Goal: Task Accomplishment & Management: Complete application form

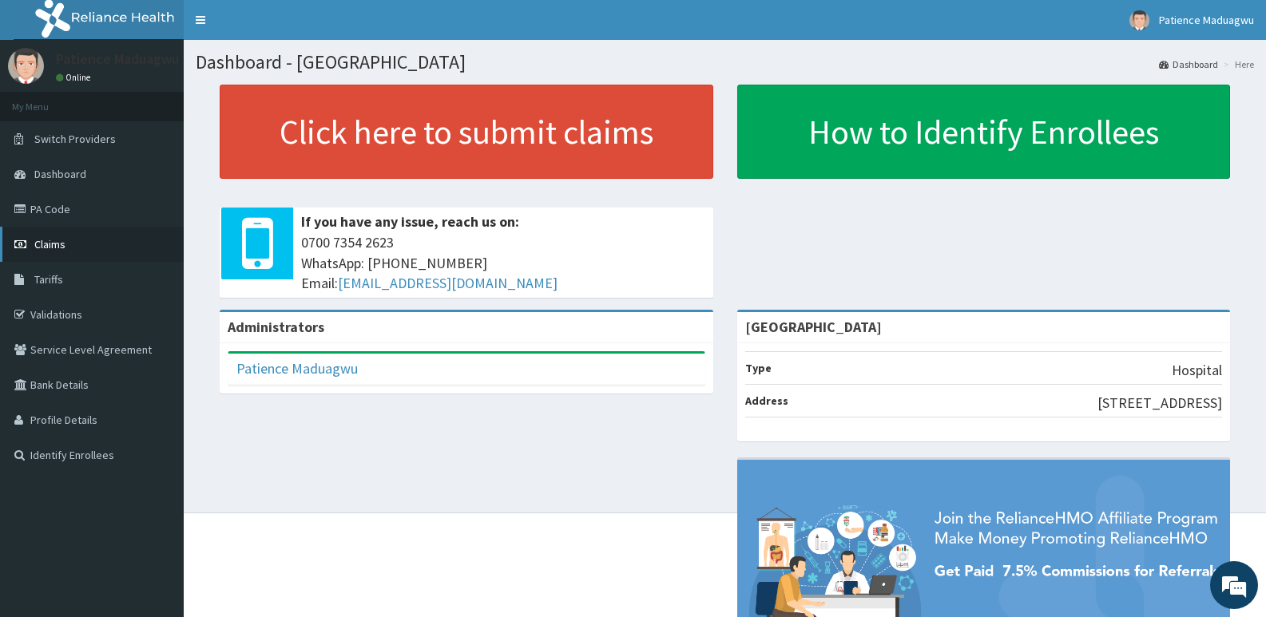
drag, startPoint x: 694, startPoint y: 347, endPoint x: 56, endPoint y: 239, distance: 647.3
click at [56, 239] on span "Claims" at bounding box center [49, 244] width 31 height 14
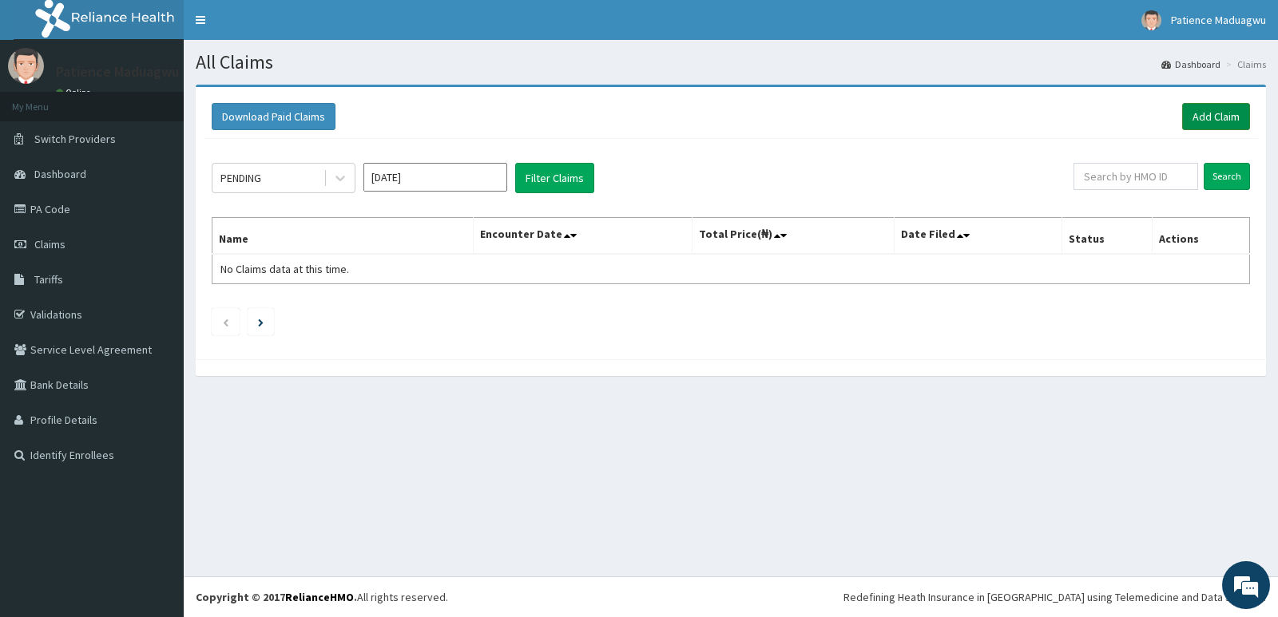
click at [1226, 112] on link "Add Claim" at bounding box center [1216, 116] width 68 height 27
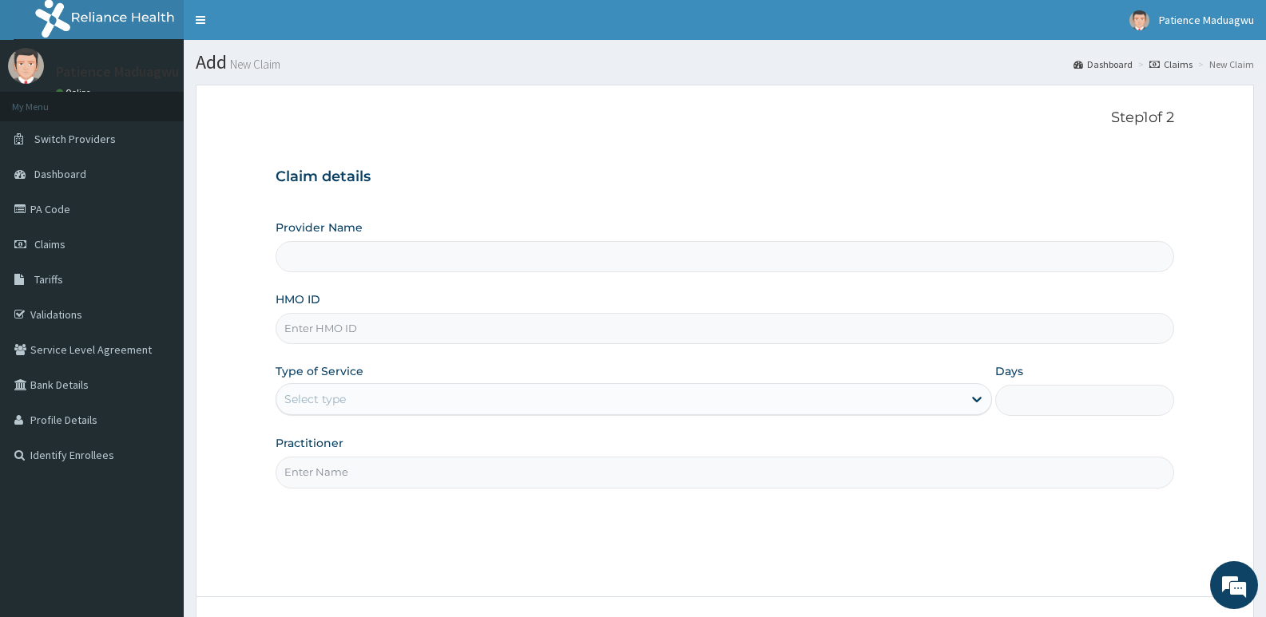
type input "[GEOGRAPHIC_DATA]"
click at [356, 322] on input "HMO ID" at bounding box center [725, 328] width 899 height 31
paste input "GmT/10451/A"
type input "GmT/10451/A"
click at [330, 403] on div "Select type" at bounding box center [315, 399] width 62 height 16
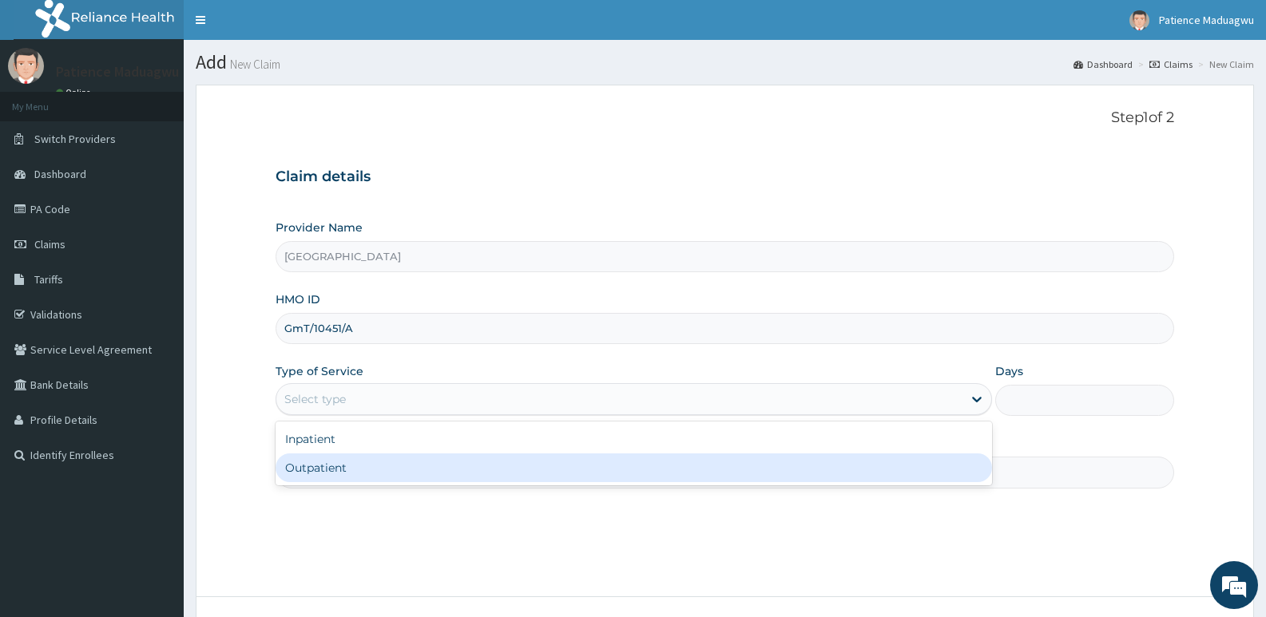
click at [327, 463] on div "Outpatient" at bounding box center [634, 468] width 716 height 29
type input "1"
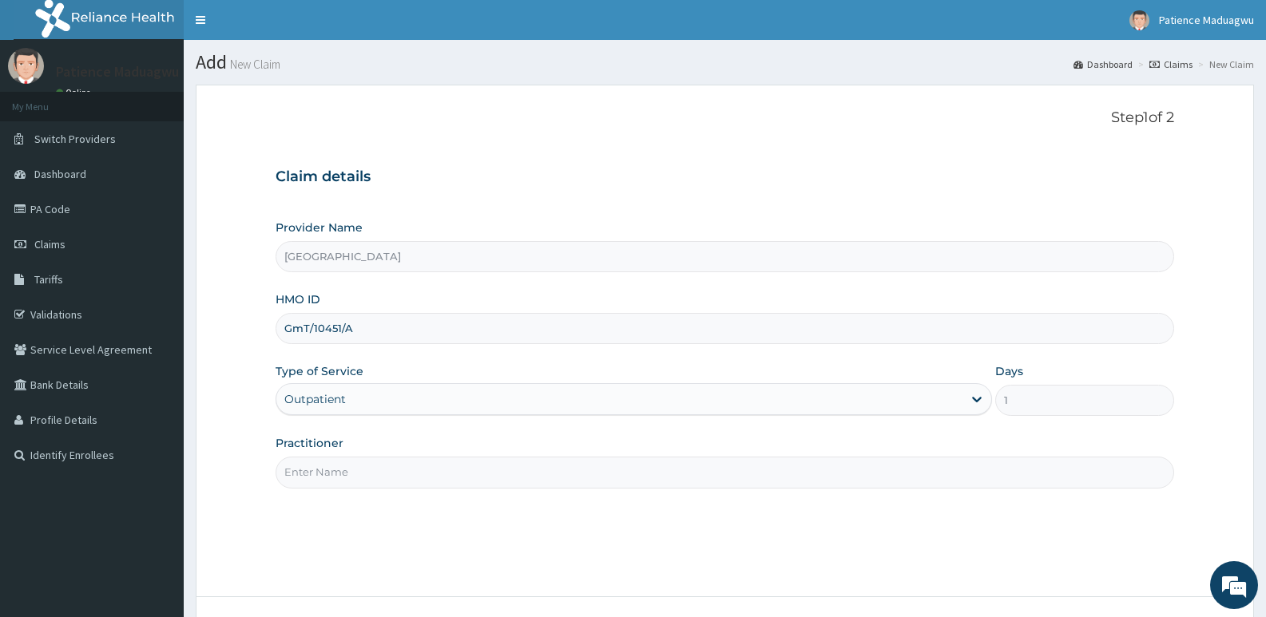
click at [327, 472] on input "Practitioner" at bounding box center [725, 472] width 899 height 31
click at [316, 466] on input "Practitioner" at bounding box center [725, 472] width 899 height 31
type input "DR STANLEY"
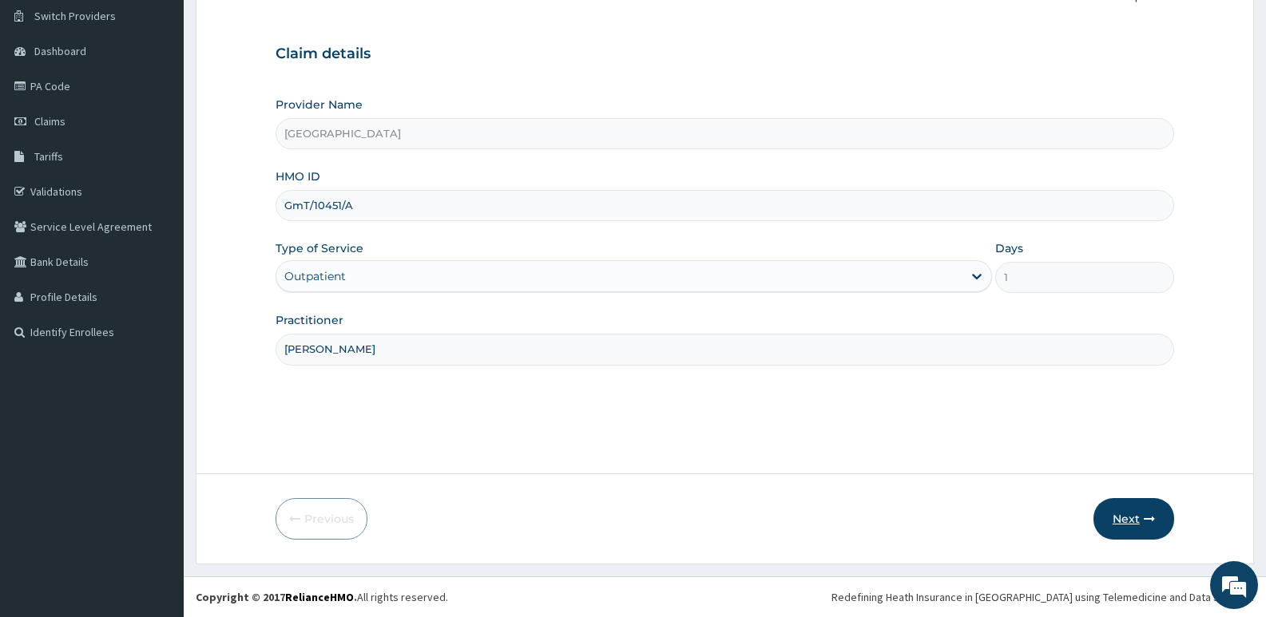
click at [1147, 517] on icon "button" at bounding box center [1149, 519] width 11 height 11
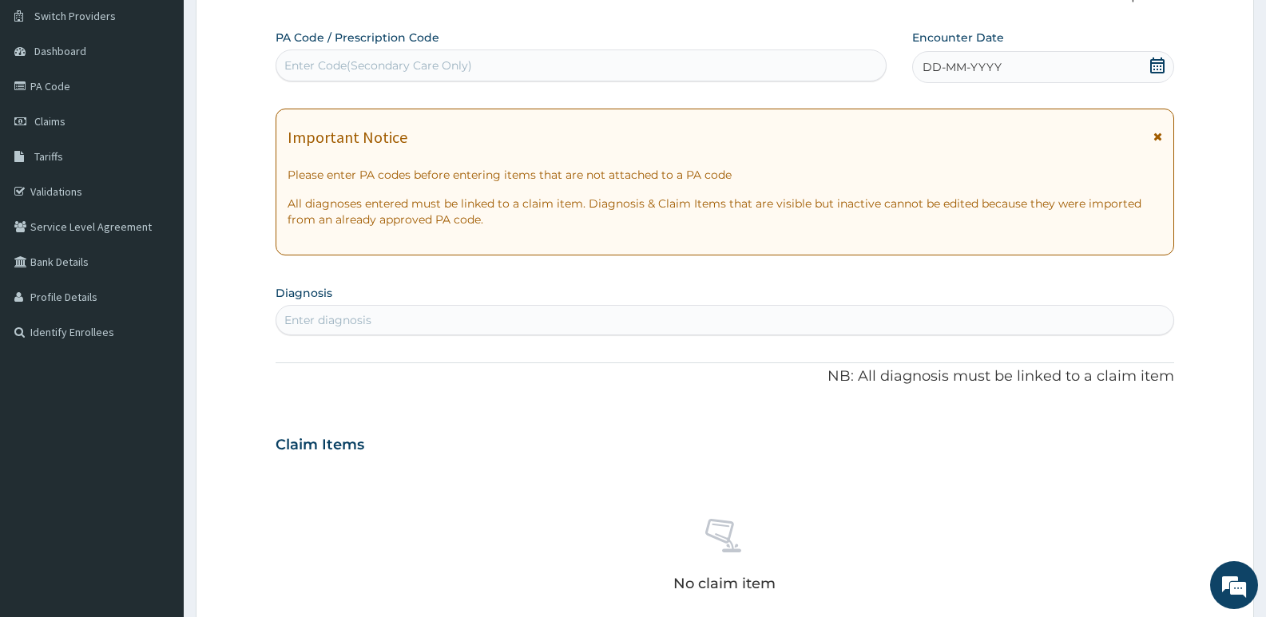
click at [395, 73] on div "Enter Code(Secondary Care Only)" at bounding box center [378, 66] width 188 height 16
paste input "PA/4478BC"
type input "PA/4478BC"
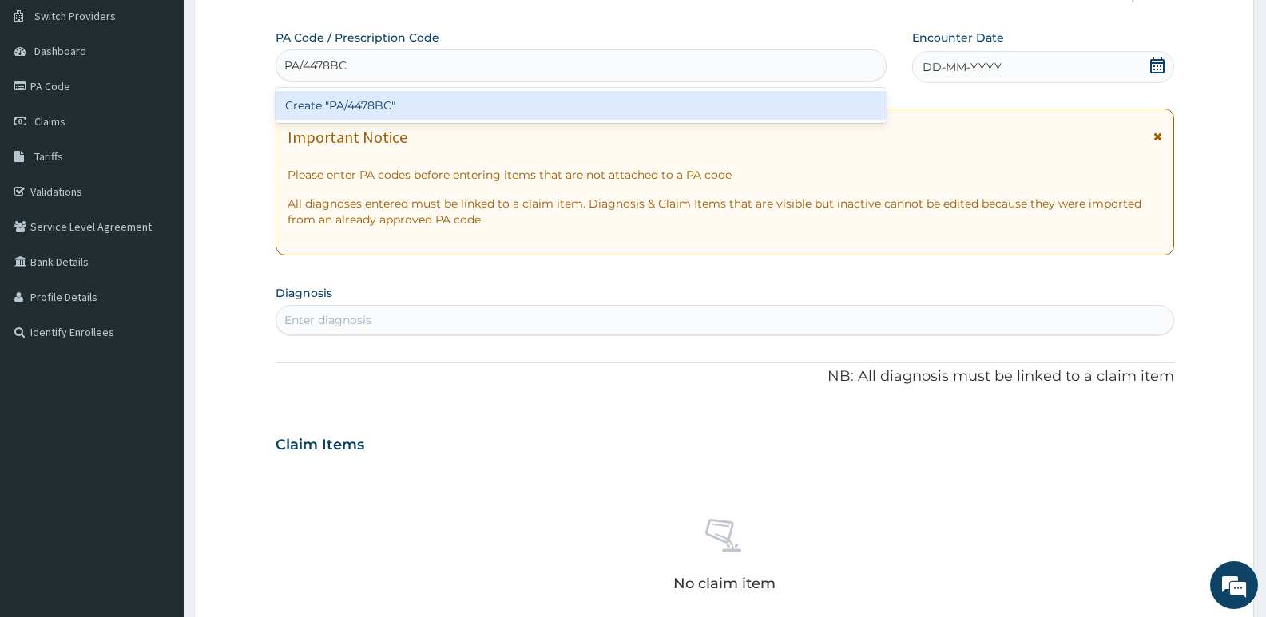
click at [394, 94] on div "Create "PA/4478BC"" at bounding box center [581, 105] width 611 height 29
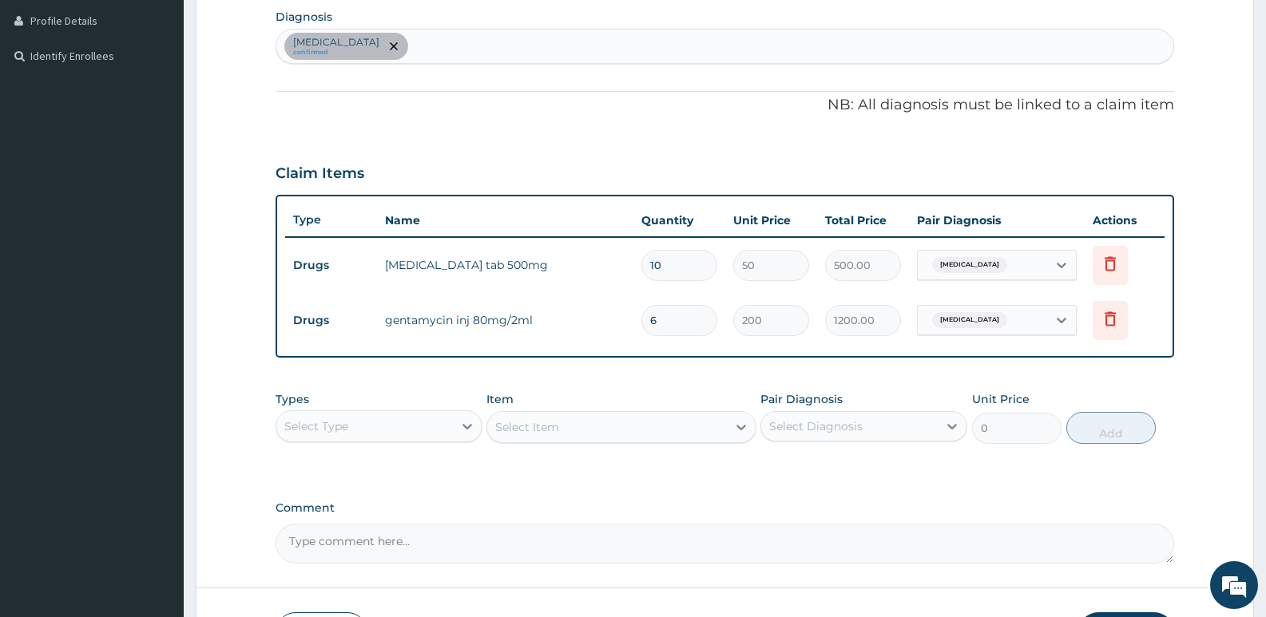
scroll to position [363, 0]
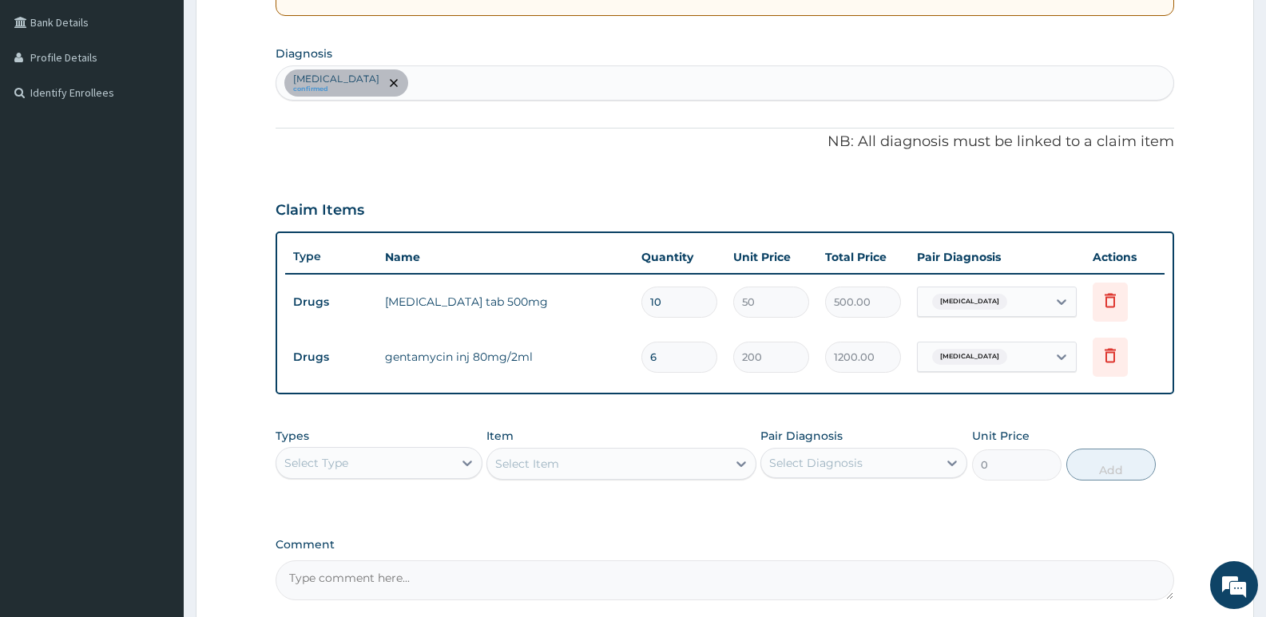
click at [411, 89] on div "Sepsis confirmed" at bounding box center [724, 83] width 897 height 34
type input "malar"
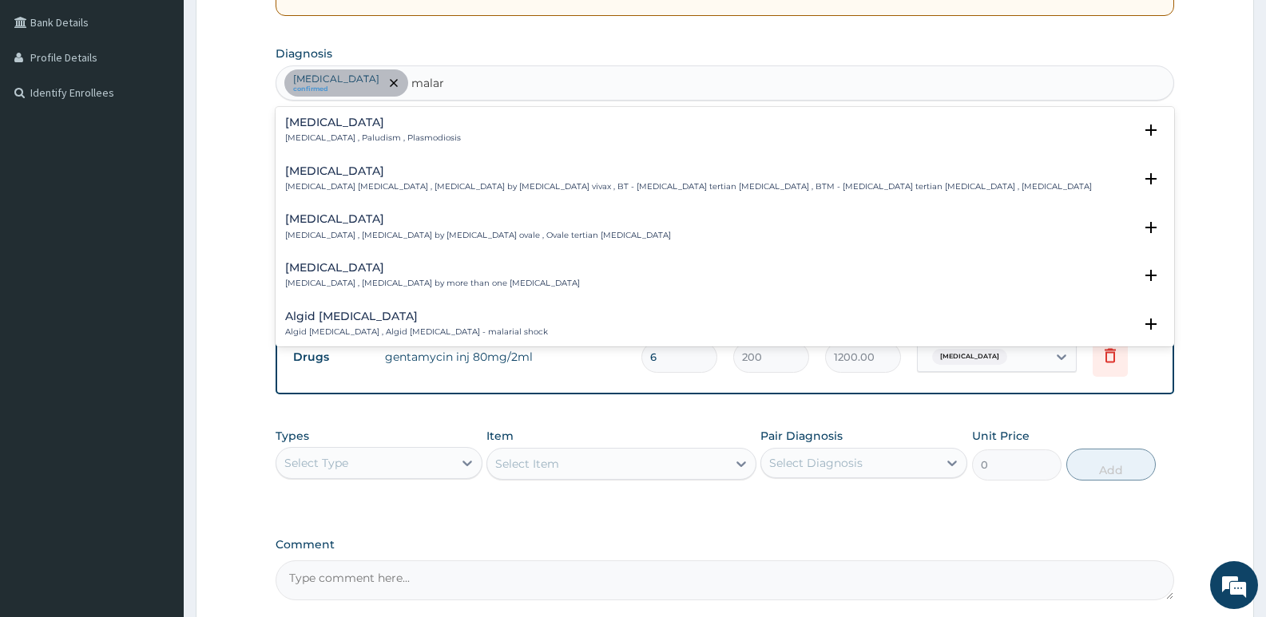
click at [356, 131] on div "Malaria Malaria , Paludism , Plasmodiosis" at bounding box center [373, 131] width 176 height 28
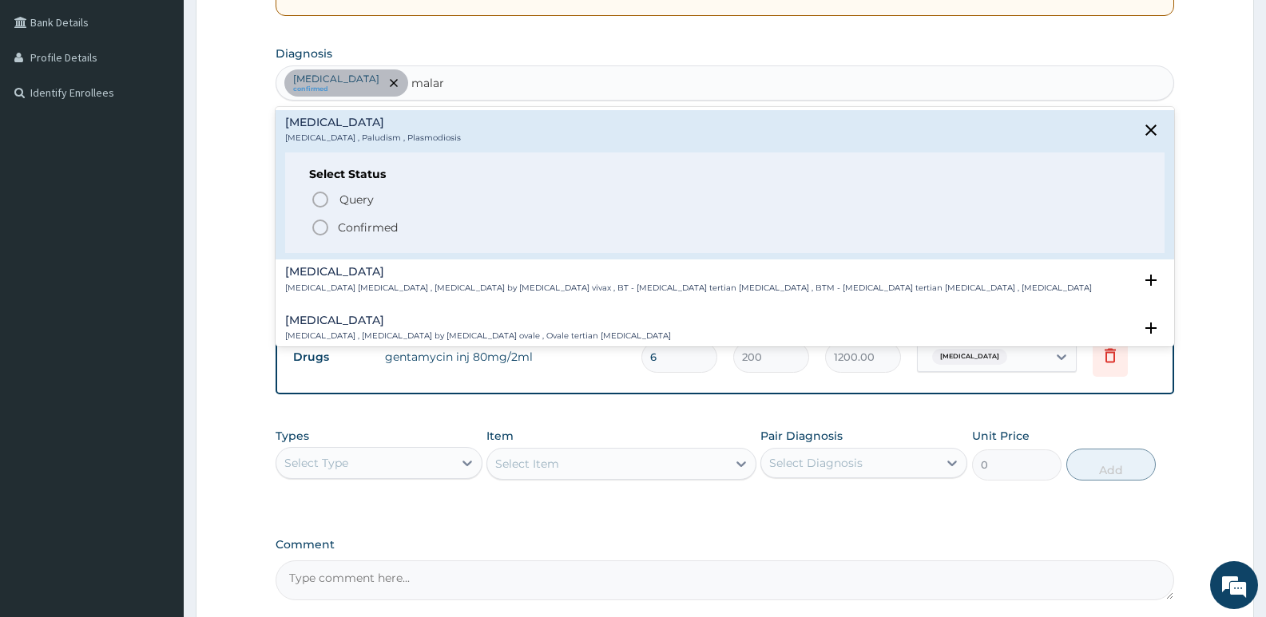
click at [324, 228] on icon "status option filled" at bounding box center [320, 227] width 19 height 19
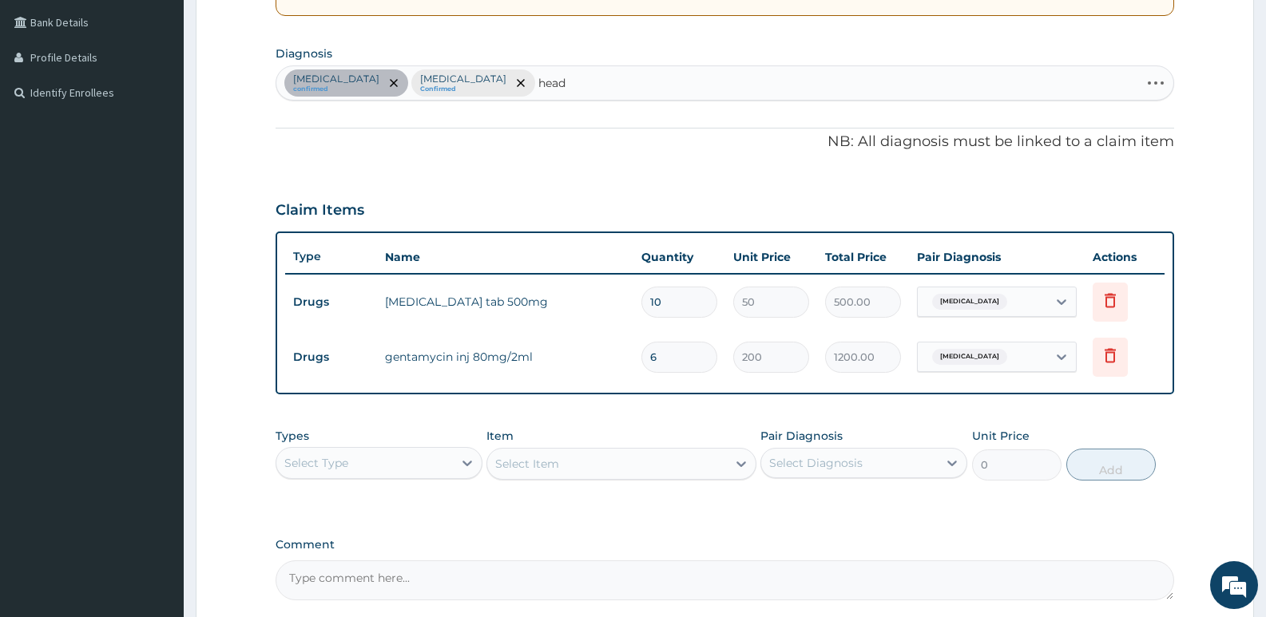
type input "heada"
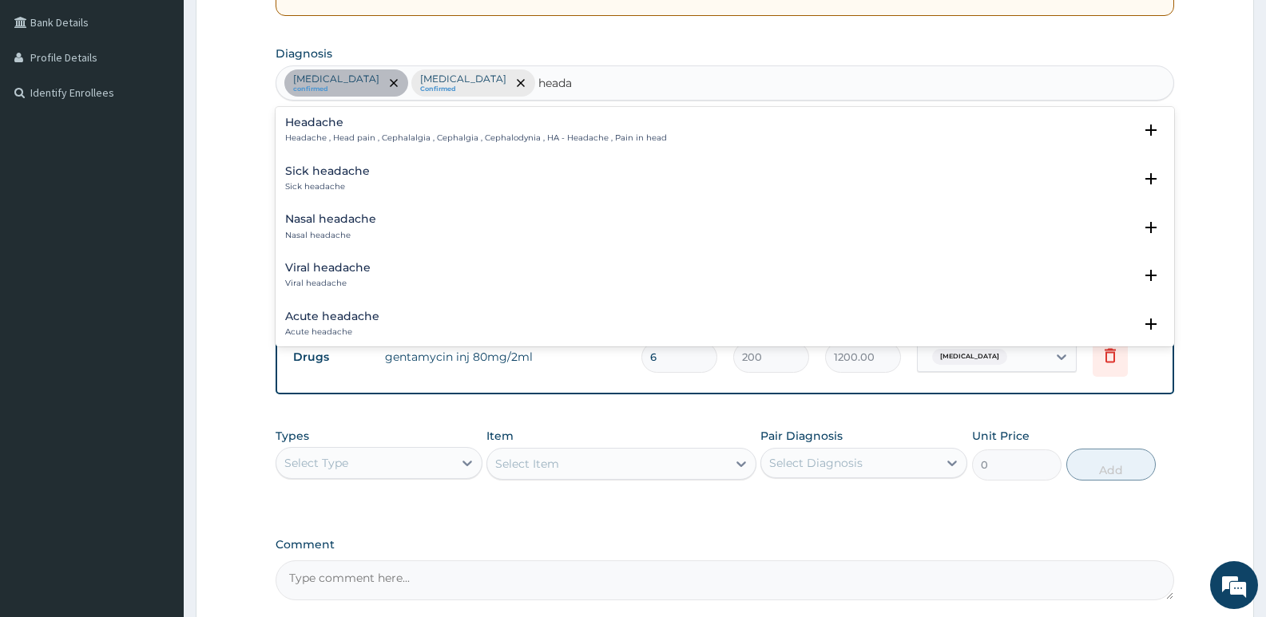
click at [383, 132] on div "Headache Headache , Head pain , Cephalalgia , Cephalgia , Cephalodynia , HA - H…" at bounding box center [476, 131] width 382 height 28
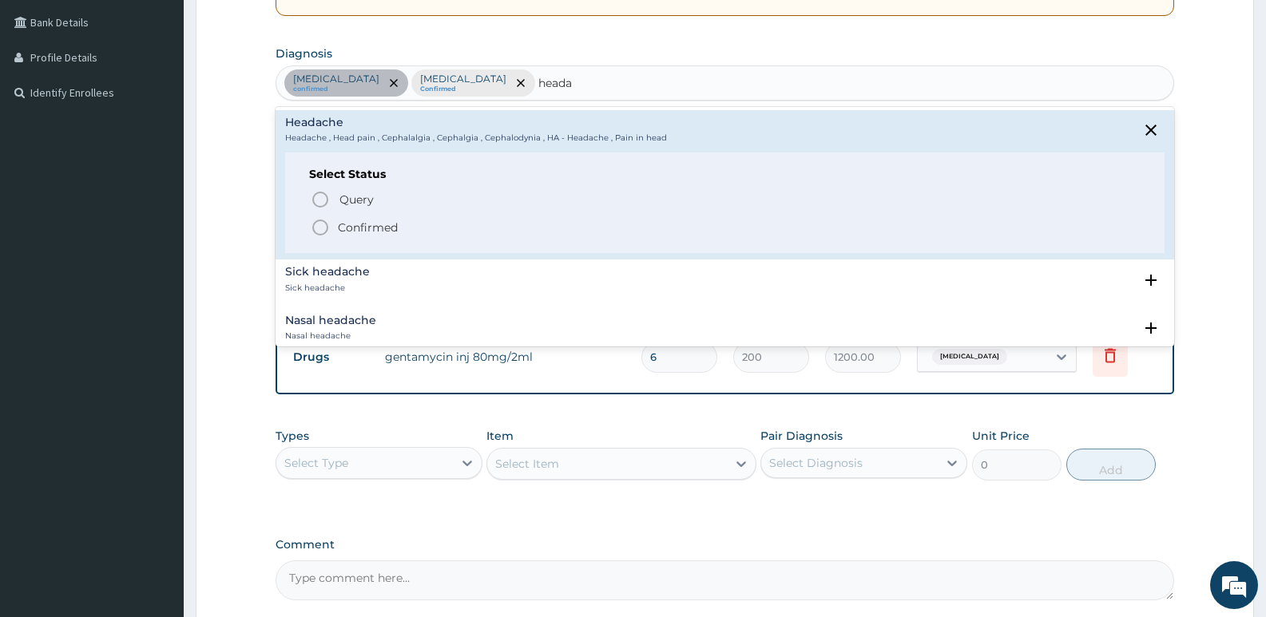
click at [318, 224] on icon "status option filled" at bounding box center [320, 227] width 19 height 19
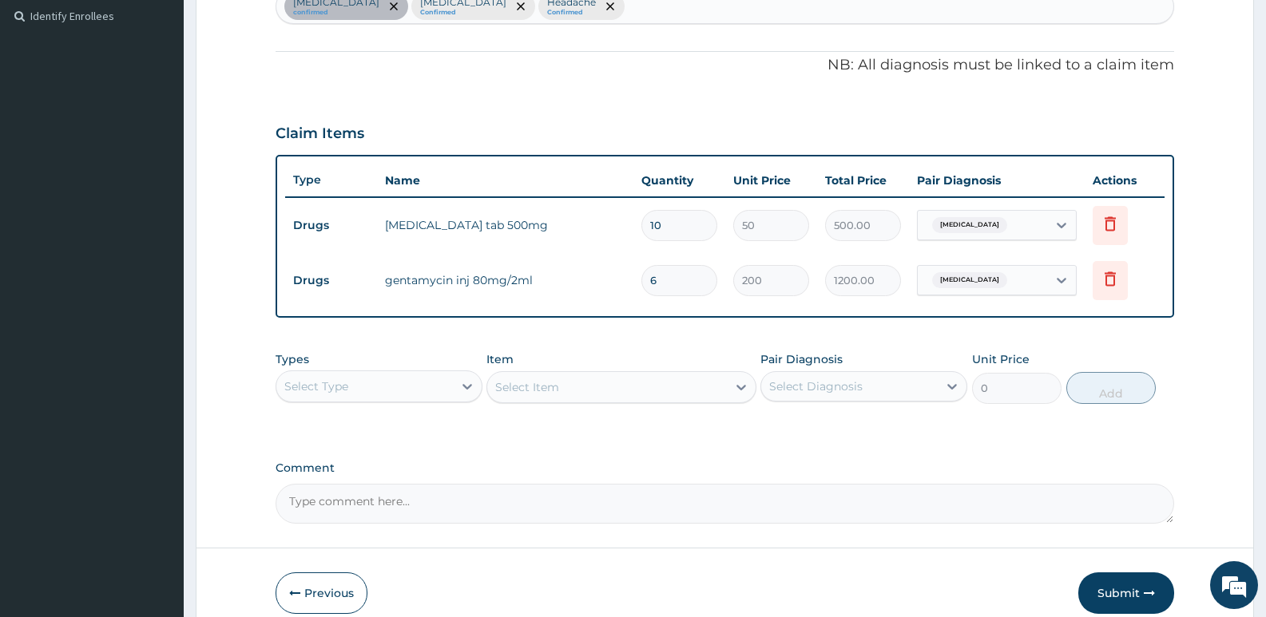
scroll to position [514, 0]
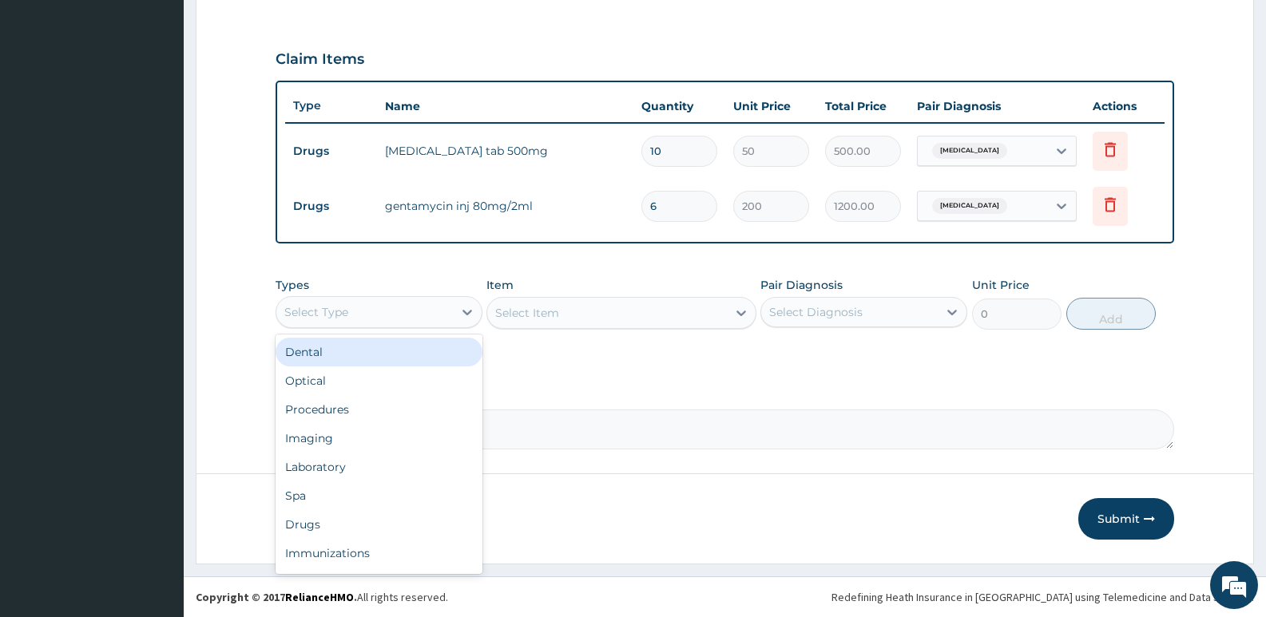
click at [355, 312] on div "Select Type" at bounding box center [364, 313] width 177 height 26
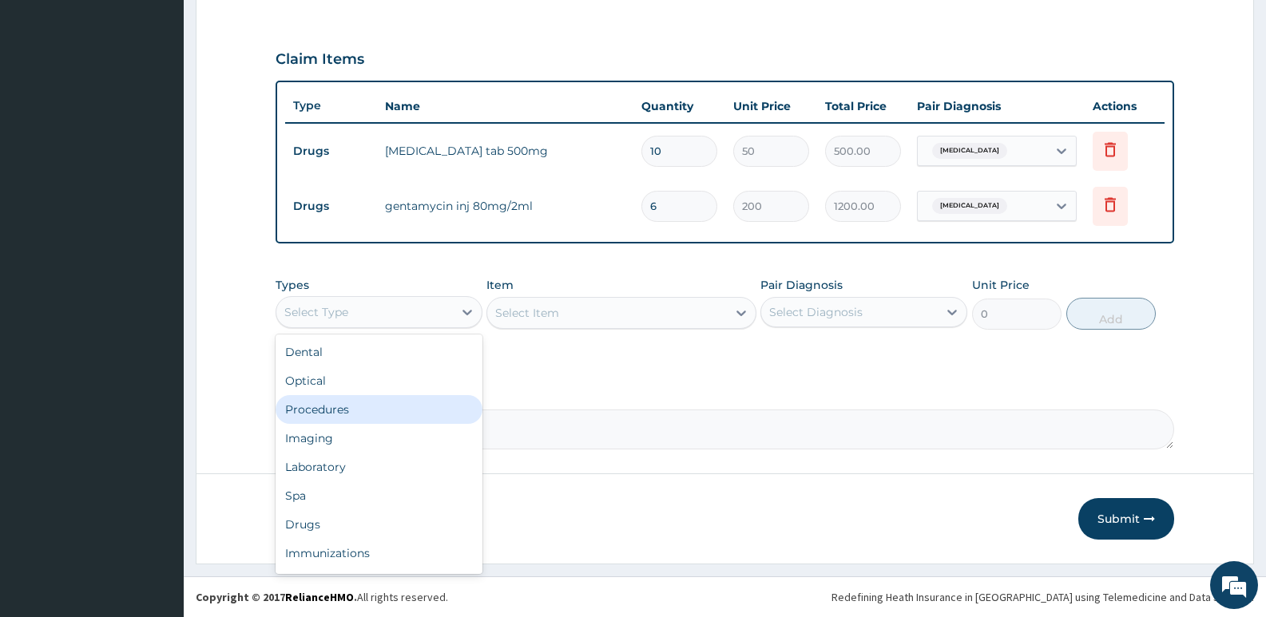
click at [350, 411] on div "Procedures" at bounding box center [379, 409] width 207 height 29
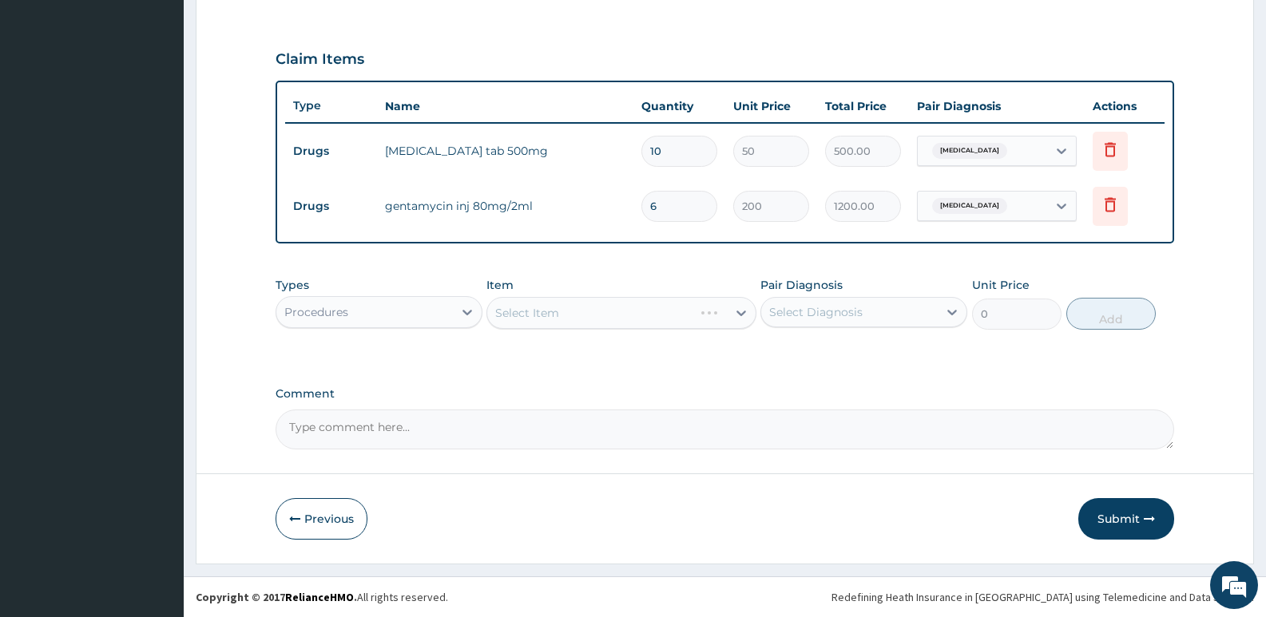
click at [578, 320] on div "Select Item" at bounding box center [620, 313] width 269 height 32
click at [546, 314] on div "Select Item" at bounding box center [620, 313] width 269 height 32
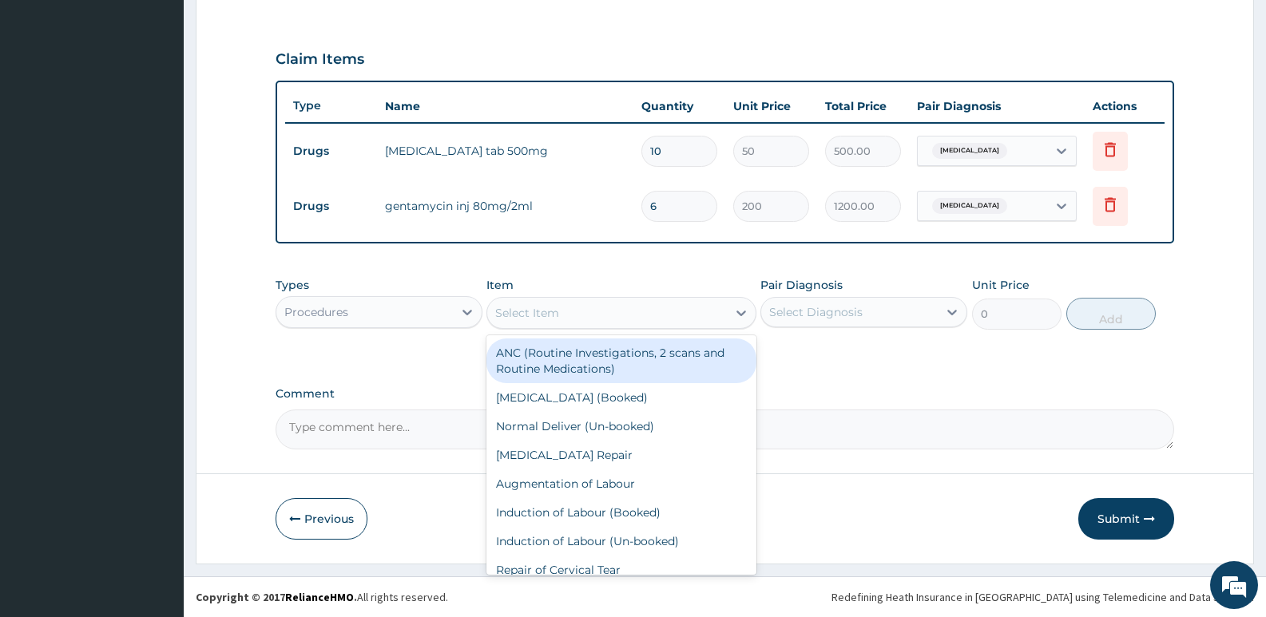
click at [542, 314] on div "Select Item" at bounding box center [527, 313] width 64 height 16
type input "gp"
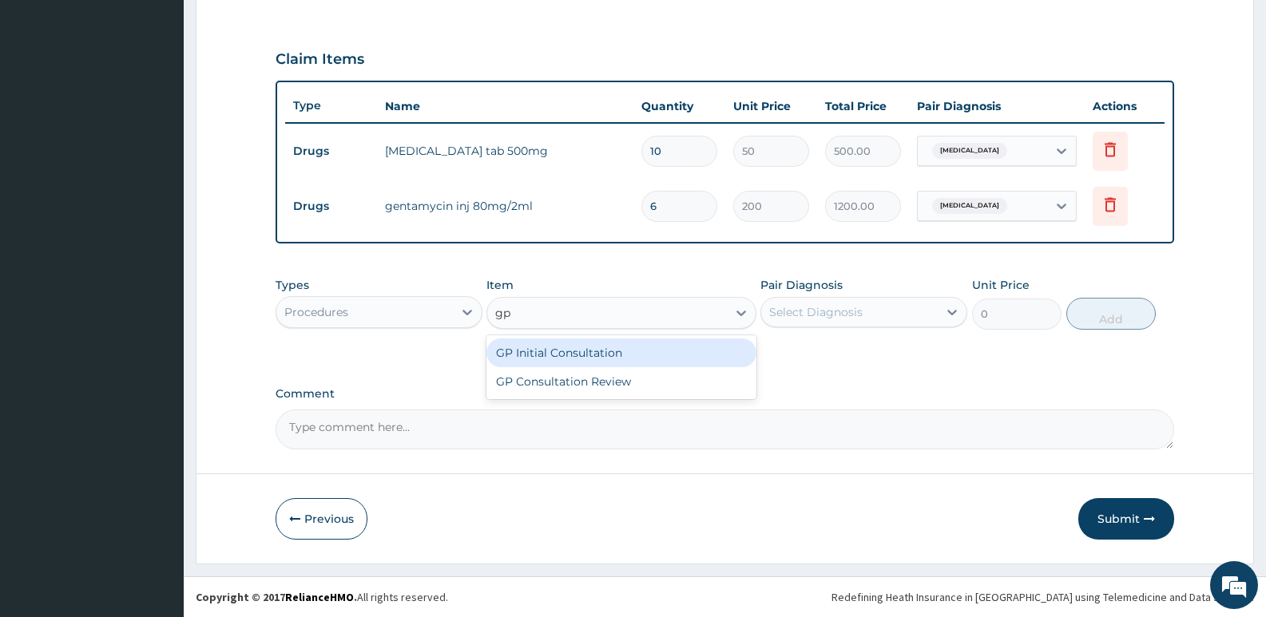
click at [550, 339] on div "GP Initial Consultation" at bounding box center [620, 353] width 269 height 29
type input "2500"
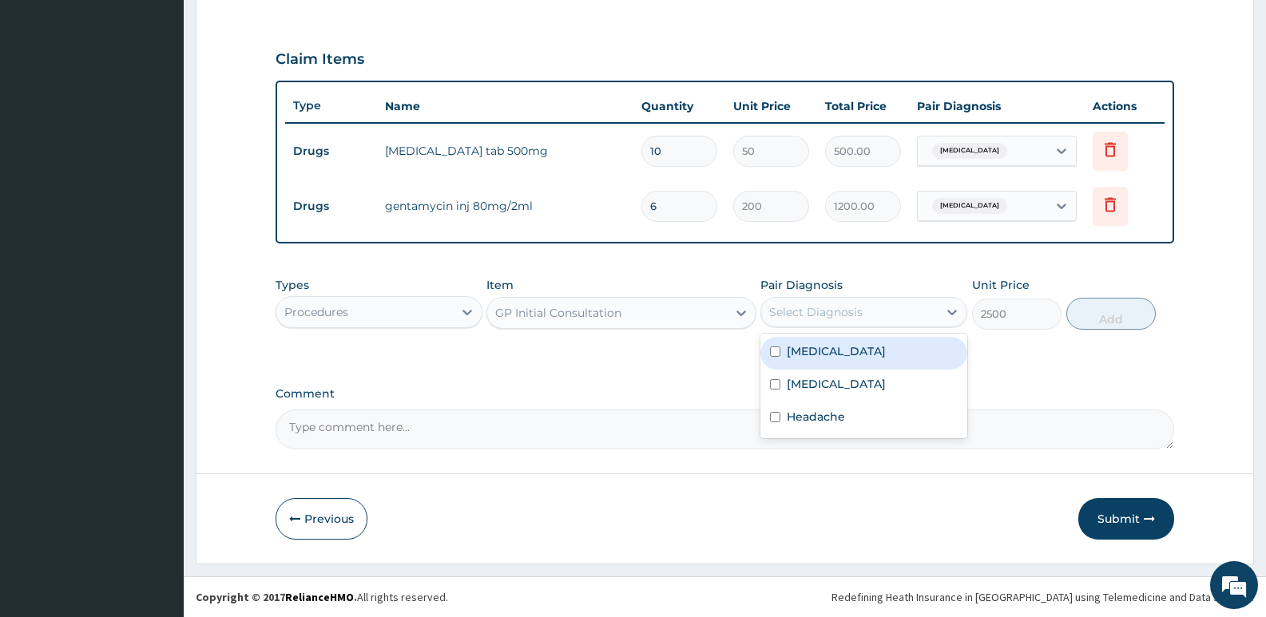
click at [908, 319] on div "Select Diagnosis" at bounding box center [849, 313] width 177 height 26
click at [883, 342] on div "Sepsis" at bounding box center [863, 353] width 207 height 33
checkbox input "true"
click at [1090, 312] on button "Add" at bounding box center [1110, 314] width 89 height 32
type input "0"
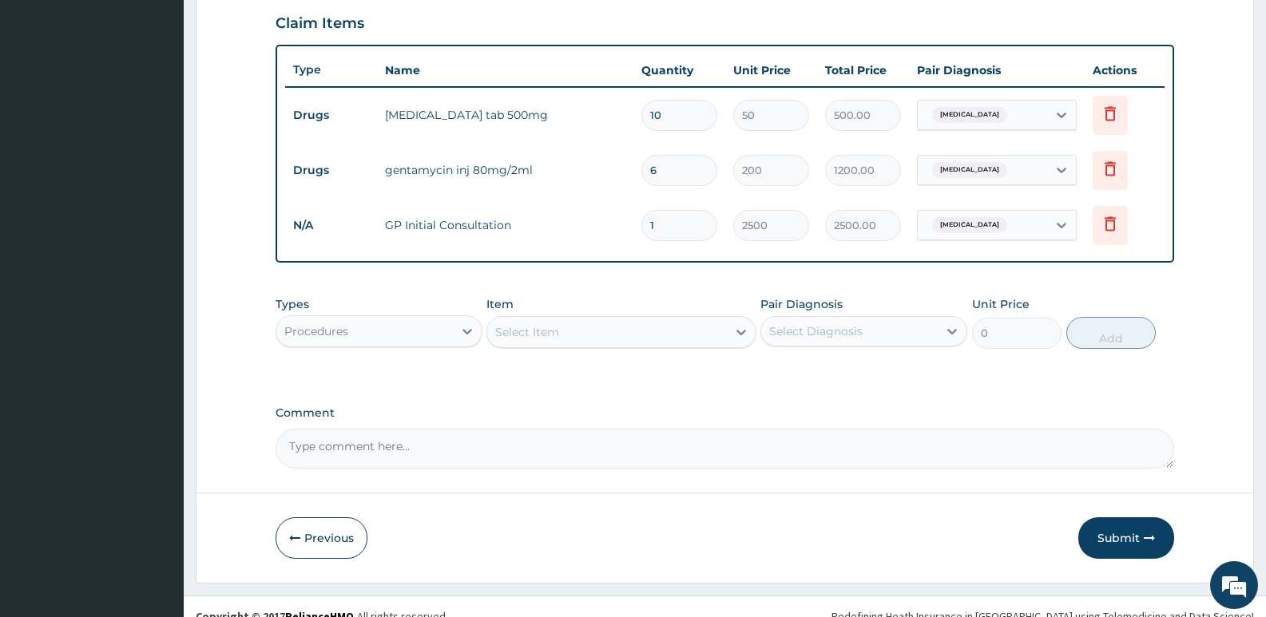
scroll to position [569, 0]
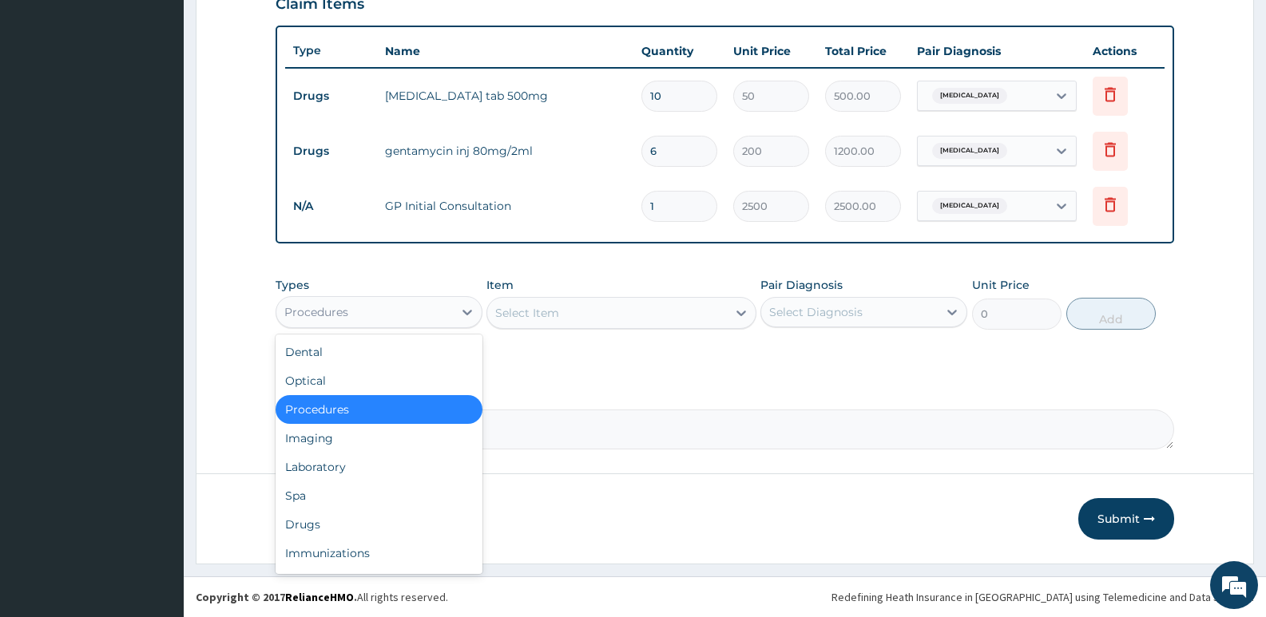
click at [437, 304] on div "Procedures" at bounding box center [364, 313] width 177 height 26
click at [338, 468] on div "Laboratory" at bounding box center [379, 467] width 207 height 29
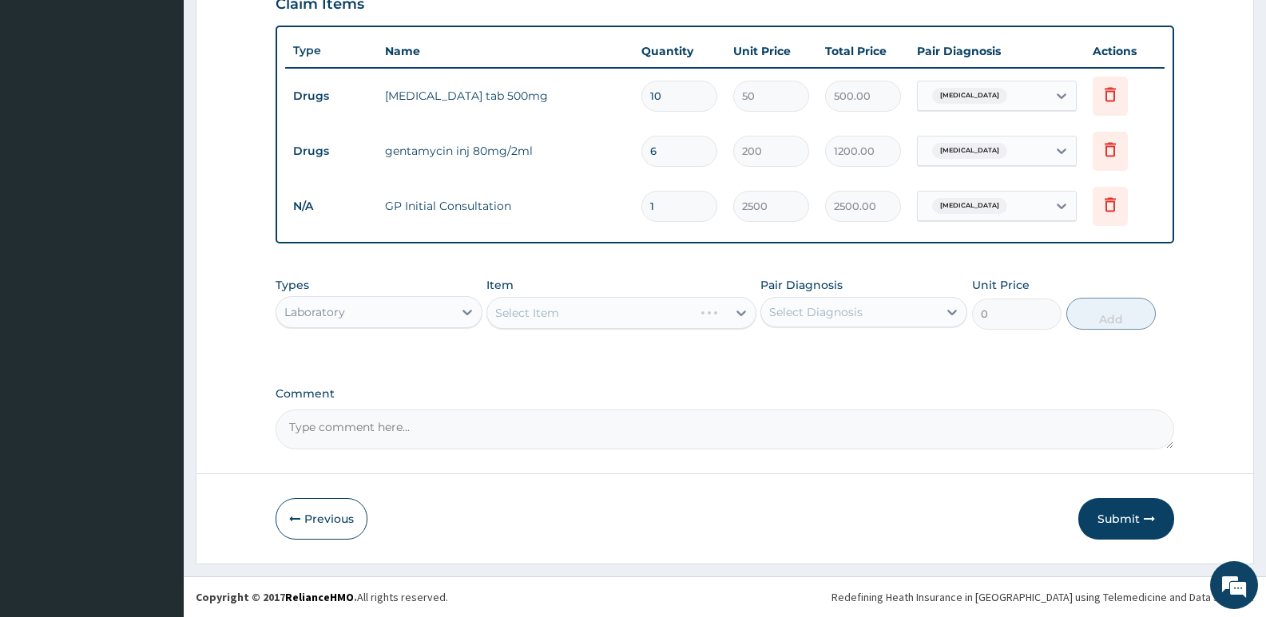
click at [542, 310] on div "Select Item" at bounding box center [620, 313] width 269 height 32
click at [562, 321] on div "Select Item" at bounding box center [606, 313] width 239 height 26
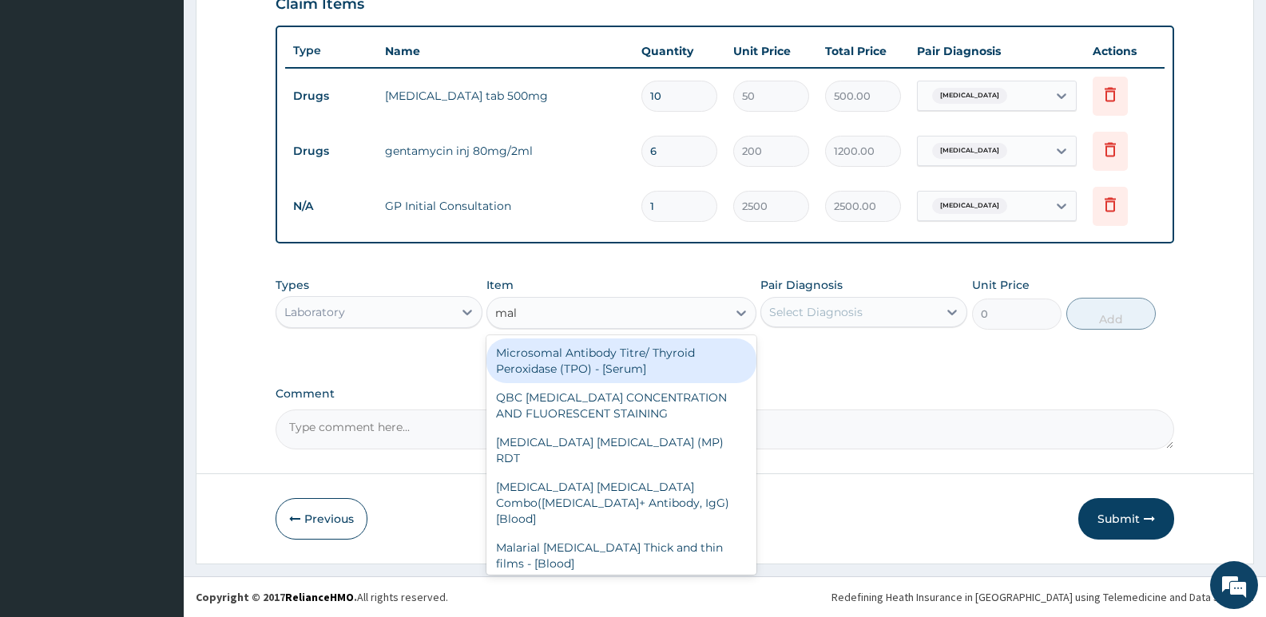
type input "mala"
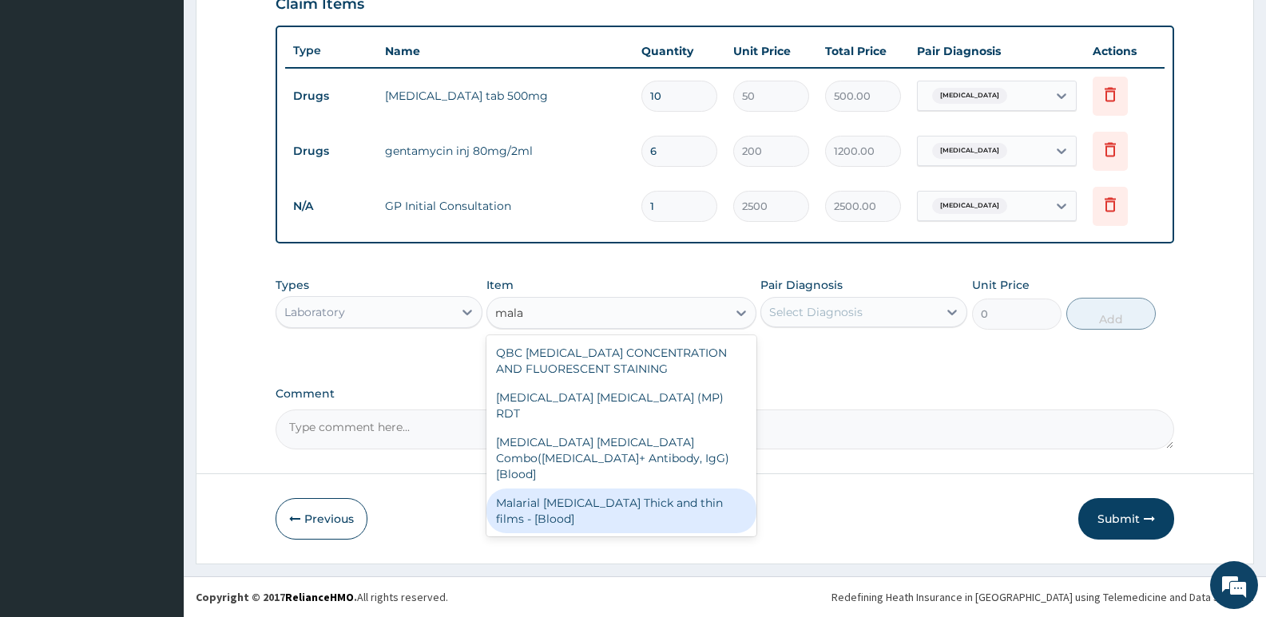
click at [591, 489] on div "Malarial Parasite Thick and thin films - [Blood]" at bounding box center [620, 511] width 269 height 45
type input "1650"
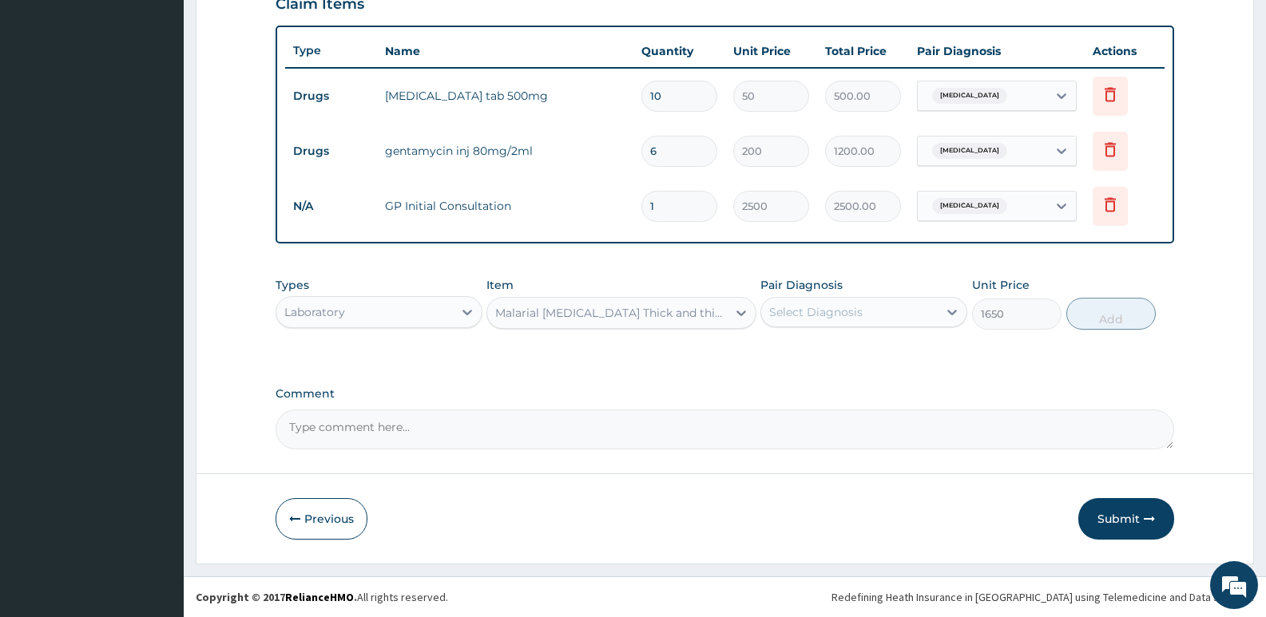
click at [820, 311] on div "Select Diagnosis" at bounding box center [815, 312] width 93 height 16
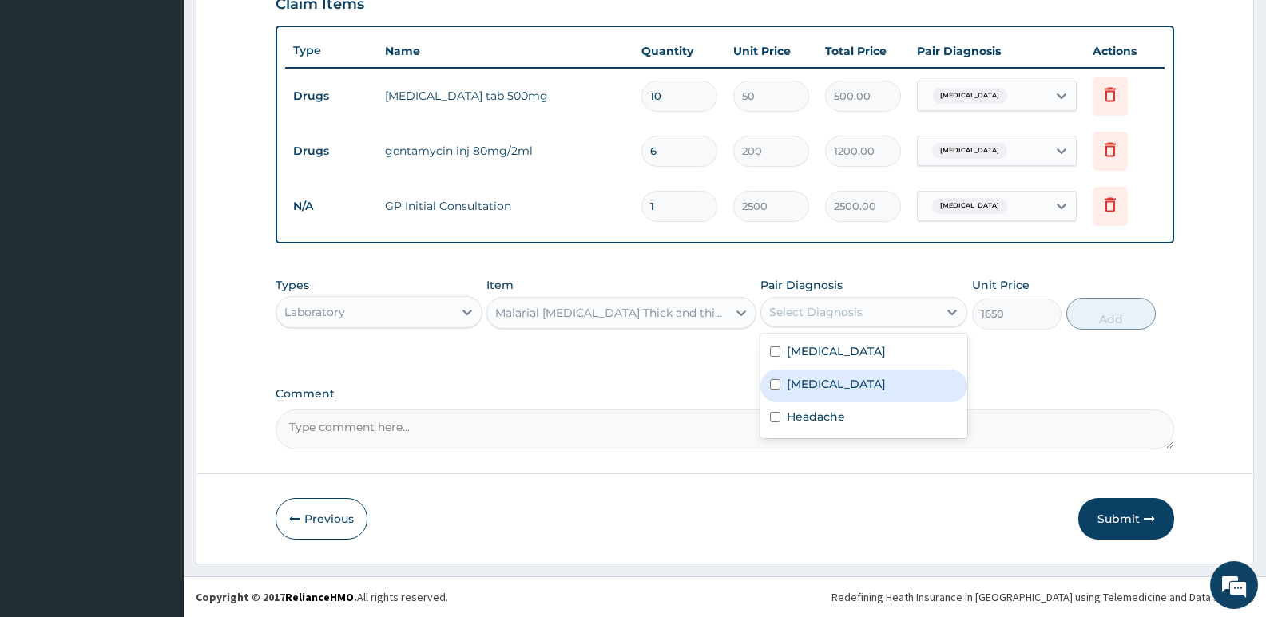
click at [820, 381] on label "Malaria" at bounding box center [836, 384] width 99 height 16
checkbox input "true"
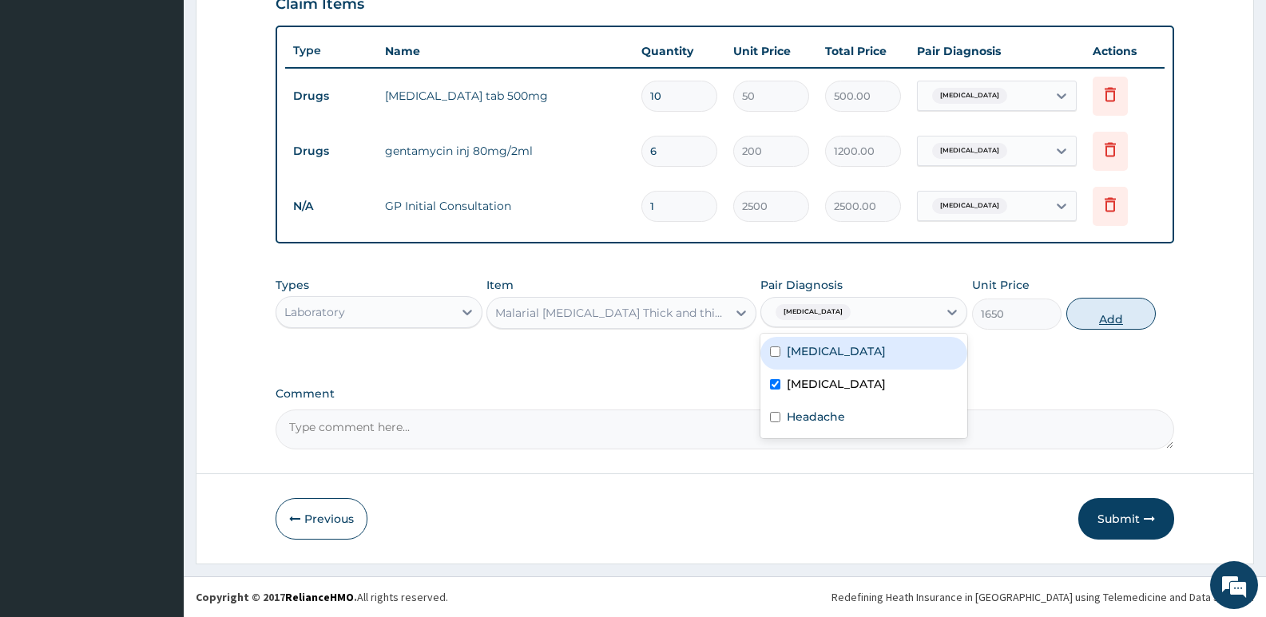
click at [1098, 312] on button "Add" at bounding box center [1110, 314] width 89 height 32
type input "0"
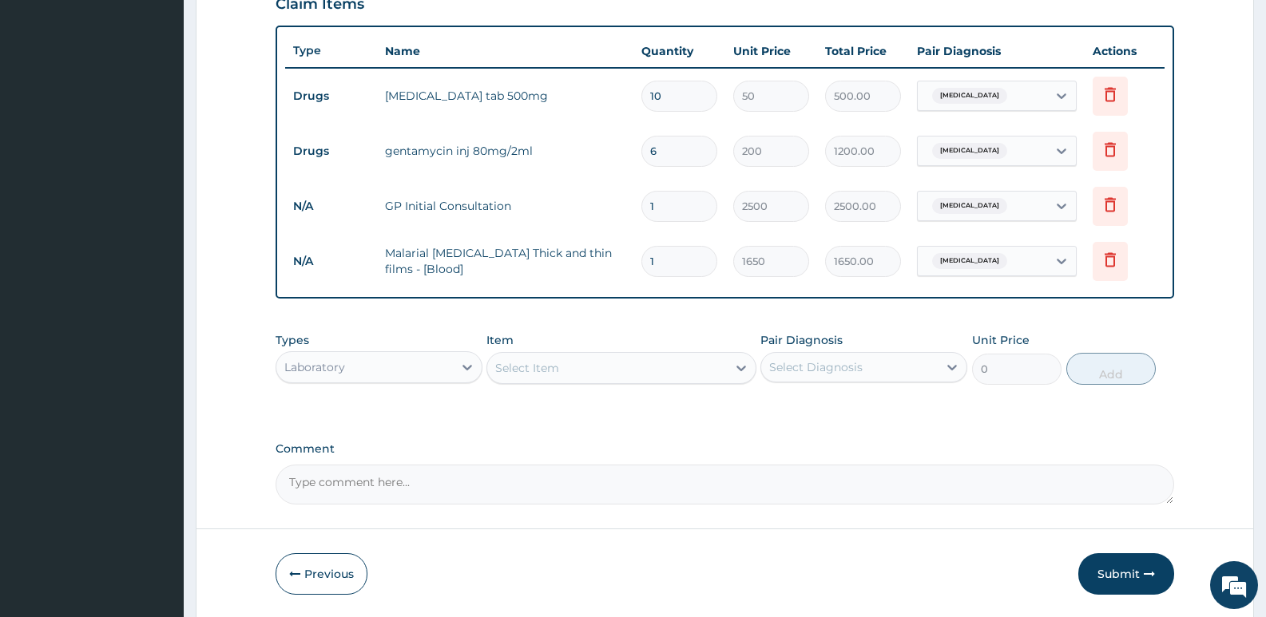
click at [539, 367] on div "Select Item" at bounding box center [527, 368] width 64 height 16
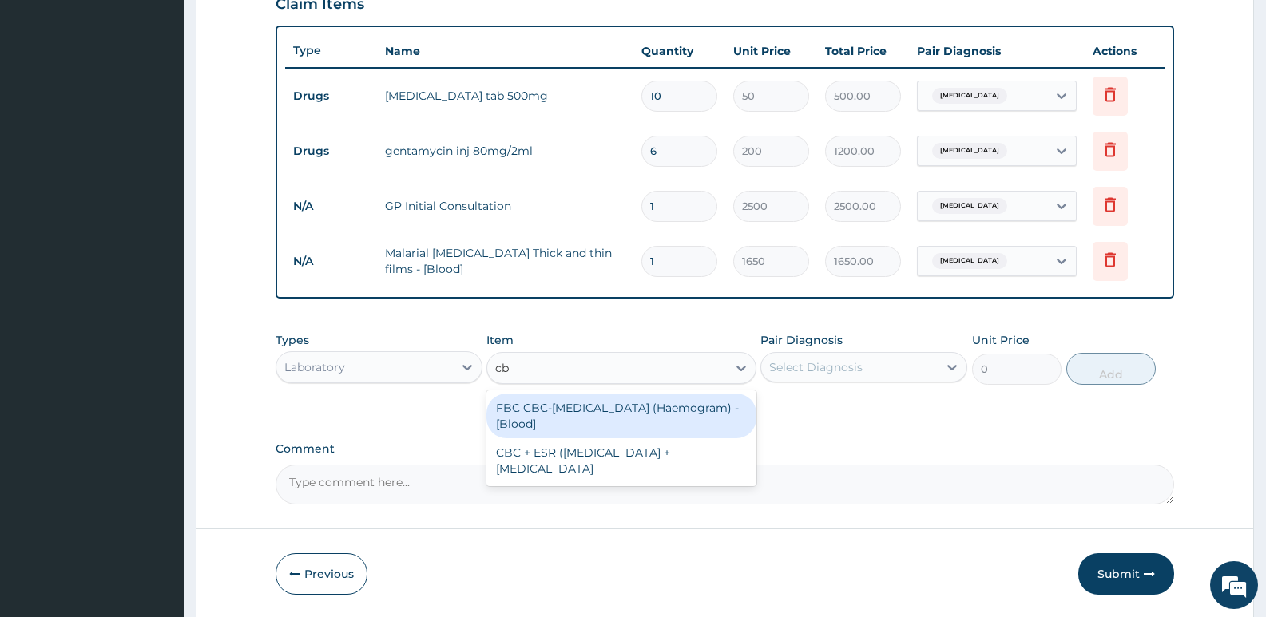
type input "cbc"
click at [554, 427] on div "FBC CBC-Complete Blood Count (Haemogram) - [Blood]" at bounding box center [620, 416] width 269 height 45
type input "3300"
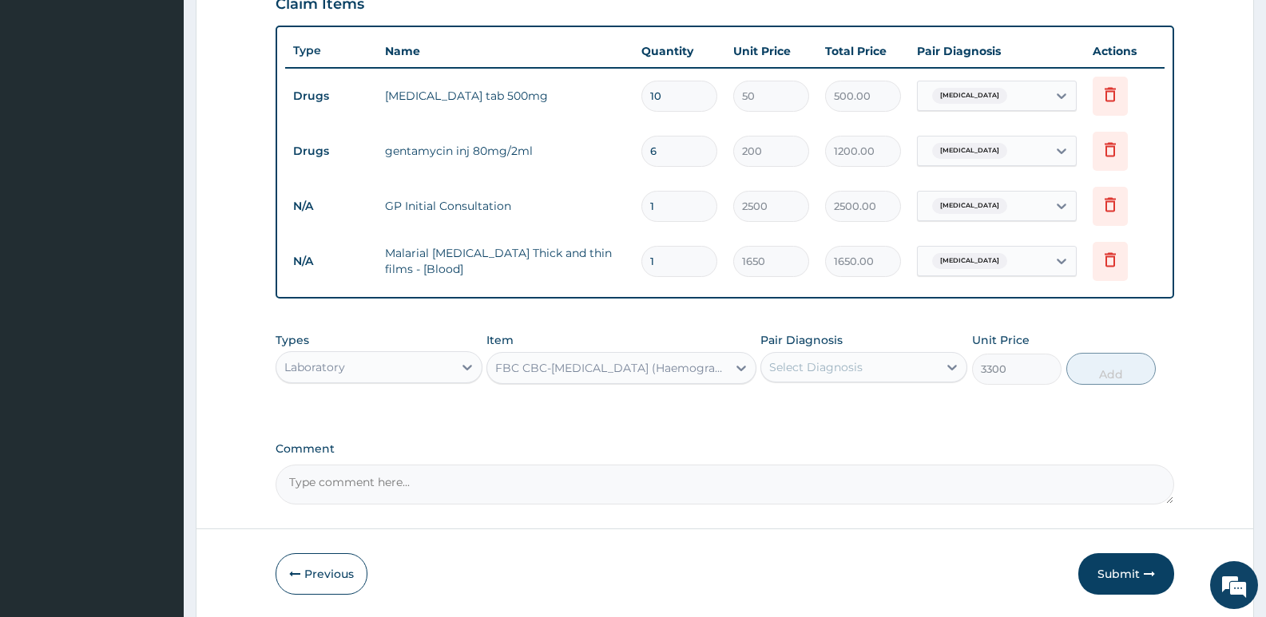
click at [805, 364] on div "Select Diagnosis" at bounding box center [815, 367] width 93 height 16
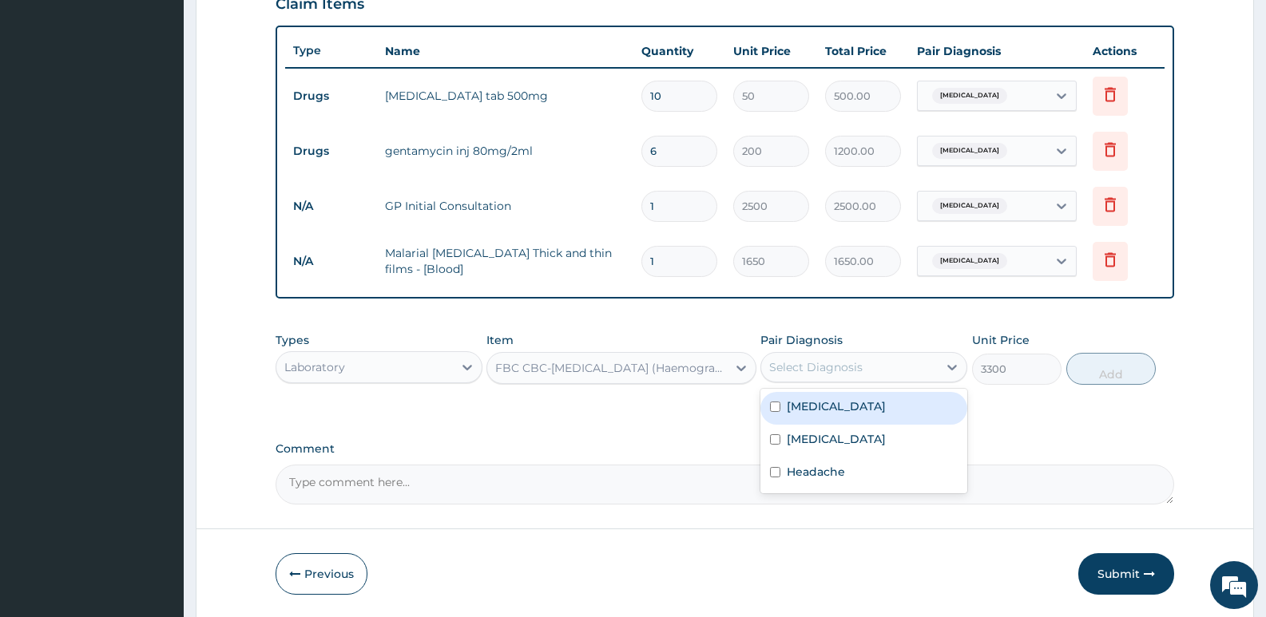
drag, startPoint x: 804, startPoint y: 399, endPoint x: 997, endPoint y: 371, distance: 195.4
click at [804, 399] on label "Sepsis" at bounding box center [836, 407] width 99 height 16
checkbox input "true"
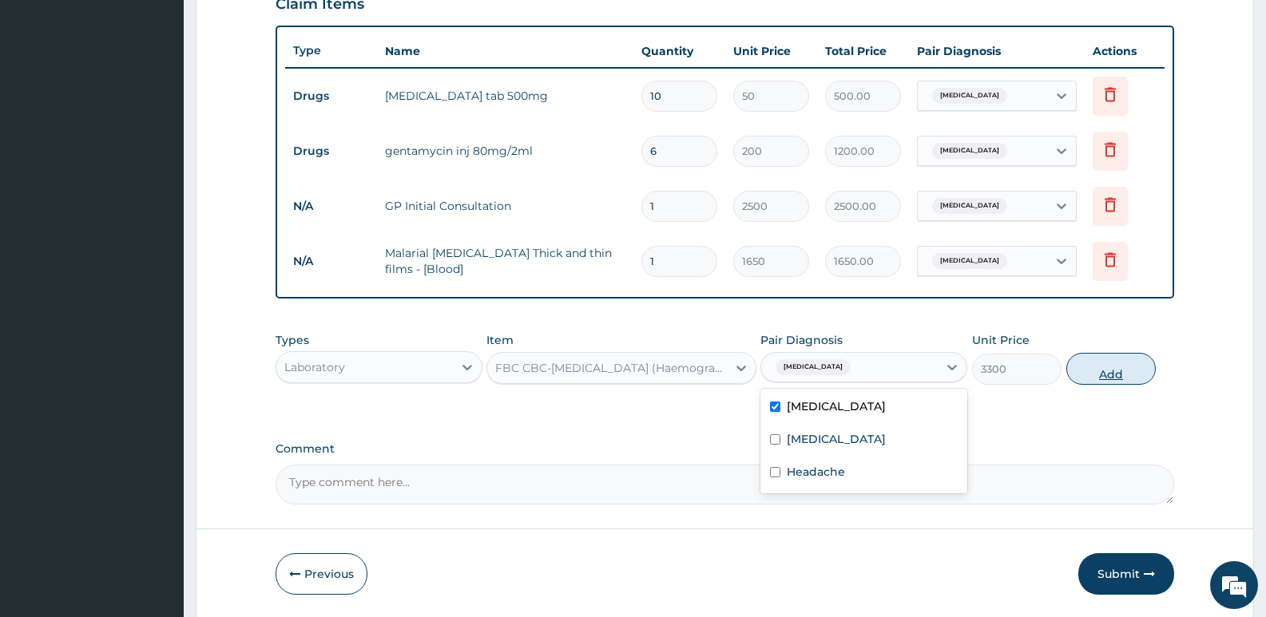
click at [1092, 370] on button "Add" at bounding box center [1110, 369] width 89 height 32
type input "0"
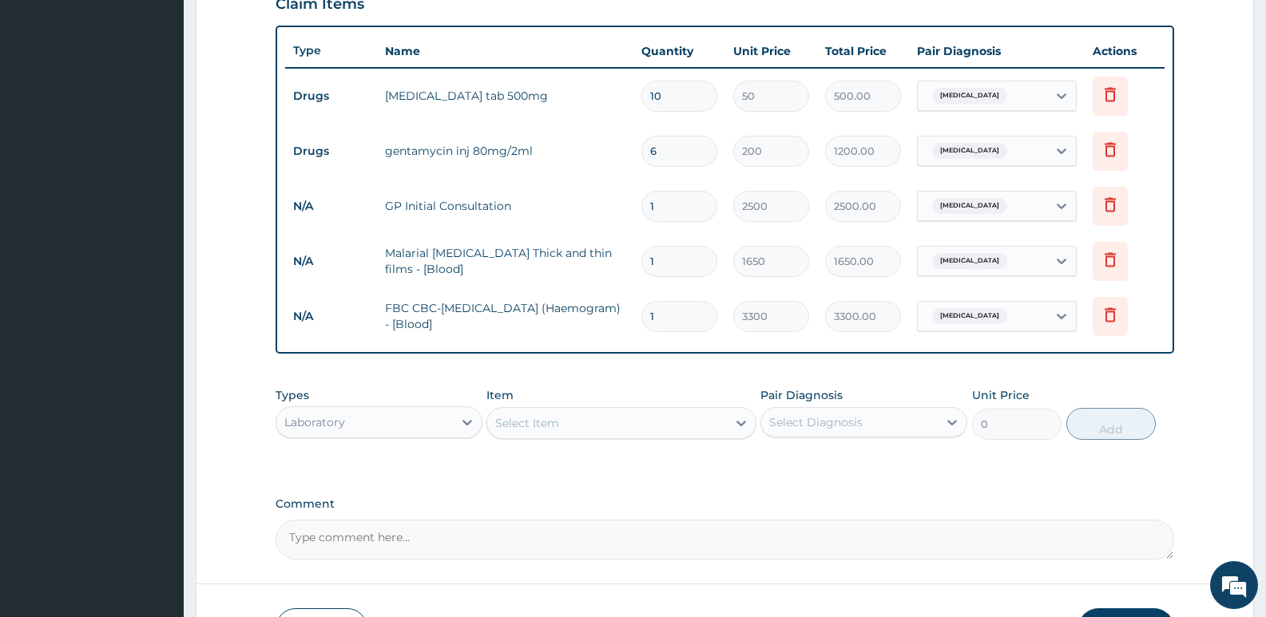
scroll to position [679, 0]
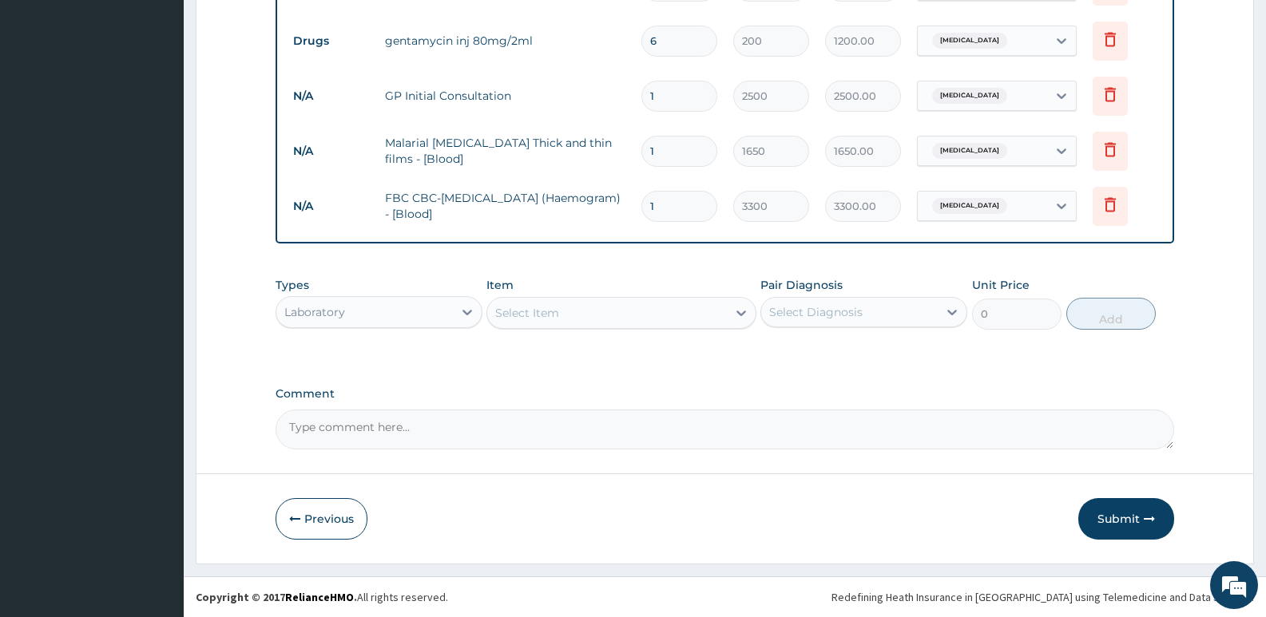
click at [360, 315] on div "Laboratory" at bounding box center [364, 313] width 177 height 26
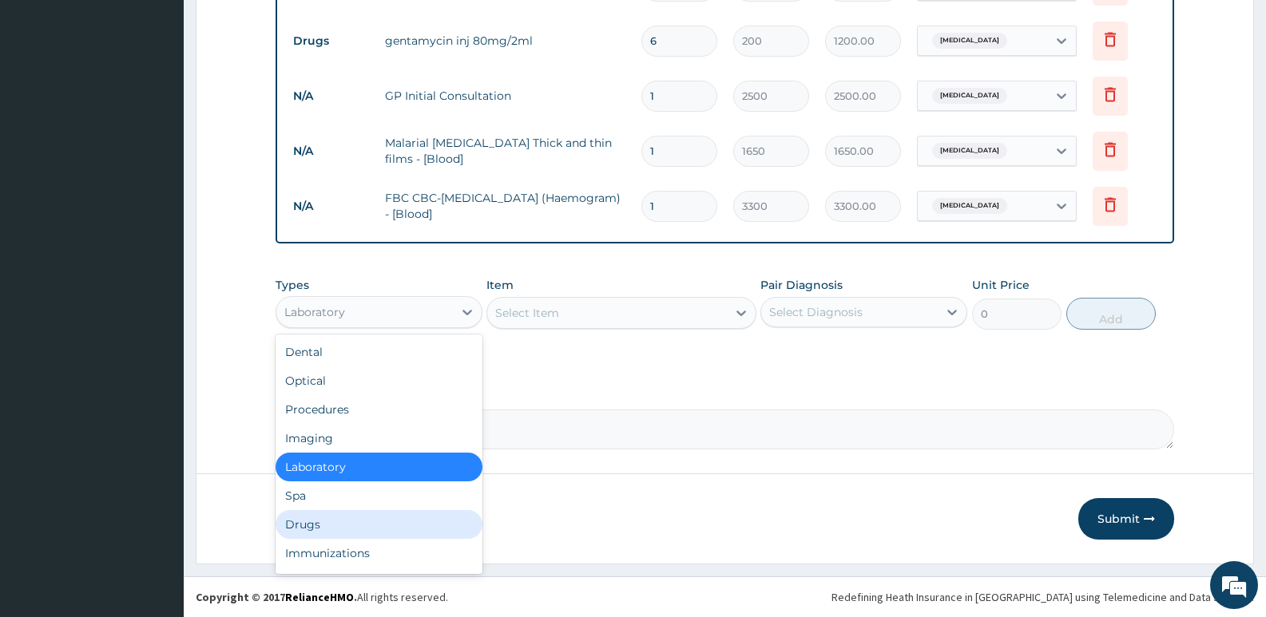
click at [319, 520] on div "Drugs" at bounding box center [379, 524] width 207 height 29
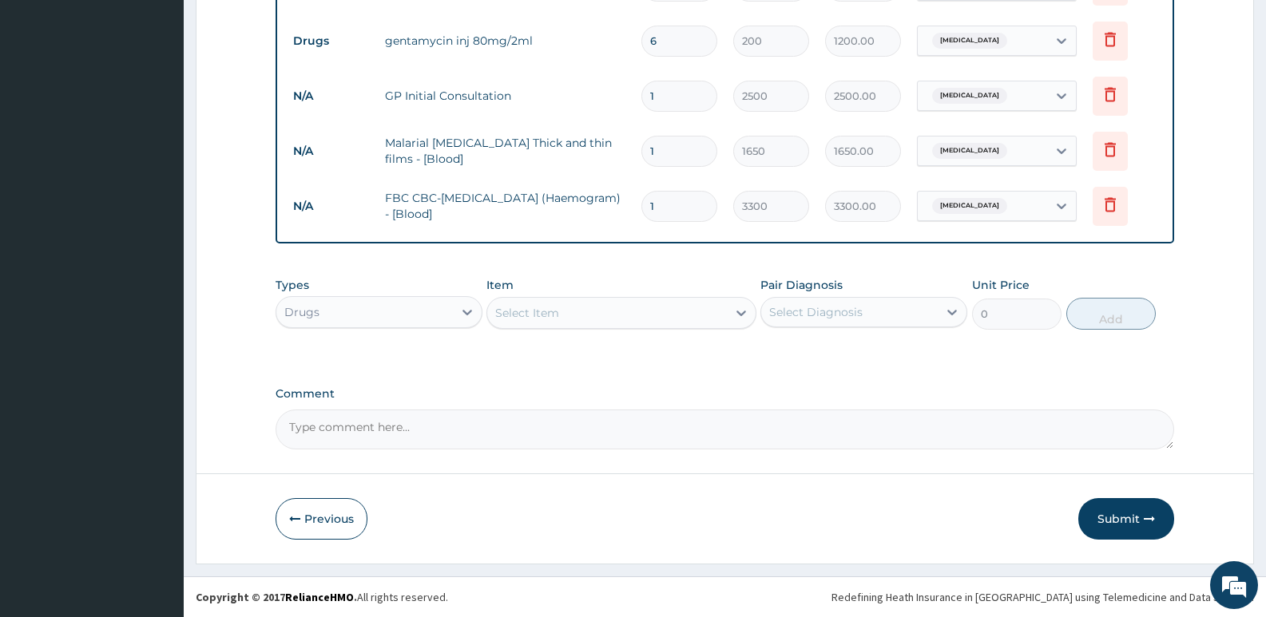
click at [522, 323] on div "Select Item" at bounding box center [606, 313] width 239 height 26
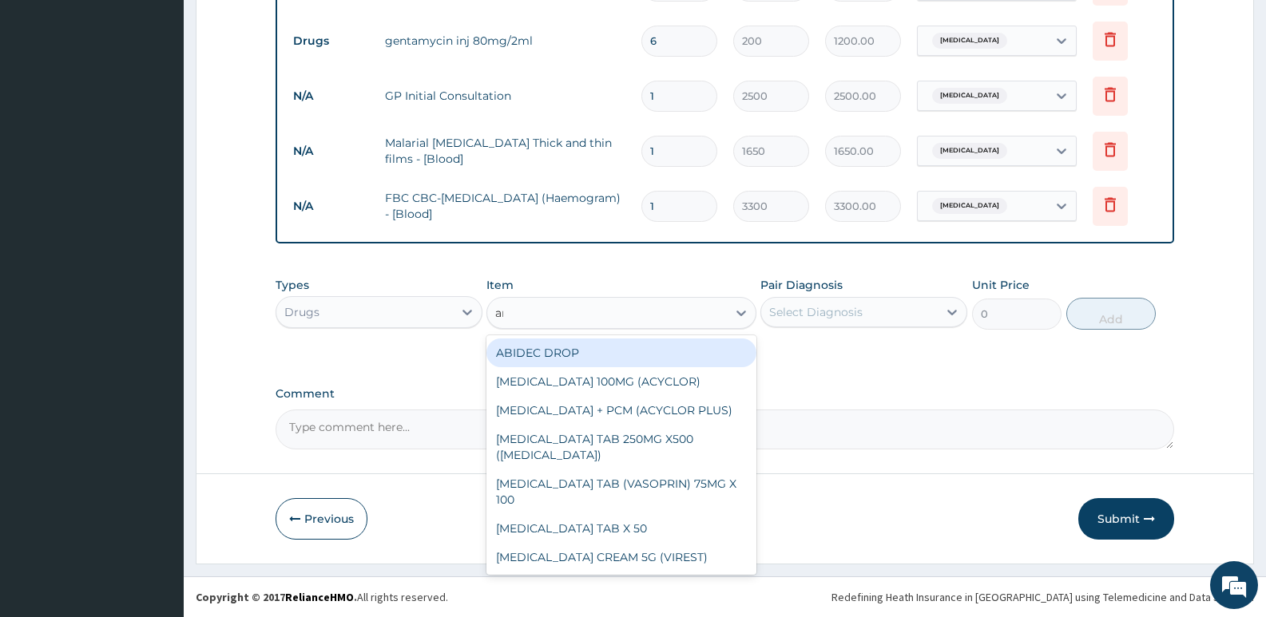
type input "art"
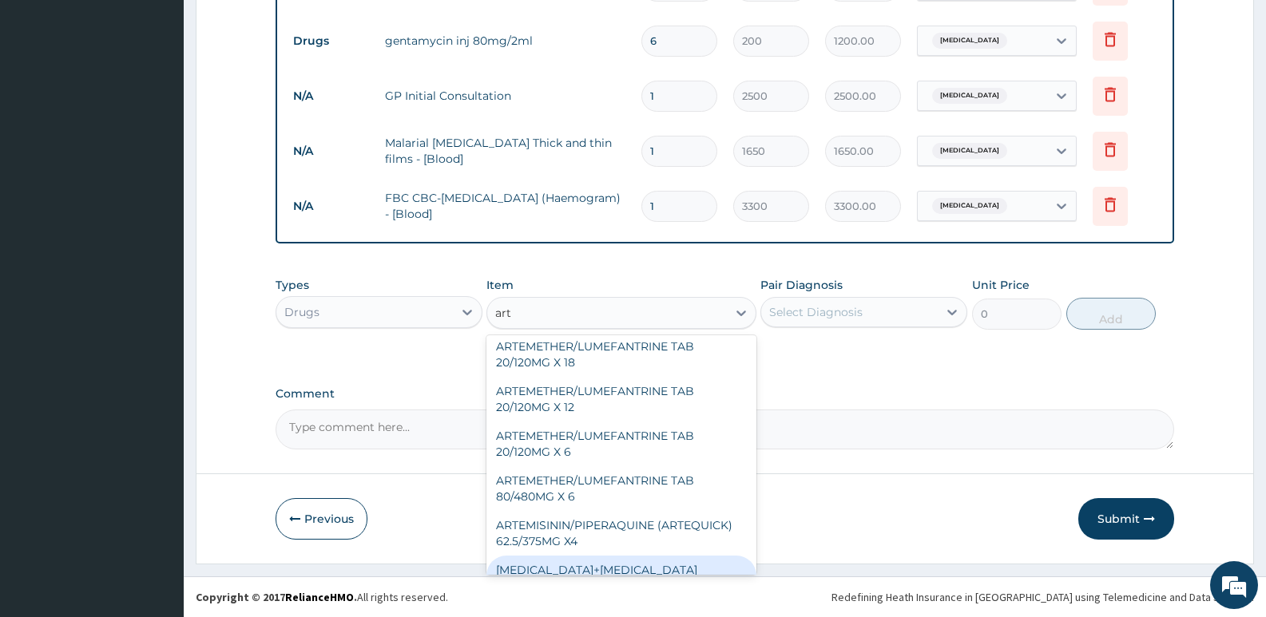
scroll to position [399, 0]
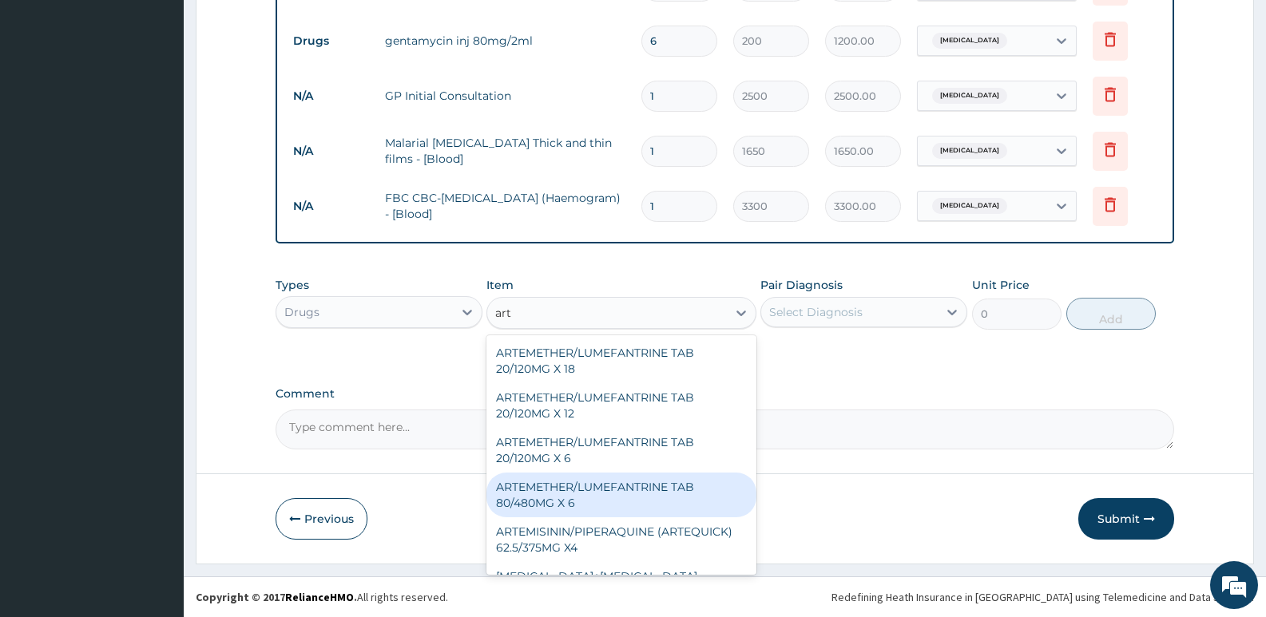
click at [590, 484] on div "ARTEMETHER/LUMEFANTRINE TAB 80/480MG X 6" at bounding box center [620, 495] width 269 height 45
type input "700"
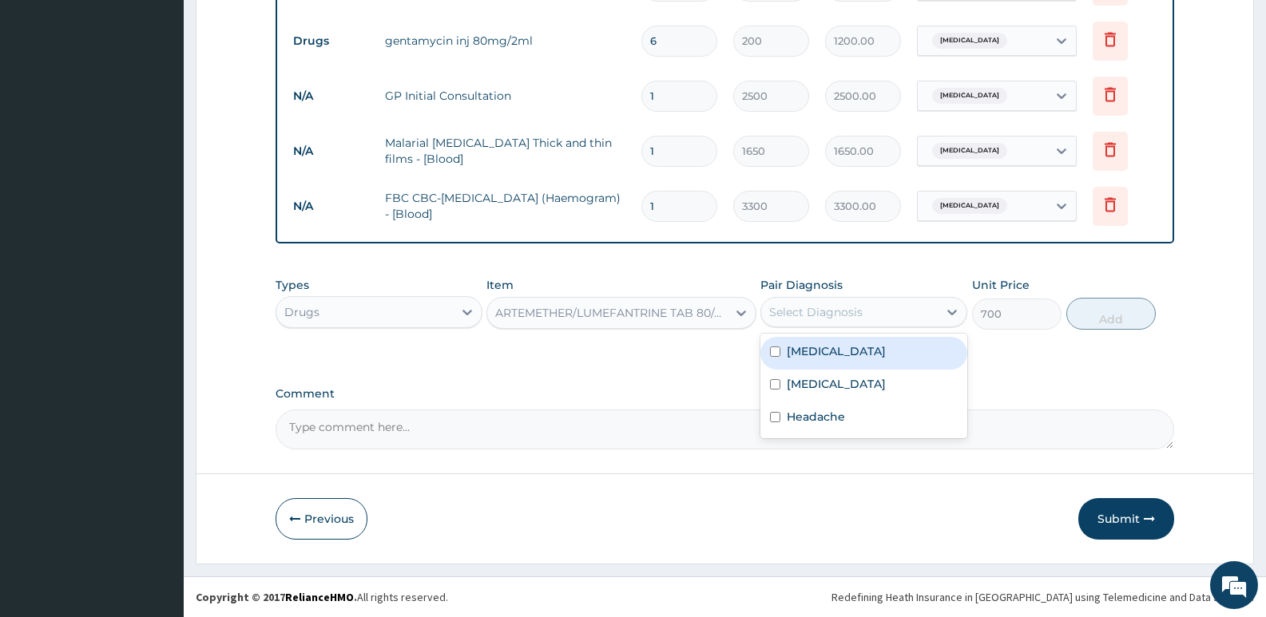
click at [854, 305] on div "Select Diagnosis" at bounding box center [815, 312] width 93 height 16
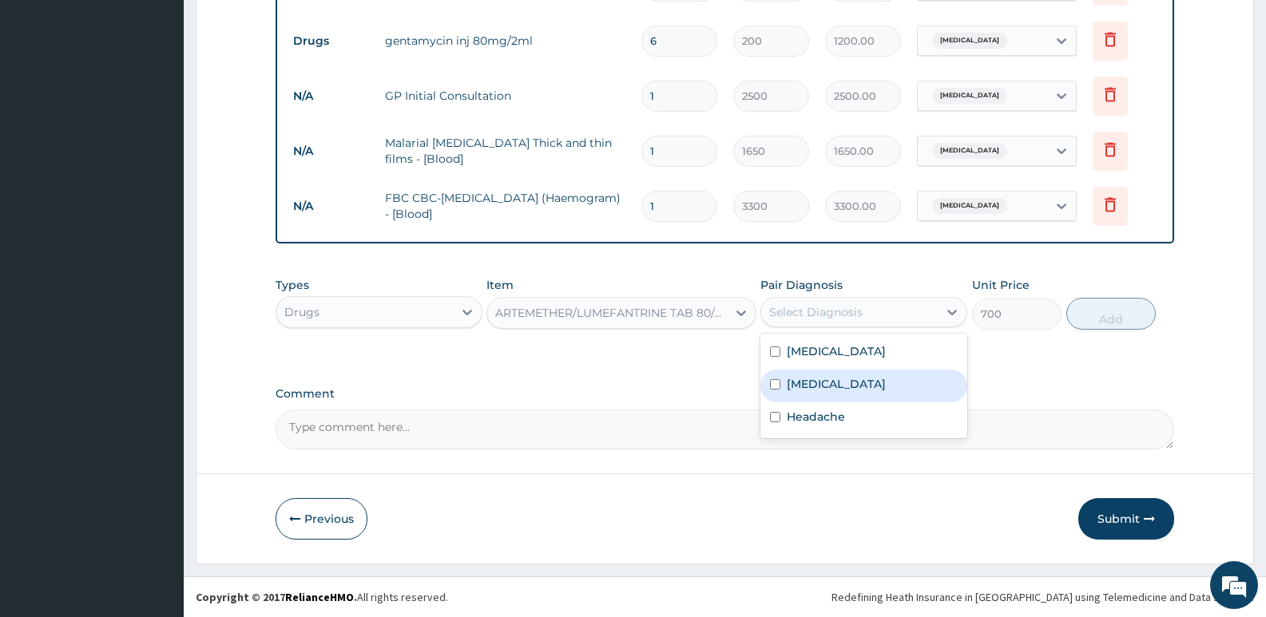
click at [818, 387] on label "Malaria" at bounding box center [836, 384] width 99 height 16
checkbox input "true"
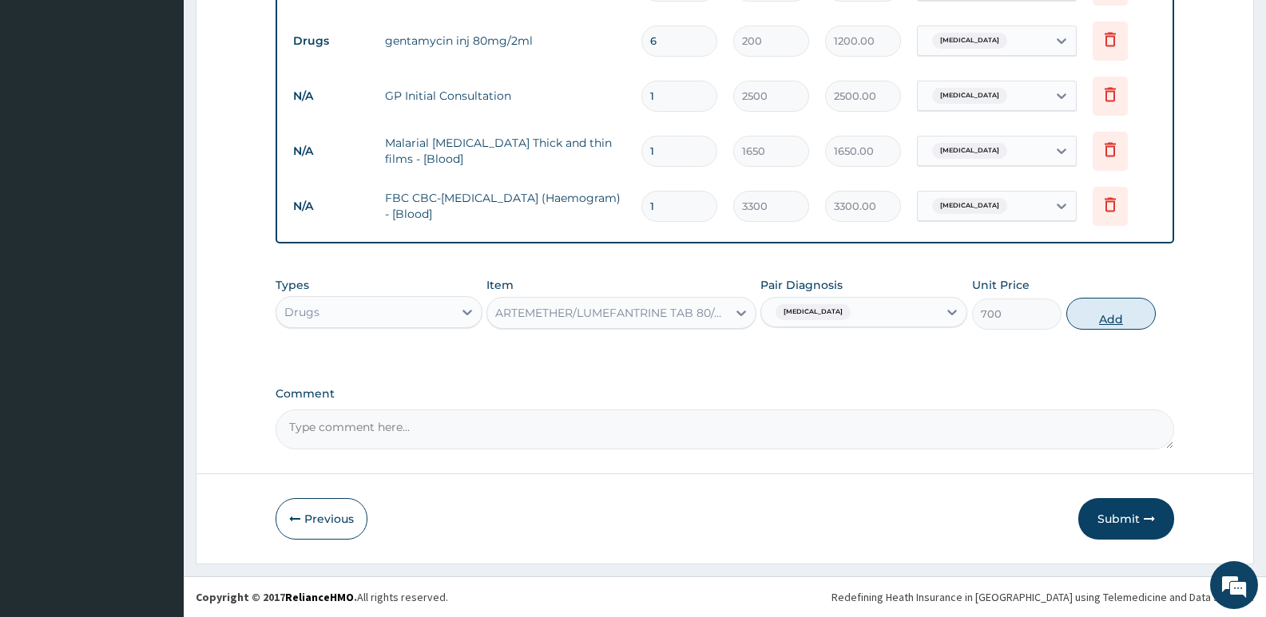
click at [1133, 323] on button "Add" at bounding box center [1110, 314] width 89 height 32
type input "0"
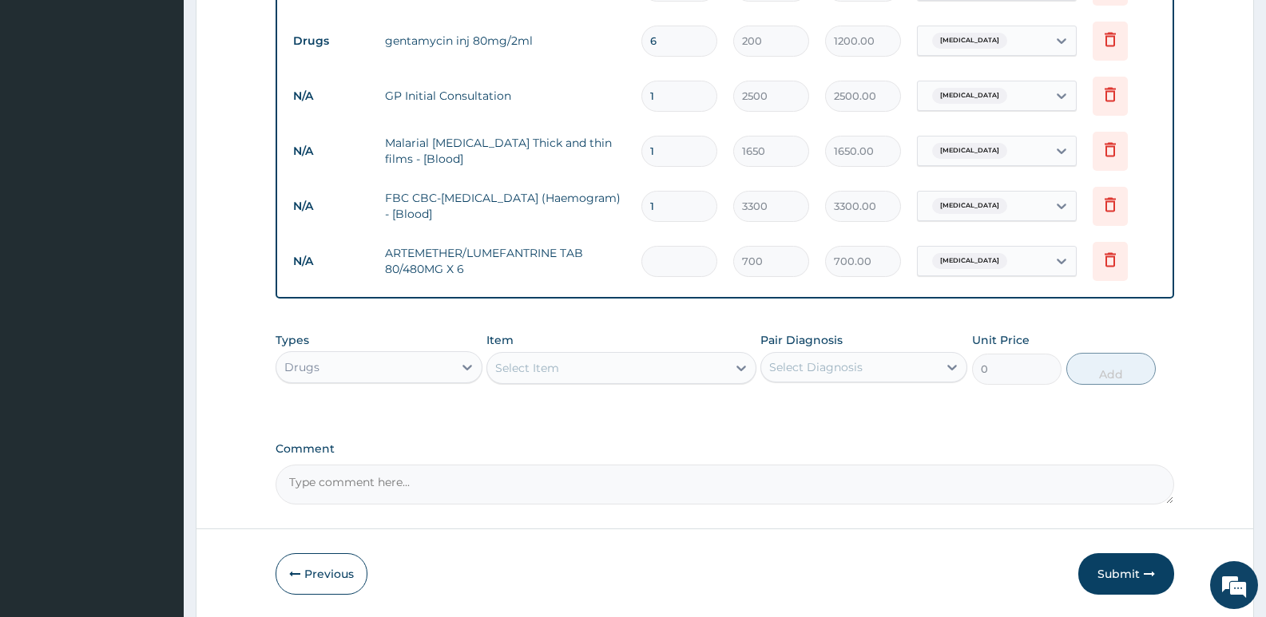
type input "0.00"
type input "6"
type input "4200.00"
type input "6"
click at [585, 376] on div "Select Item" at bounding box center [606, 368] width 239 height 26
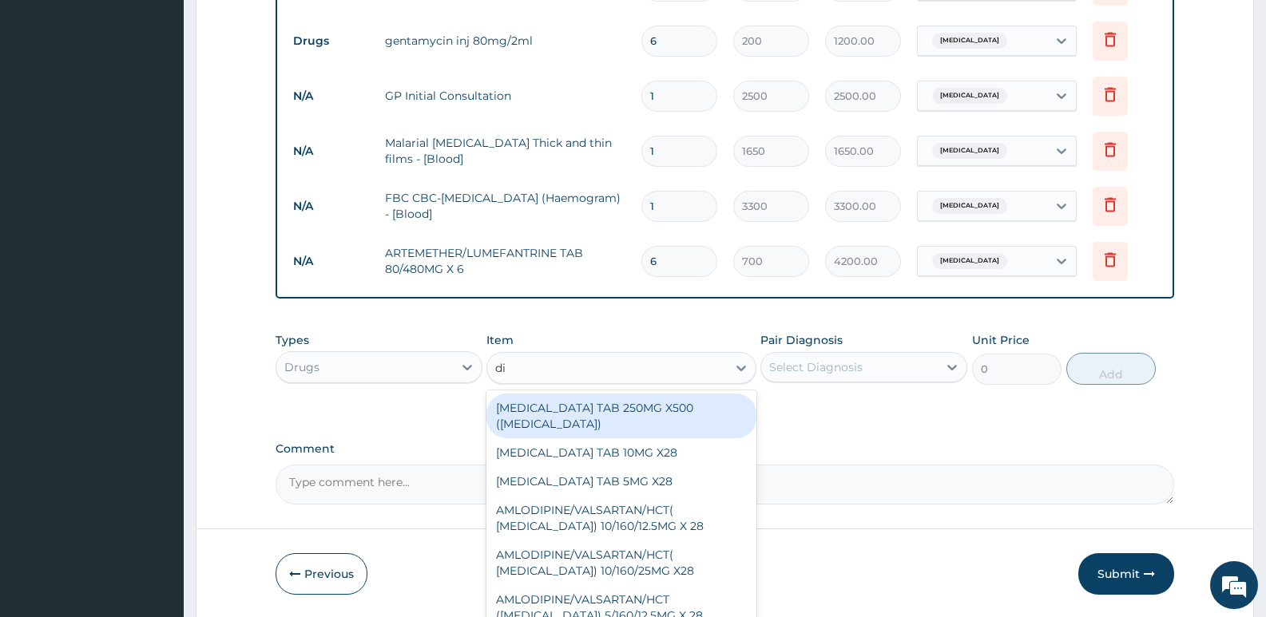
type input "dic"
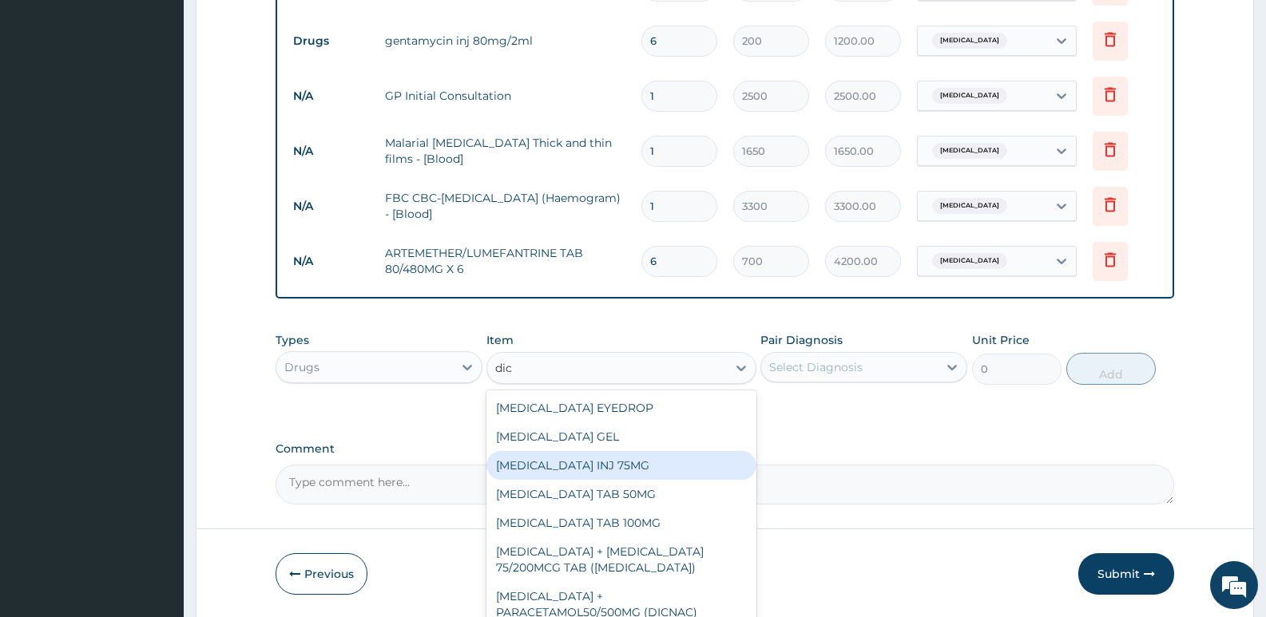
click at [592, 466] on div "DICLOFENAC INJ 75MG" at bounding box center [620, 465] width 269 height 29
type input "200"
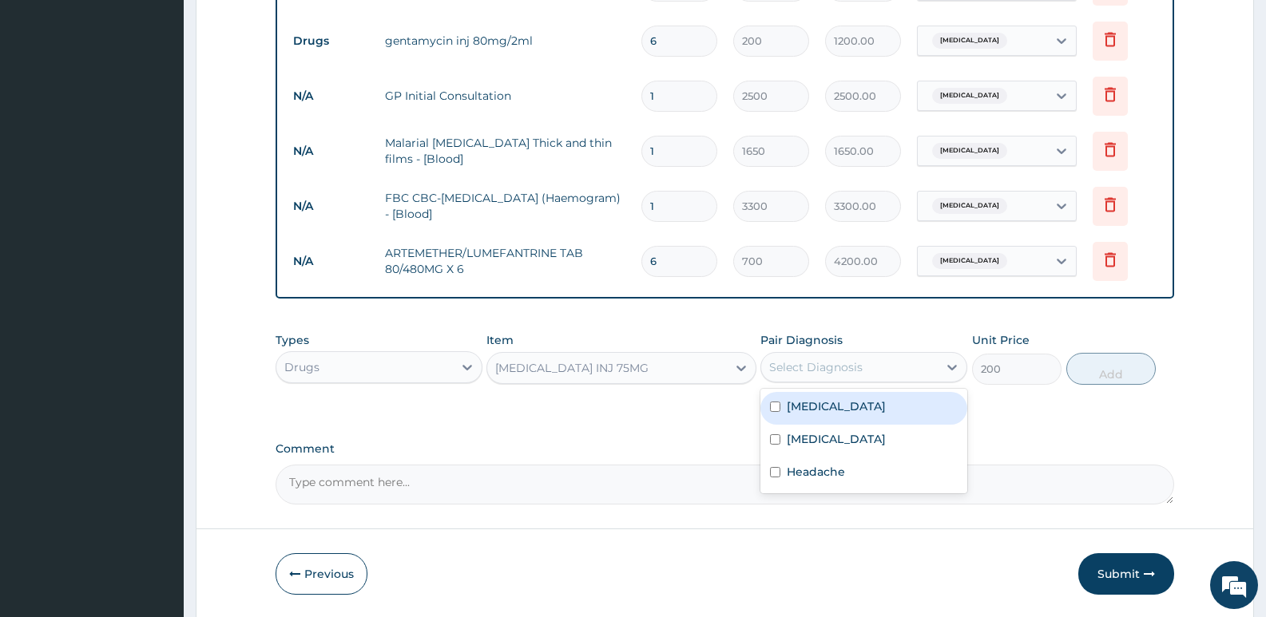
click at [812, 372] on div "Select Diagnosis" at bounding box center [815, 367] width 93 height 16
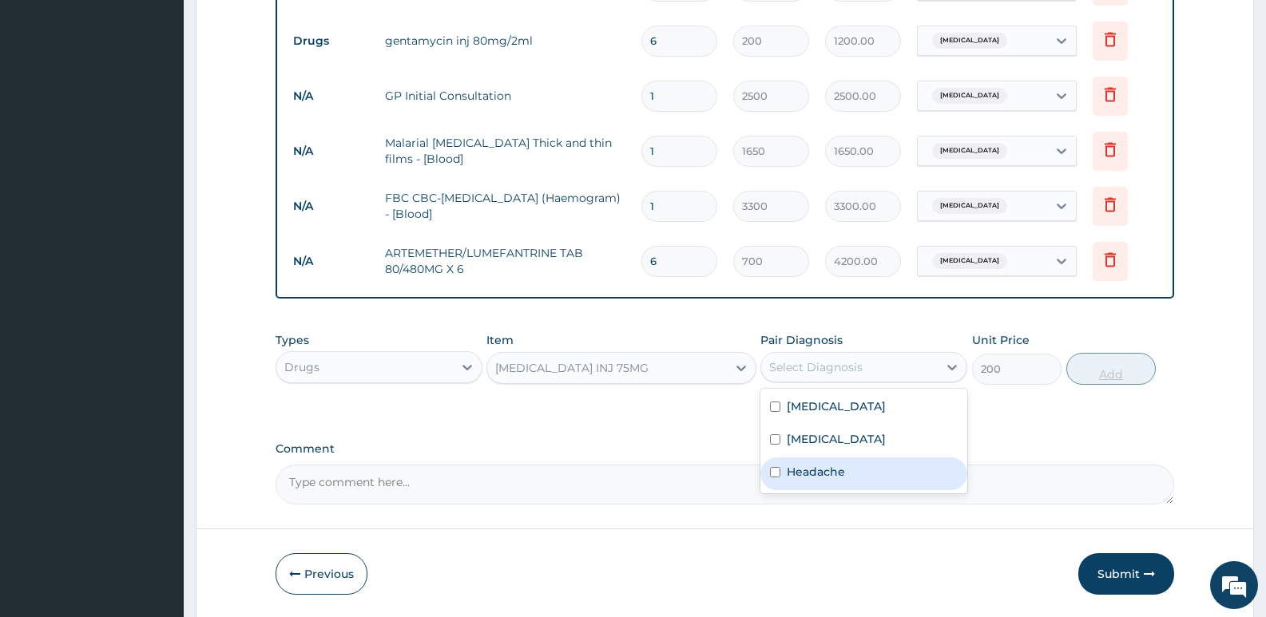
drag, startPoint x: 798, startPoint y: 475, endPoint x: 1134, endPoint y: 367, distance: 353.1
click at [799, 475] on label "Headache" at bounding box center [816, 472] width 58 height 16
checkbox input "true"
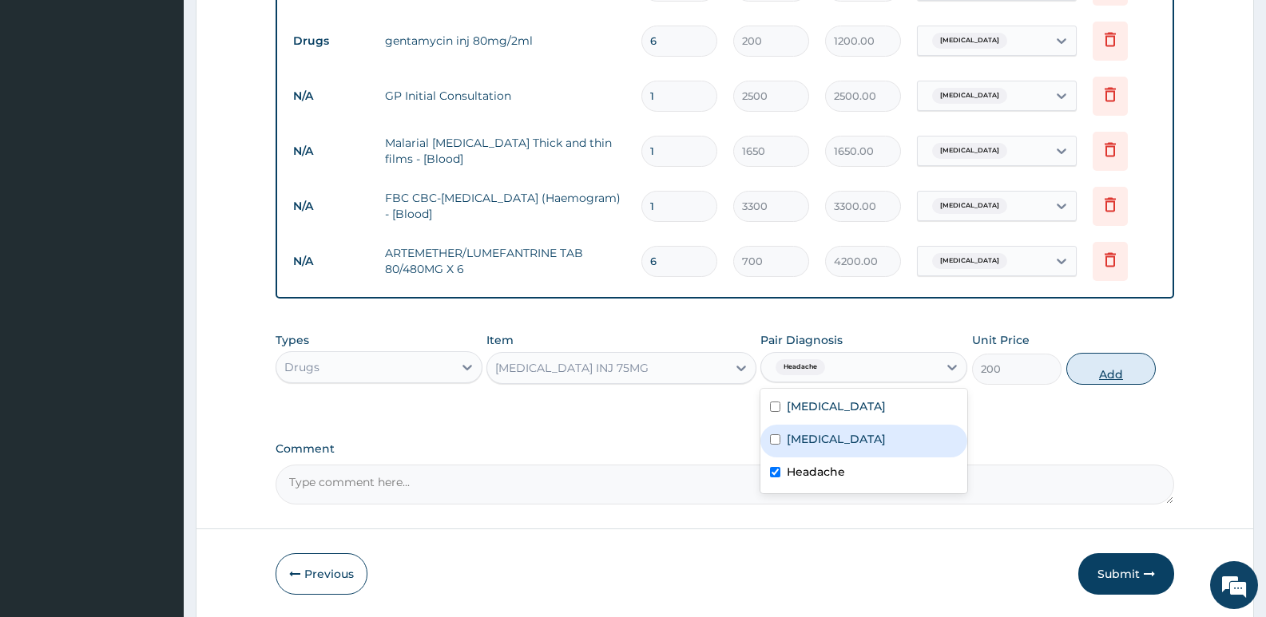
click at [1129, 367] on button "Add" at bounding box center [1110, 369] width 89 height 32
type input "0"
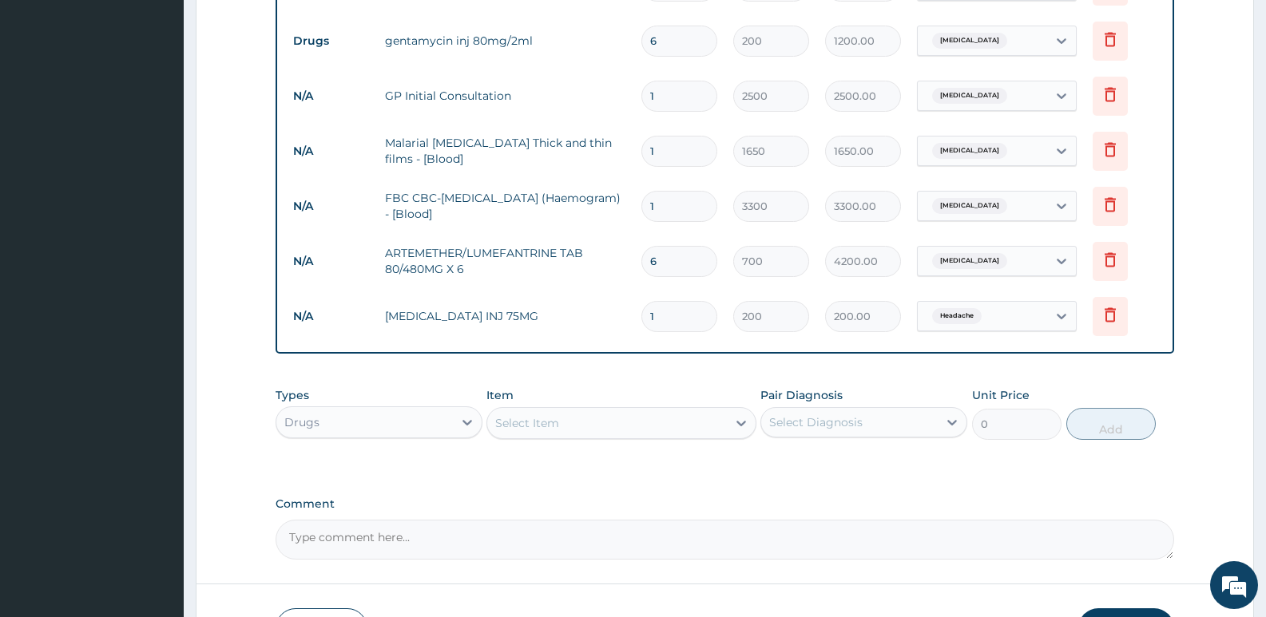
click at [617, 421] on div "Select Item" at bounding box center [606, 424] width 239 height 26
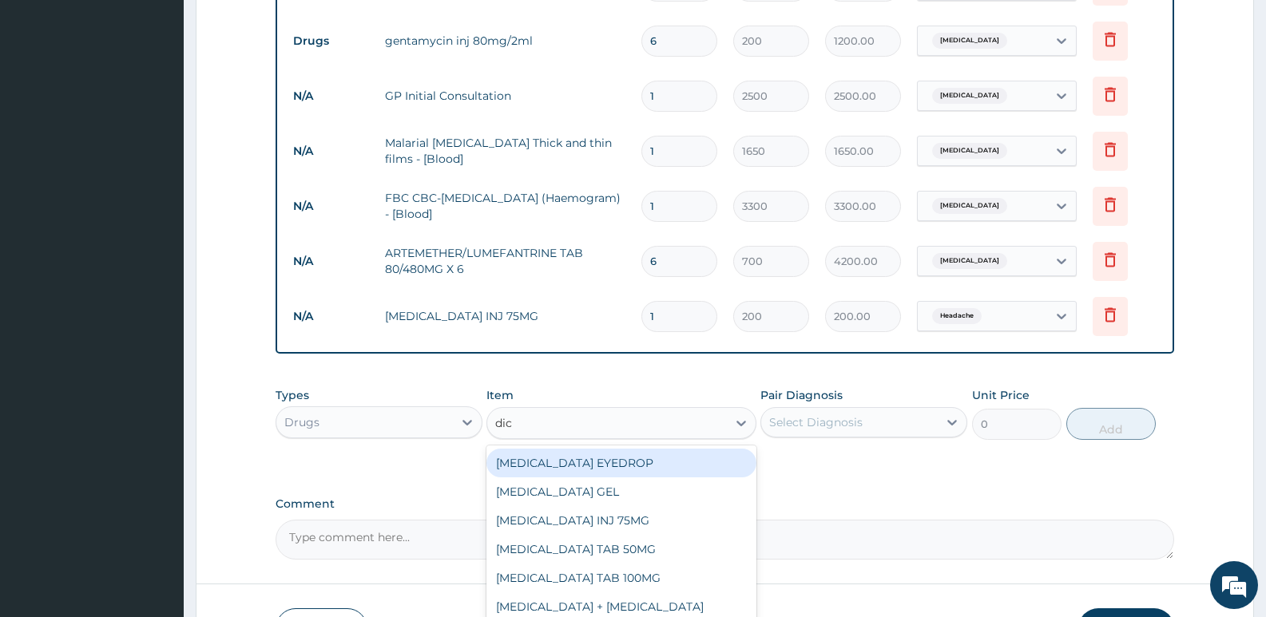
type input "dicl"
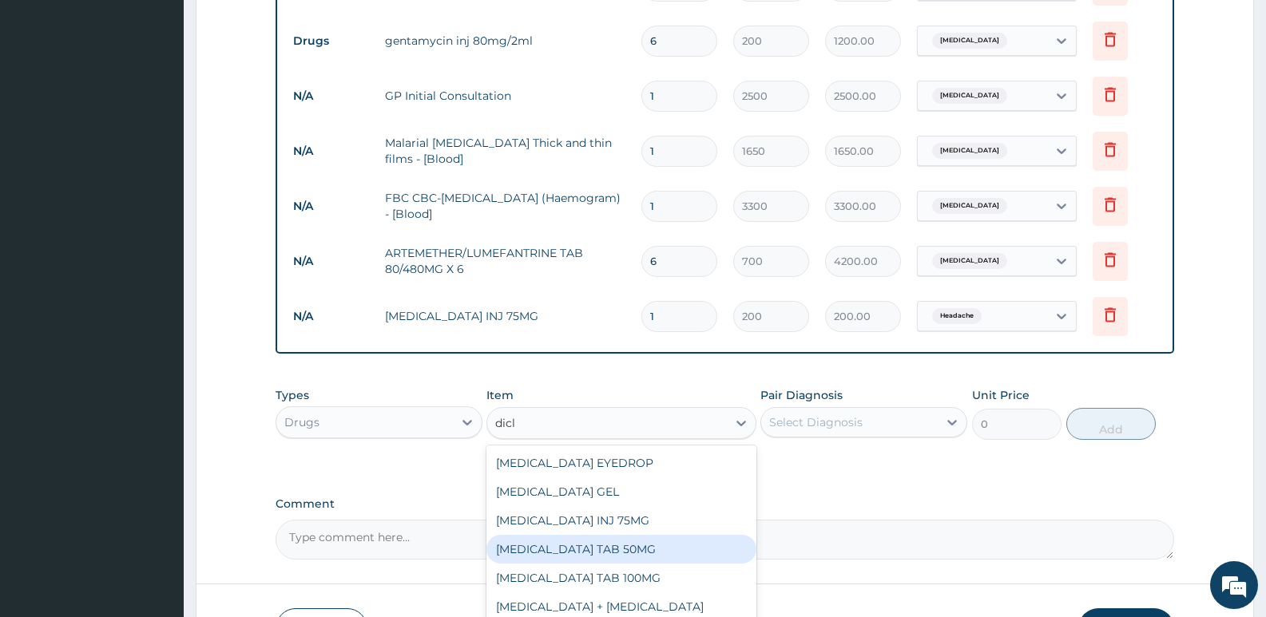
scroll to position [45, 0]
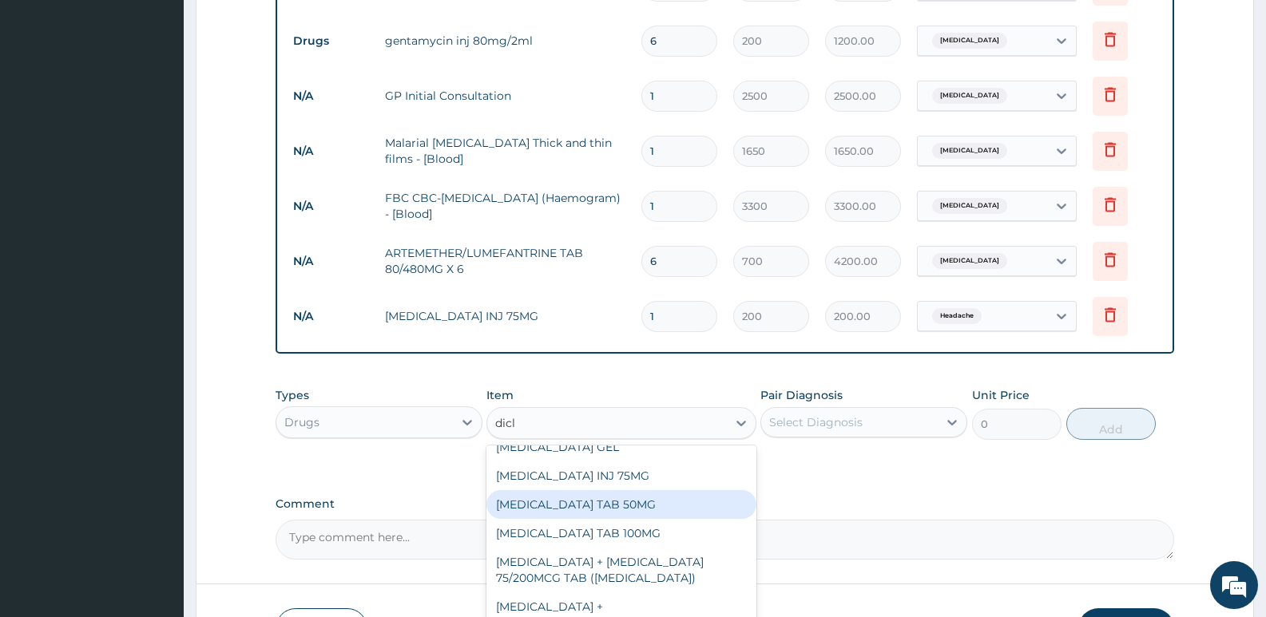
click at [609, 501] on div "DICLOFENAC POTASSIUM TAB 50MG" at bounding box center [620, 504] width 269 height 29
type input "30"
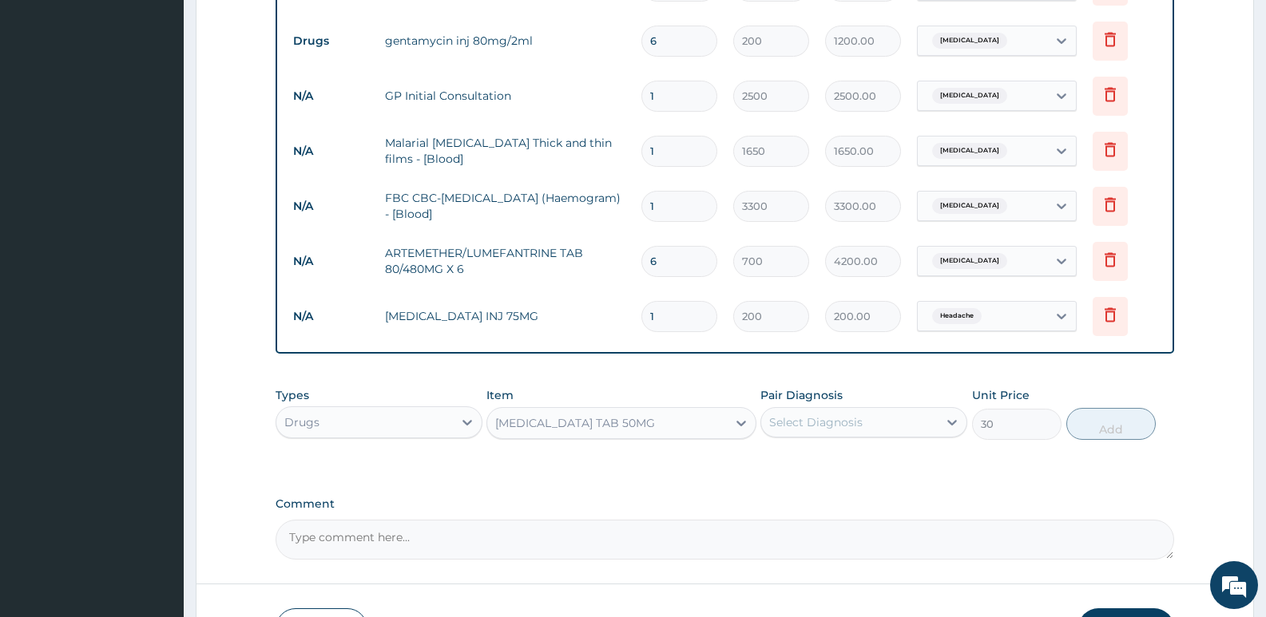
click at [778, 434] on div "Select Diagnosis" at bounding box center [849, 423] width 177 height 26
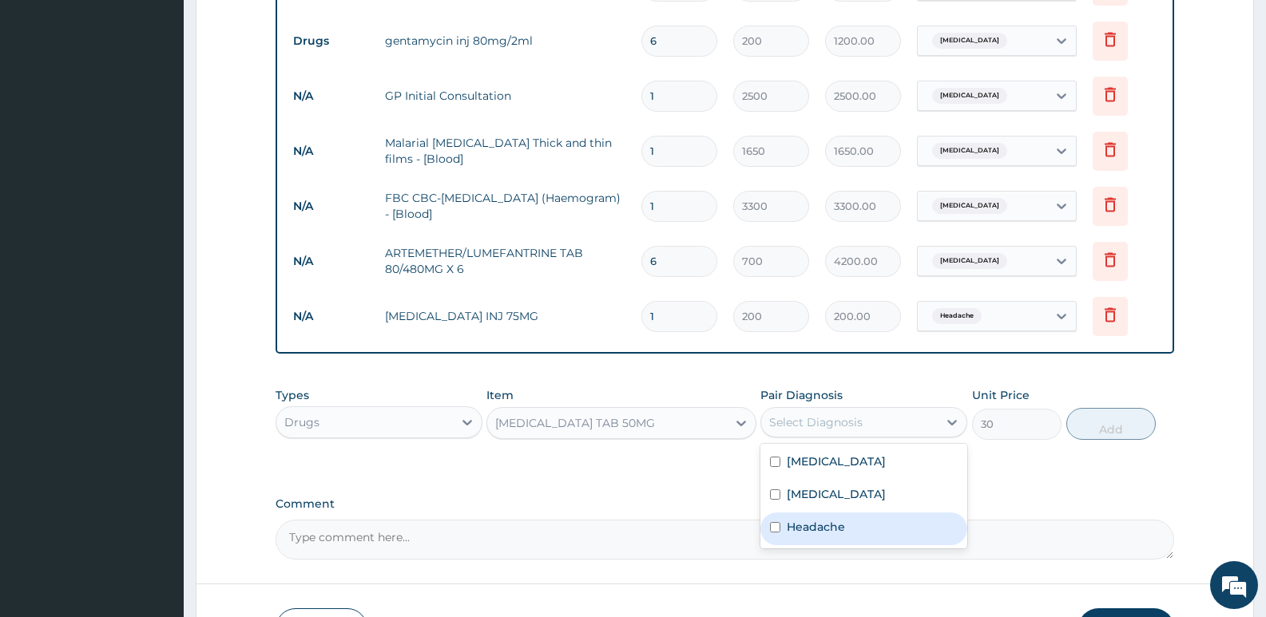
click at [805, 527] on label "Headache" at bounding box center [816, 527] width 58 height 16
checkbox input "true"
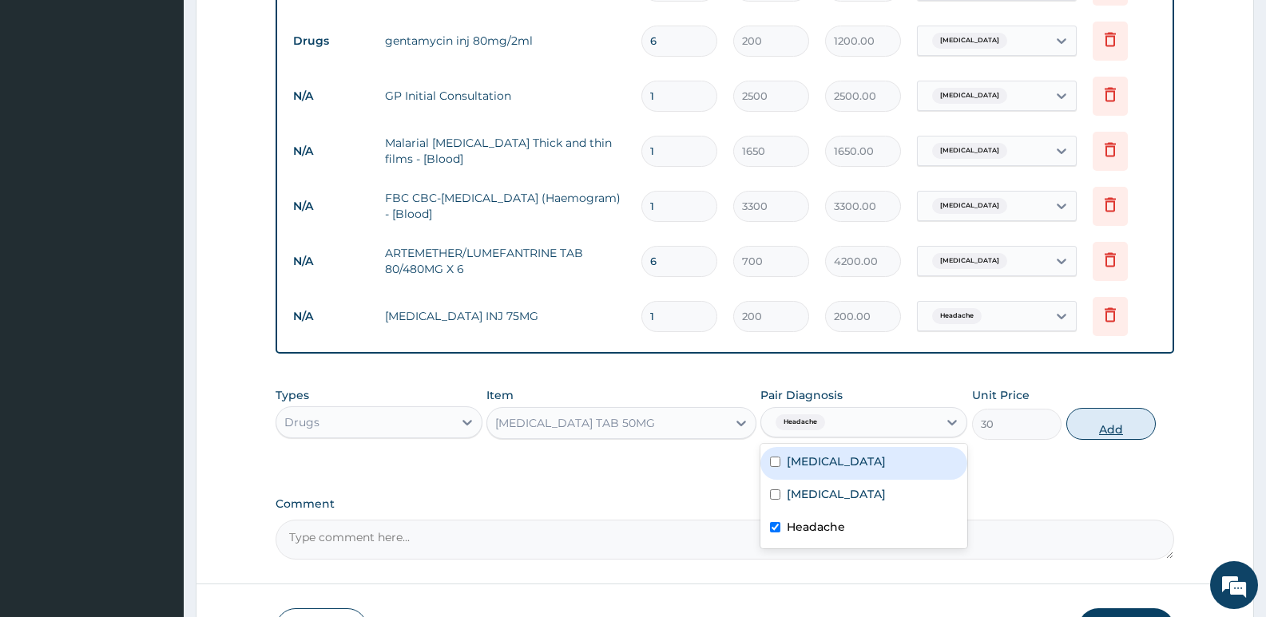
click at [1111, 431] on button "Add" at bounding box center [1110, 424] width 89 height 32
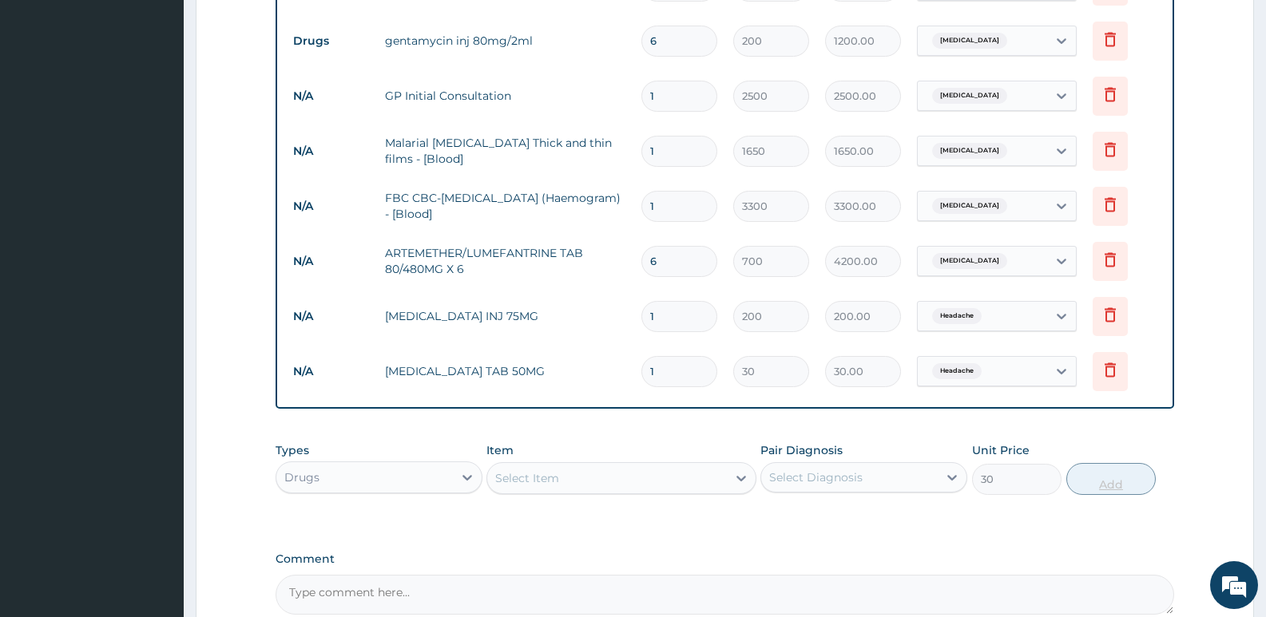
type input "0"
type input "0.00"
type input "6"
type input "180.00"
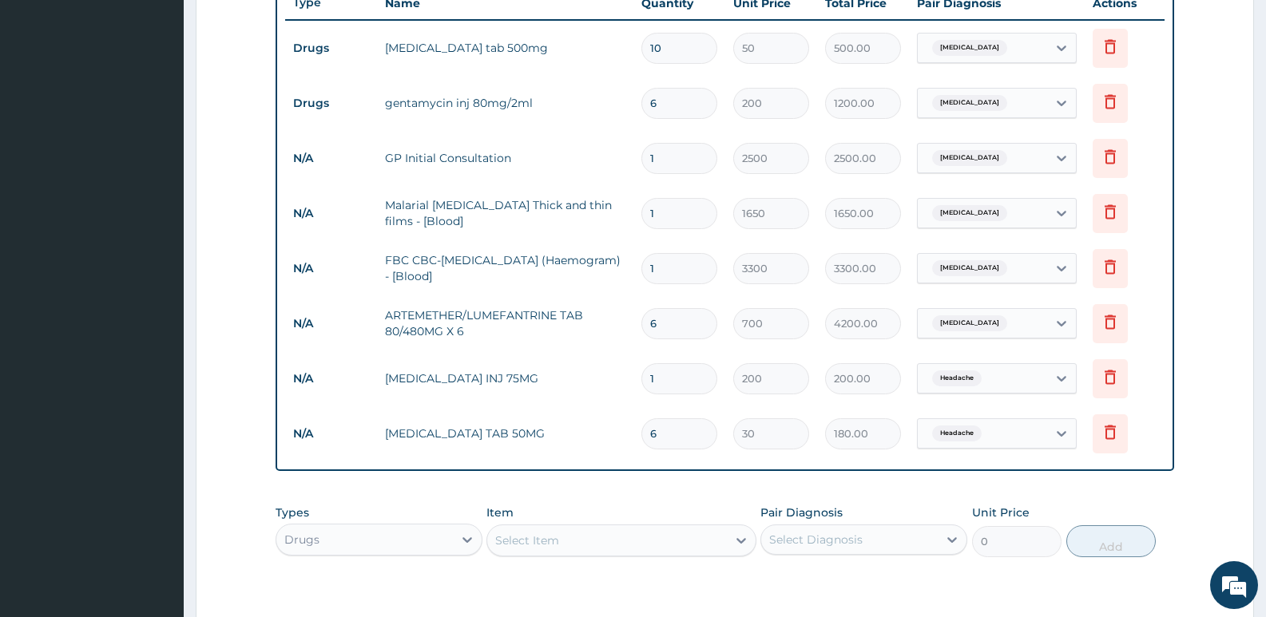
scroll to position [599, 0]
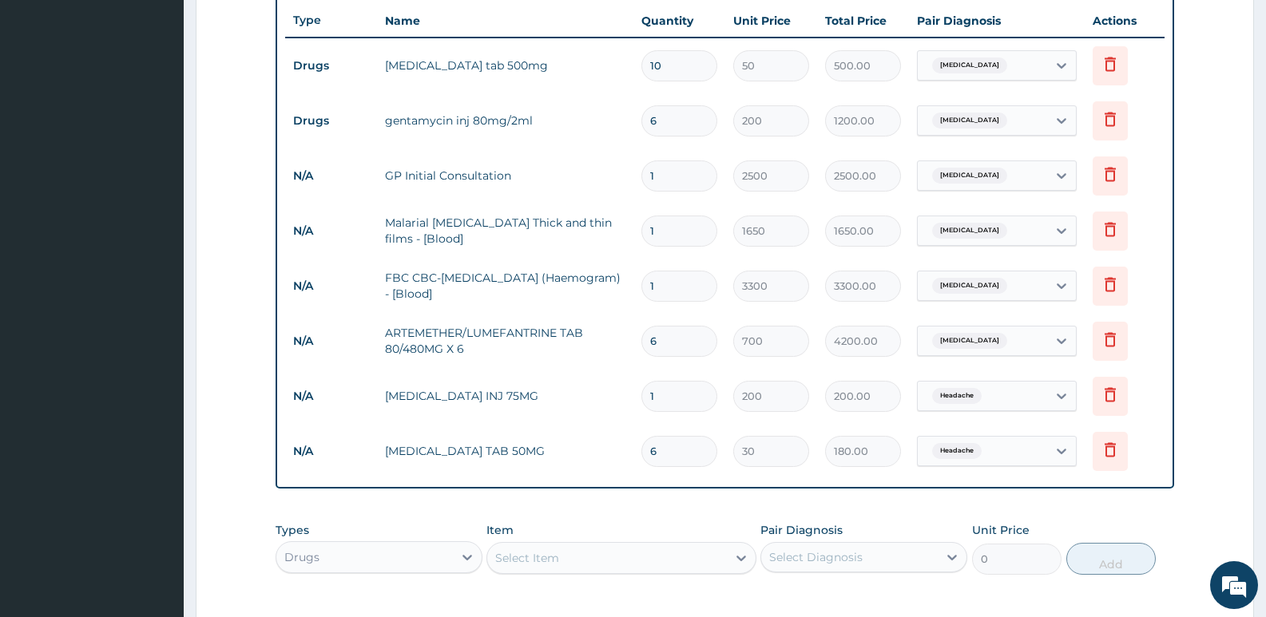
type input "6"
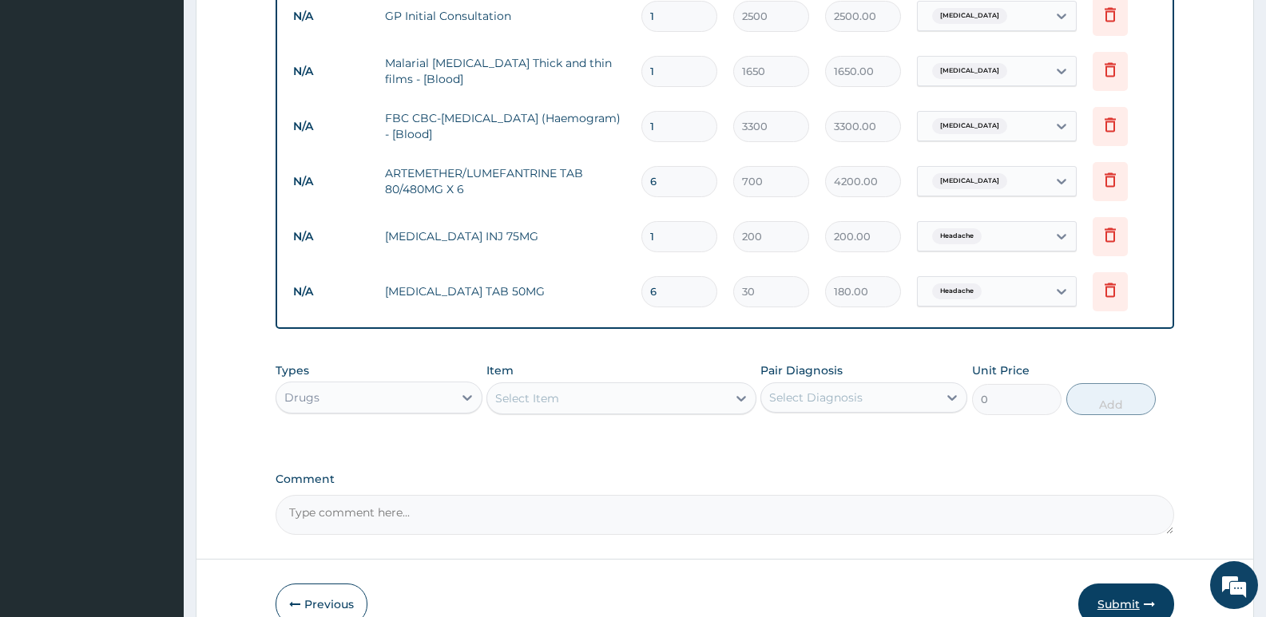
click at [1117, 599] on button "Submit" at bounding box center [1126, 605] width 96 height 42
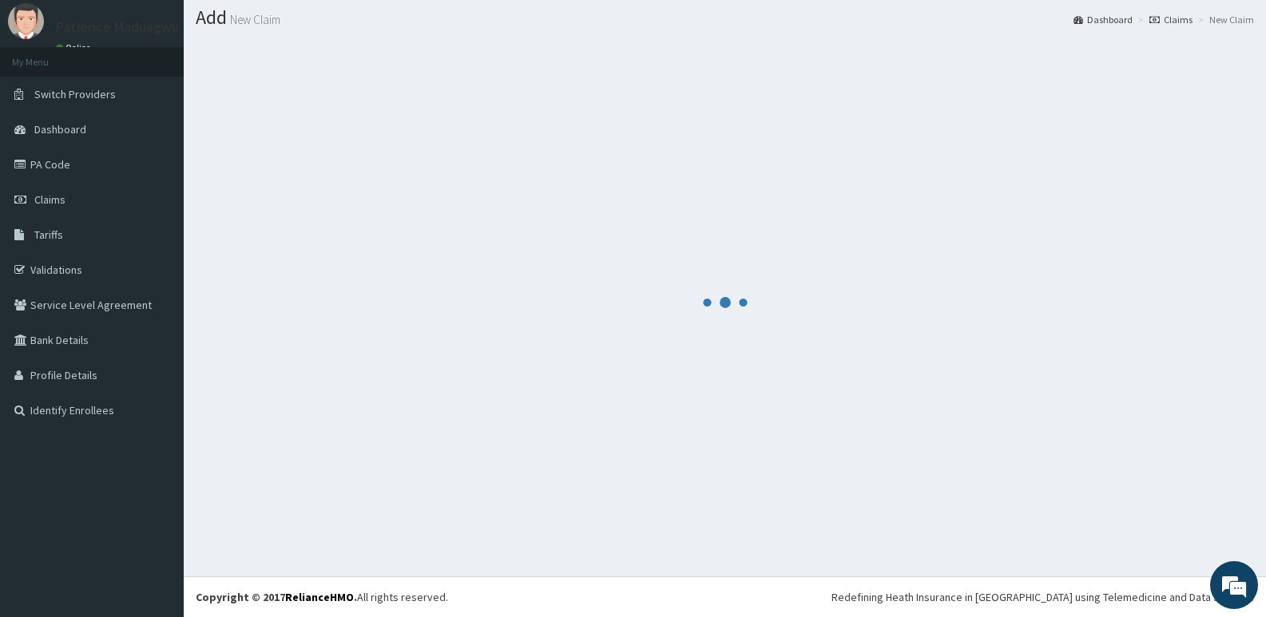
scroll to position [45, 0]
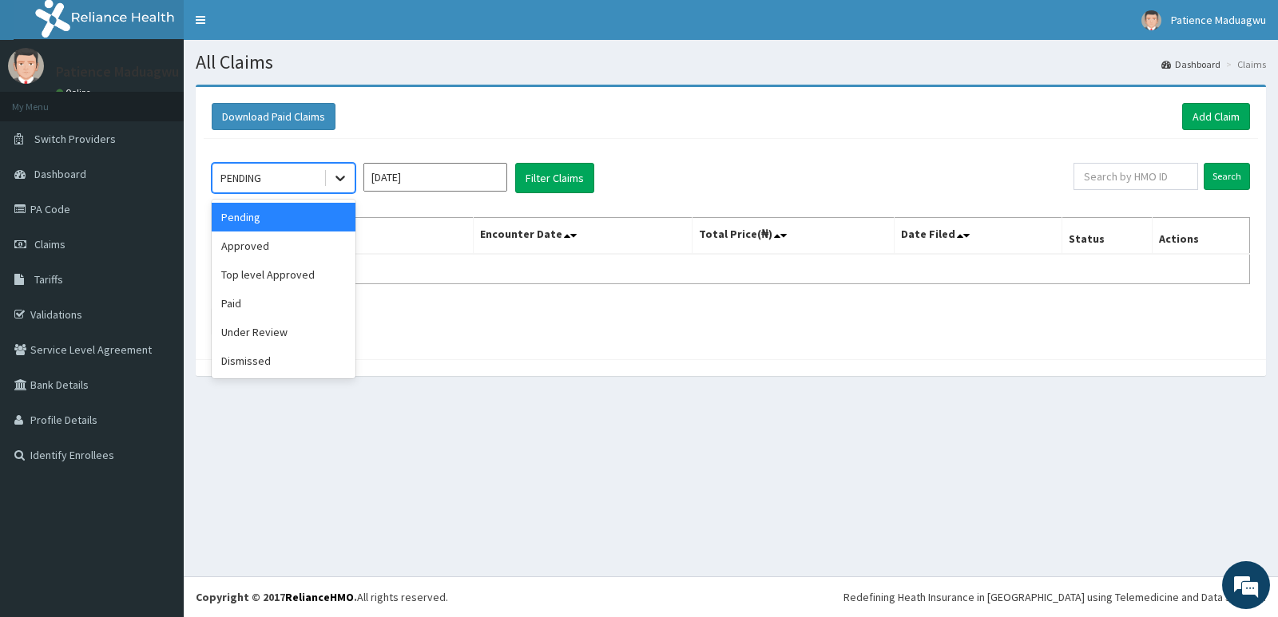
click at [341, 182] on icon at bounding box center [340, 178] width 16 height 16
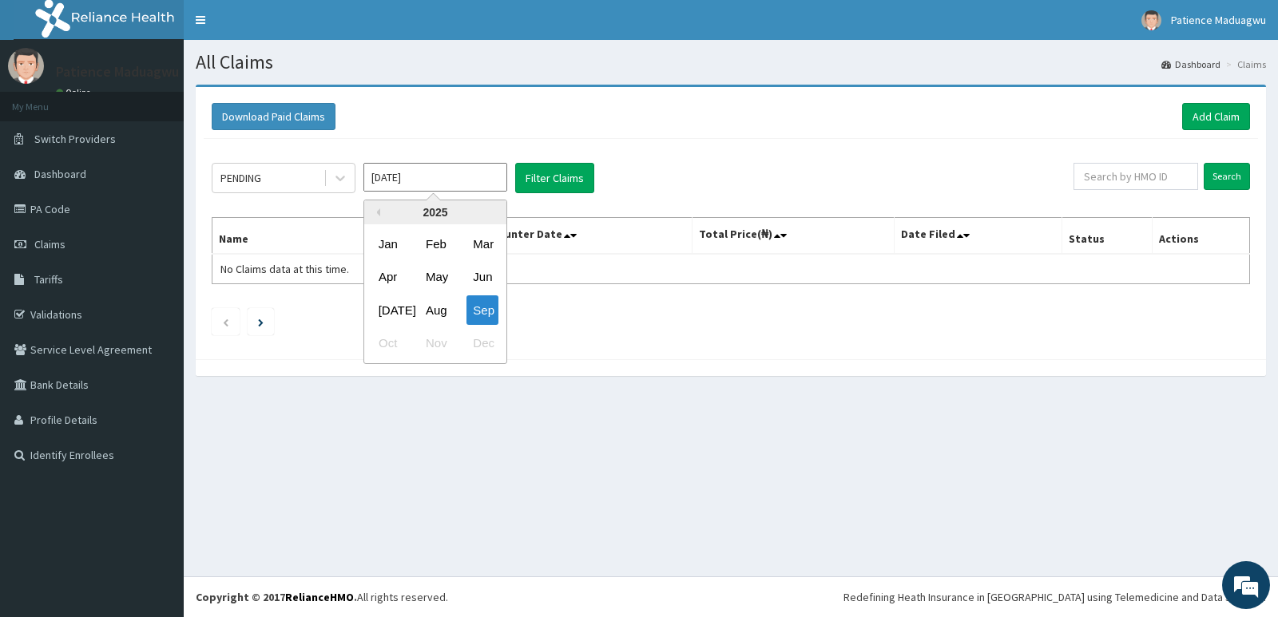
click at [477, 182] on input "[DATE]" at bounding box center [435, 177] width 144 height 29
click at [430, 306] on div "Aug" at bounding box center [435, 311] width 32 height 30
type input "[DATE]"
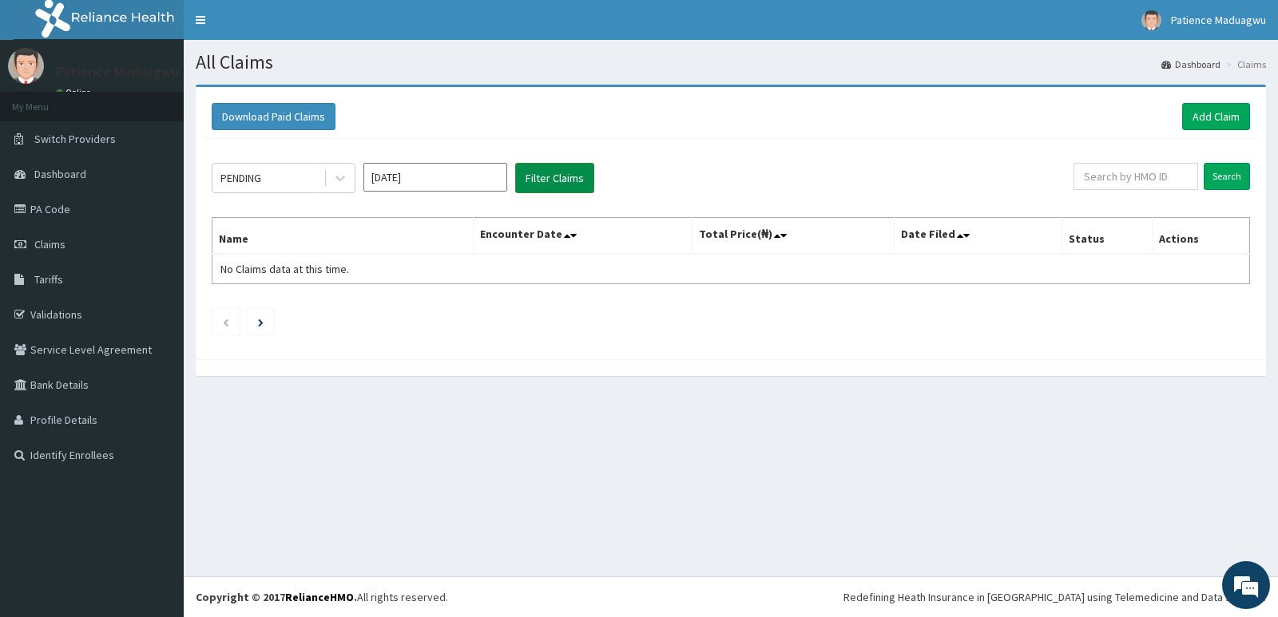
click at [570, 184] on button "Filter Claims" at bounding box center [554, 178] width 79 height 30
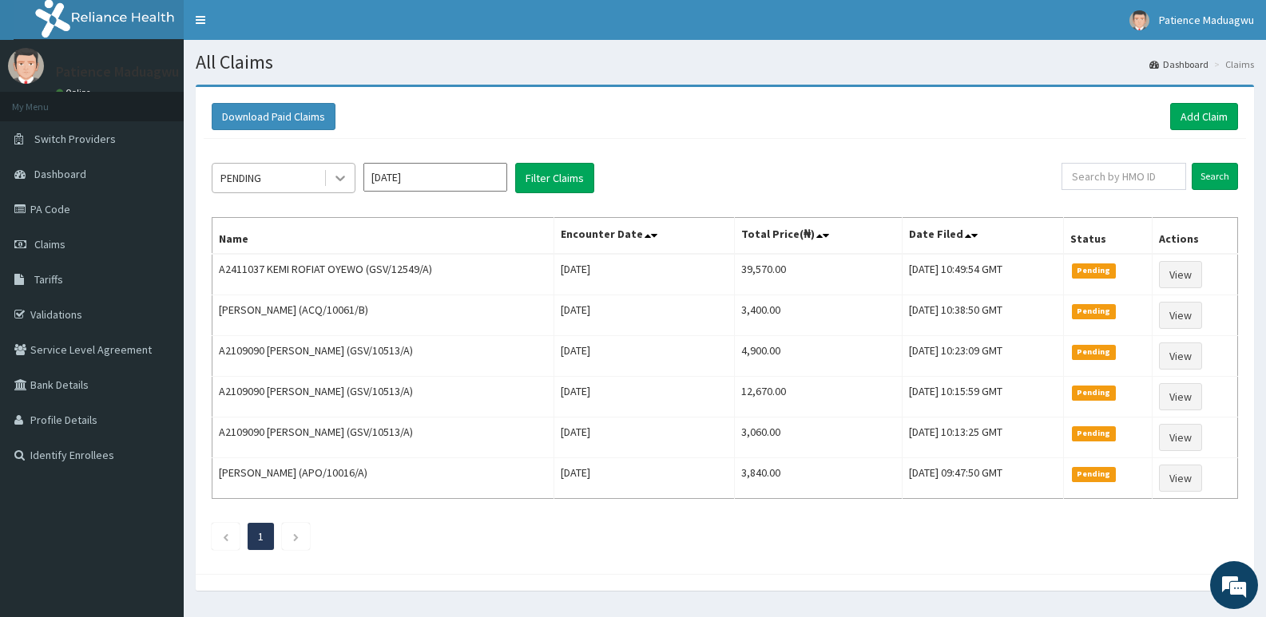
click at [329, 182] on div at bounding box center [340, 178] width 29 height 29
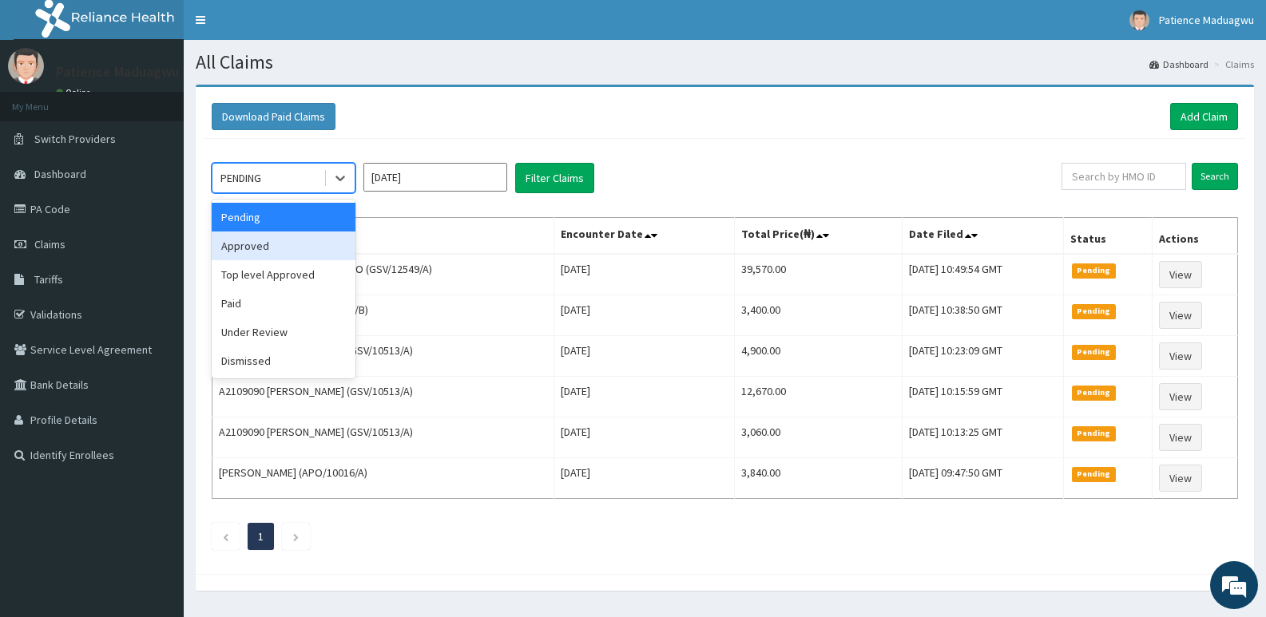
click at [257, 249] on div "Approved" at bounding box center [284, 246] width 144 height 29
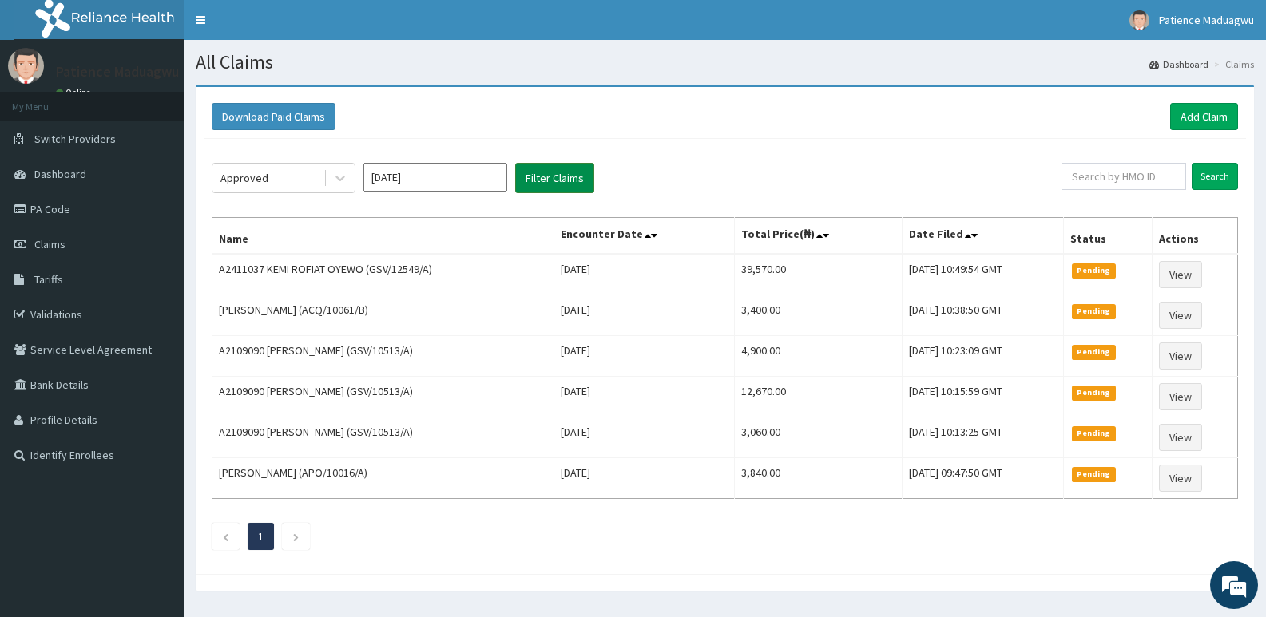
click at [558, 177] on button "Filter Claims" at bounding box center [554, 178] width 79 height 30
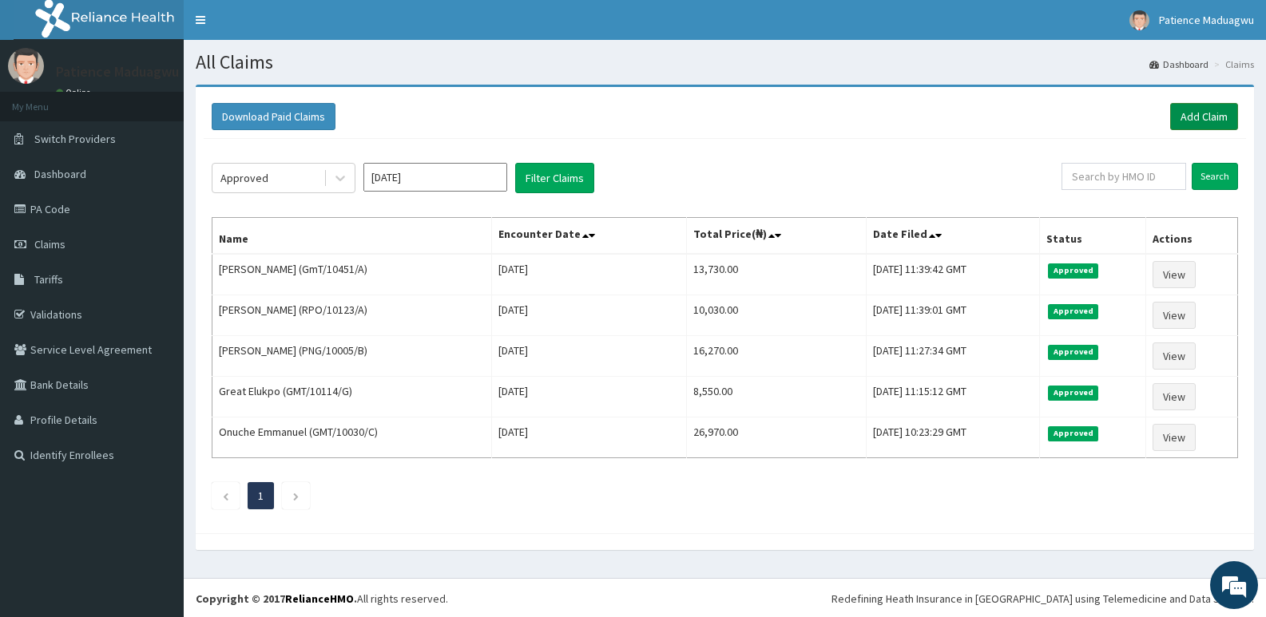
click at [1213, 111] on link "Add Claim" at bounding box center [1204, 116] width 68 height 27
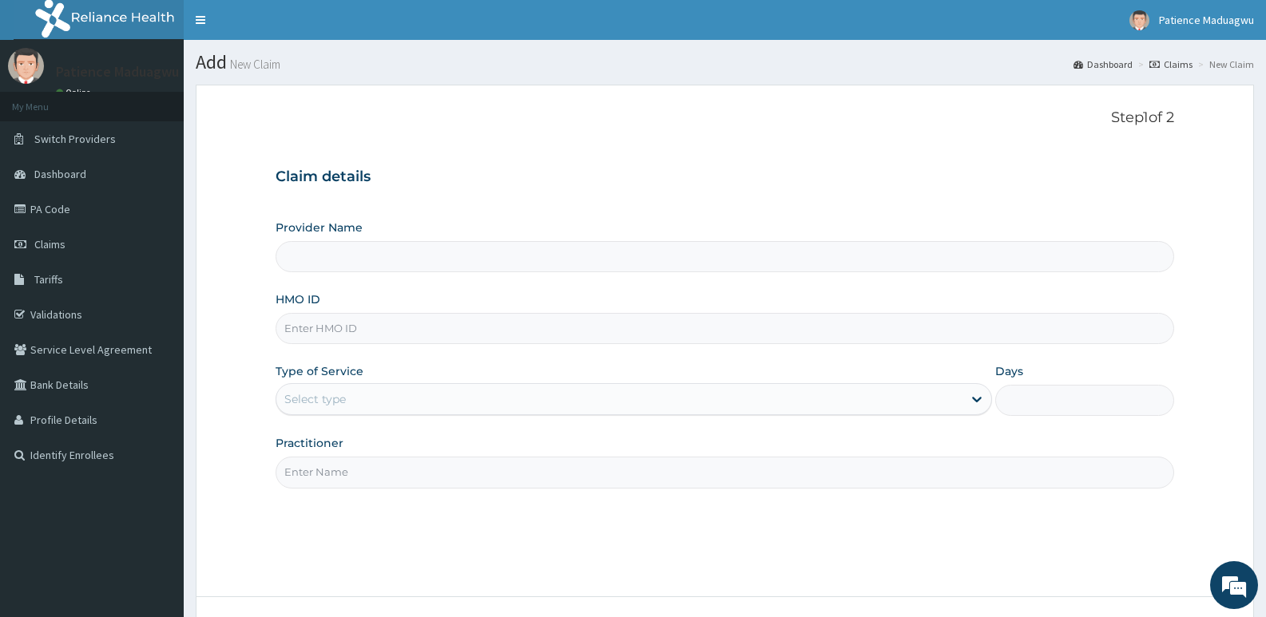
type input "[GEOGRAPHIC_DATA]"
click at [331, 316] on input "HMO ID" at bounding box center [725, 328] width 899 height 31
paste input "DGE/10008/A"
type input "DGE/10008/A"
click at [337, 401] on div "Select type" at bounding box center [315, 399] width 62 height 16
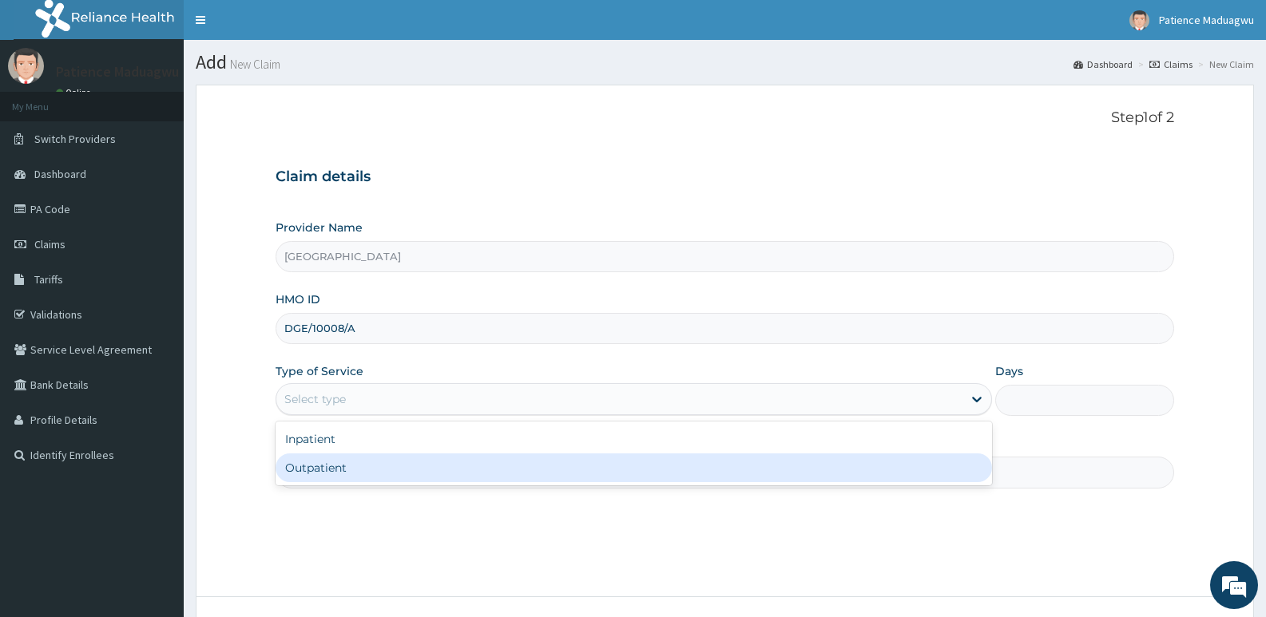
click at [323, 472] on div "Outpatient" at bounding box center [634, 468] width 716 height 29
type input "1"
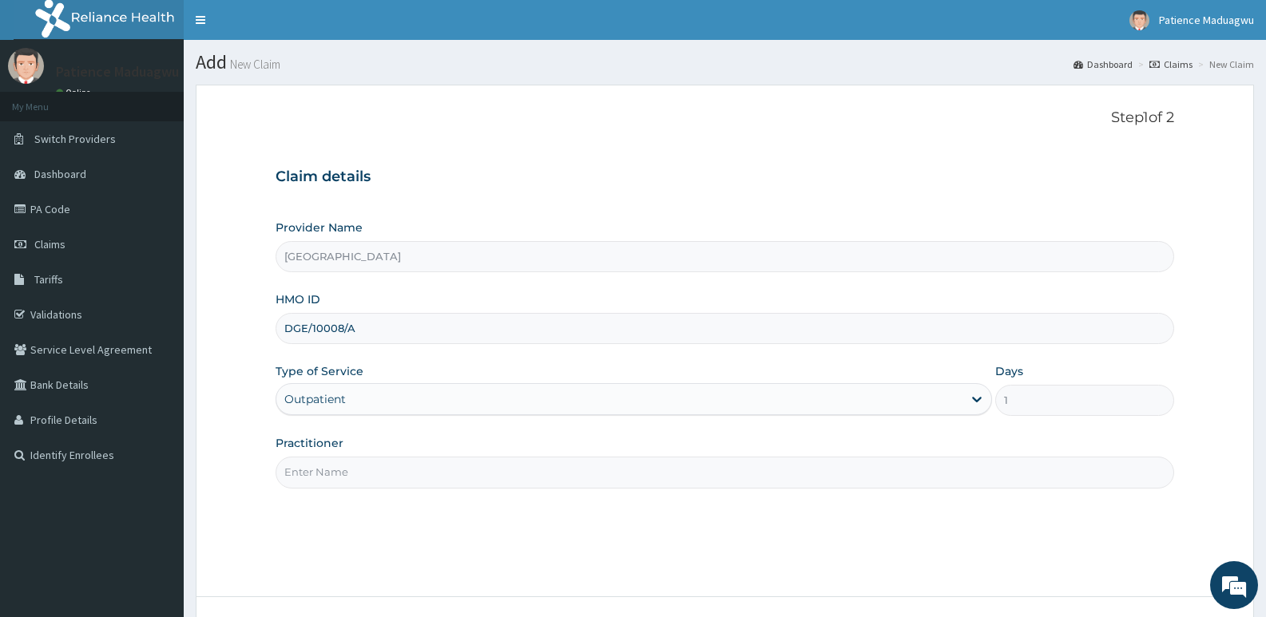
click at [312, 482] on input "Practitioner" at bounding box center [725, 472] width 899 height 31
type input "Dr kelechi"
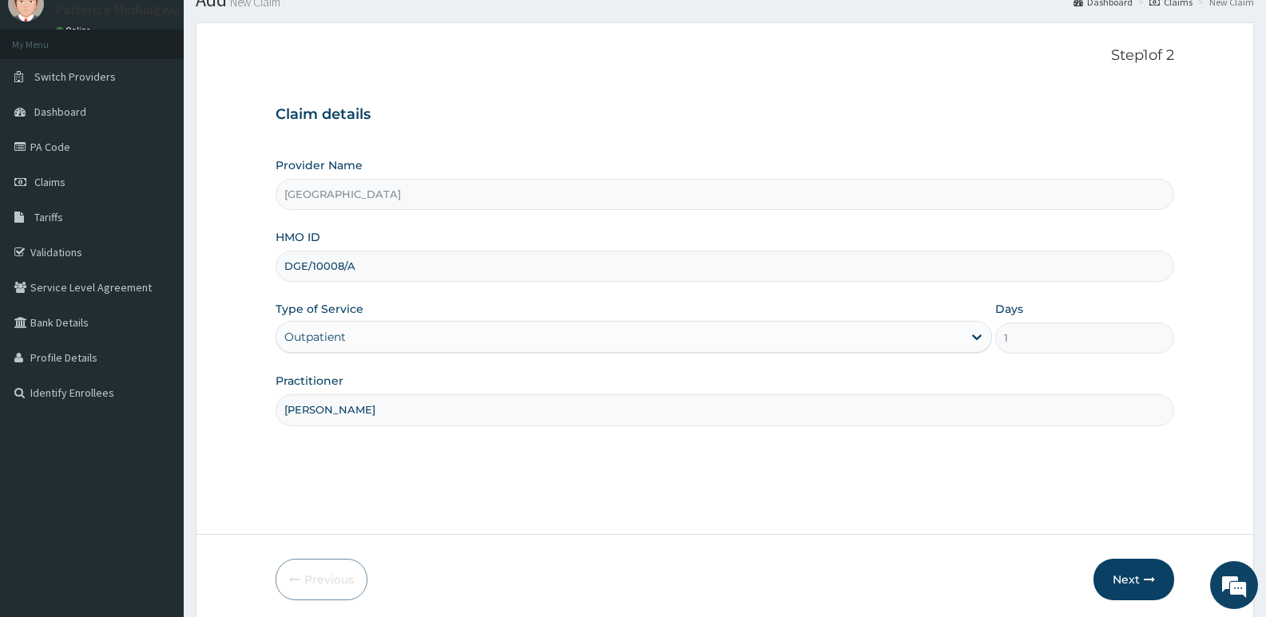
scroll to position [123, 0]
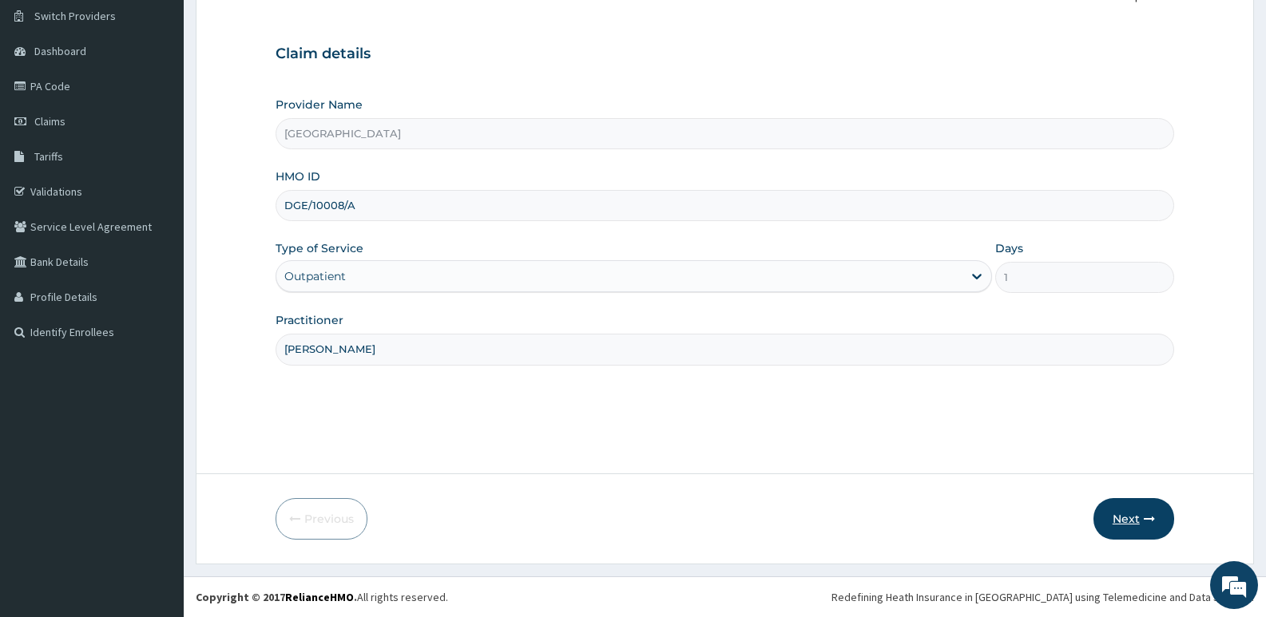
click at [1126, 520] on button "Next" at bounding box center [1133, 519] width 81 height 42
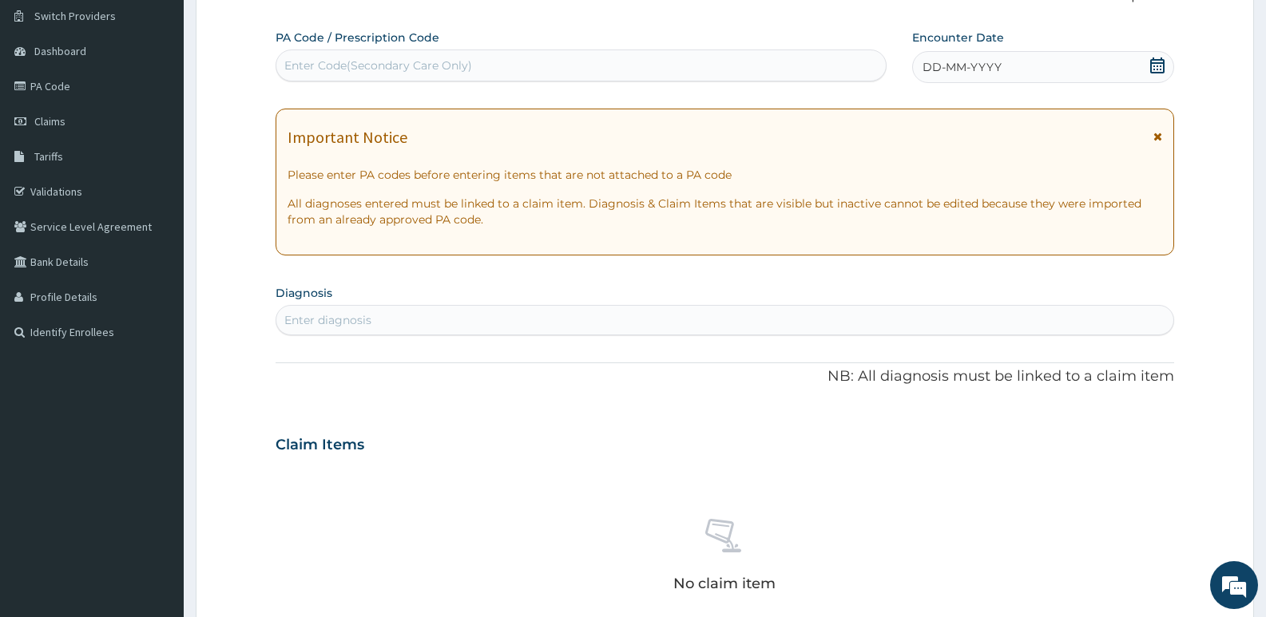
click at [438, 72] on div "Enter Code(Secondary Care Only)" at bounding box center [378, 66] width 188 height 16
paste input "PA/73615C"
type input "PA/73615C"
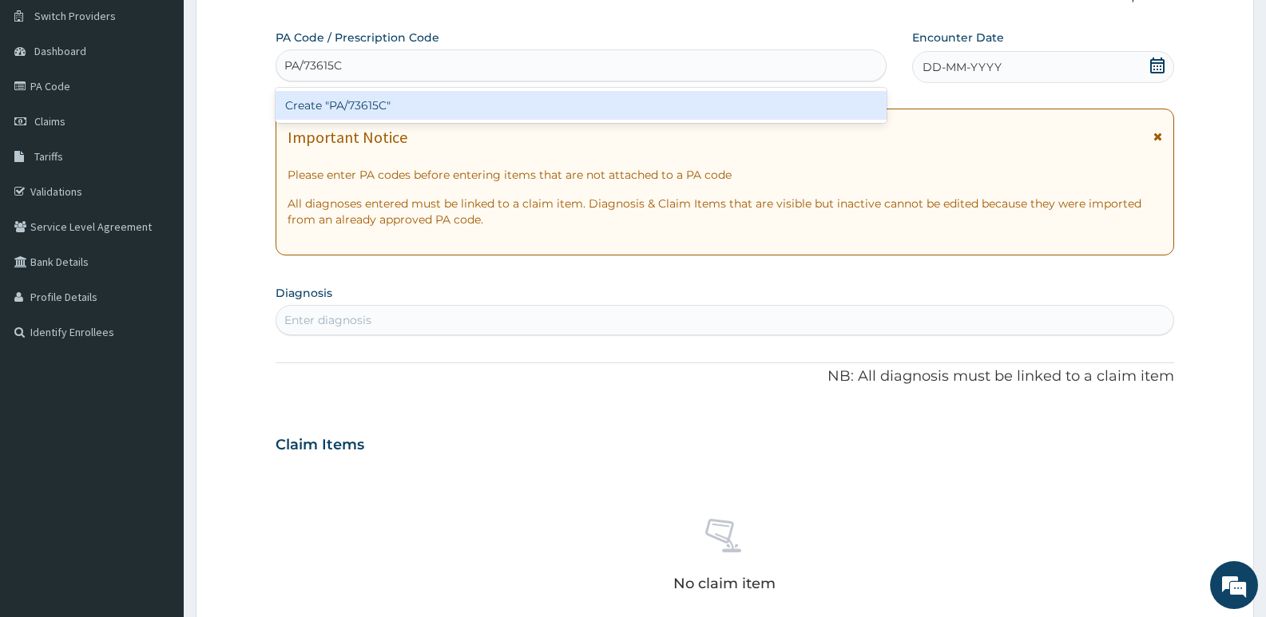
click at [445, 108] on div "Create "PA/73615C"" at bounding box center [581, 105] width 611 height 29
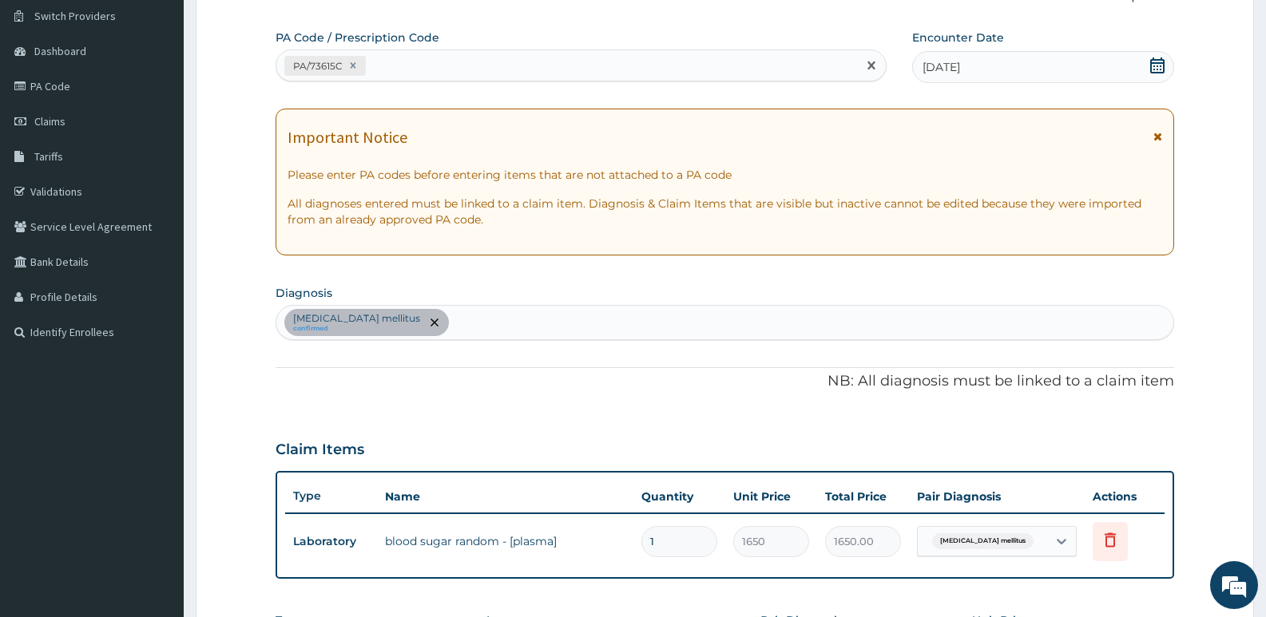
click at [450, 55] on div "PA/73615C" at bounding box center [566, 66] width 581 height 26
paste input "PA/CE8CE4"
type input "PA/CE8CE4"
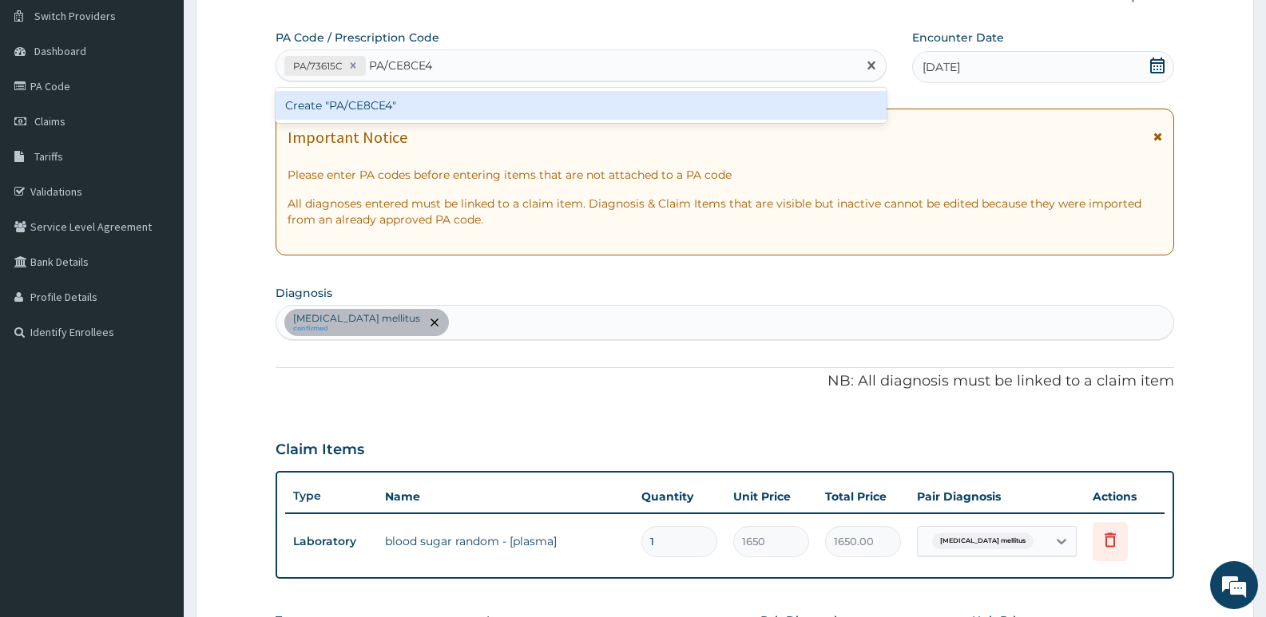
click at [424, 111] on div "Create "PA/CE8CE4"" at bounding box center [581, 105] width 611 height 29
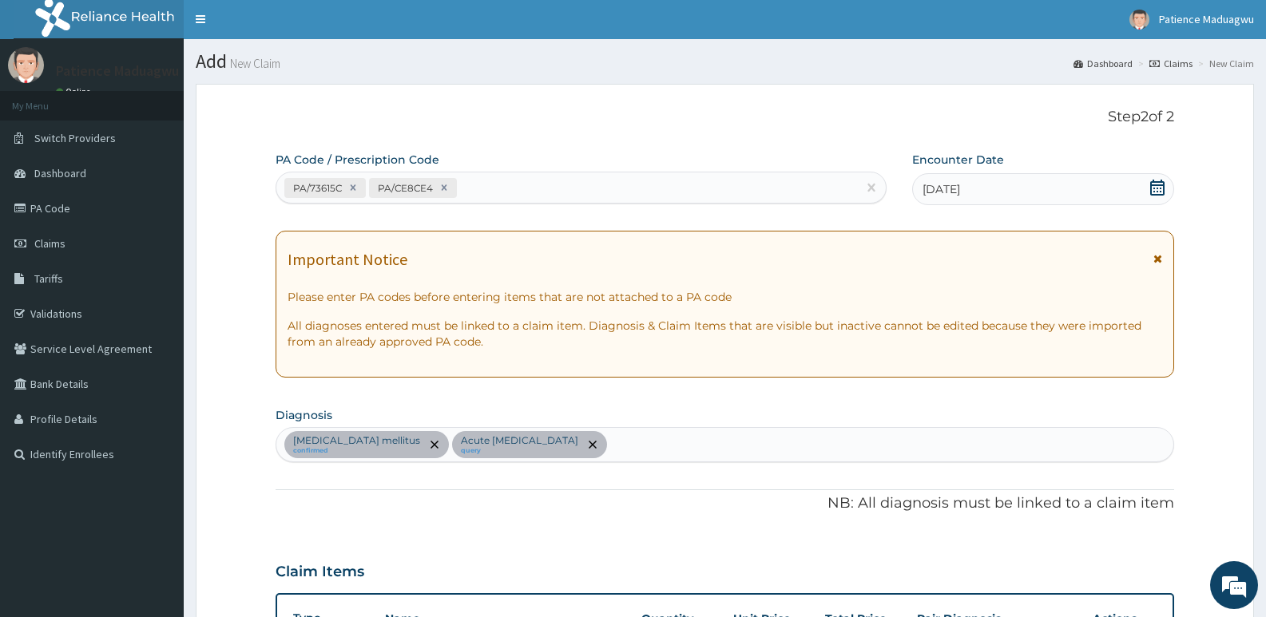
scroll to position [0, 0]
click at [557, 189] on div "PA/73615C PA/CE8CE4" at bounding box center [566, 189] width 581 height 26
paste input "PA/E03FF2"
type input "PA/E03FF2"
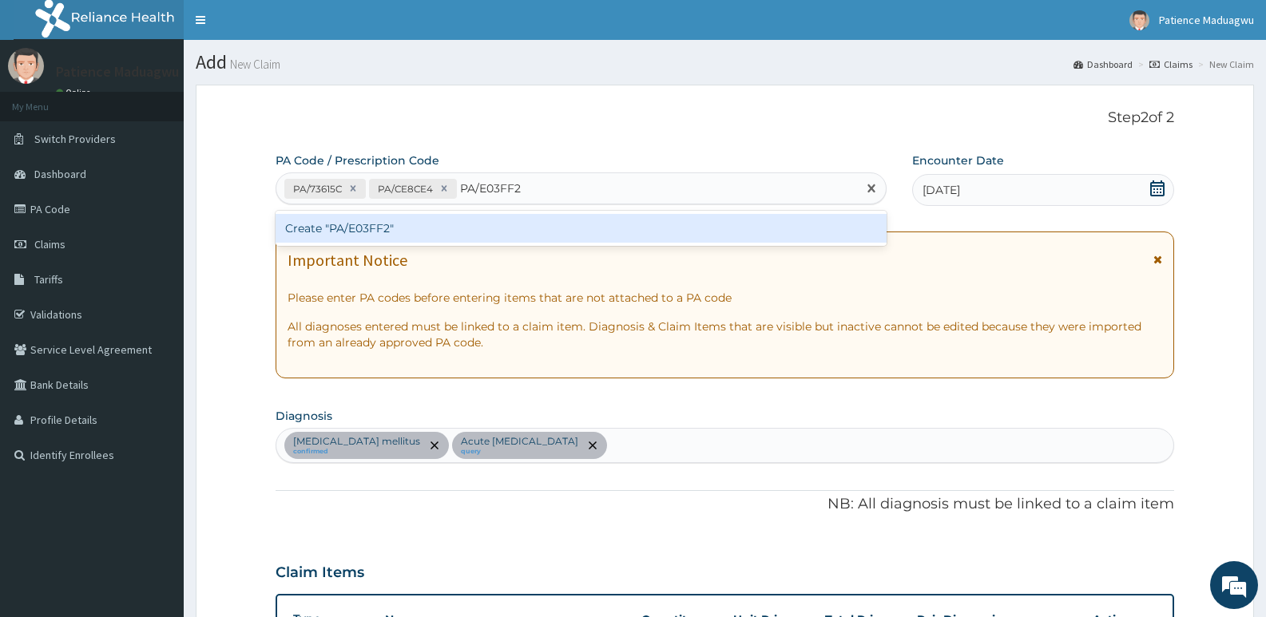
click at [527, 238] on div "Create "PA/E03FF2"" at bounding box center [581, 228] width 611 height 29
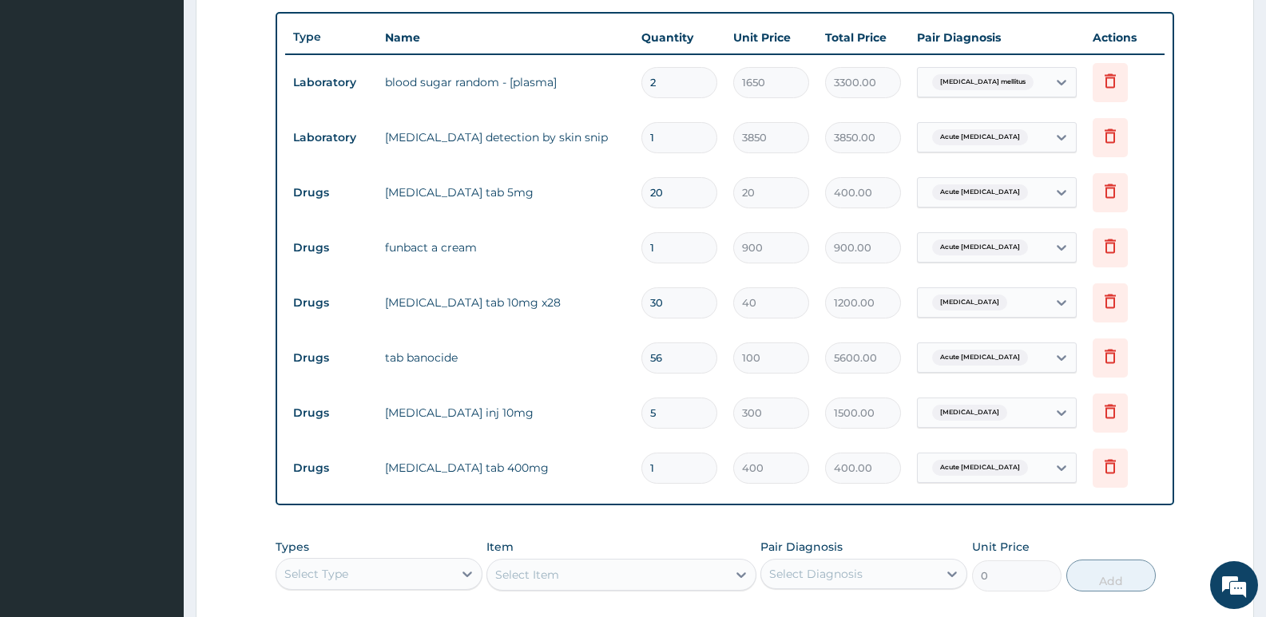
scroll to position [742, 0]
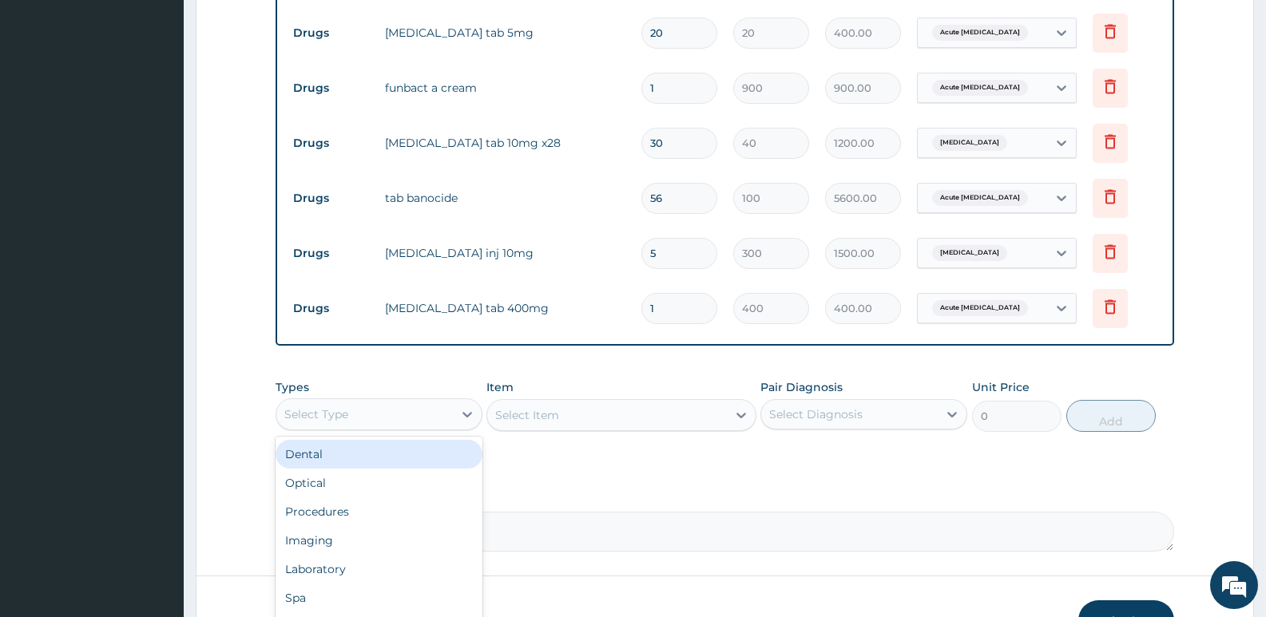
click at [358, 406] on div "Select Type" at bounding box center [364, 415] width 177 height 26
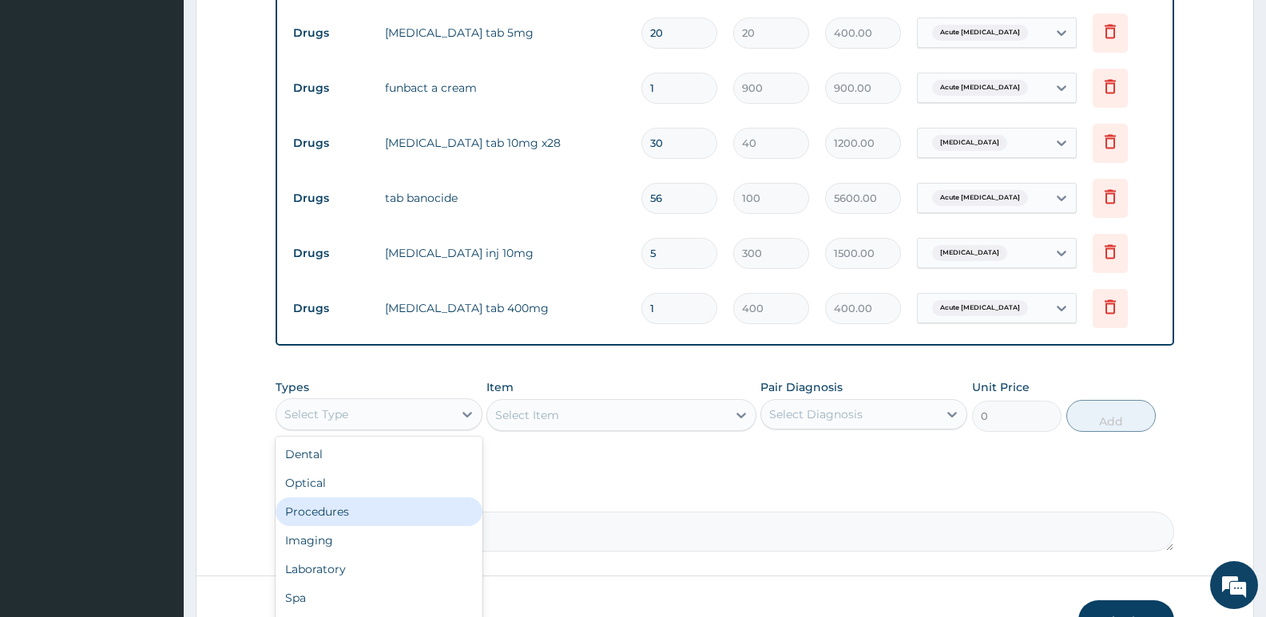
click at [331, 520] on div "Procedures" at bounding box center [379, 512] width 207 height 29
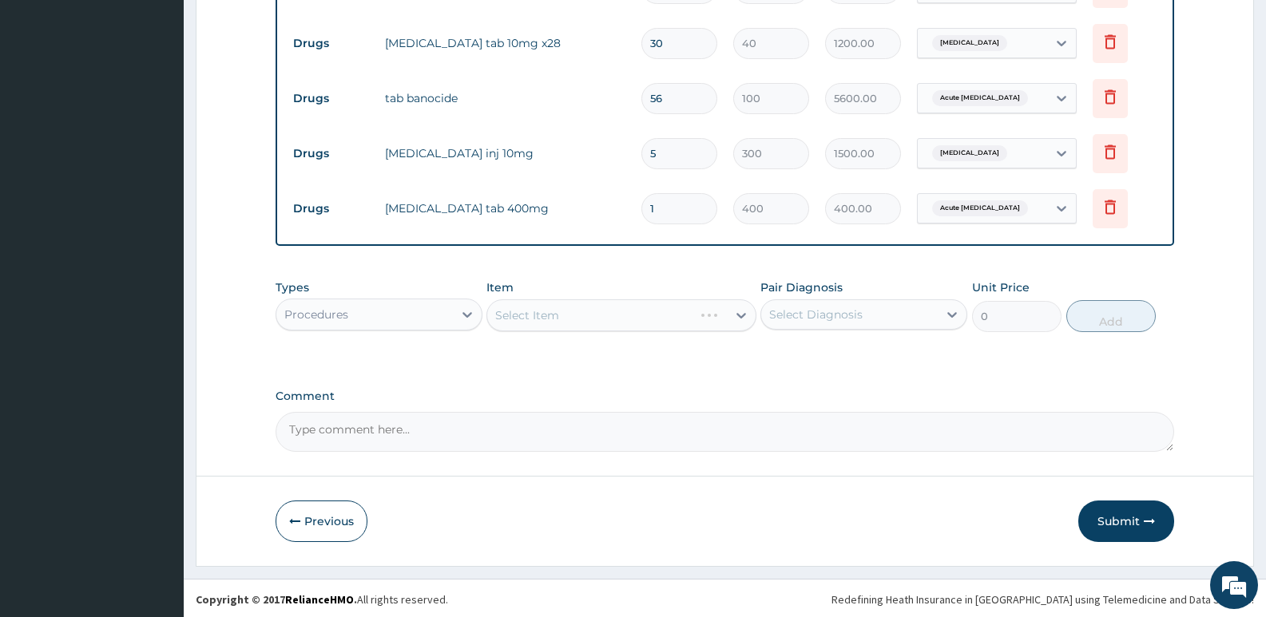
scroll to position [844, 0]
click at [608, 310] on div "Select Item" at bounding box center [620, 313] width 269 height 32
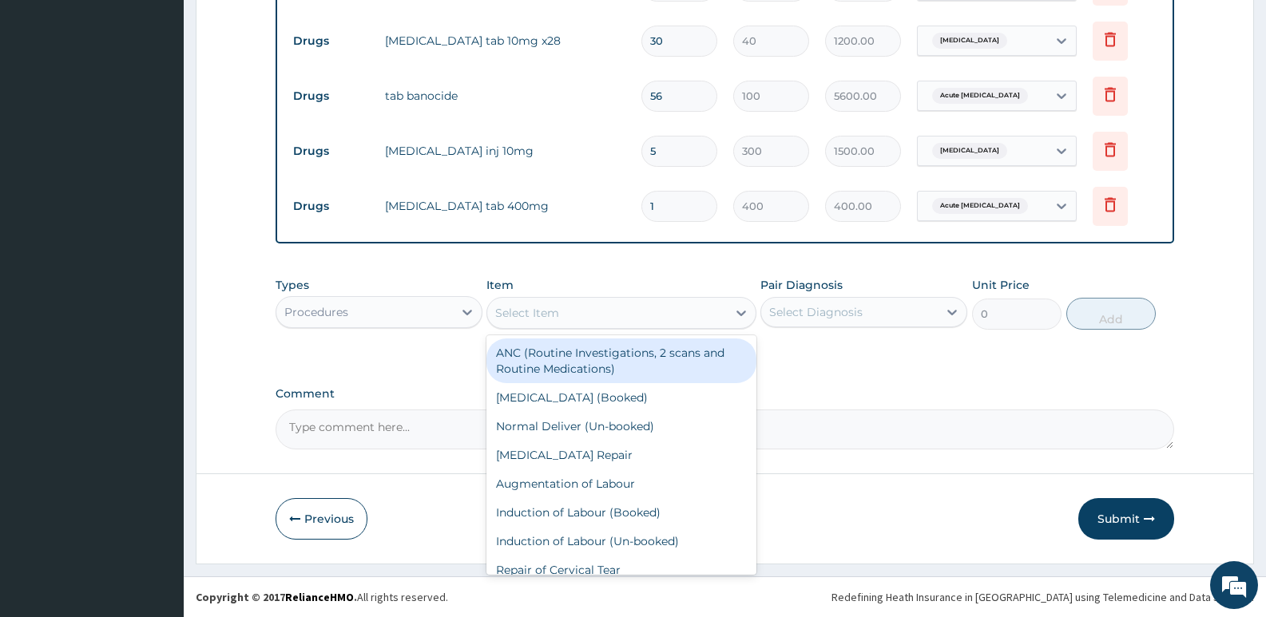
click at [565, 319] on div "Select Item" at bounding box center [606, 313] width 239 height 26
type input "gp"
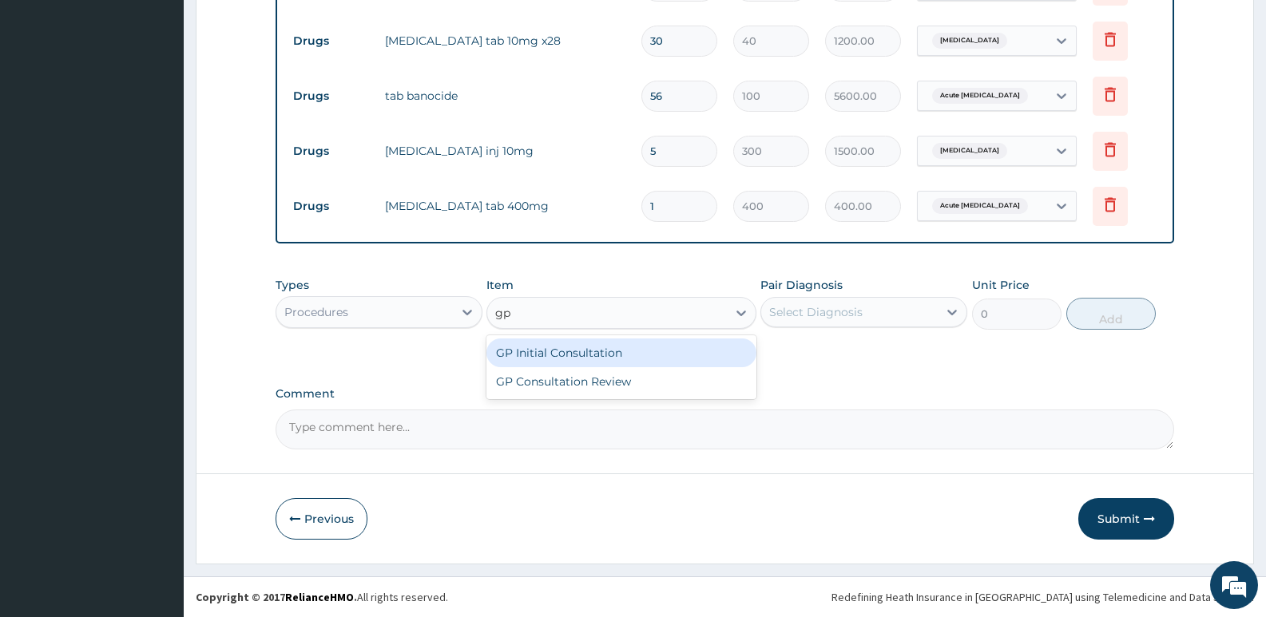
click at [570, 355] on div "GP Initial Consultation" at bounding box center [620, 353] width 269 height 29
type input "2500"
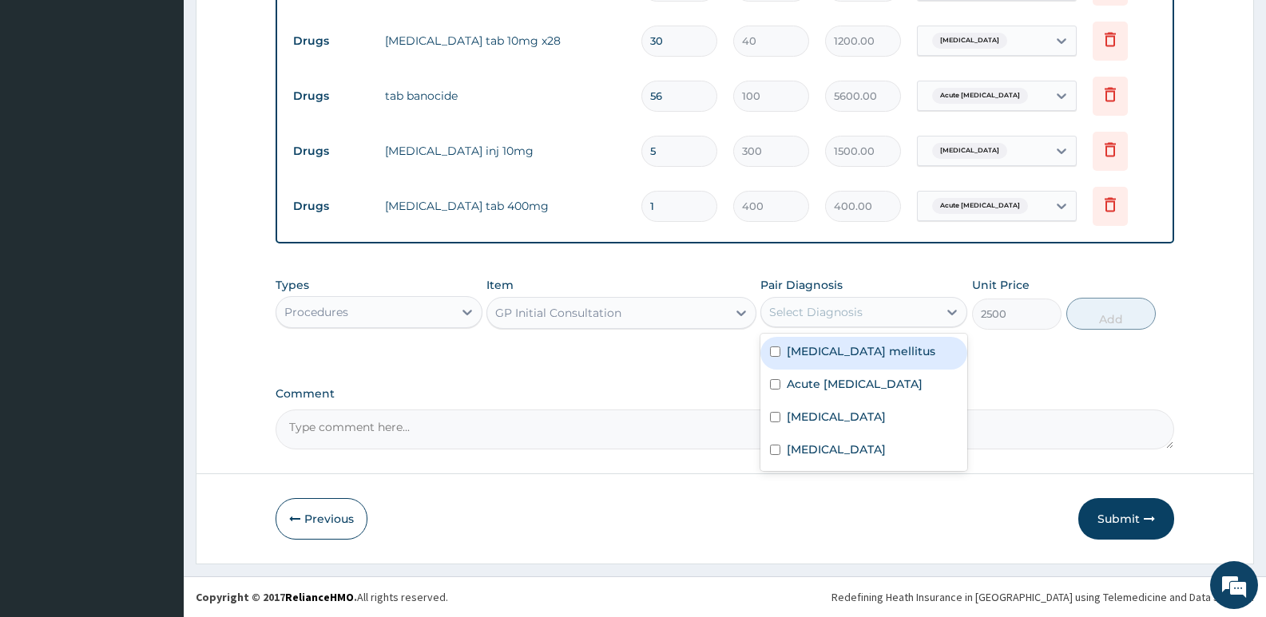
click at [908, 316] on div "Select Diagnosis" at bounding box center [849, 313] width 177 height 26
click at [899, 358] on div "Diabetes mellitus" at bounding box center [863, 353] width 207 height 33
checkbox input "true"
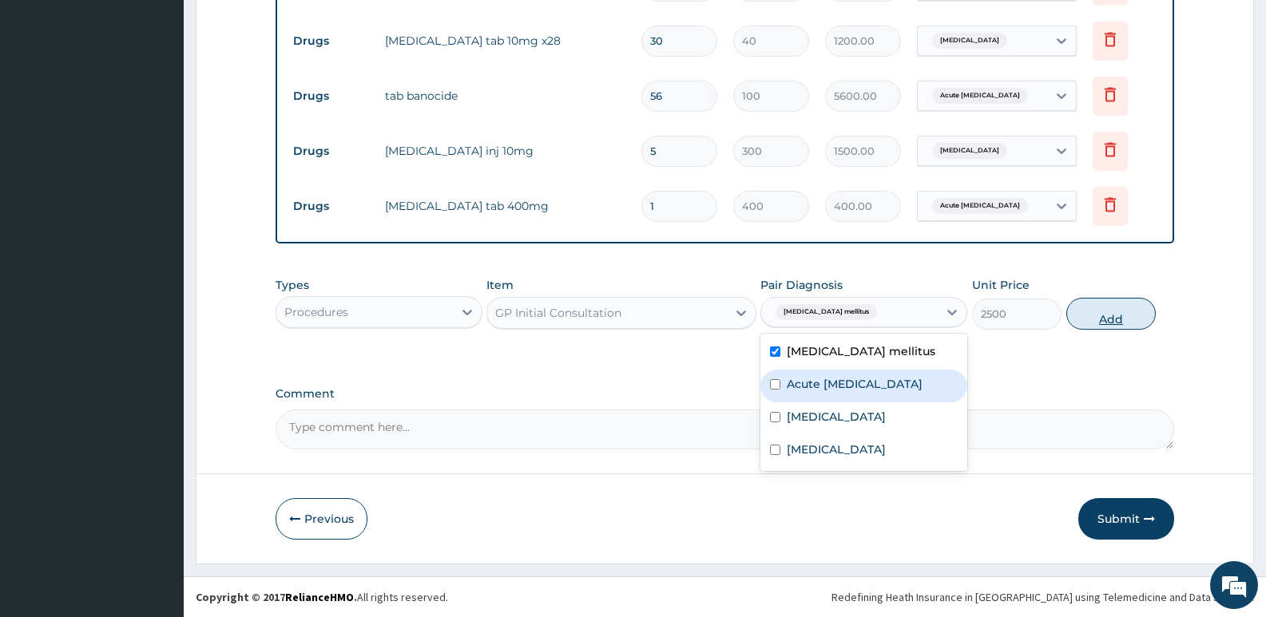
click at [1090, 322] on button "Add" at bounding box center [1110, 314] width 89 height 32
type input "0"
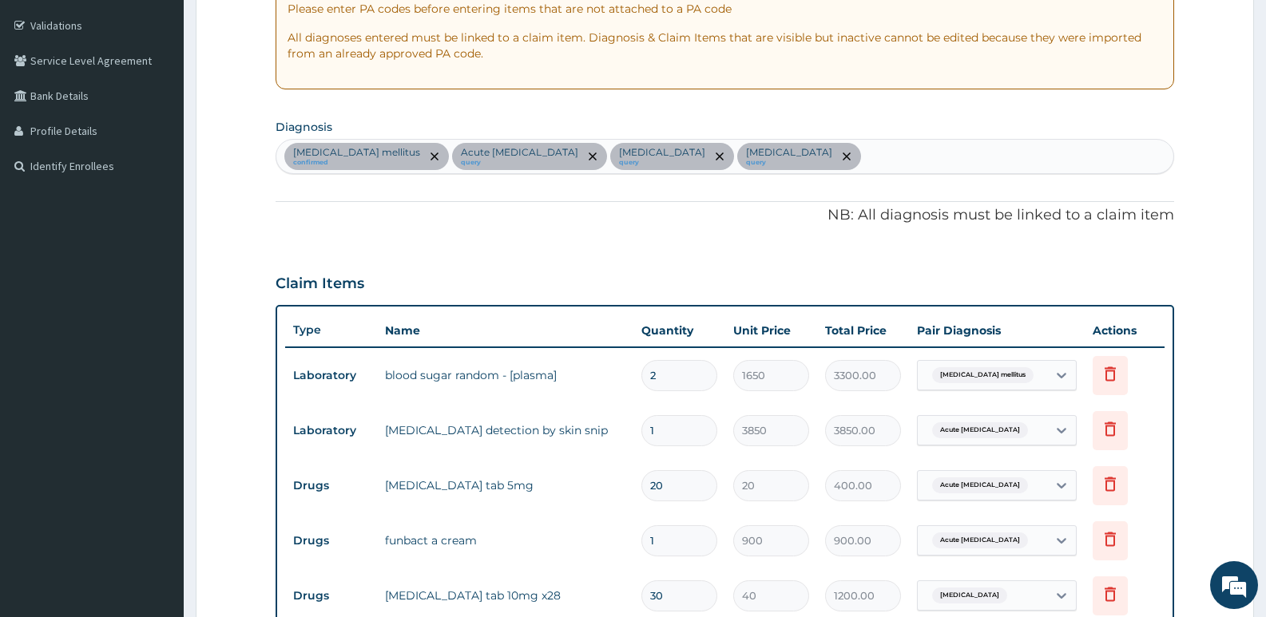
scroll to position [285, 0]
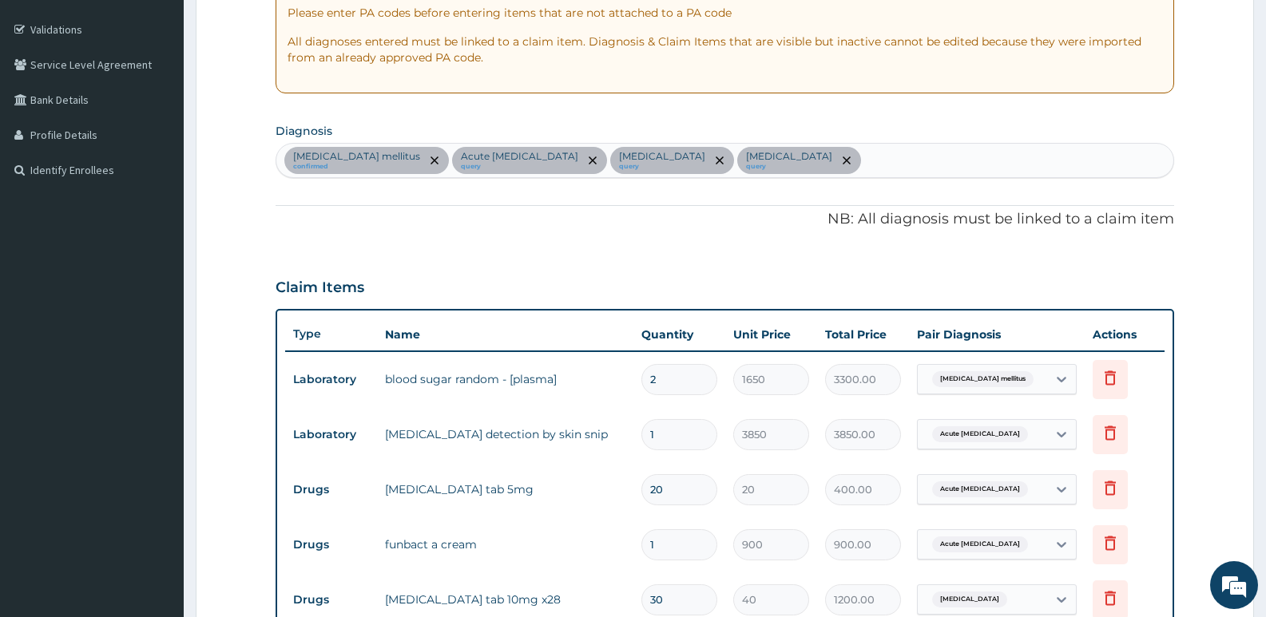
click at [820, 161] on div "Diabetes mellitus confirmed Acute Malayan filariasis query Essential hypertensi…" at bounding box center [724, 161] width 897 height 34
type input "heada"
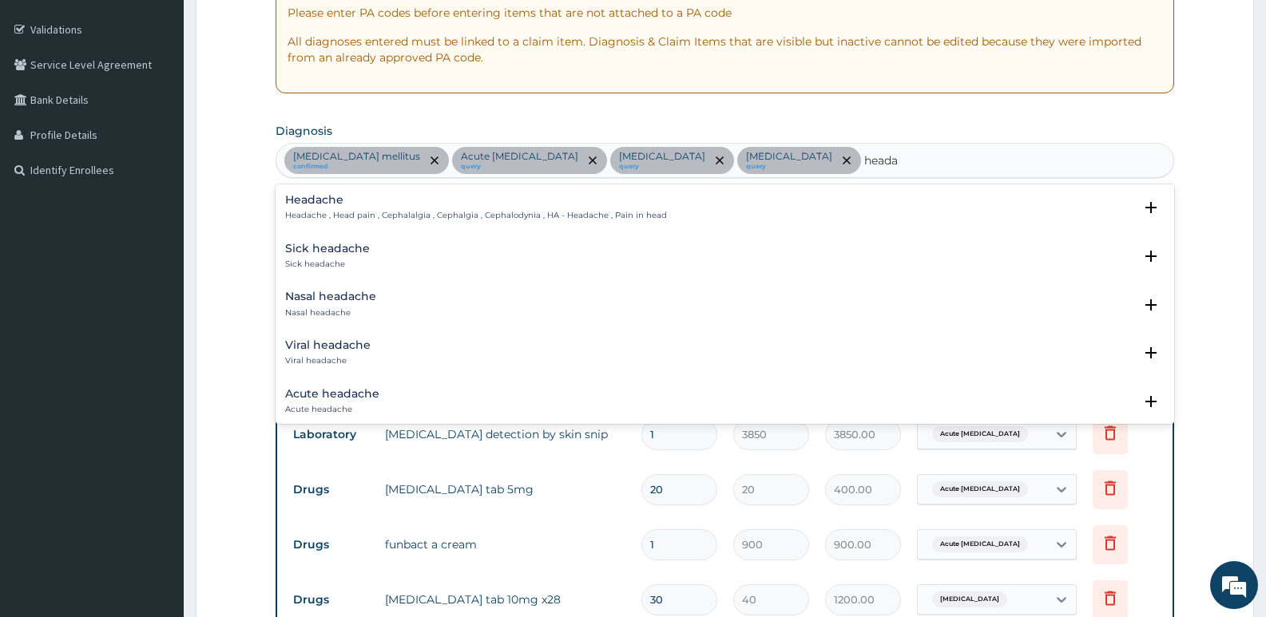
click at [346, 196] on h4 "Headache" at bounding box center [476, 200] width 382 height 12
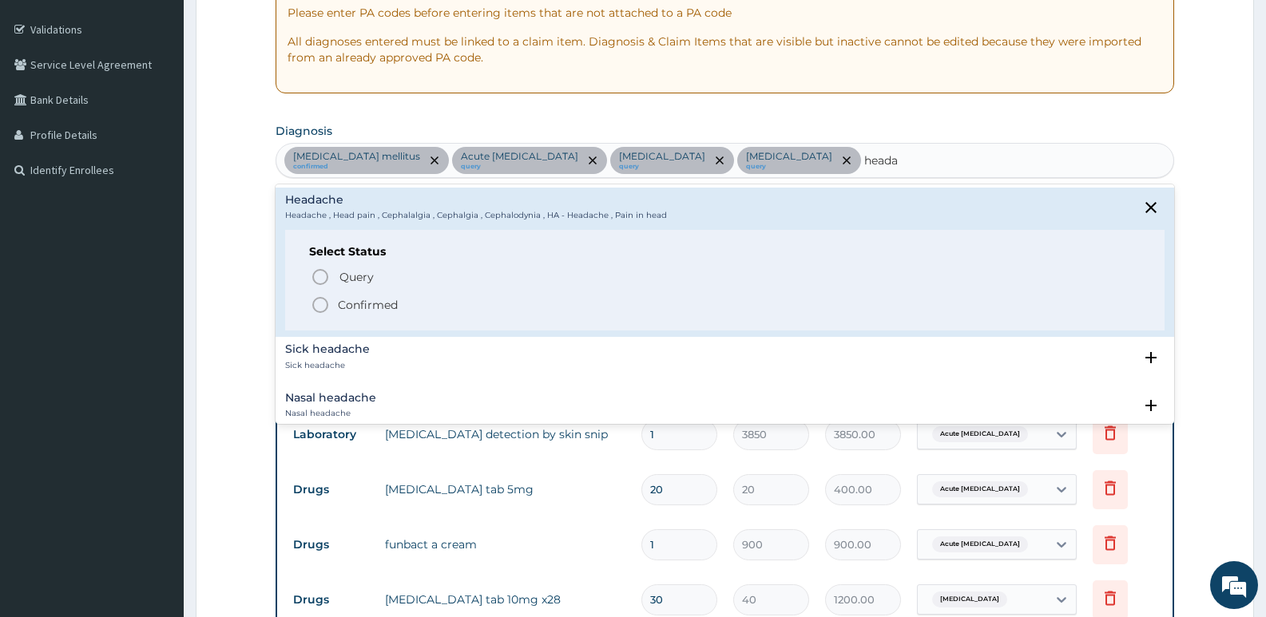
click at [321, 304] on icon "status option filled" at bounding box center [320, 305] width 19 height 19
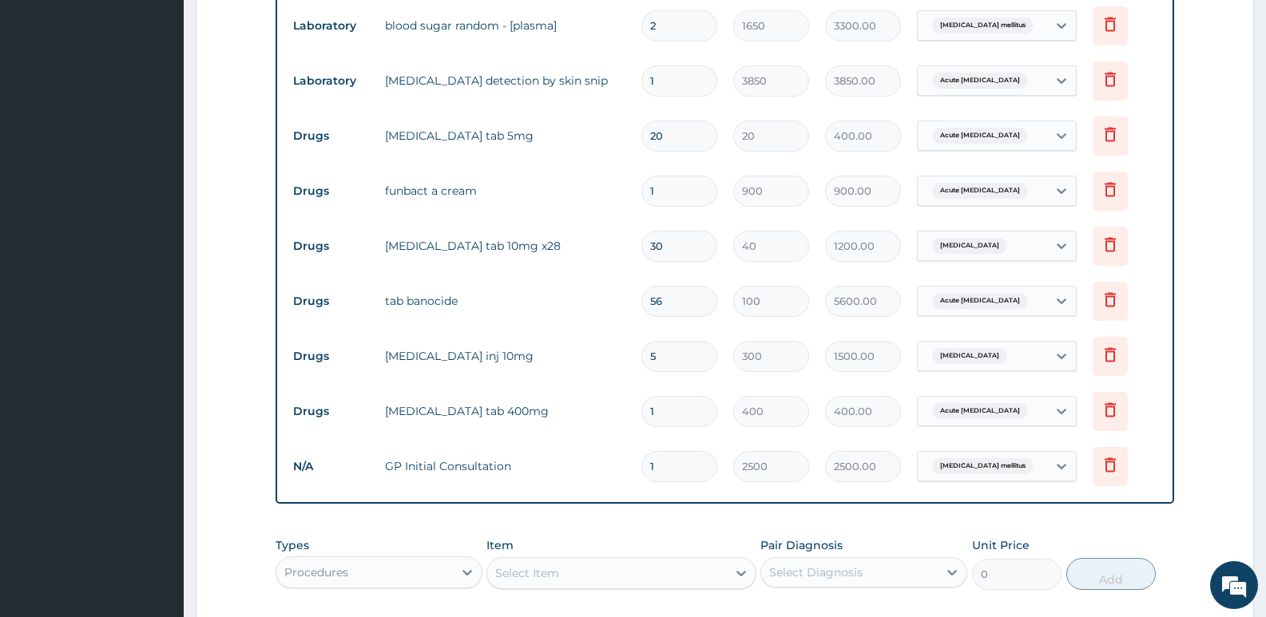
scroll to position [764, 0]
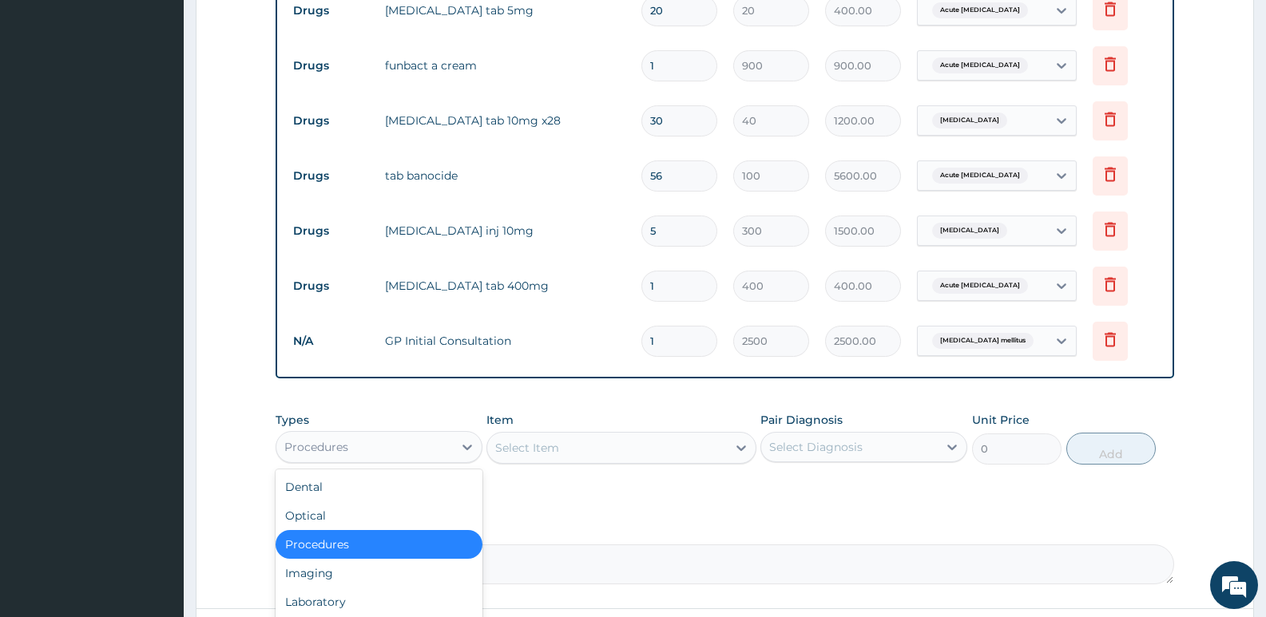
click at [420, 453] on div "Procedures" at bounding box center [364, 448] width 177 height 26
click at [321, 597] on div "Laboratory" at bounding box center [379, 602] width 207 height 29
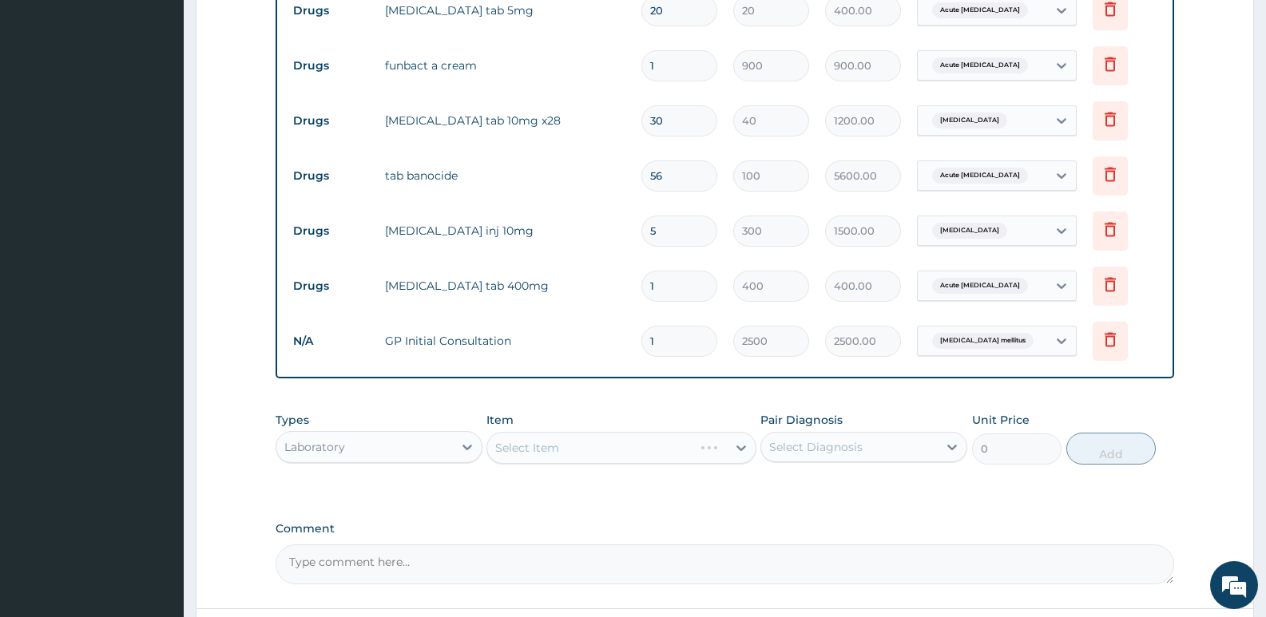
click at [545, 453] on div "Select Item" at bounding box center [620, 448] width 269 height 32
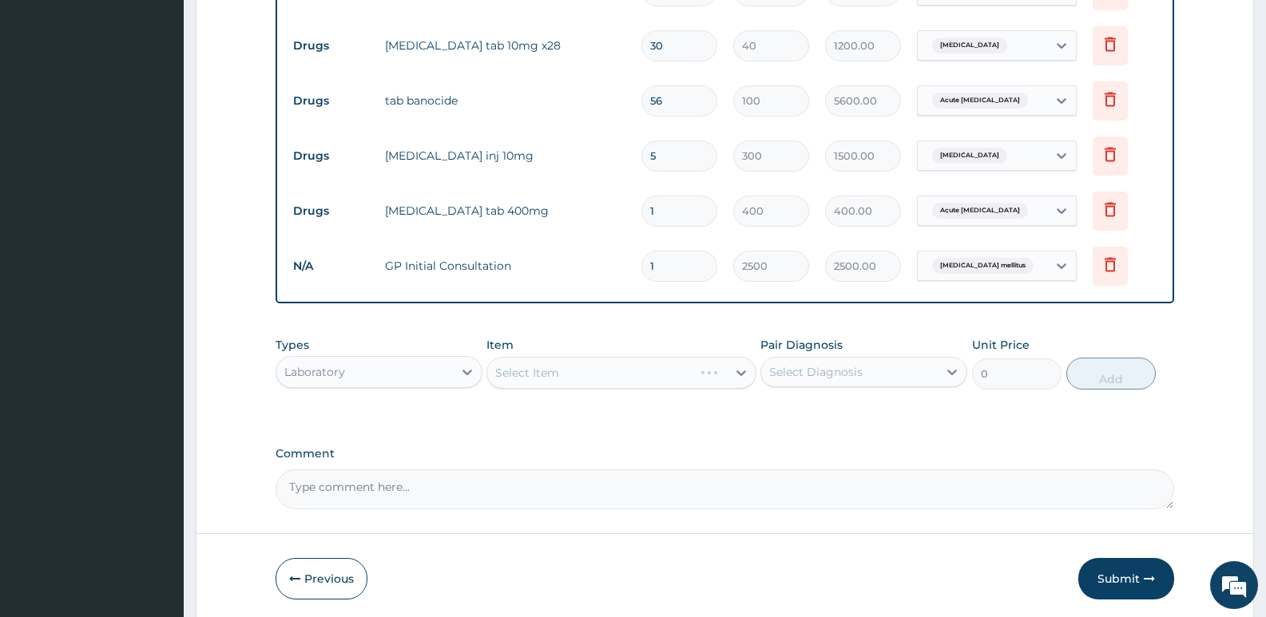
scroll to position [899, 0]
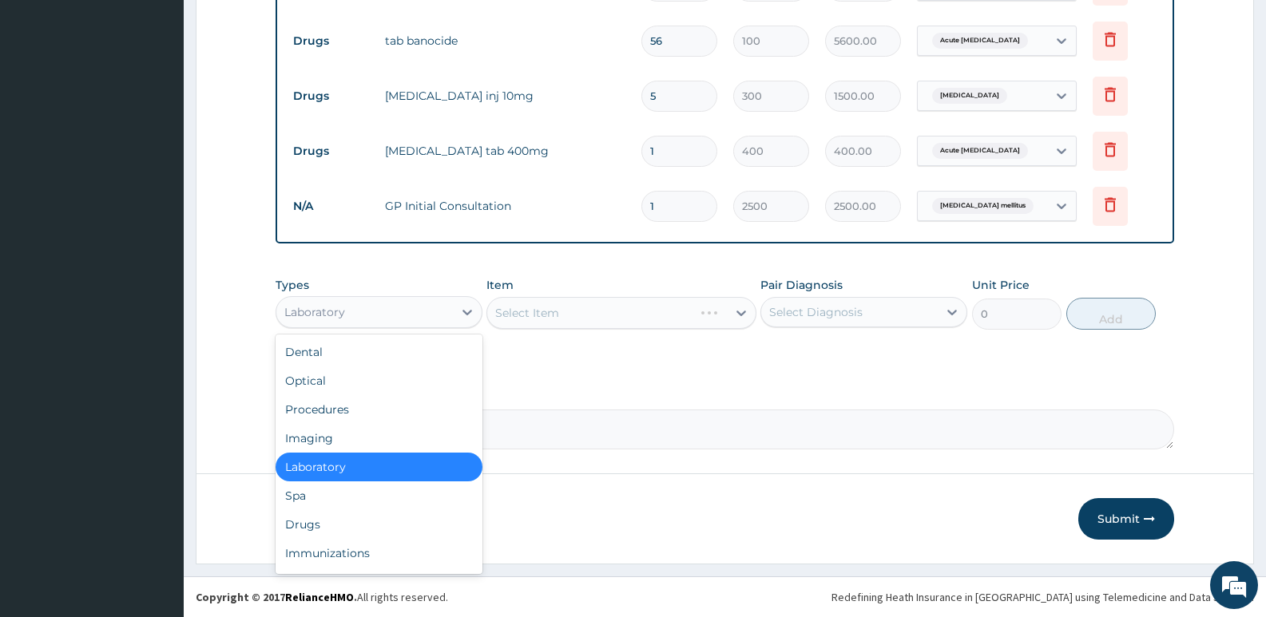
click at [367, 316] on div "Laboratory" at bounding box center [364, 313] width 177 height 26
click at [306, 522] on div "Drugs" at bounding box center [379, 524] width 207 height 29
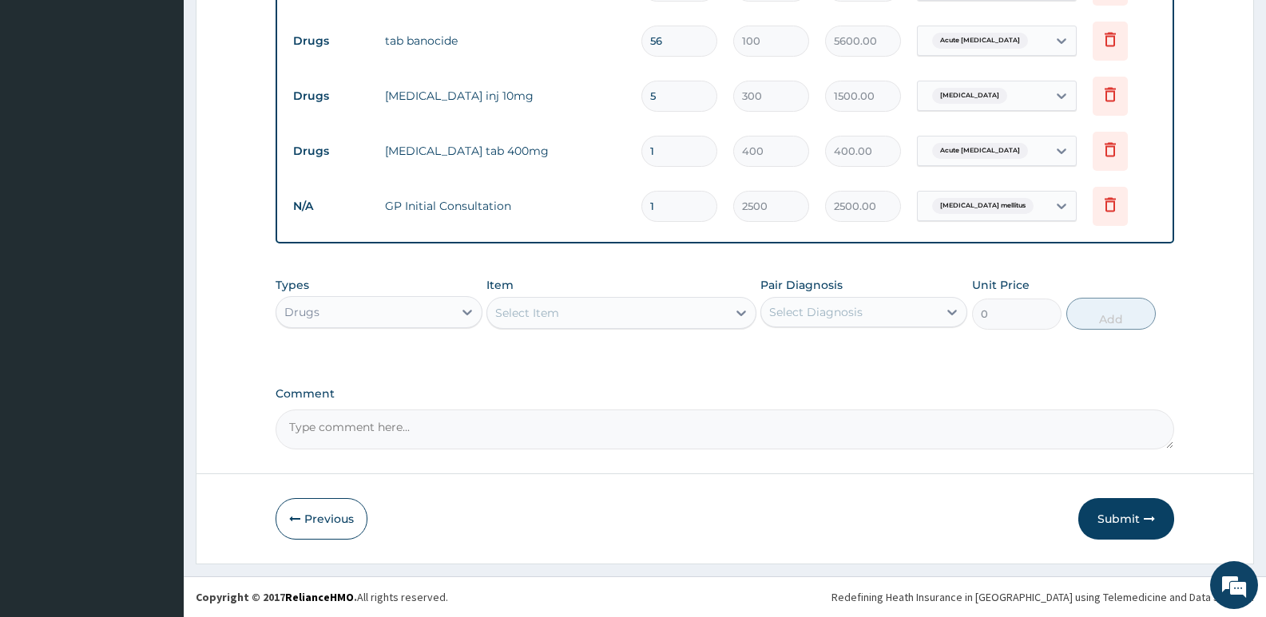
click at [530, 310] on div "Select Item" at bounding box center [527, 313] width 64 height 16
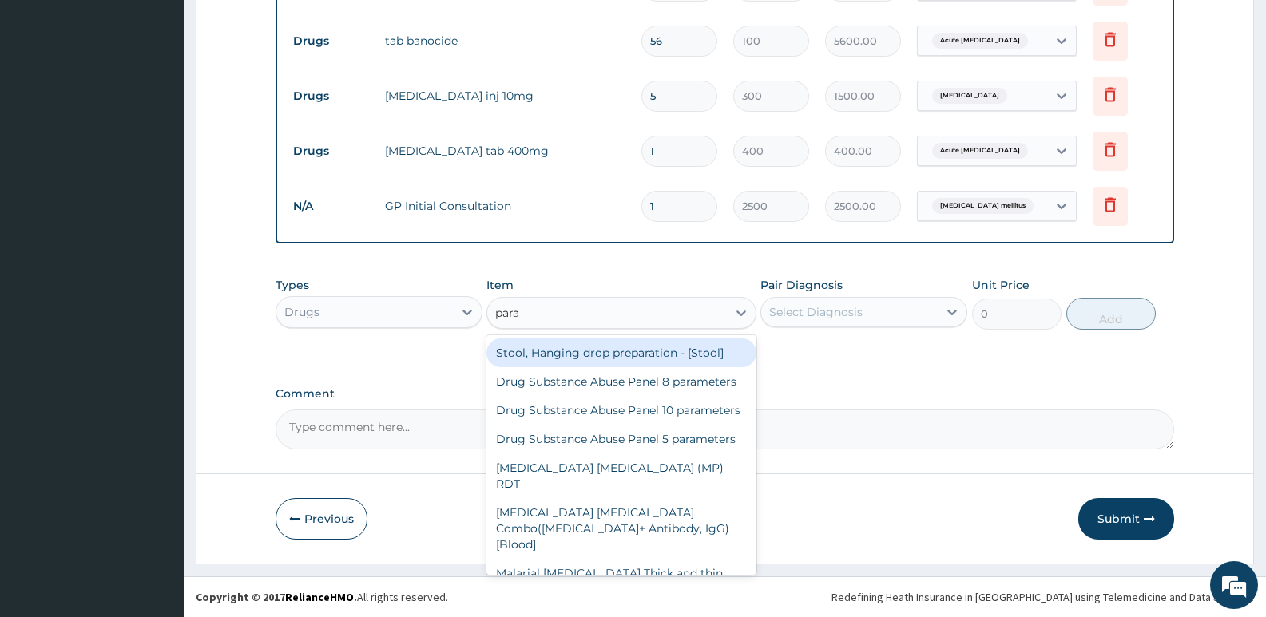
type input "parac"
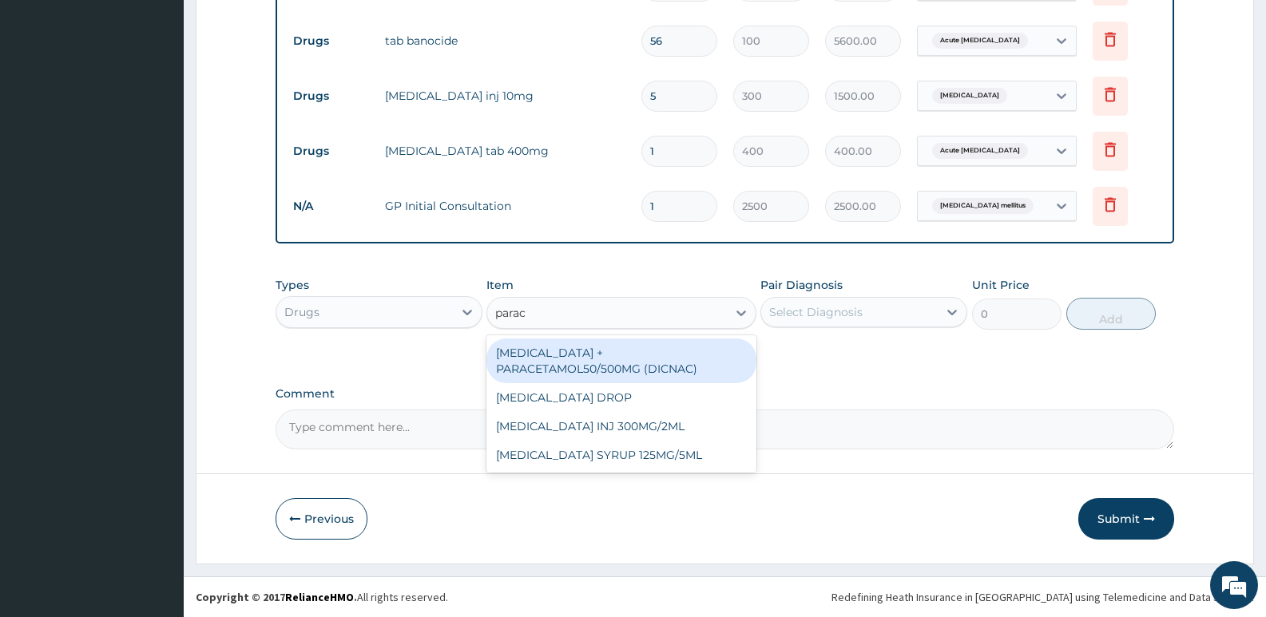
click at [627, 368] on div "[MEDICAL_DATA] + PARACETAMOL50/500MG (DICNAC)" at bounding box center [620, 361] width 269 height 45
type input "40"
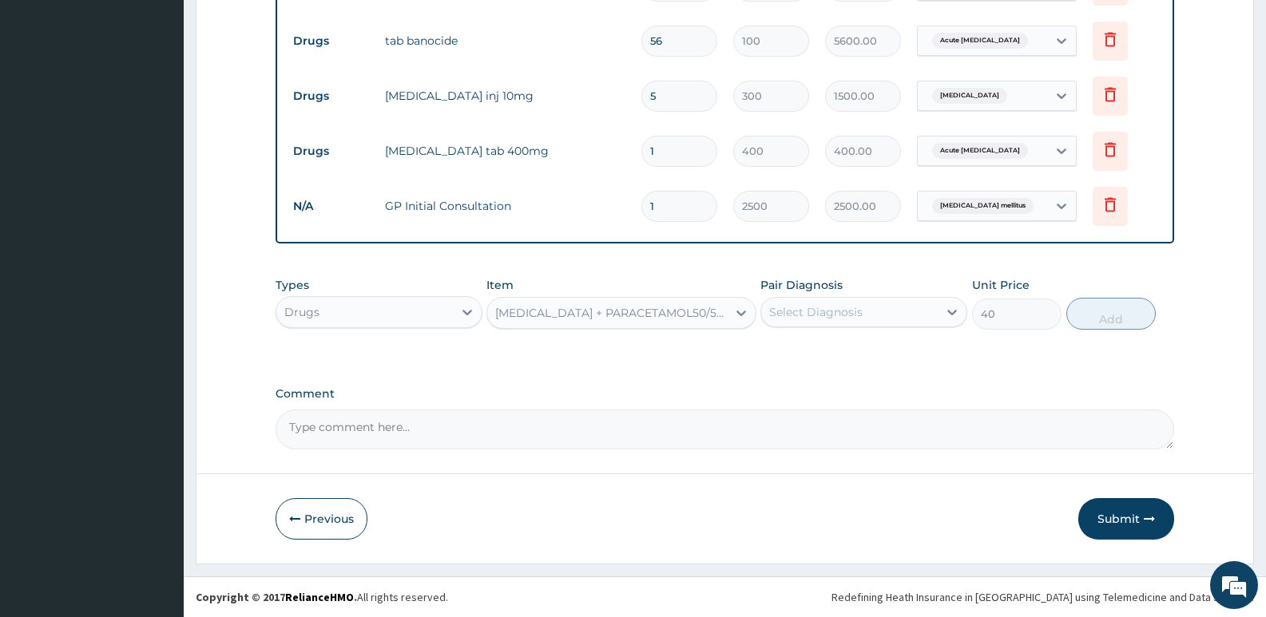
click at [917, 322] on div "Select Diagnosis" at bounding box center [849, 313] width 177 height 26
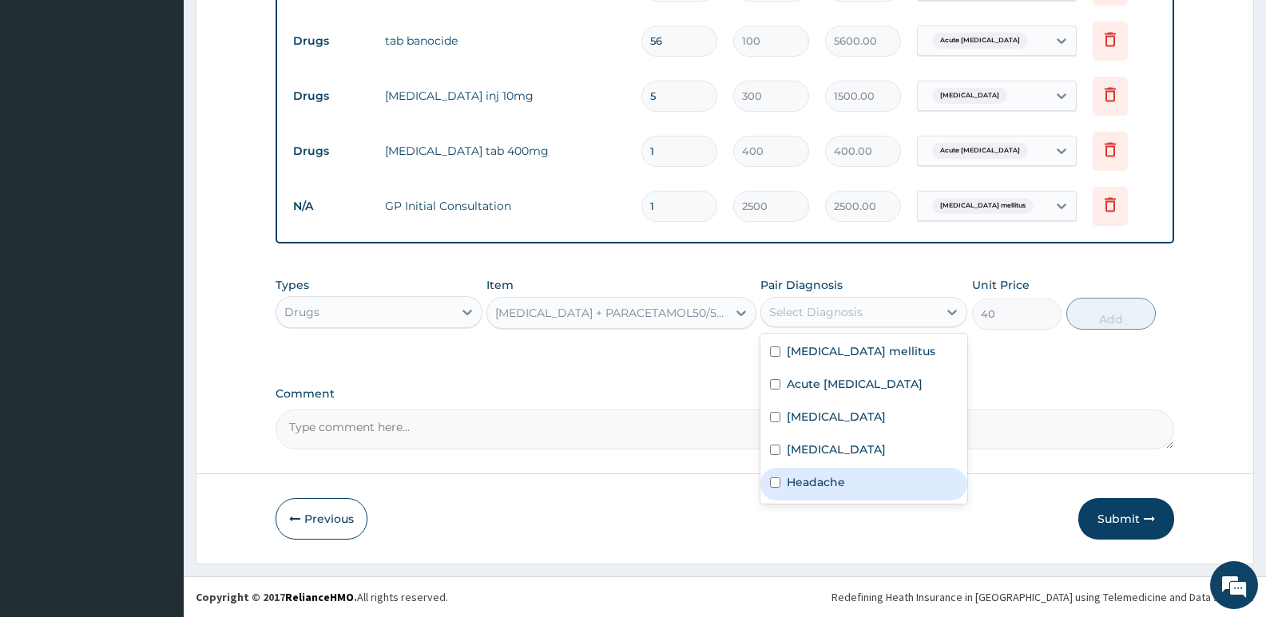
click at [839, 470] on div "Headache" at bounding box center [863, 484] width 207 height 33
checkbox input "true"
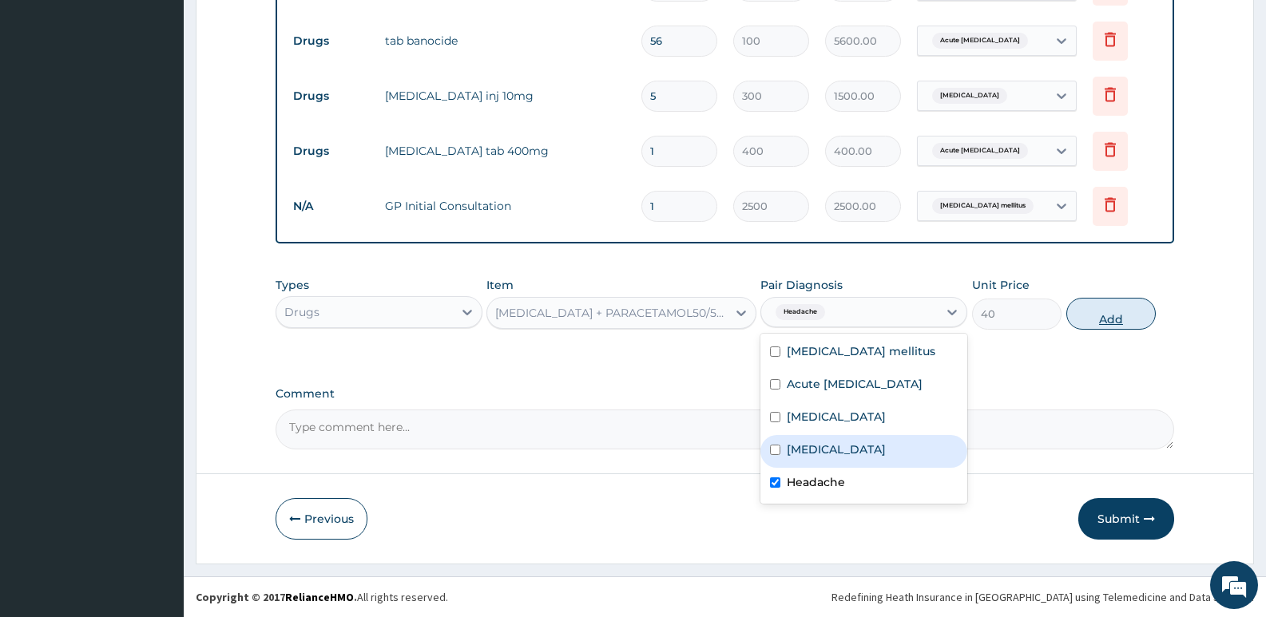
click at [1076, 313] on button "Add" at bounding box center [1110, 314] width 89 height 32
type input "0"
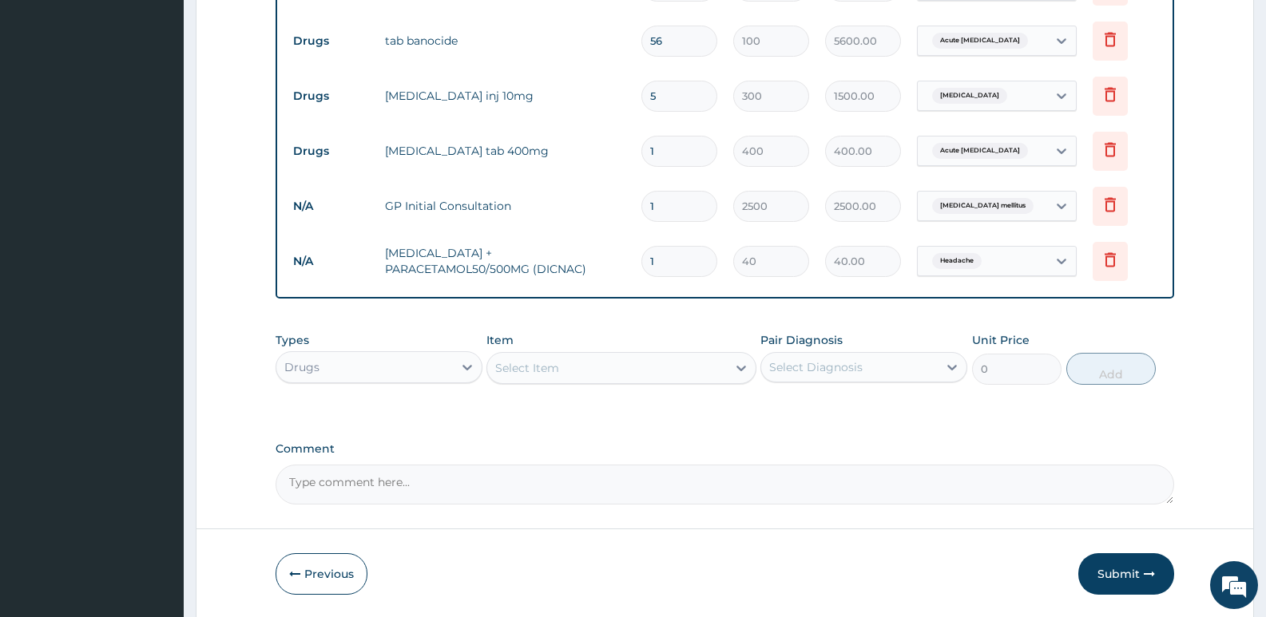
type input "18"
type input "720.00"
type input "18"
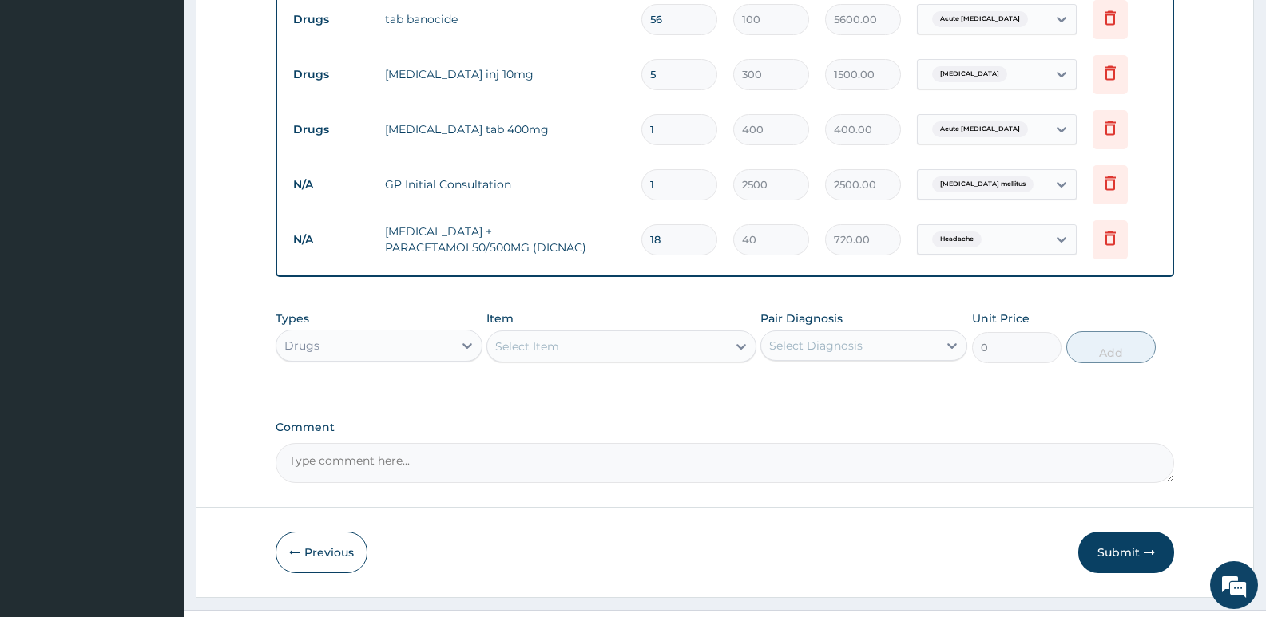
scroll to position [955, 0]
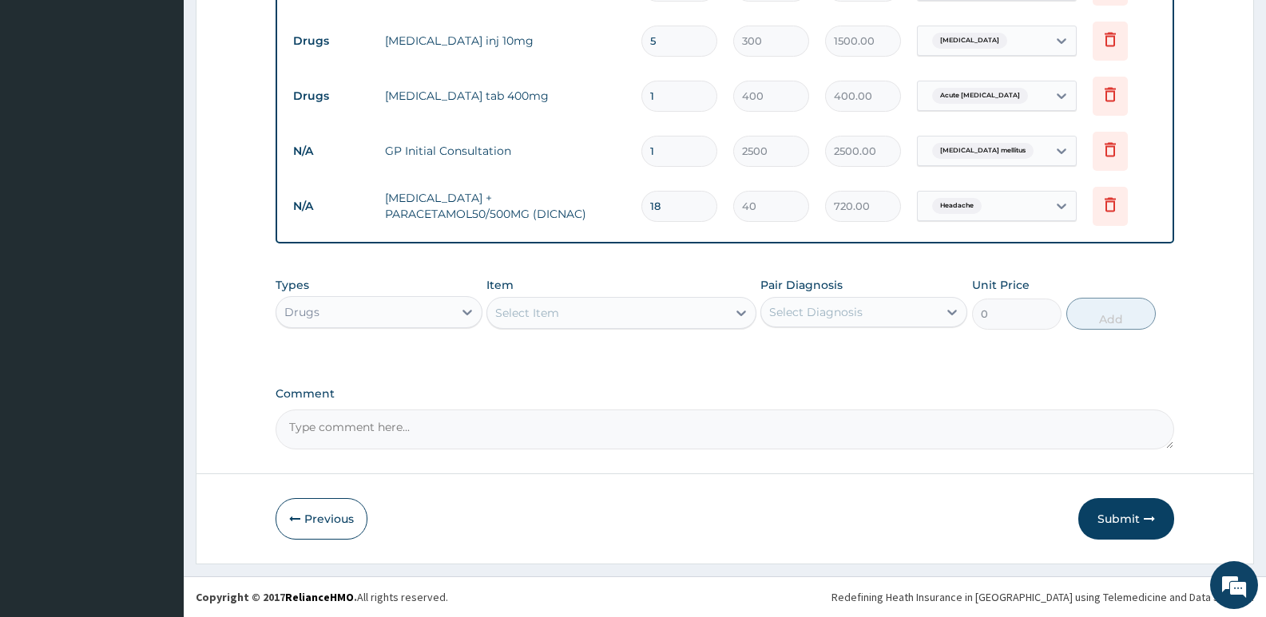
click at [539, 315] on div "Select Item" at bounding box center [527, 313] width 64 height 16
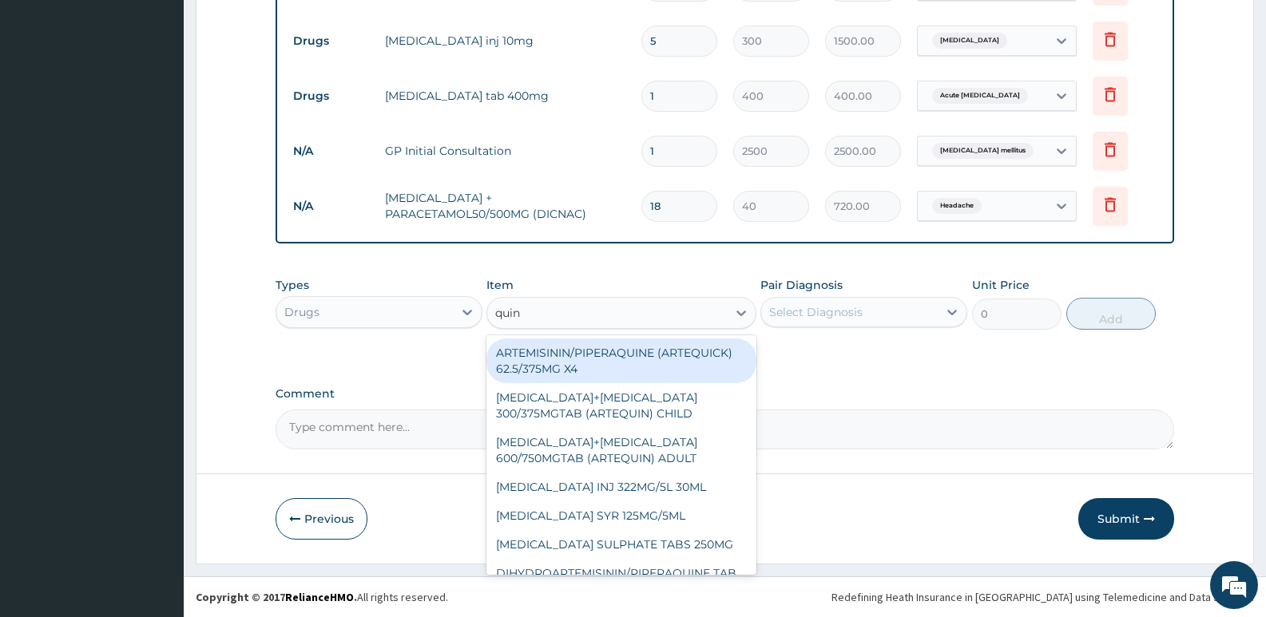
type input "quini"
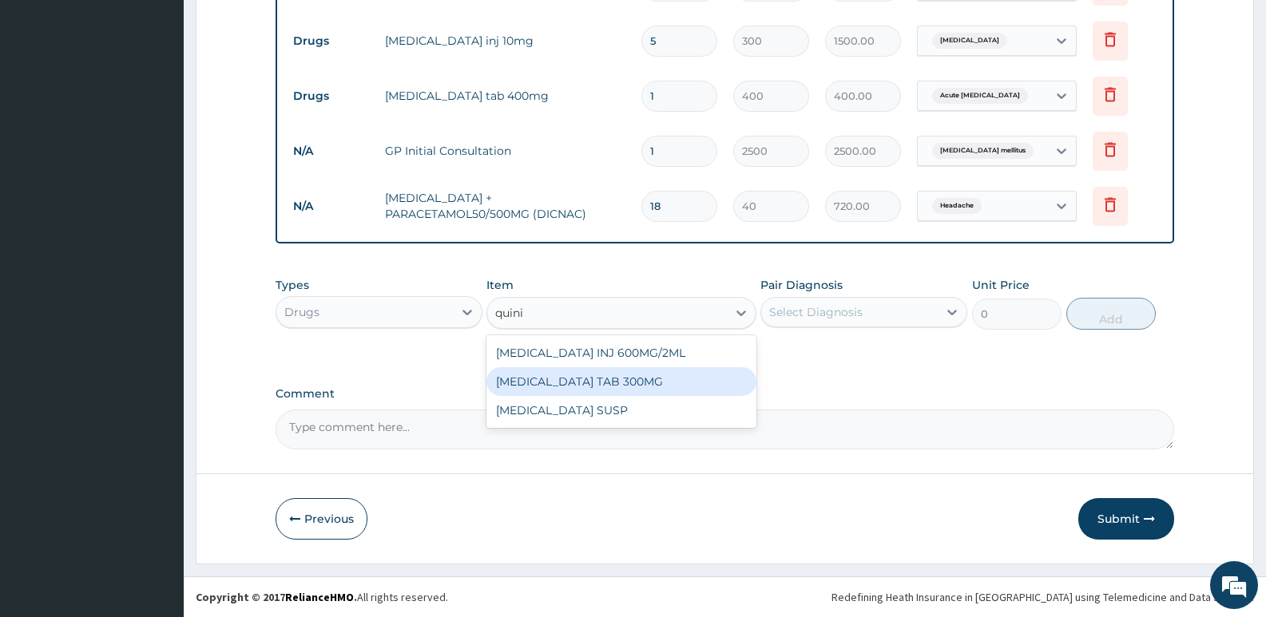
click at [593, 388] on div "QUININE TAB 300MG" at bounding box center [620, 381] width 269 height 29
type input "80"
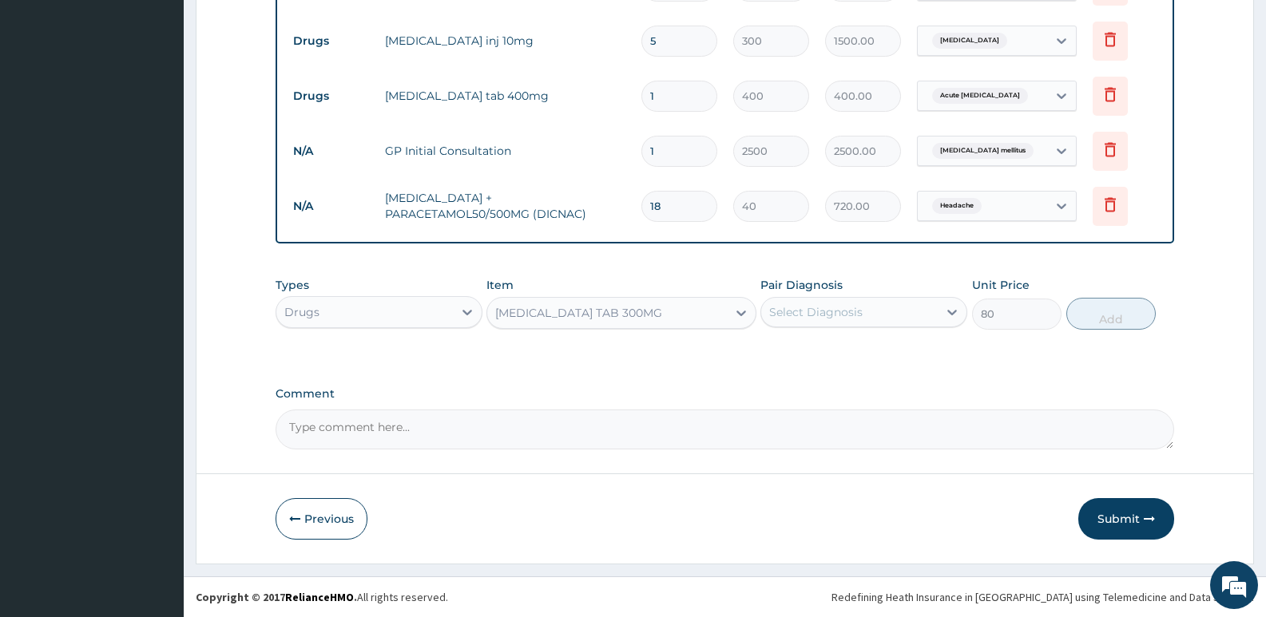
click at [870, 316] on div "Select Diagnosis" at bounding box center [849, 313] width 177 height 26
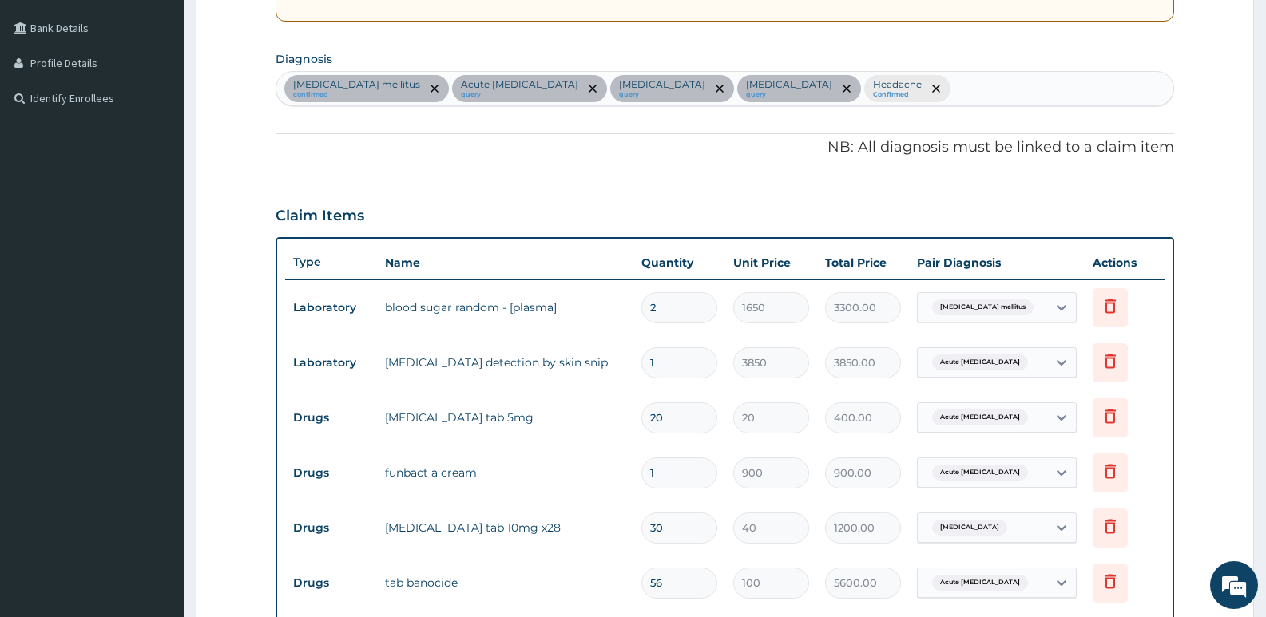
scroll to position [395, 0]
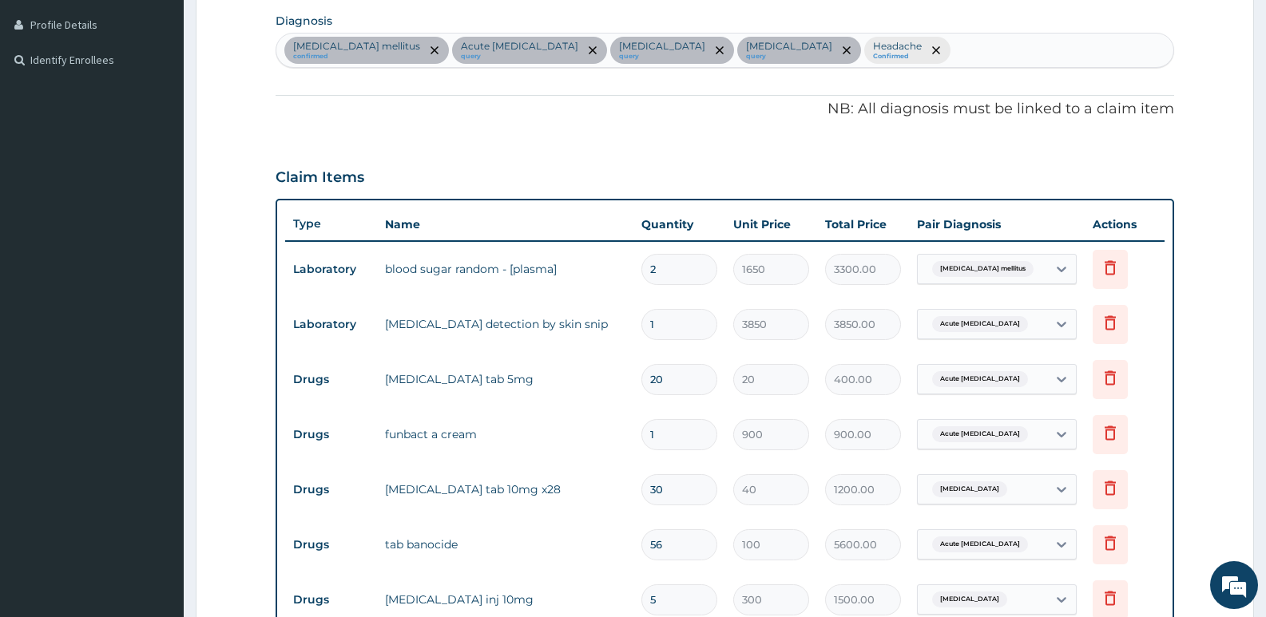
click at [923, 51] on div "Diabetes mellitus confirmed Acute Malayan filariasis query Essential hypertensi…" at bounding box center [724, 51] width 897 height 34
type input "malar"
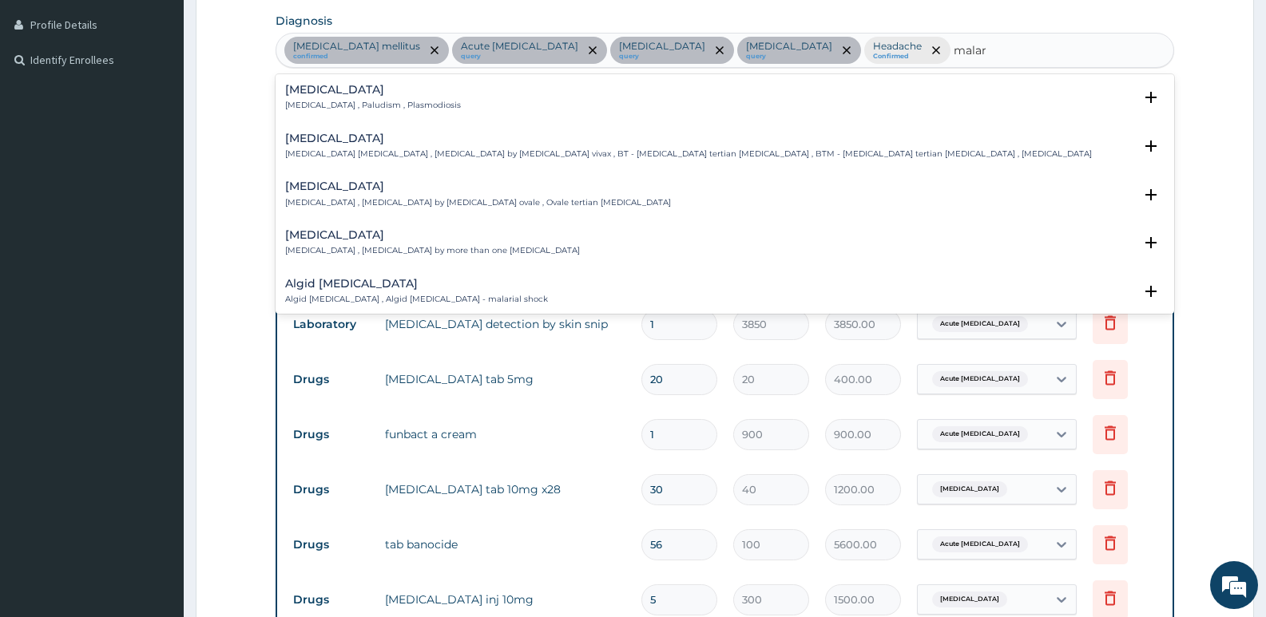
click at [401, 93] on h4 "Malaria" at bounding box center [373, 90] width 176 height 12
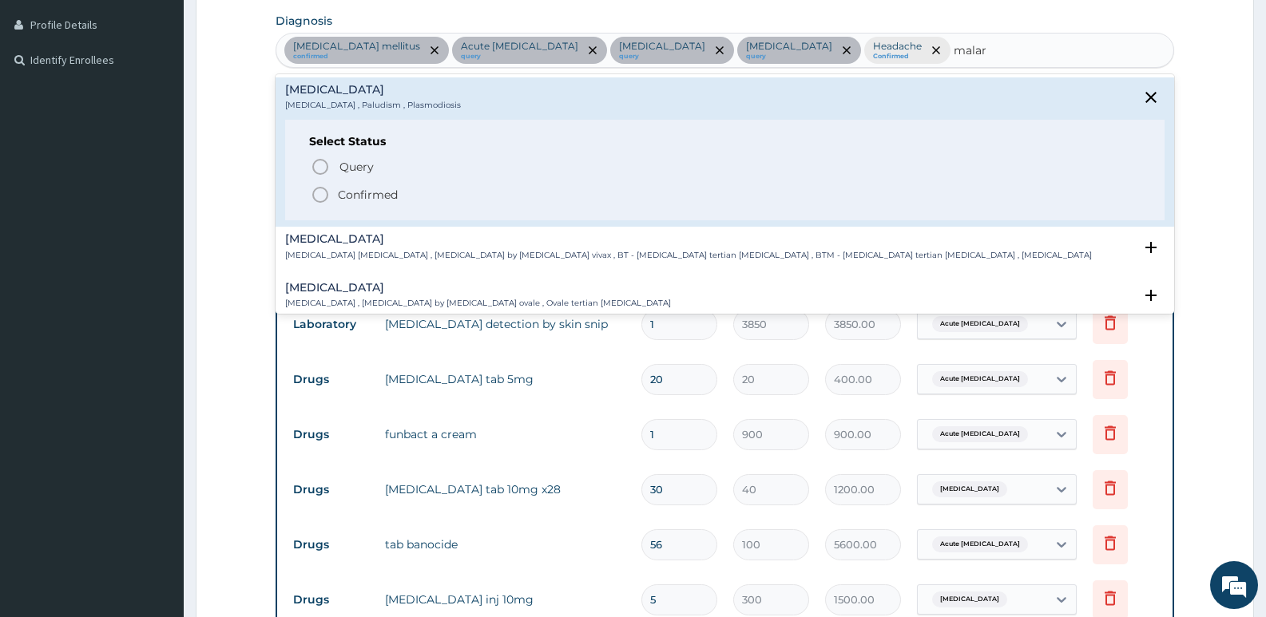
click at [386, 188] on p "Confirmed" at bounding box center [368, 195] width 60 height 16
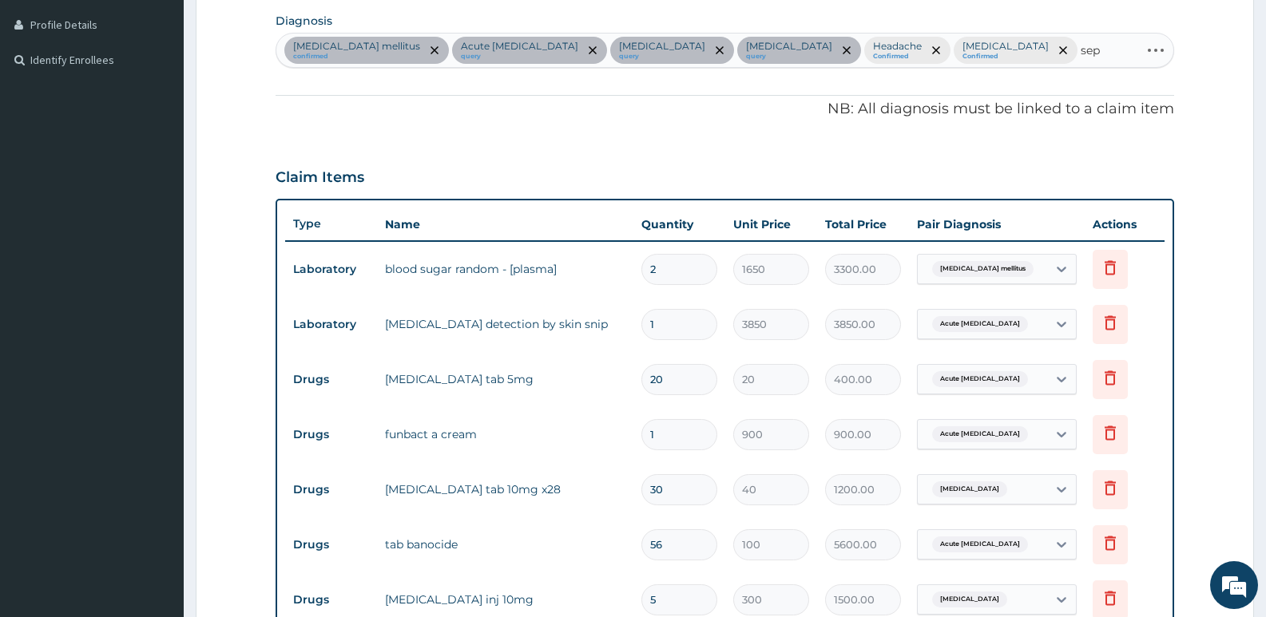
type input "seps"
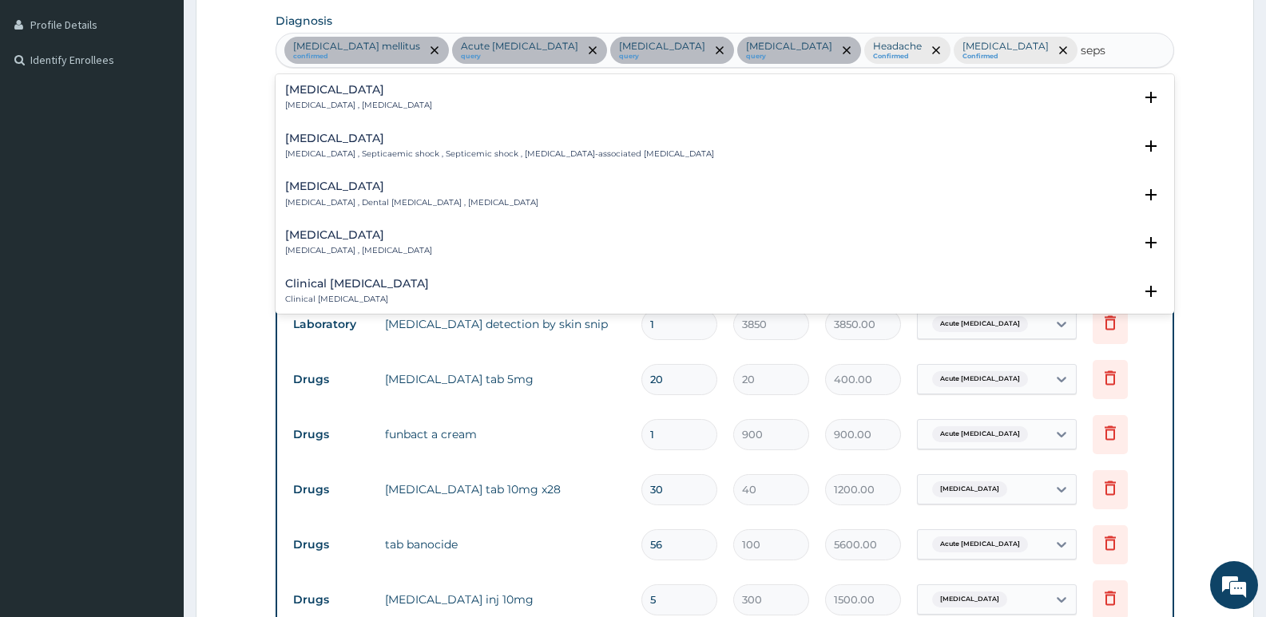
click at [331, 98] on div "Sepsis Systemic infection , Sepsis" at bounding box center [358, 98] width 147 height 28
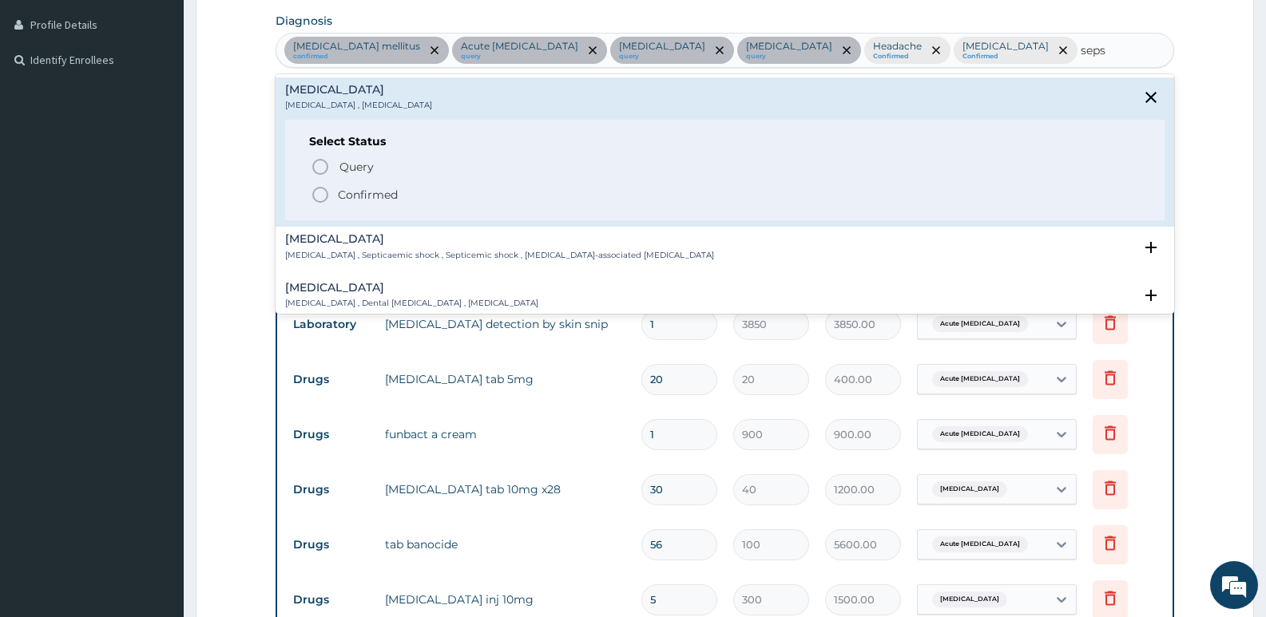
click at [320, 198] on icon "status option filled" at bounding box center [320, 194] width 19 height 19
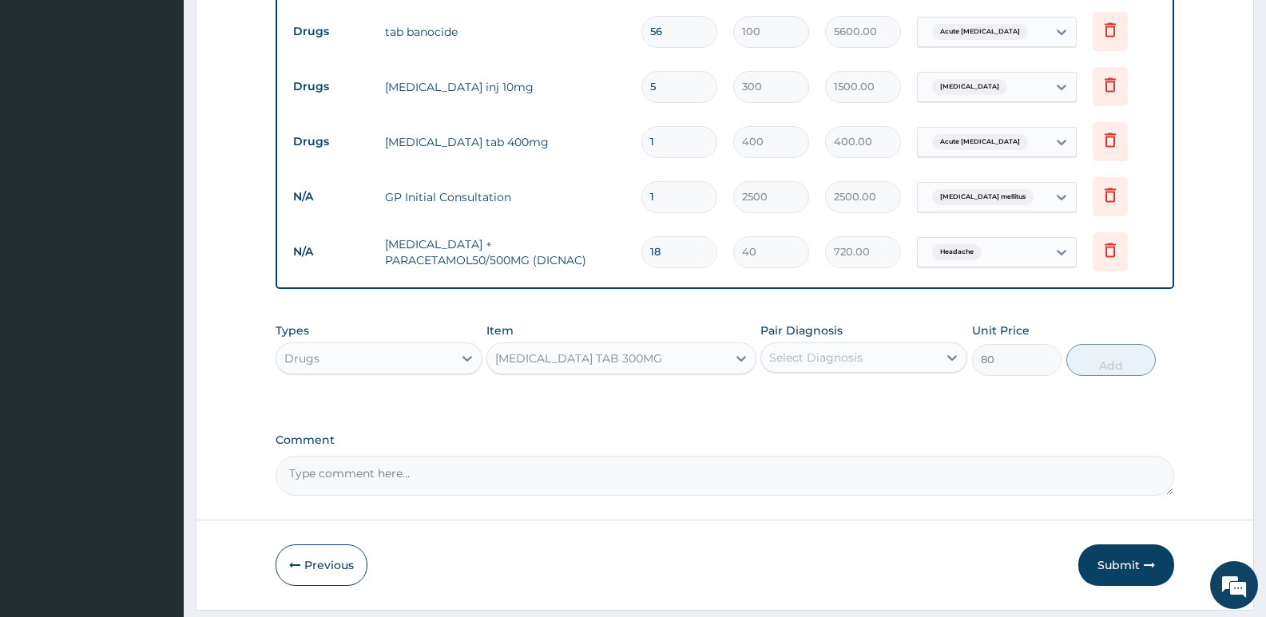
scroll to position [955, 0]
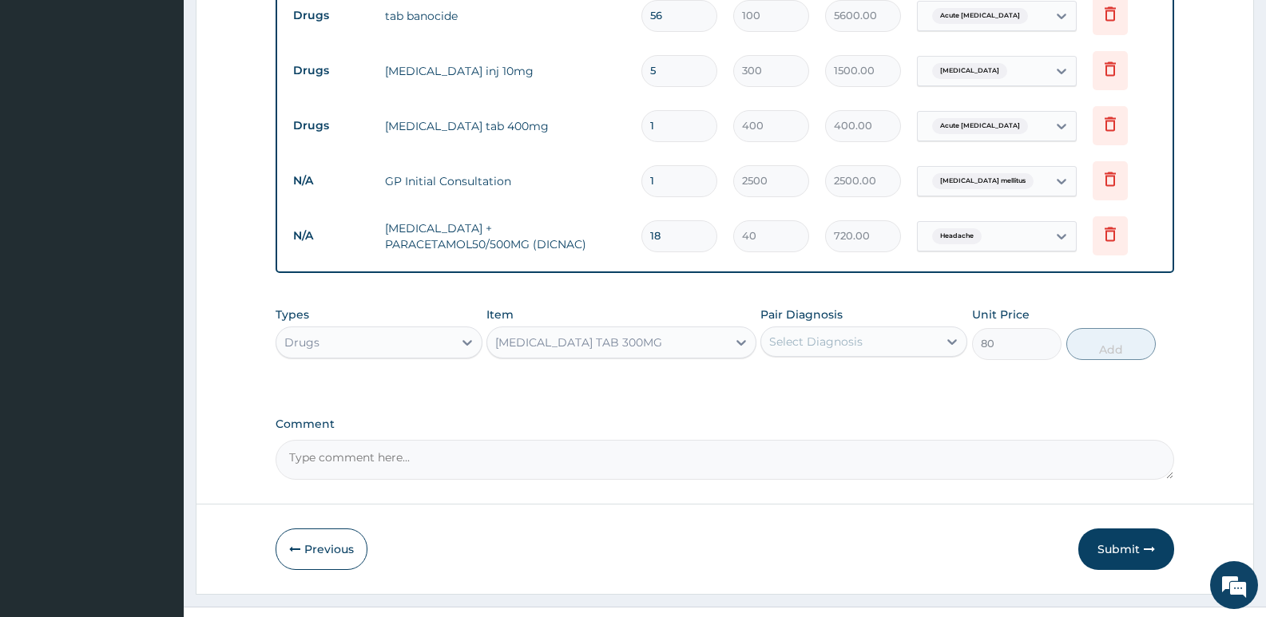
click at [917, 329] on div "Select Diagnosis" at bounding box center [849, 342] width 177 height 26
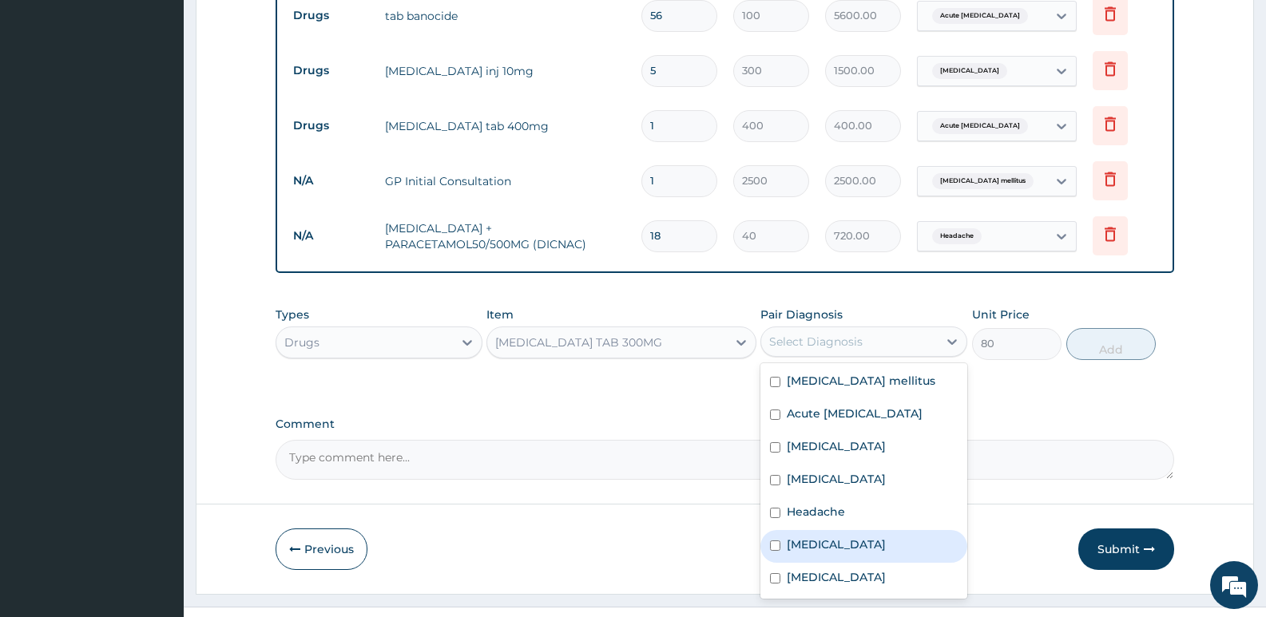
click at [781, 530] on div "Malaria" at bounding box center [863, 546] width 207 height 33
checkbox input "true"
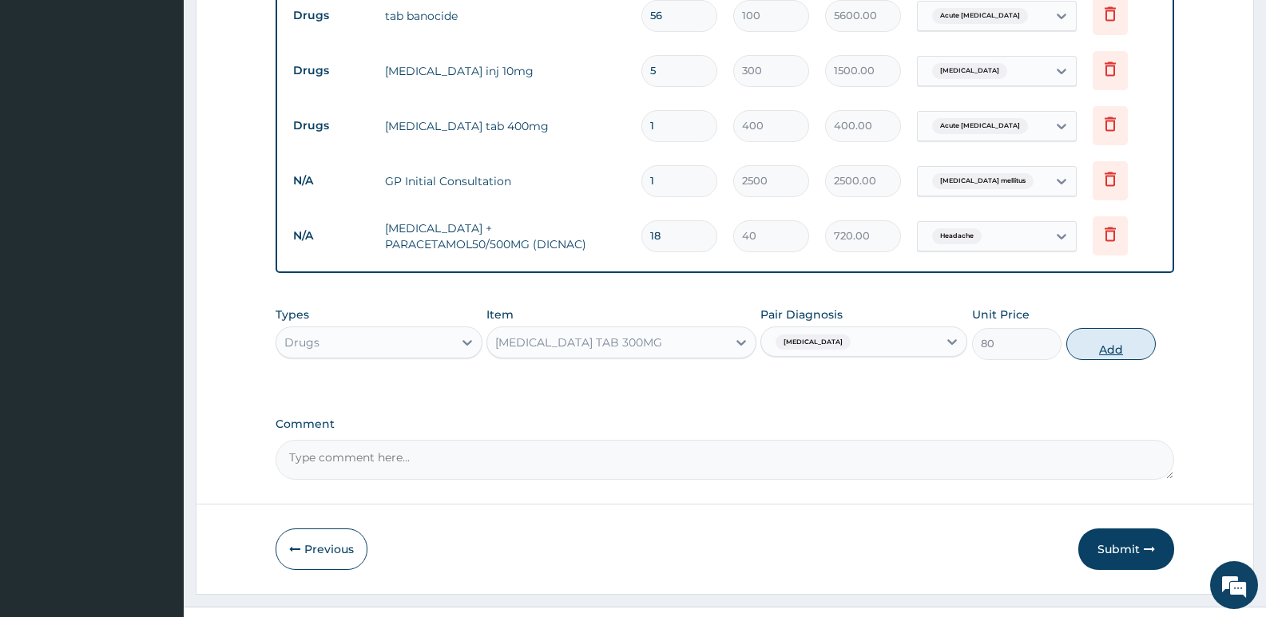
click at [1093, 328] on button "Add" at bounding box center [1110, 344] width 89 height 32
type input "0"
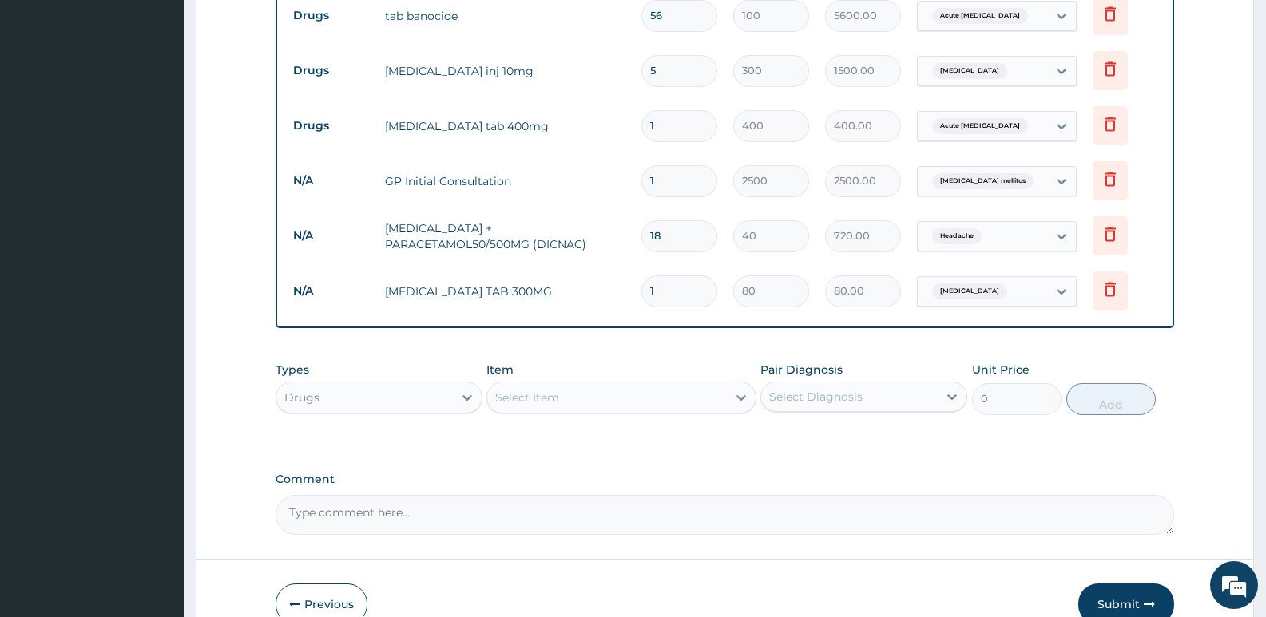
type input "10"
type input "800.00"
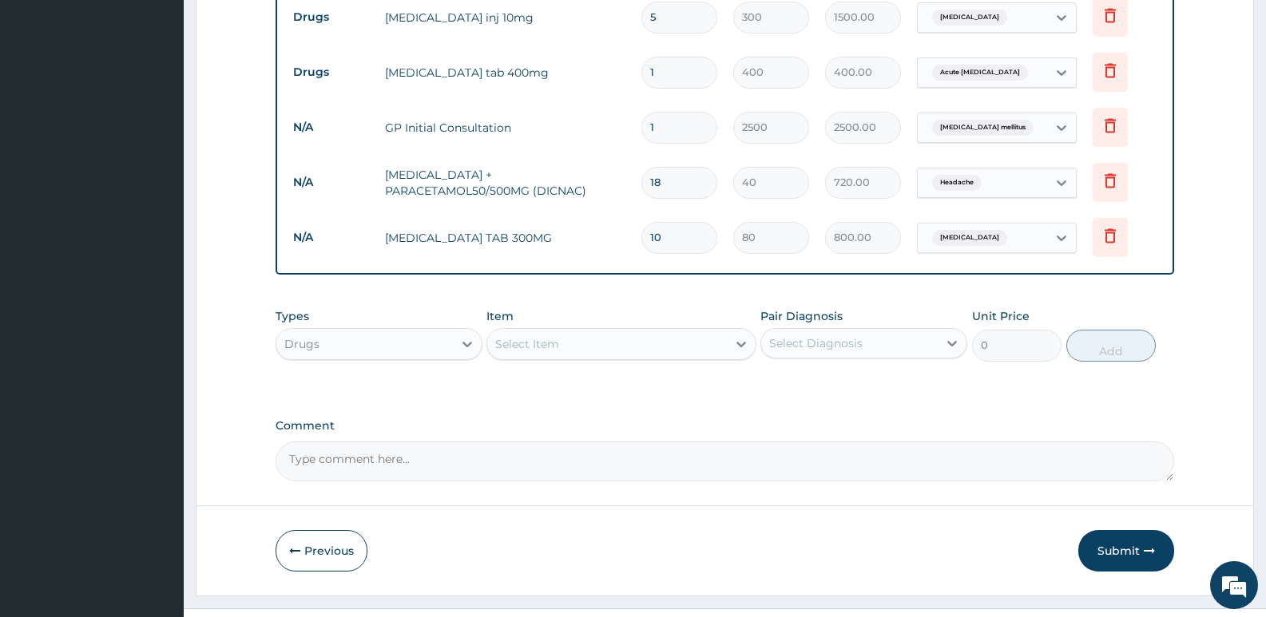
scroll to position [1010, 0]
type input "10"
click at [436, 330] on div "Drugs" at bounding box center [364, 343] width 177 height 26
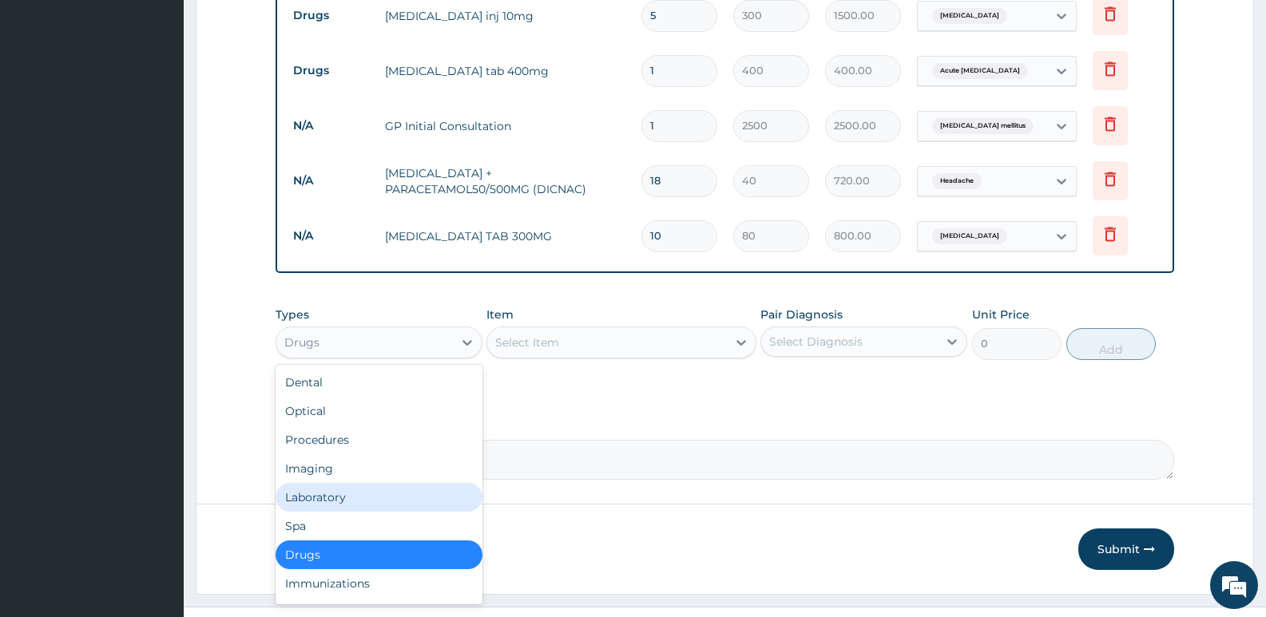
click at [302, 483] on div "Laboratory" at bounding box center [379, 497] width 207 height 29
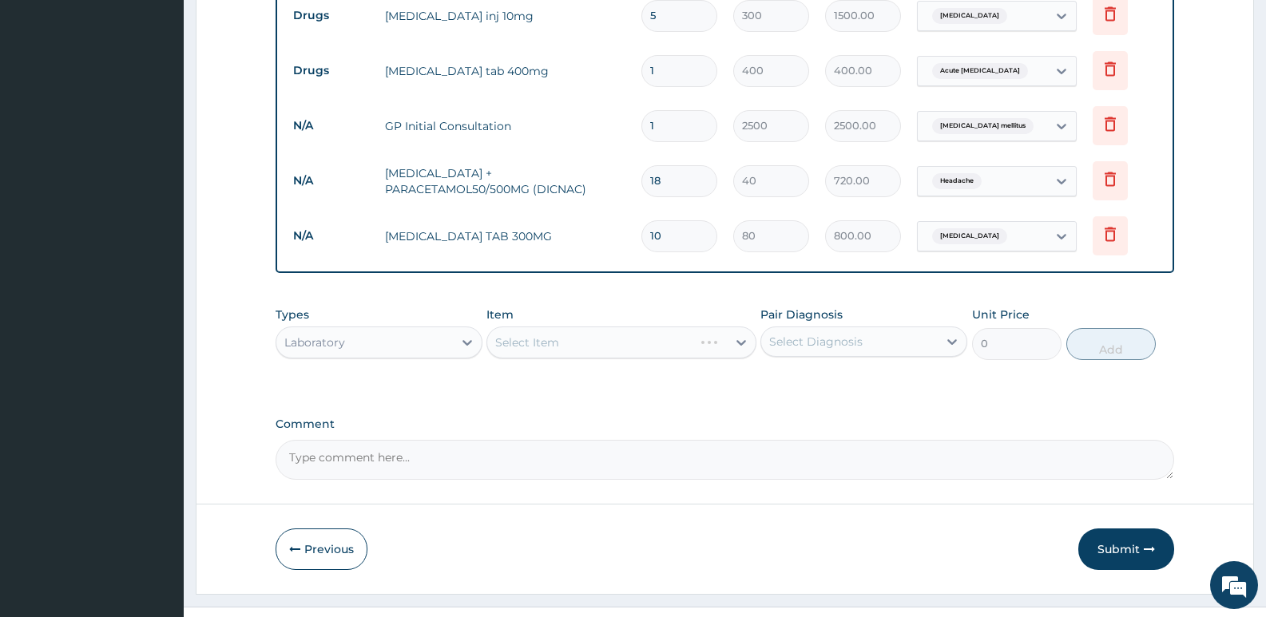
click at [565, 327] on div "Select Item" at bounding box center [620, 343] width 269 height 32
click at [582, 330] on div "Select Item" at bounding box center [606, 343] width 239 height 26
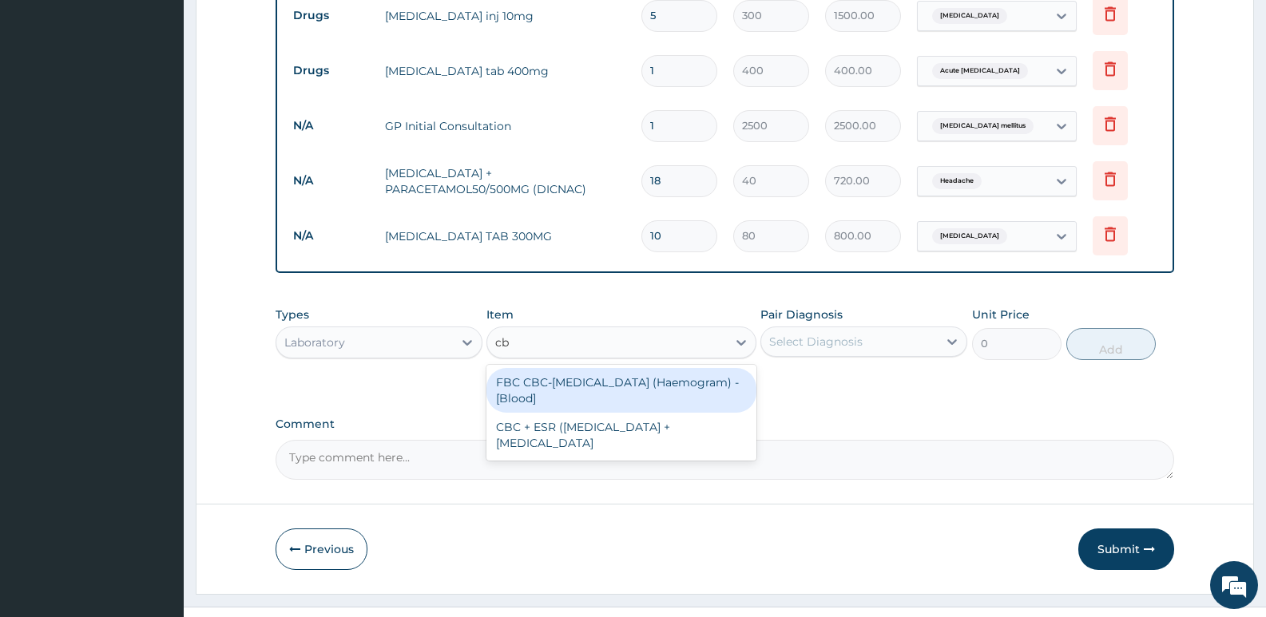
type input "cbc"
click at [581, 368] on div "FBC CBC-Complete Blood Count (Haemogram) - [Blood]" at bounding box center [620, 390] width 269 height 45
type input "3300"
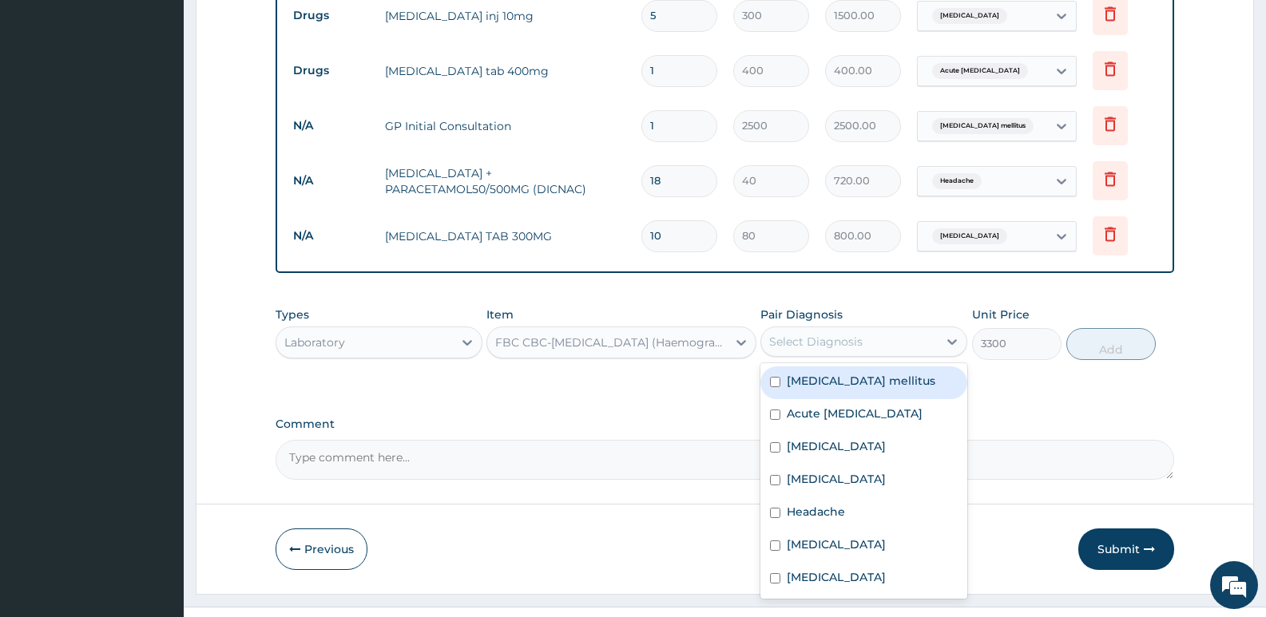
click at [821, 334] on div "Select Diagnosis" at bounding box center [815, 342] width 93 height 16
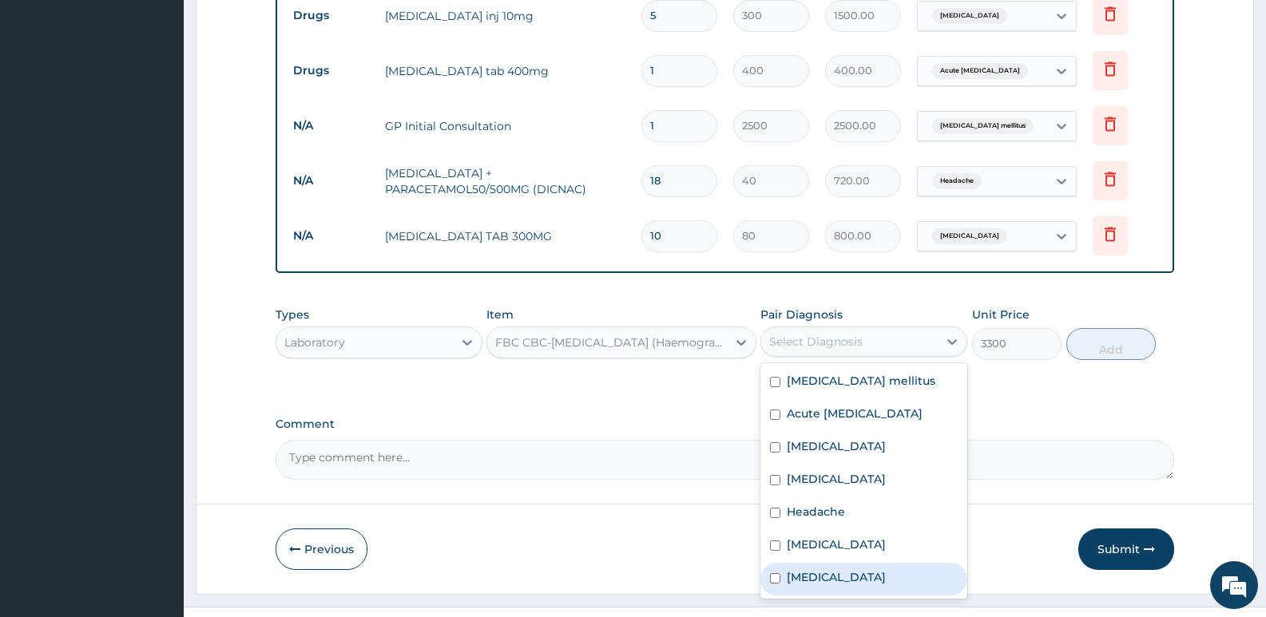
click at [793, 570] on label "Sepsis" at bounding box center [836, 578] width 99 height 16
checkbox input "true"
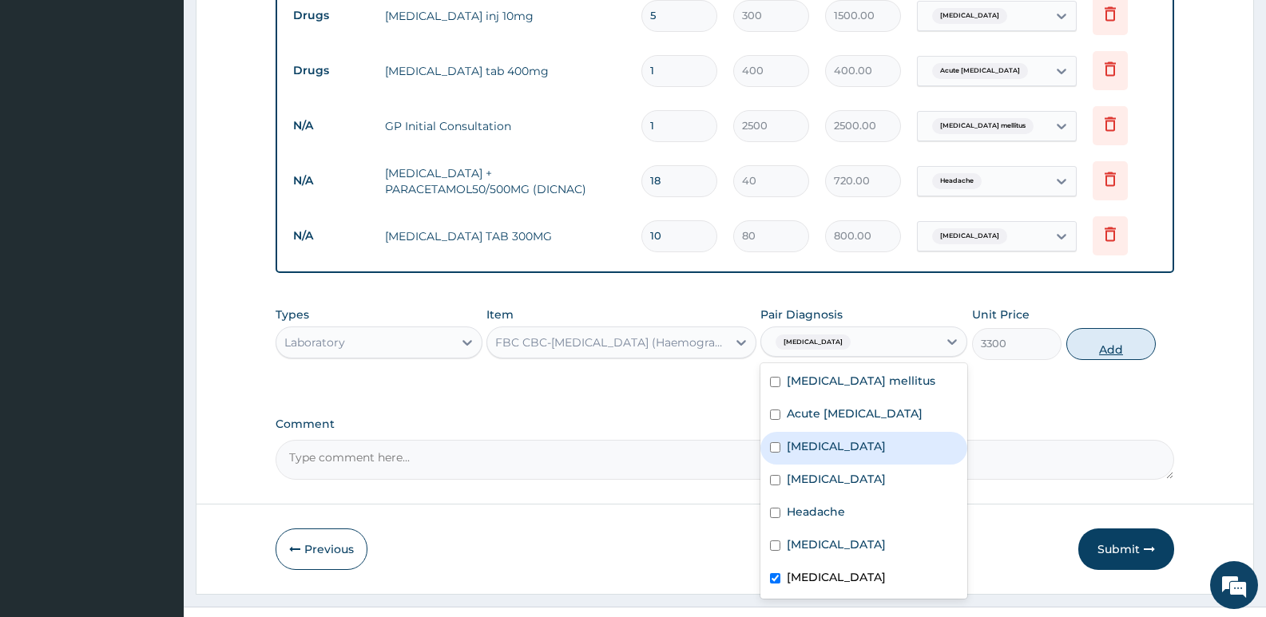
click at [1101, 328] on button "Add" at bounding box center [1110, 344] width 89 height 32
type input "0"
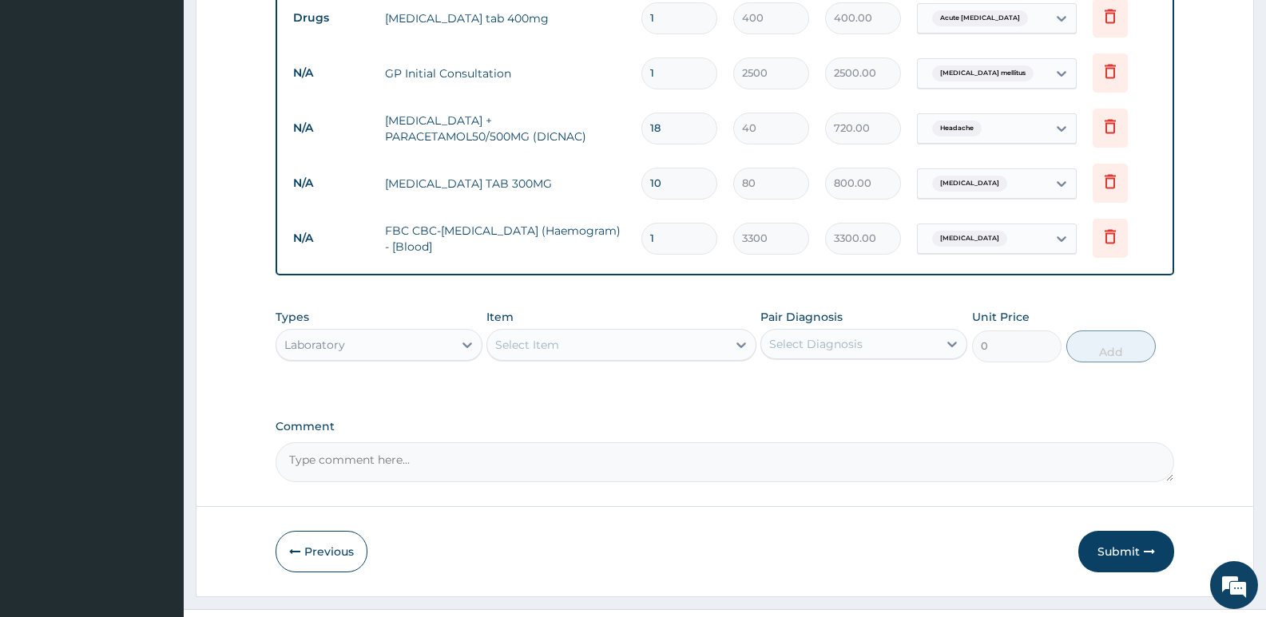
scroll to position [1065, 0]
click at [543, 330] on div "Select Item" at bounding box center [606, 343] width 239 height 26
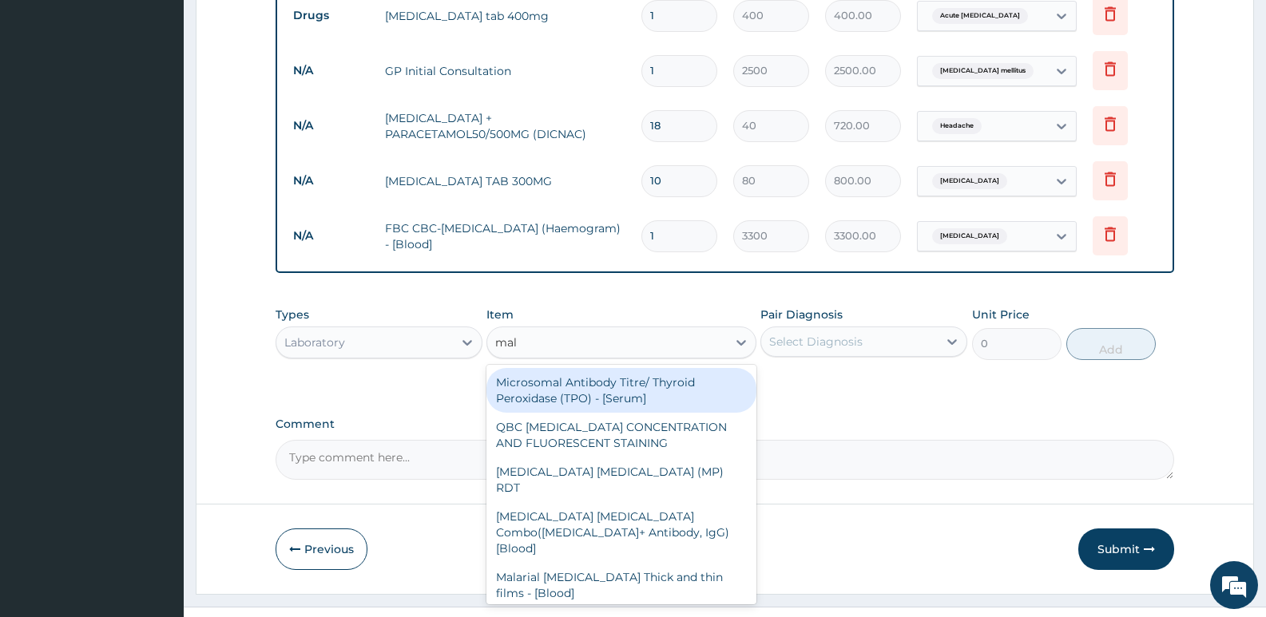
type input "mala"
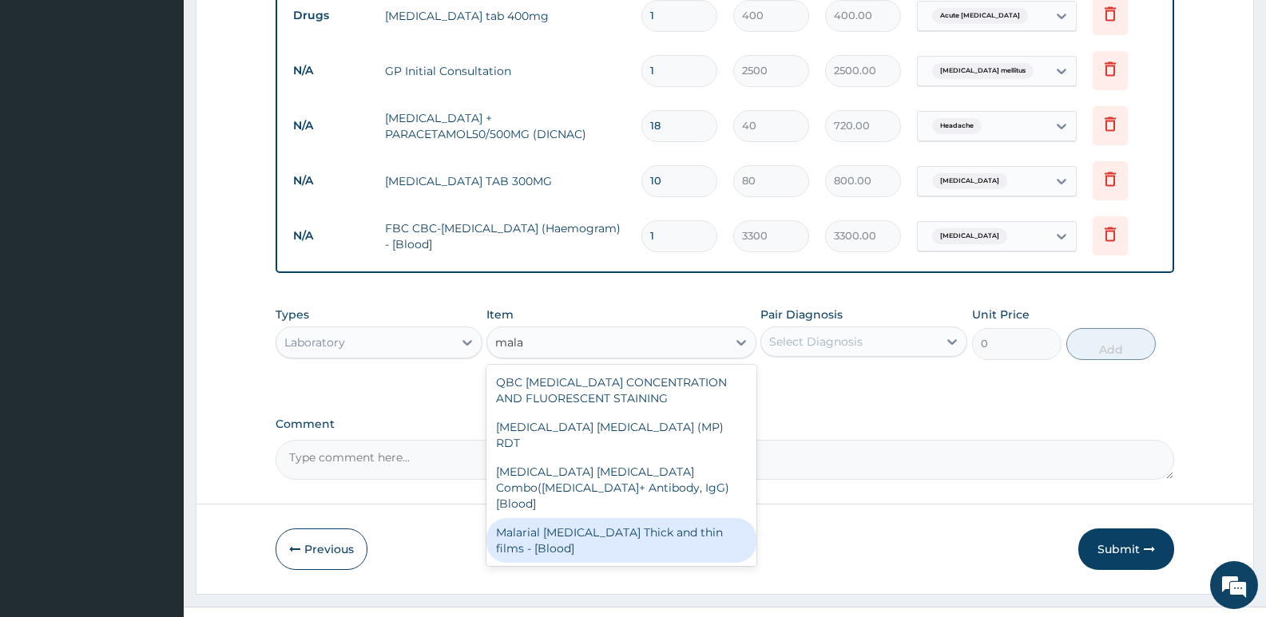
click at [614, 518] on div "Malarial Parasite Thick and thin films - [Blood]" at bounding box center [620, 540] width 269 height 45
type input "1650"
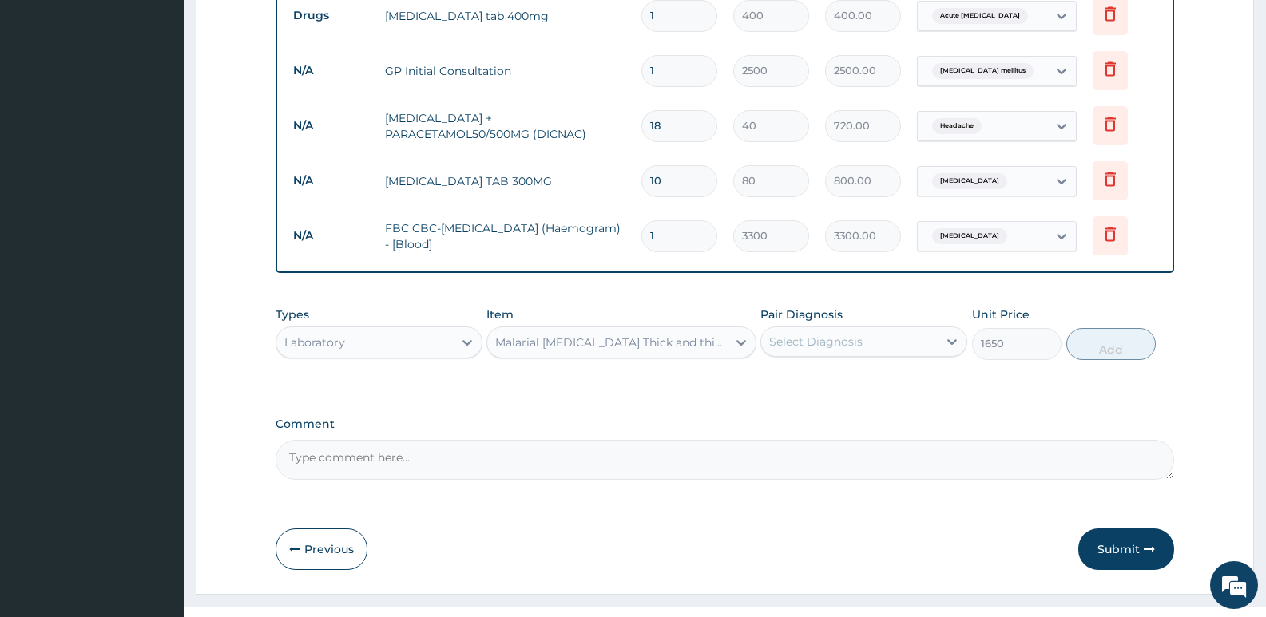
click at [865, 329] on div "Select Diagnosis" at bounding box center [849, 342] width 177 height 26
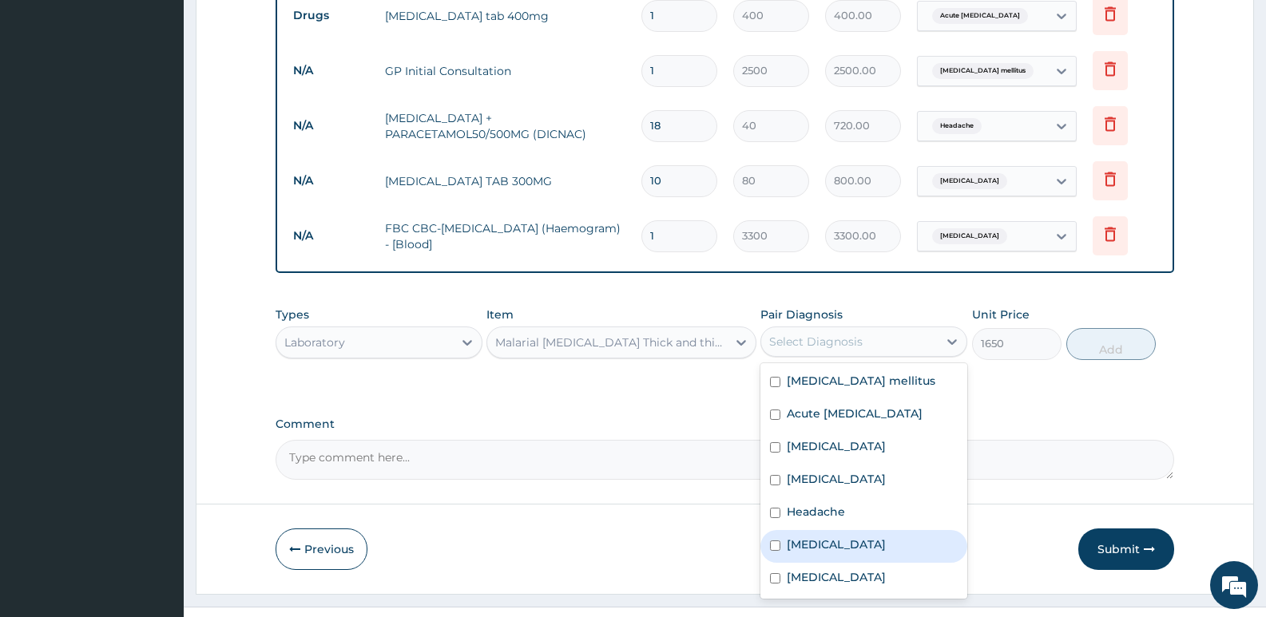
click at [821, 537] on label "Malaria" at bounding box center [836, 545] width 99 height 16
checkbox input "true"
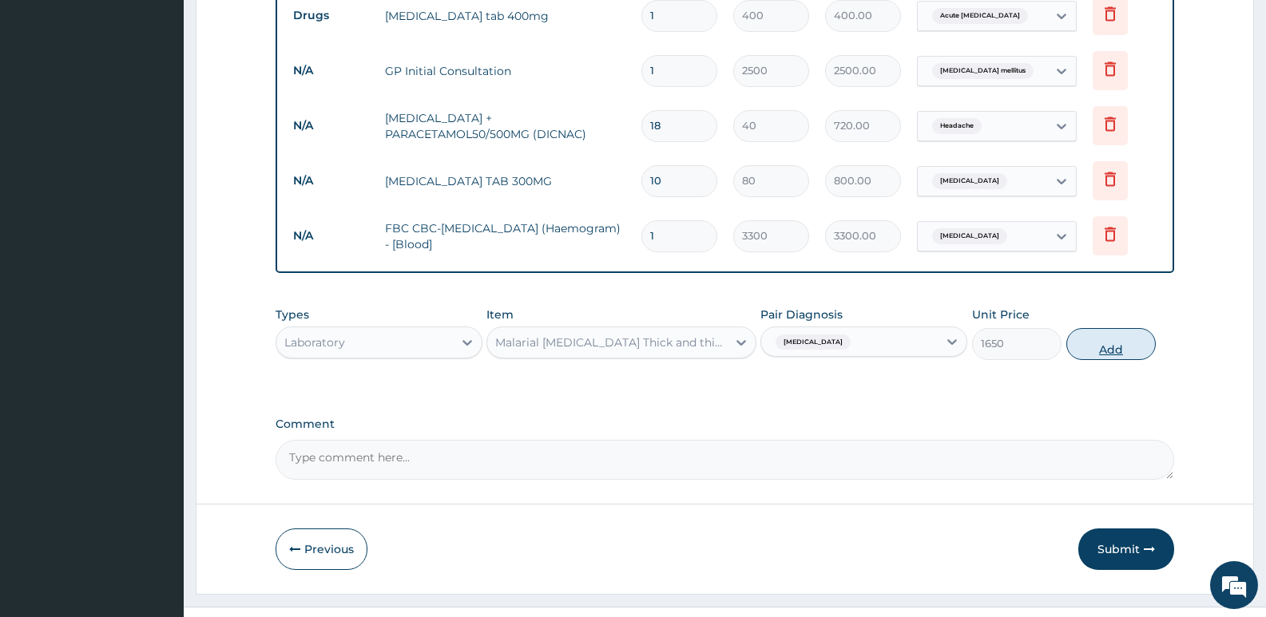
click at [1102, 328] on button "Add" at bounding box center [1110, 344] width 89 height 32
type input "0"
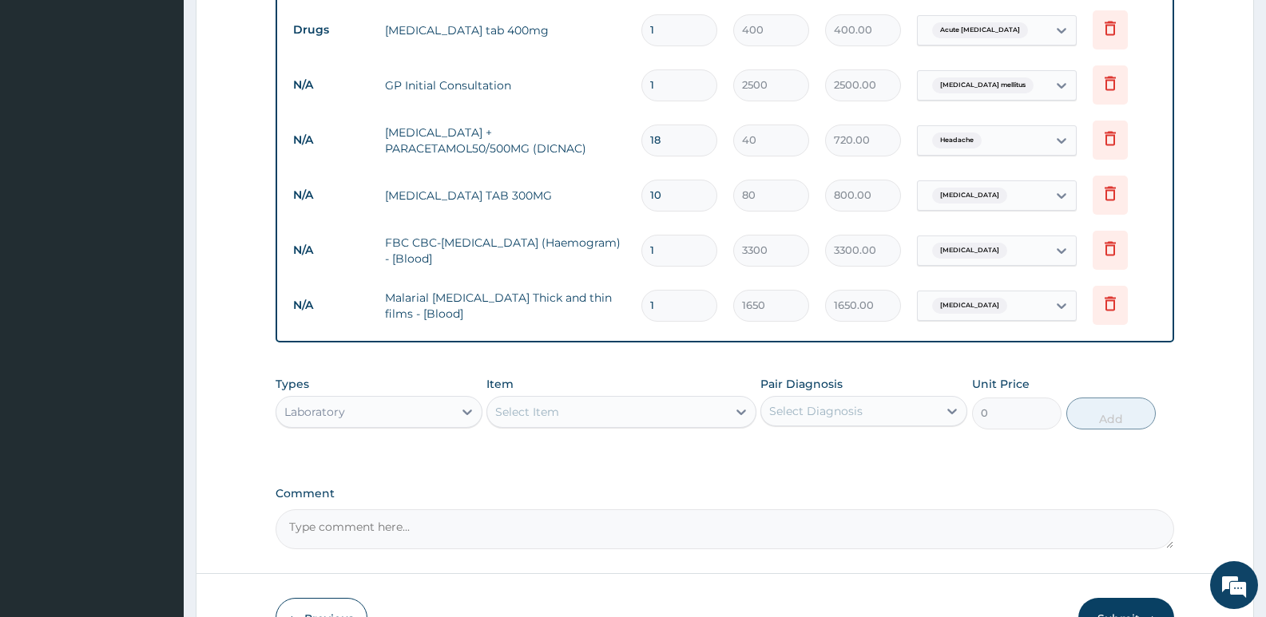
scroll to position [1120, 0]
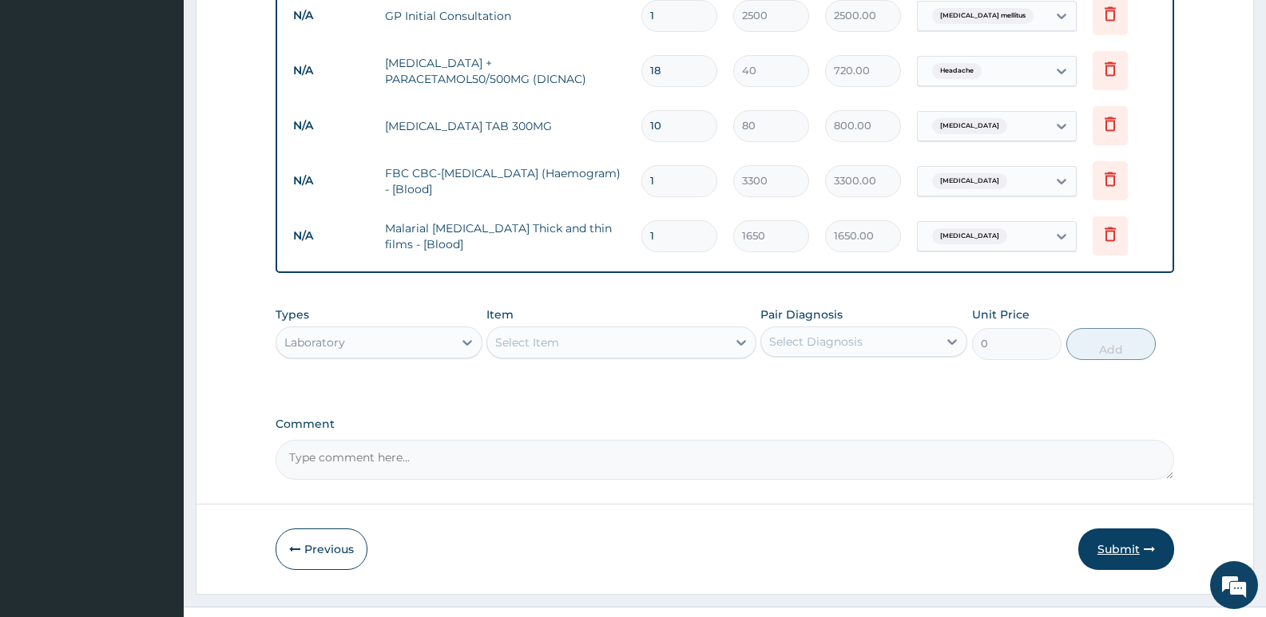
click at [1105, 529] on button "Submit" at bounding box center [1126, 550] width 96 height 42
click at [1130, 529] on button "Submit" at bounding box center [1126, 550] width 96 height 42
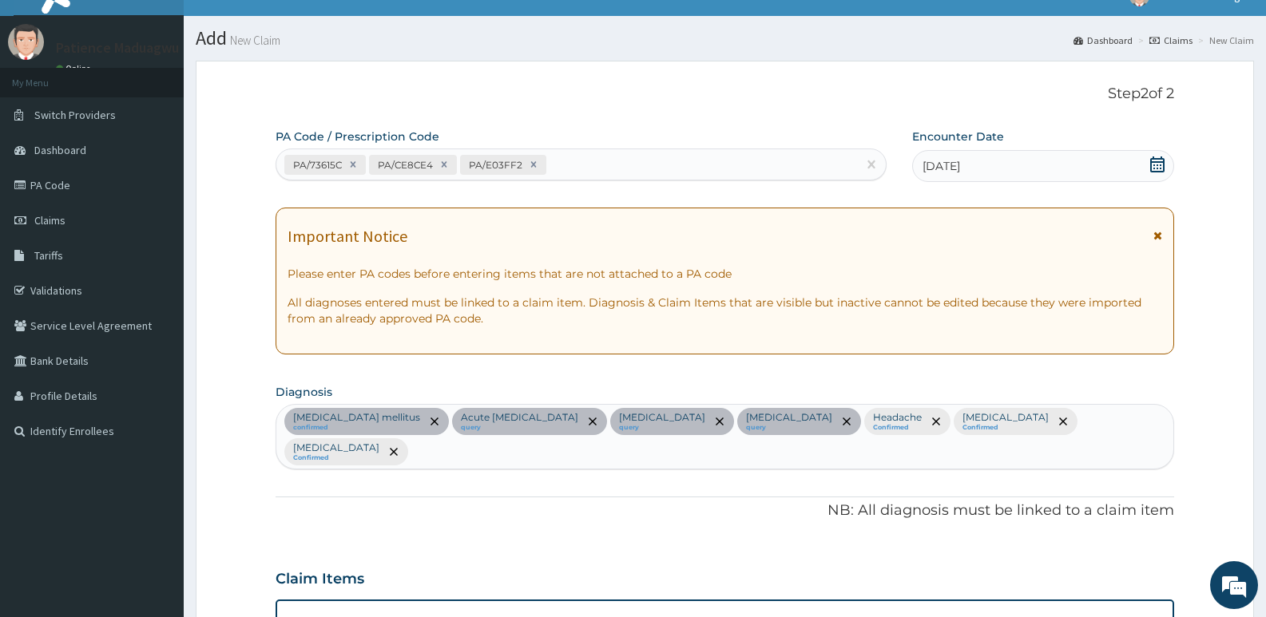
scroll to position [0, 0]
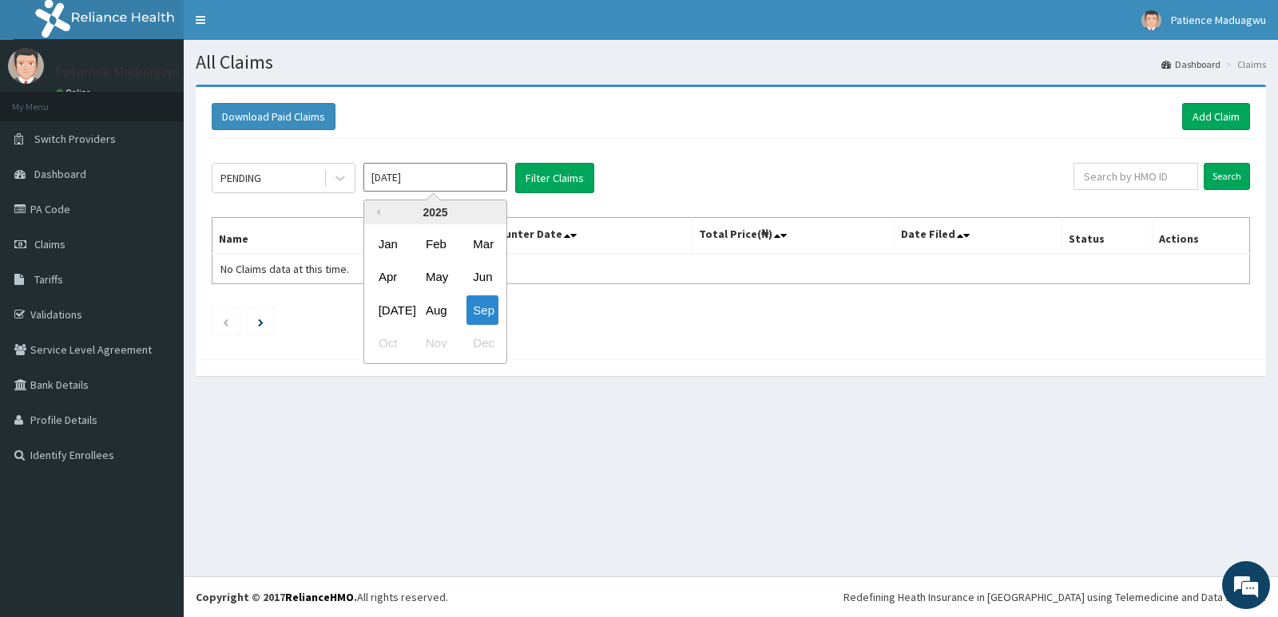
click at [465, 177] on input "Sep 2025" at bounding box center [435, 177] width 144 height 29
click at [441, 317] on div "Aug" at bounding box center [435, 311] width 32 height 30
type input "Aug 2025"
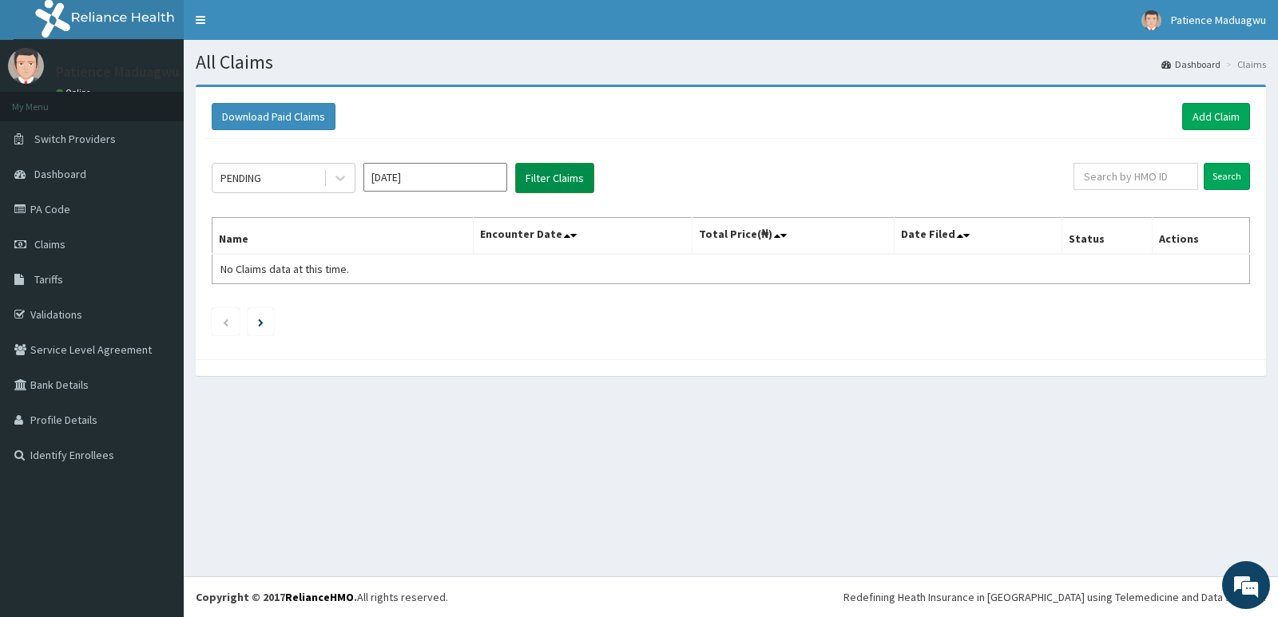
click at [544, 177] on button "Filter Claims" at bounding box center [554, 178] width 79 height 30
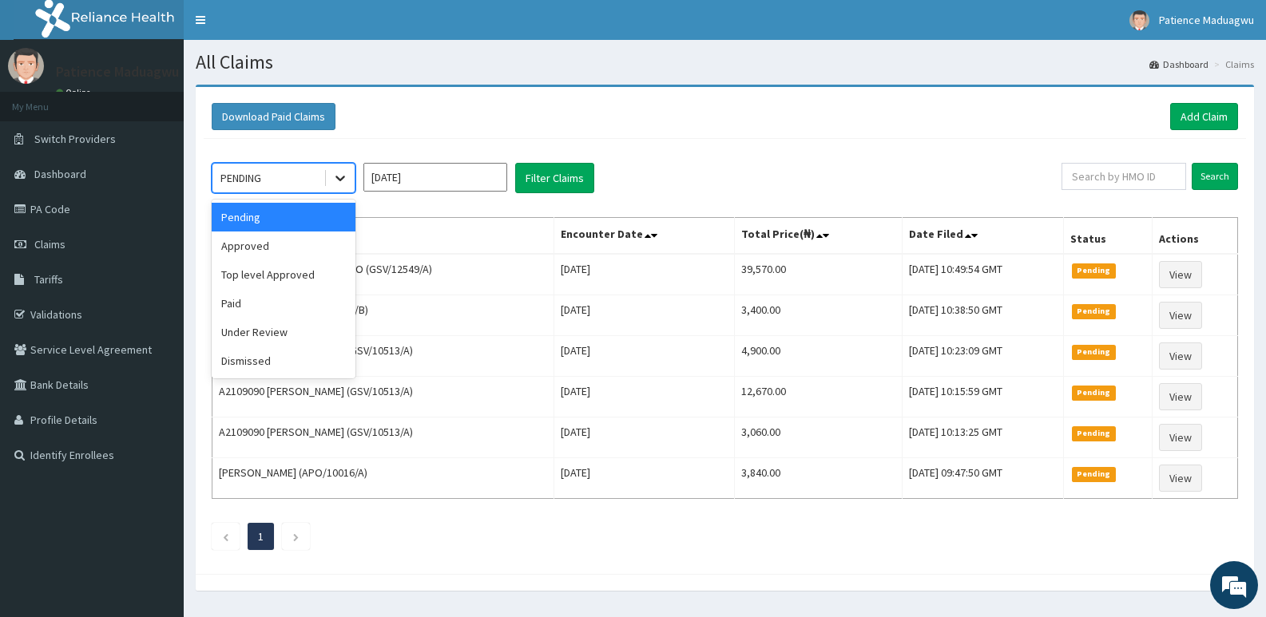
click at [336, 179] on icon at bounding box center [340, 178] width 16 height 16
click at [290, 256] on div "Approved" at bounding box center [284, 246] width 144 height 29
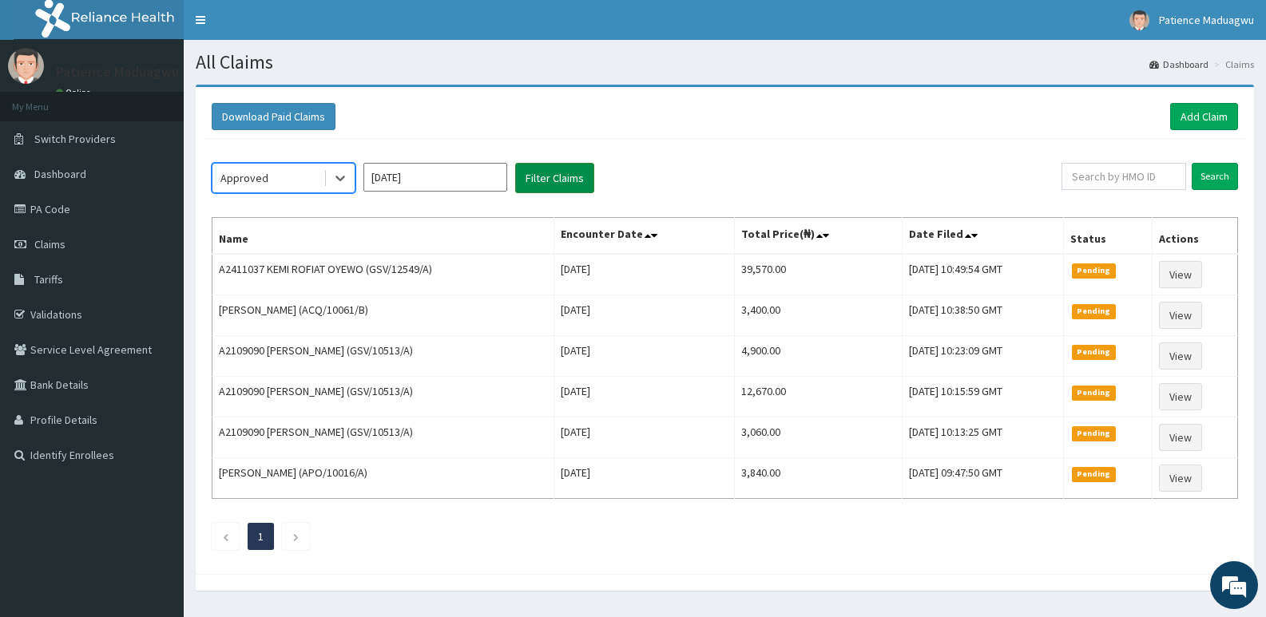
click at [558, 180] on button "Filter Claims" at bounding box center [554, 178] width 79 height 30
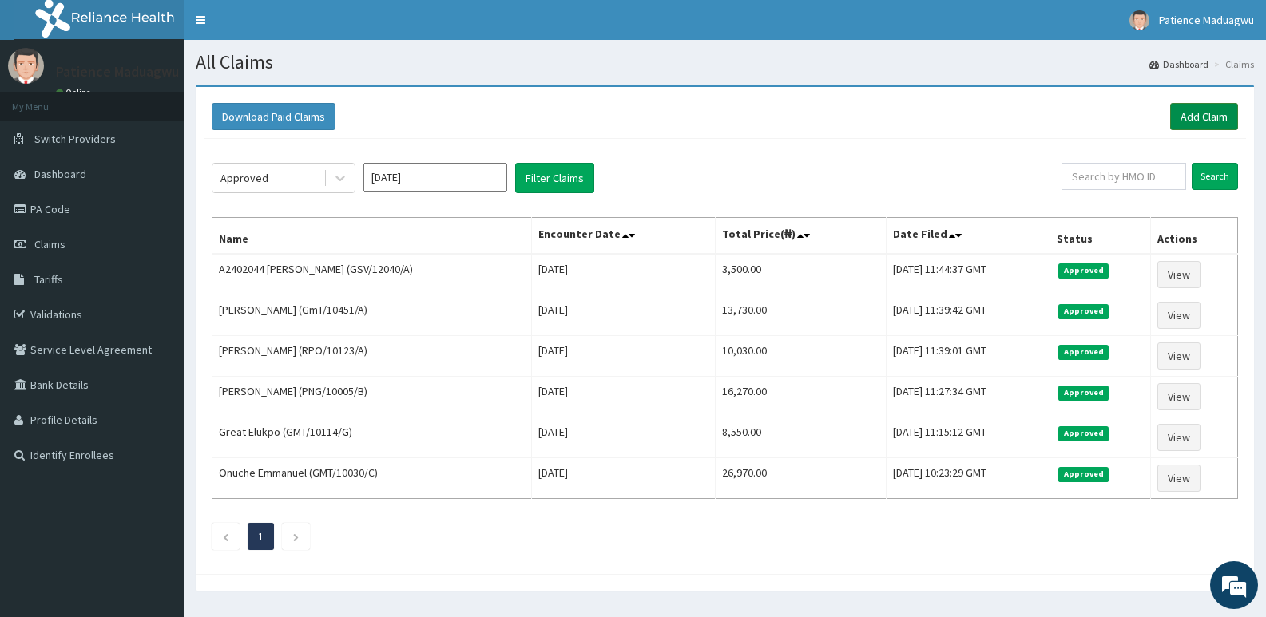
click at [1186, 109] on link "Add Claim" at bounding box center [1204, 116] width 68 height 27
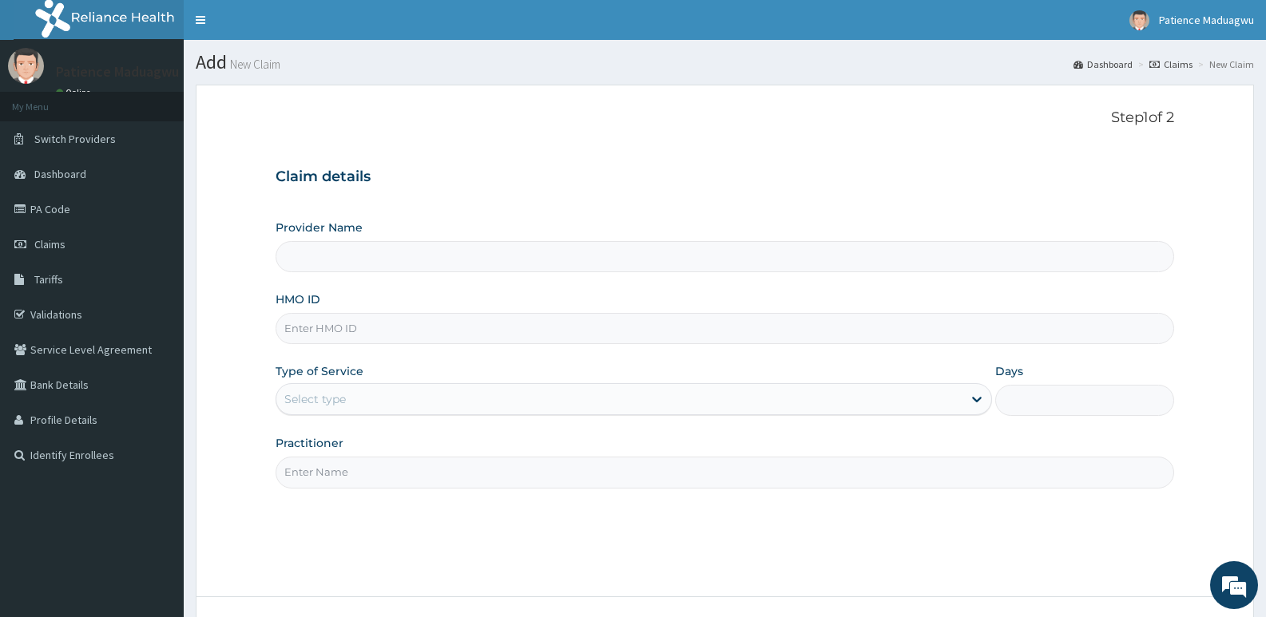
click at [339, 327] on input "HMO ID" at bounding box center [725, 328] width 899 height 31
paste input "DGE/10008/A"
type input "DGE/10008/A"
click at [364, 261] on input "Provider Name" at bounding box center [725, 256] width 899 height 31
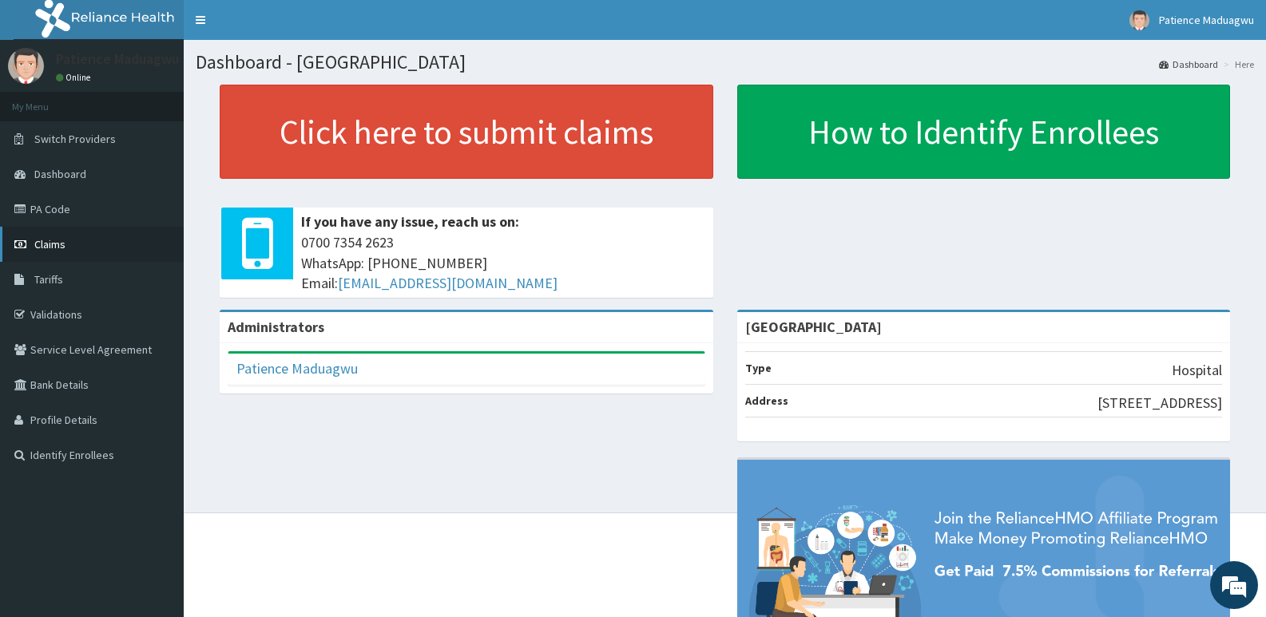
click at [62, 234] on link "Claims" at bounding box center [92, 244] width 184 height 35
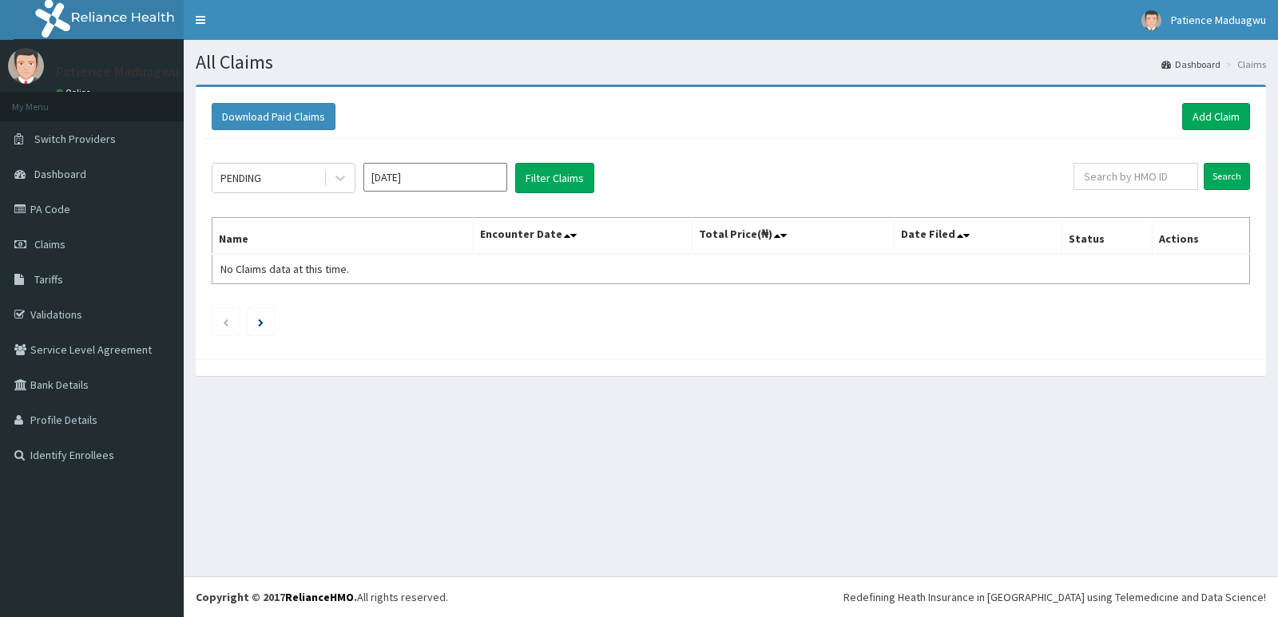
click at [1221, 116] on link "Add Claim" at bounding box center [1216, 116] width 68 height 27
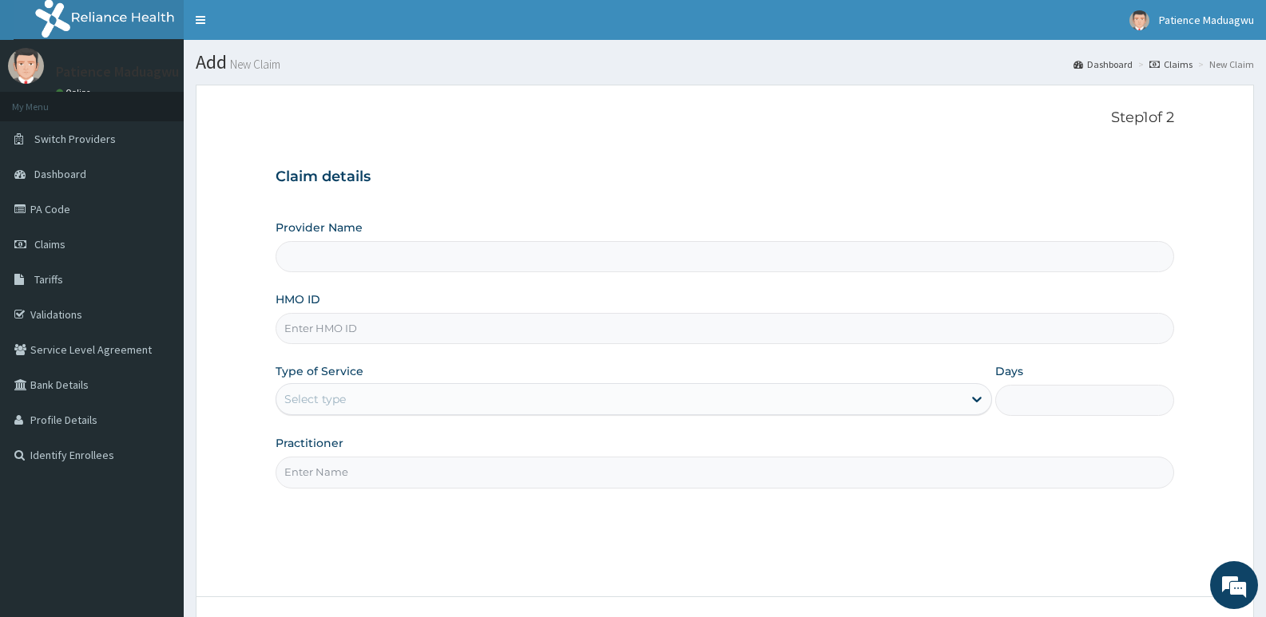
click at [314, 334] on input "HMO ID" at bounding box center [725, 328] width 899 height 31
type input "[GEOGRAPHIC_DATA]"
paste input "DGE/10008/A"
type input "DGE/10008/A"
click at [348, 392] on div "Select type" at bounding box center [618, 400] width 685 height 26
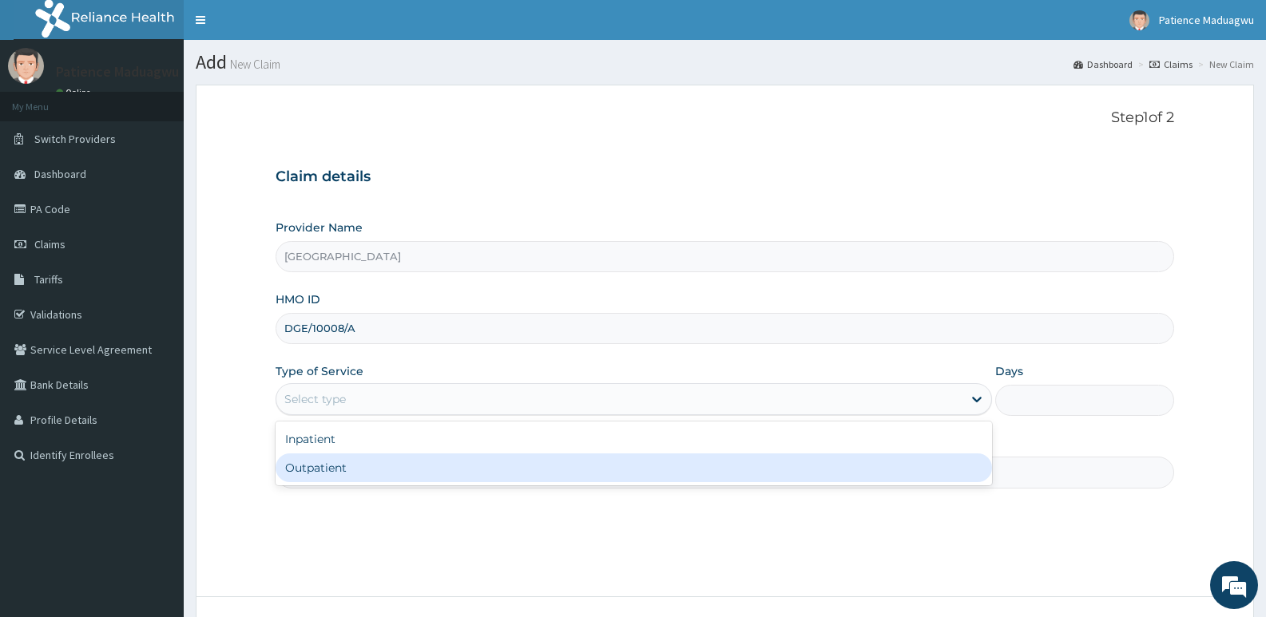
click at [352, 463] on div "Outpatient" at bounding box center [634, 468] width 716 height 29
type input "1"
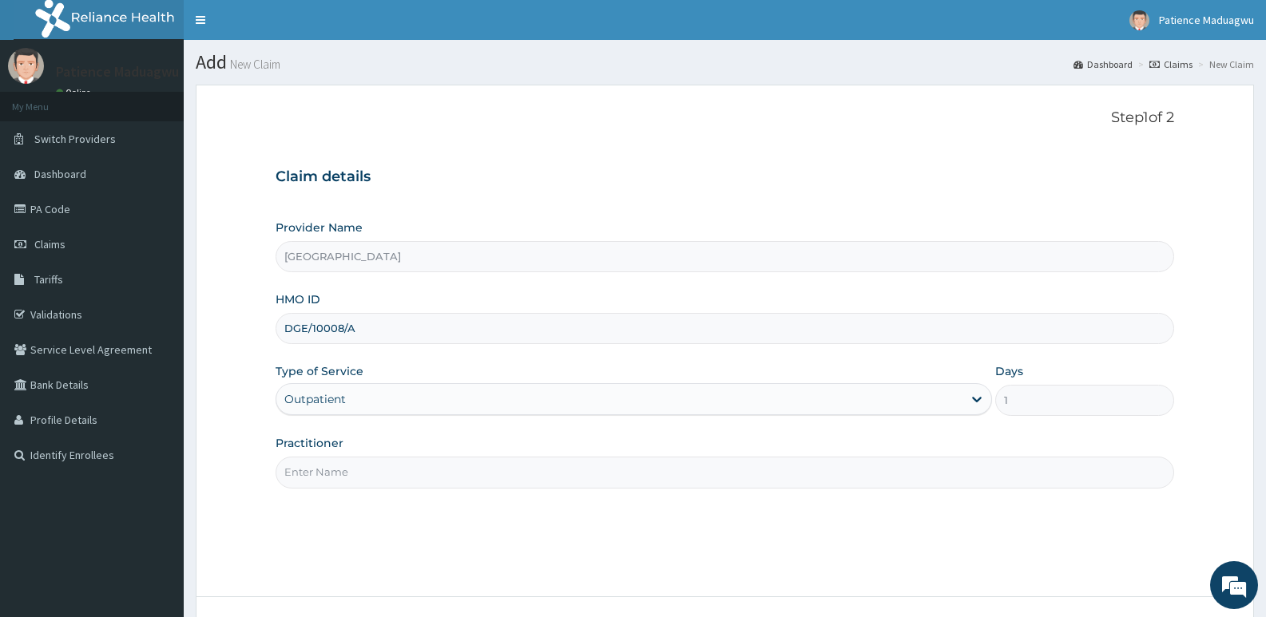
click at [328, 462] on input "Practitioner" at bounding box center [725, 472] width 899 height 31
type input "[PERSON_NAME]"
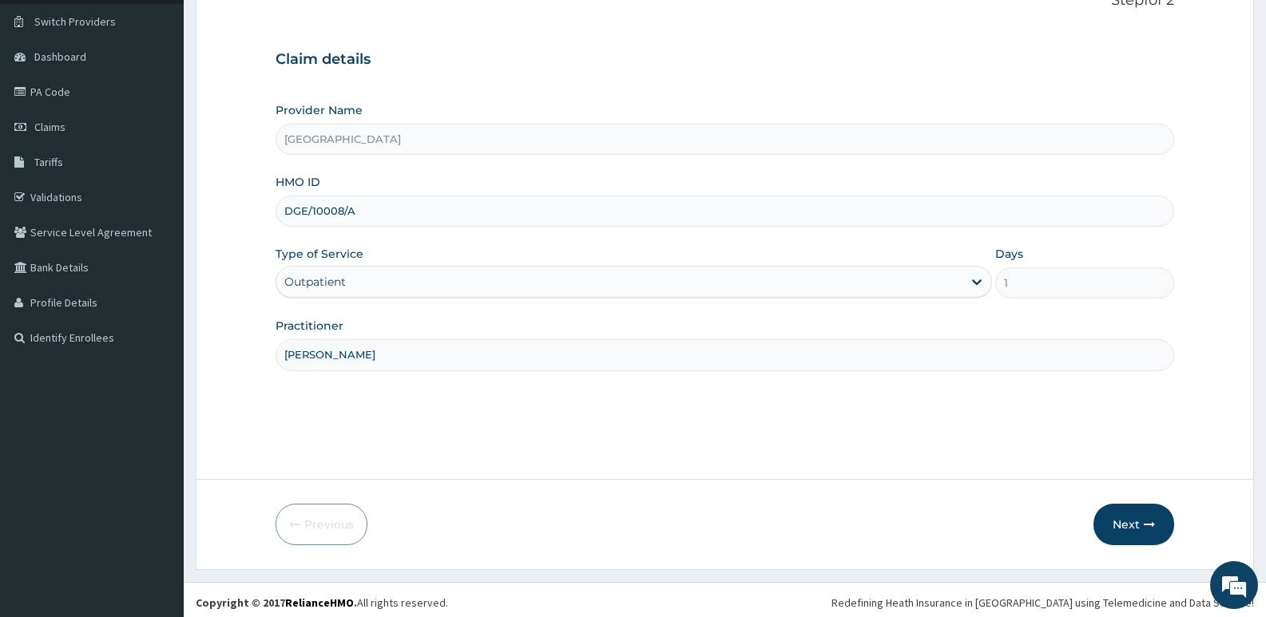
scroll to position [123, 0]
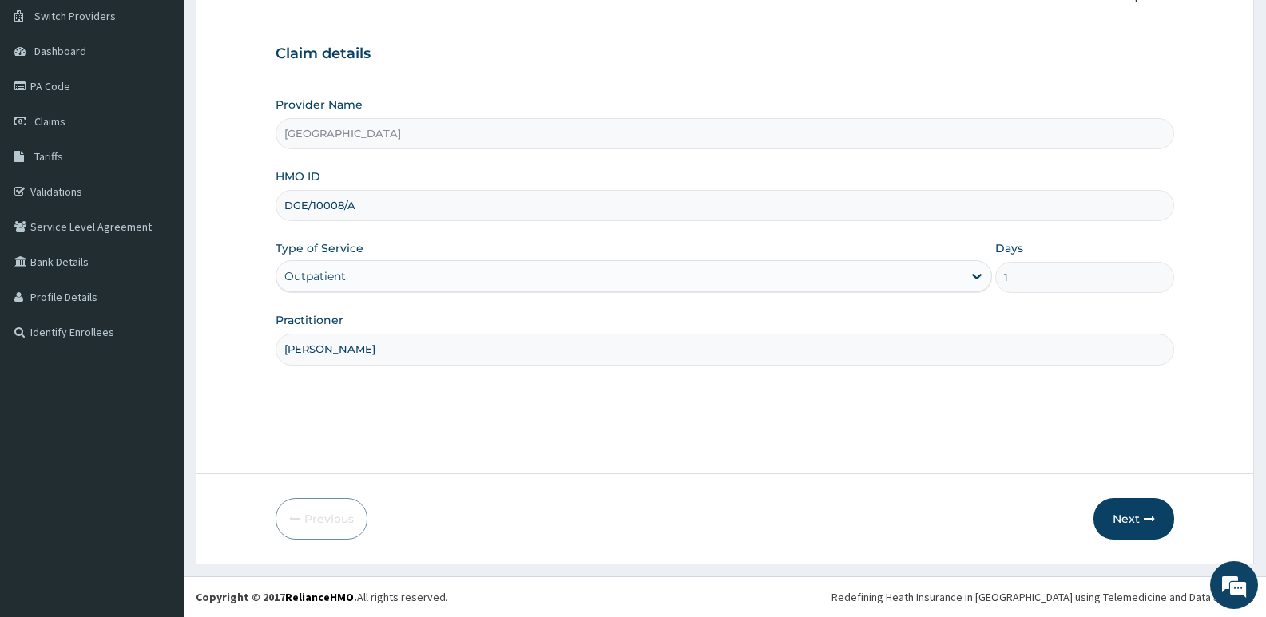
click at [1129, 517] on button "Next" at bounding box center [1133, 519] width 81 height 42
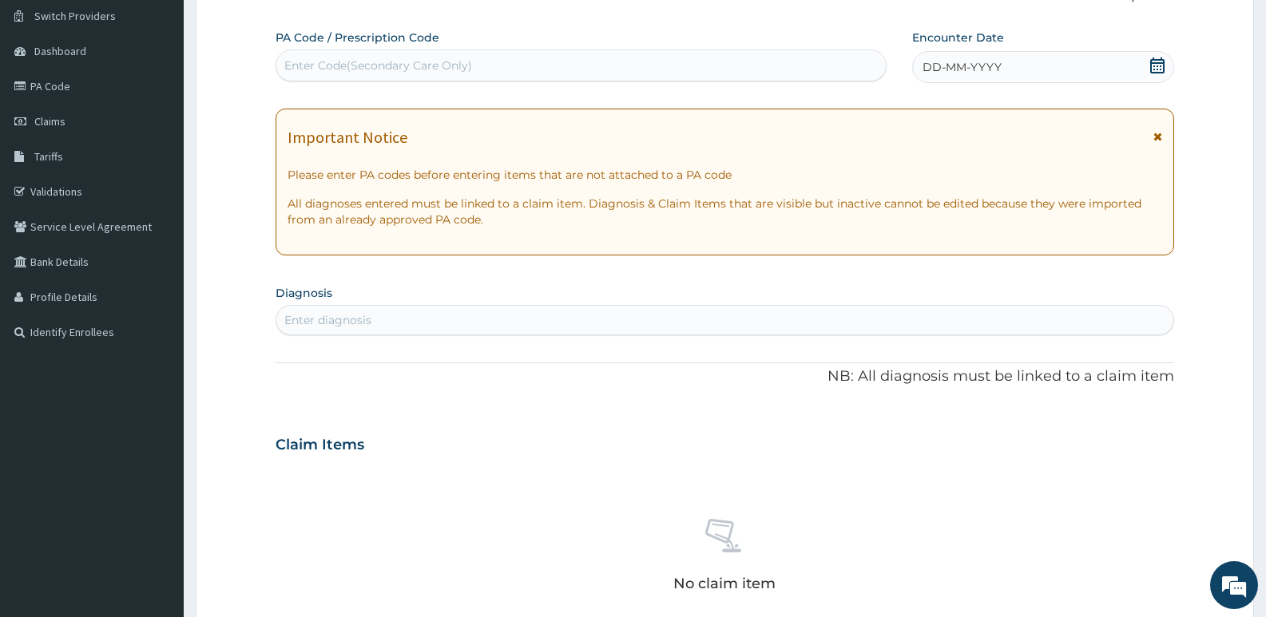
click at [512, 59] on div "Enter Code(Secondary Care Only)" at bounding box center [580, 66] width 609 height 26
paste input "PA/E03FF2"
type input "PA/E03FF2"
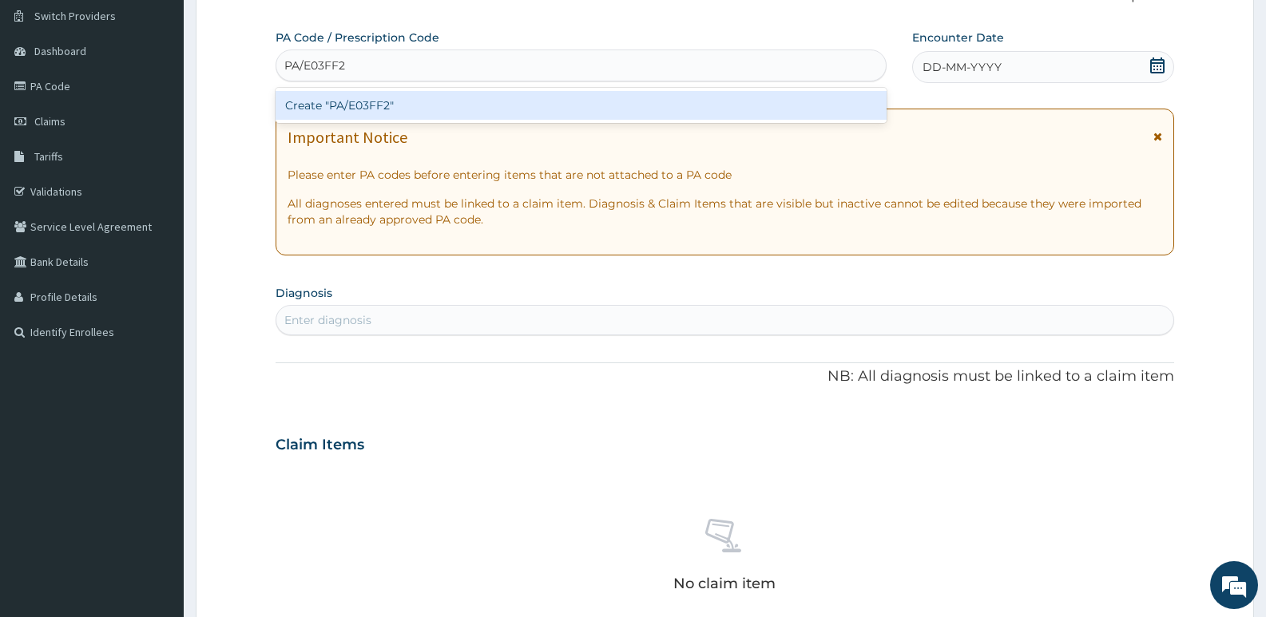
click at [517, 99] on div "Create "PA/E03FF2"" at bounding box center [581, 105] width 611 height 29
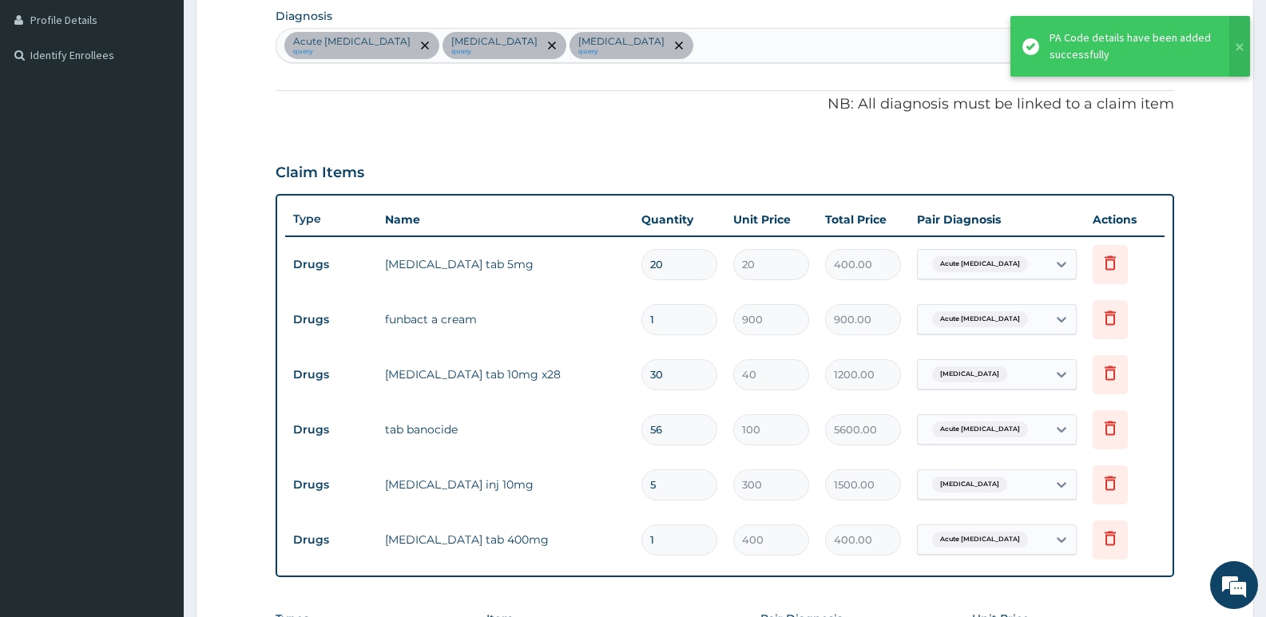
scroll to position [312, 0]
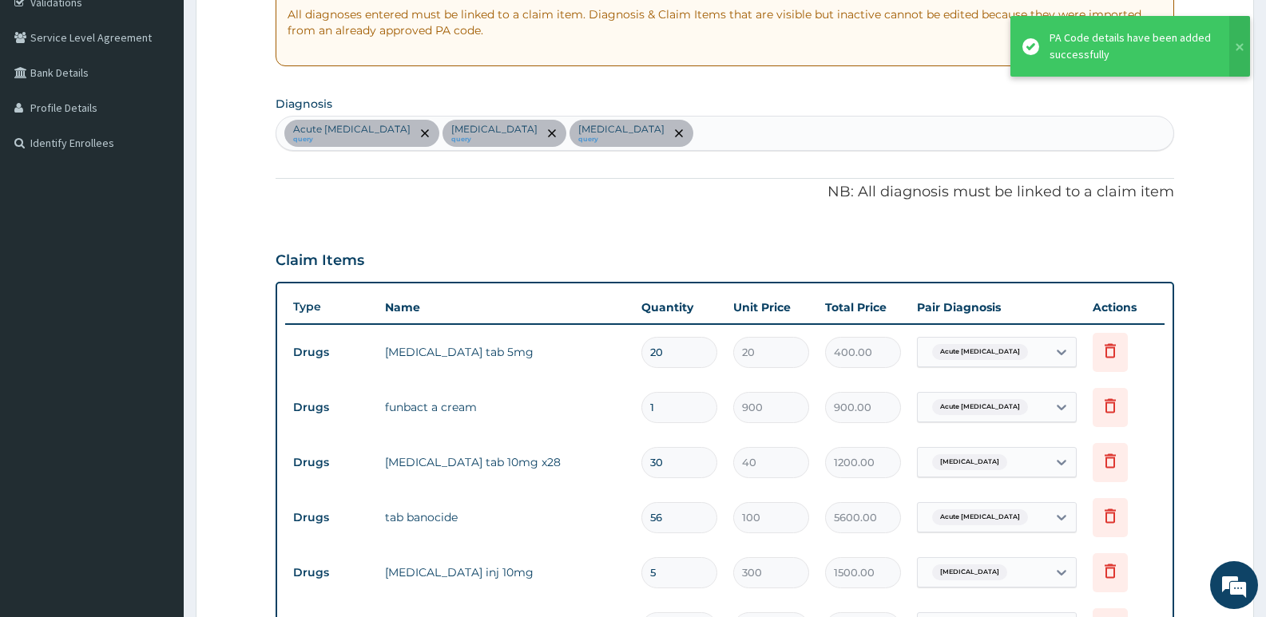
click at [708, 134] on div "Acute [MEDICAL_DATA] query [MEDICAL_DATA] query [MEDICAL_DATA] query" at bounding box center [724, 134] width 897 height 34
type input "mala"
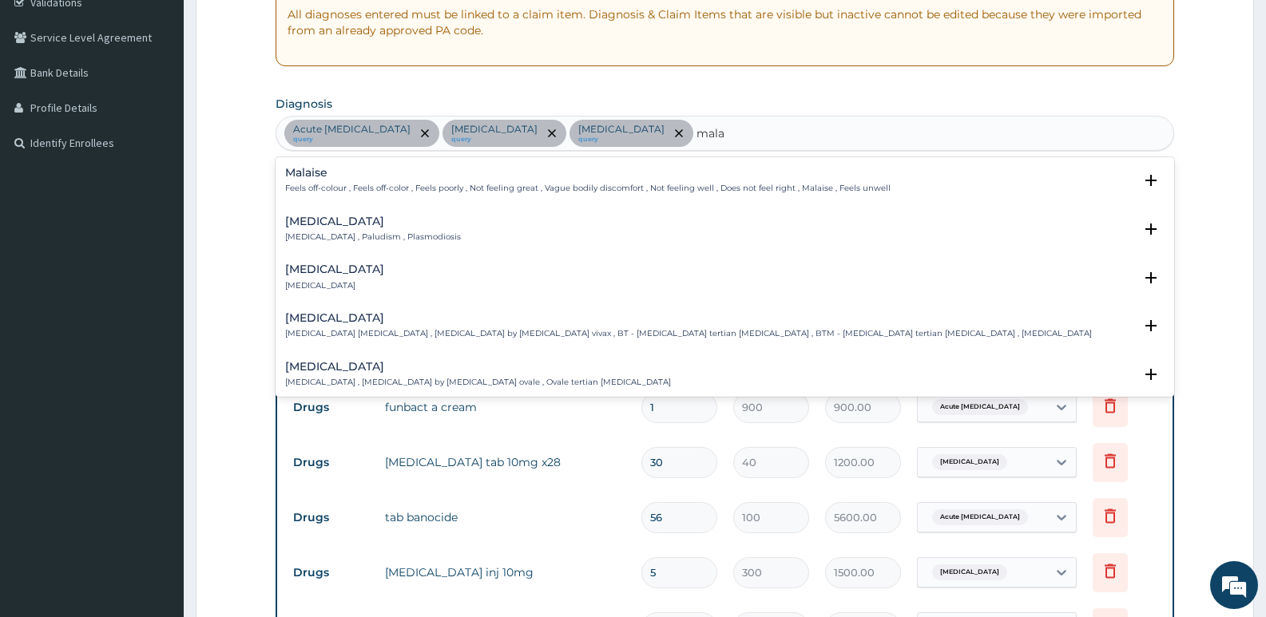
click at [316, 227] on h4 "[MEDICAL_DATA]" at bounding box center [373, 222] width 176 height 12
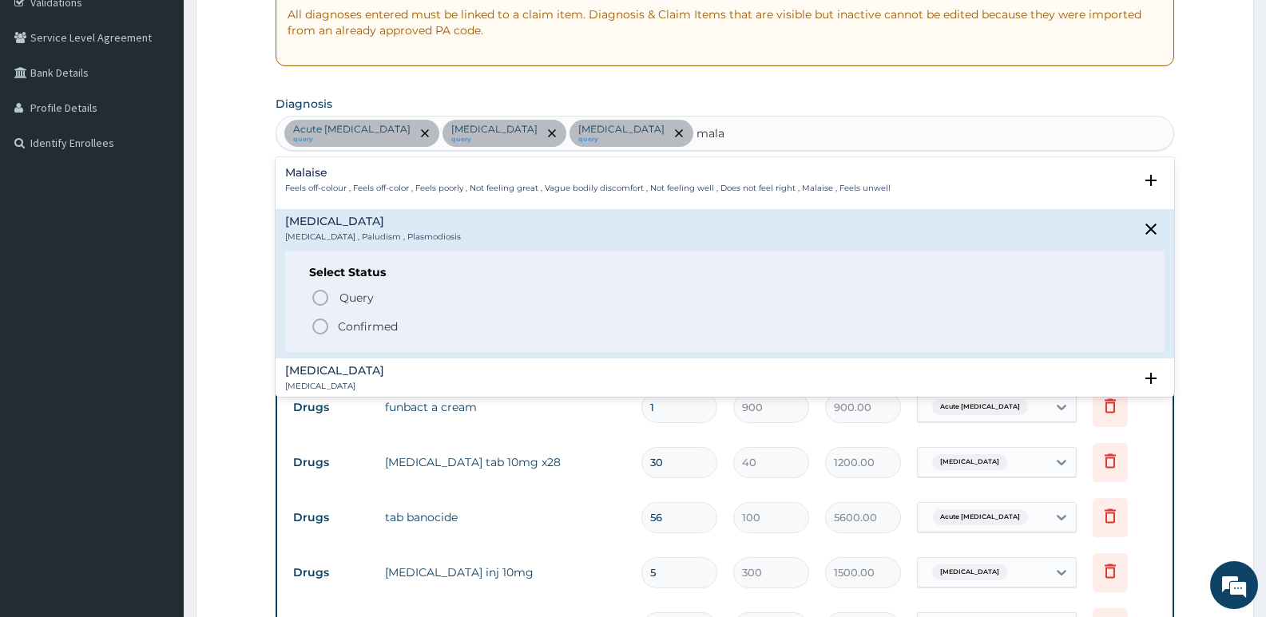
click at [327, 326] on circle "status option filled" at bounding box center [320, 327] width 14 height 14
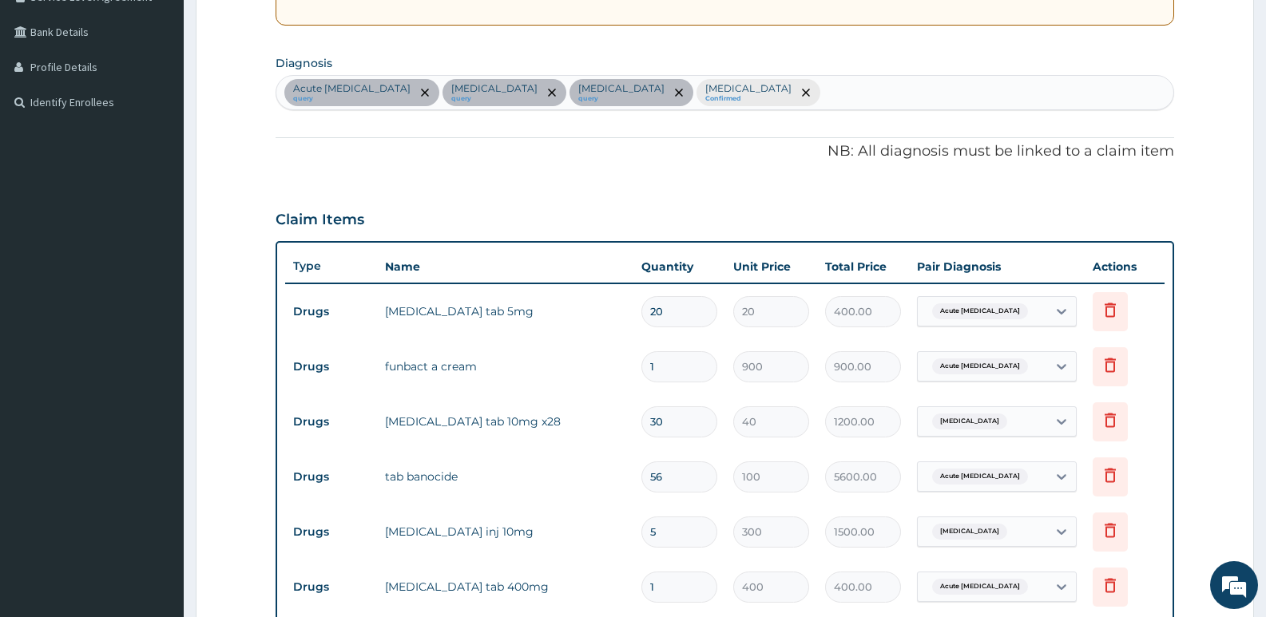
scroll to position [392, 0]
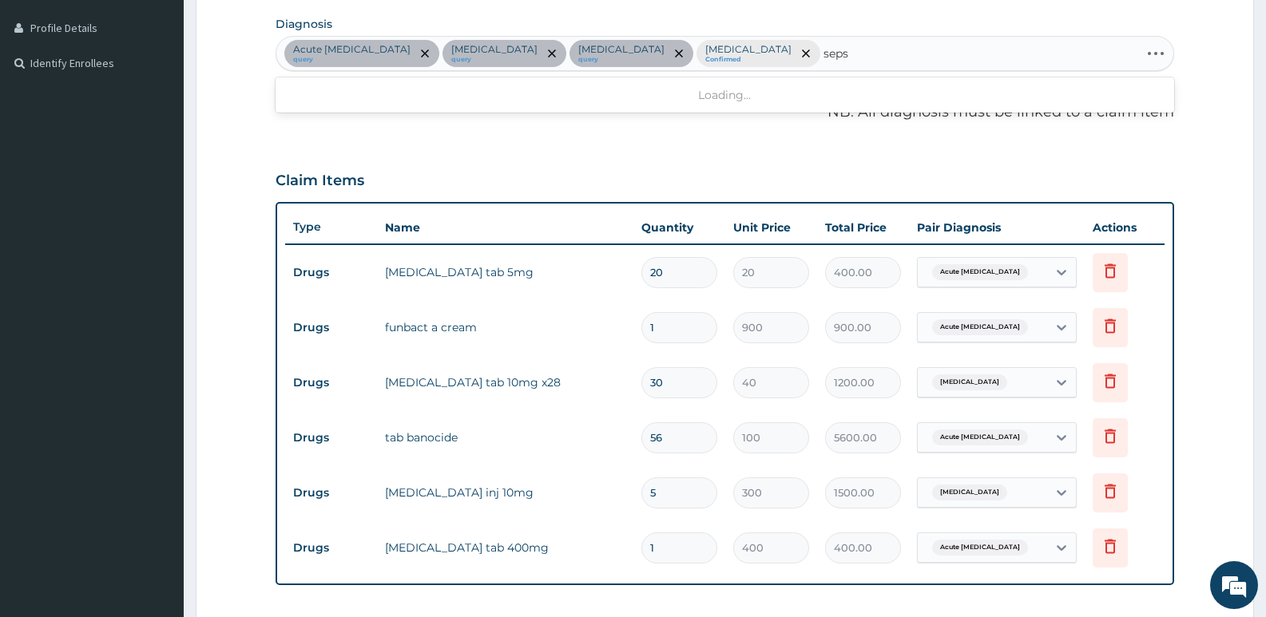
type input "sepsi"
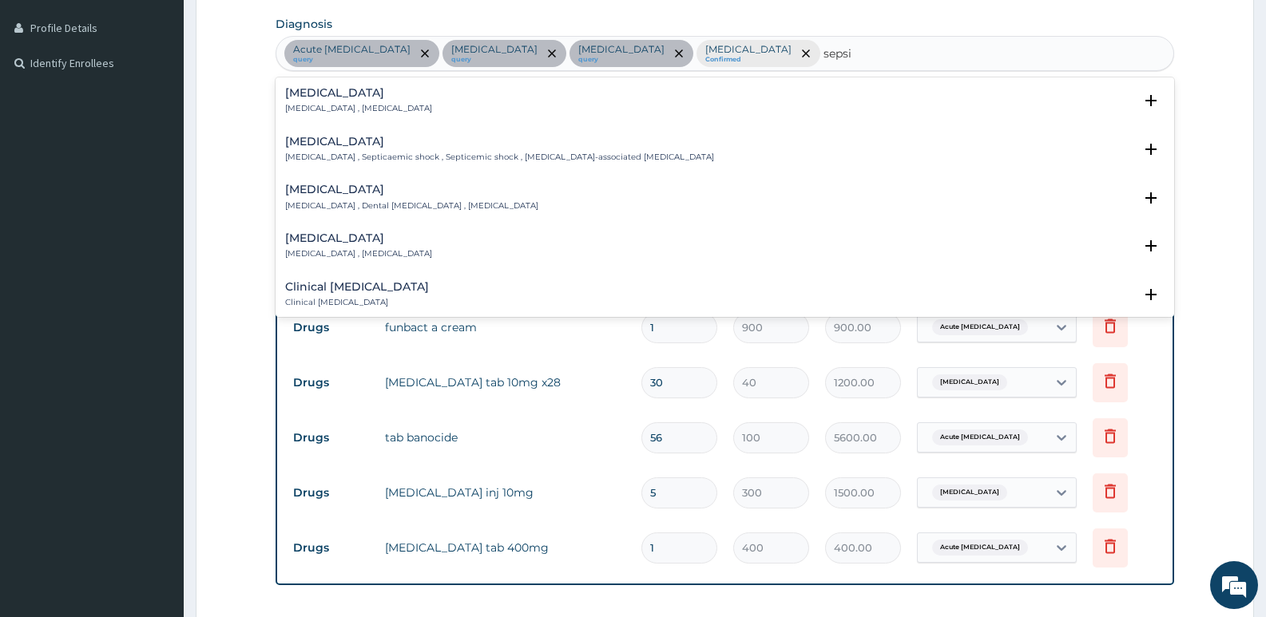
click at [385, 93] on h4 "[MEDICAL_DATA]" at bounding box center [358, 93] width 147 height 12
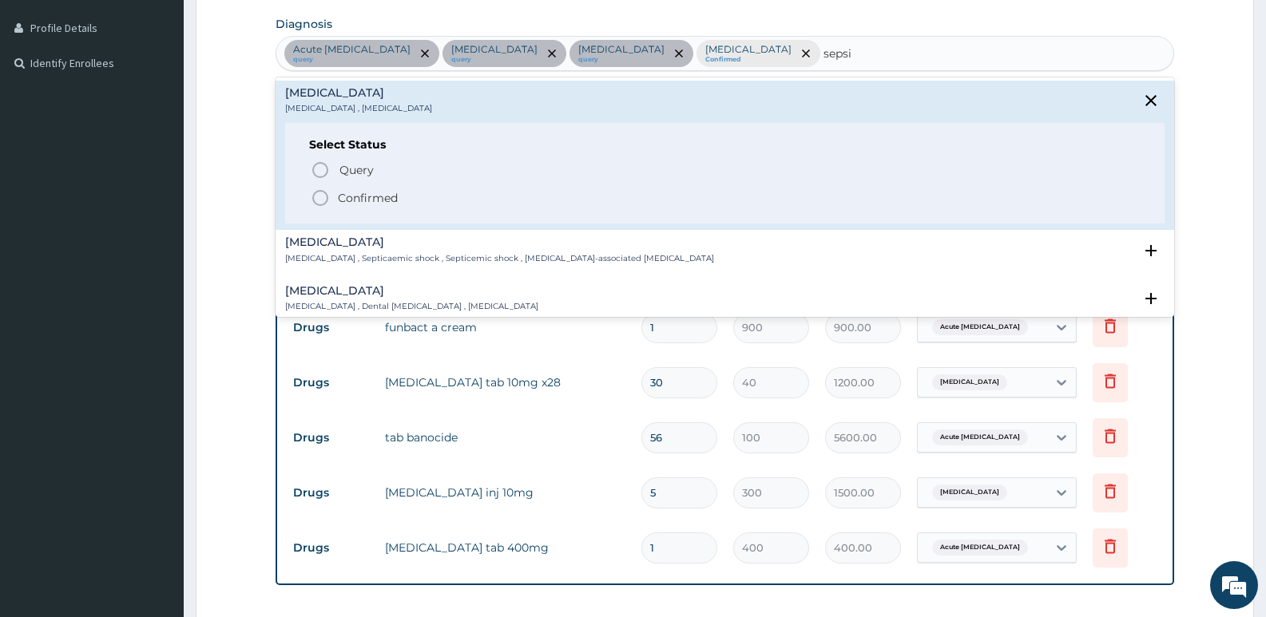
click at [352, 200] on p "Confirmed" at bounding box center [368, 198] width 60 height 16
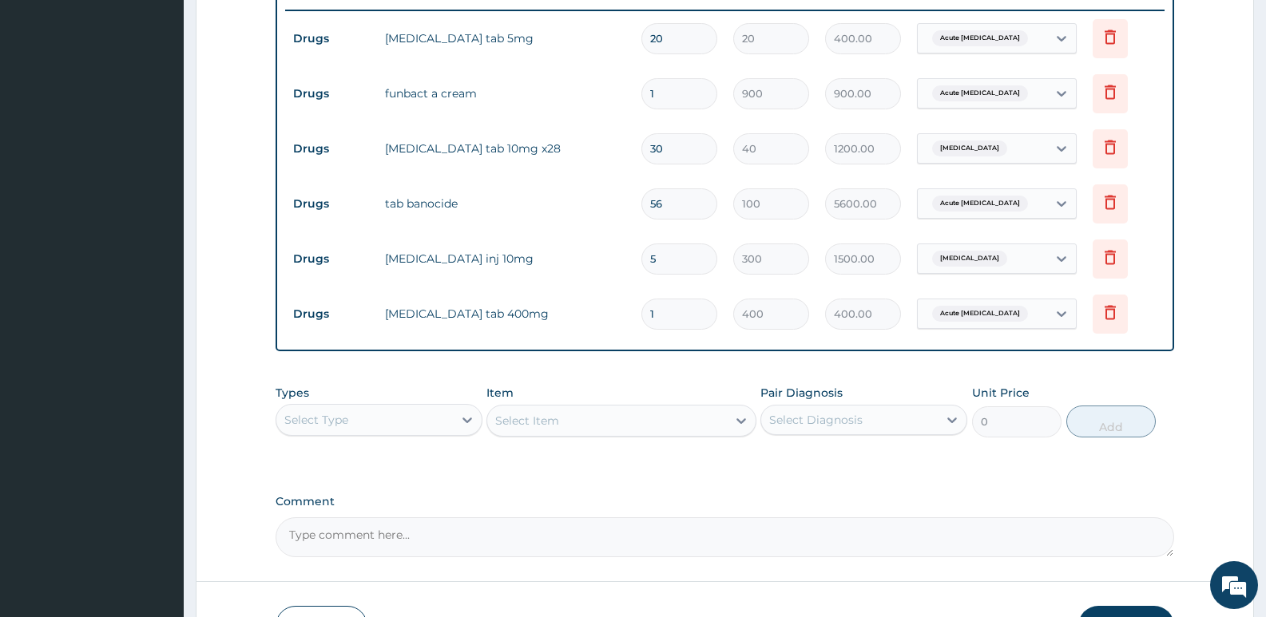
scroll to position [632, 0]
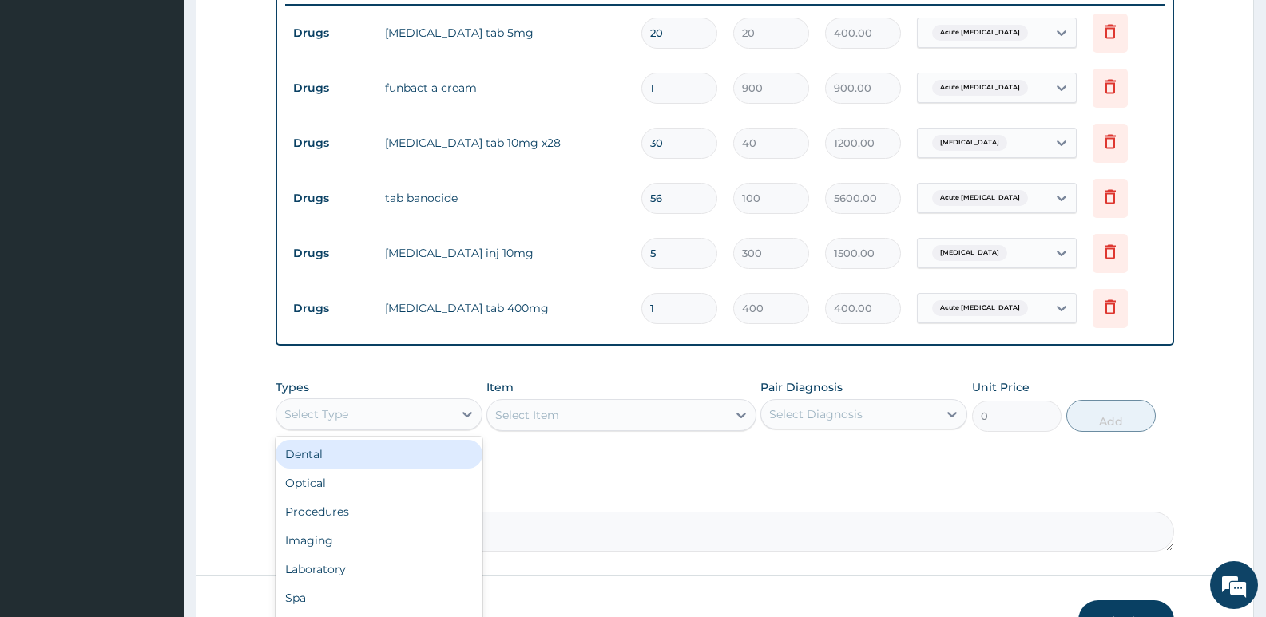
click at [395, 411] on div "Select Type" at bounding box center [364, 415] width 177 height 26
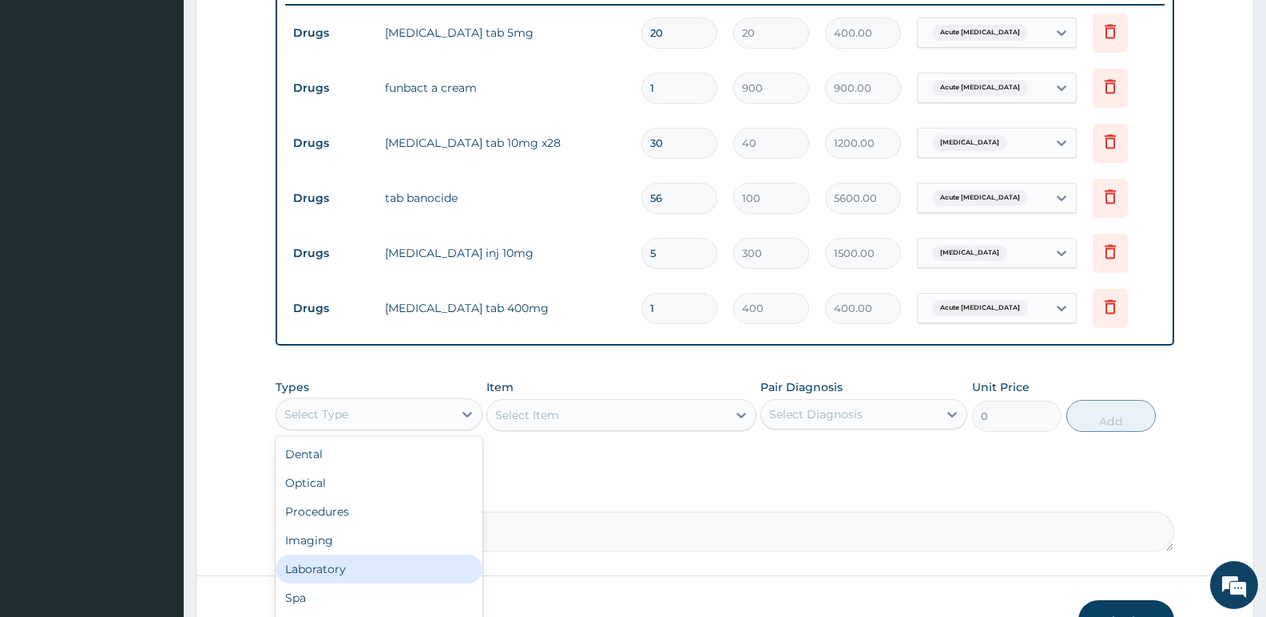
click at [329, 563] on div "Laboratory" at bounding box center [379, 569] width 207 height 29
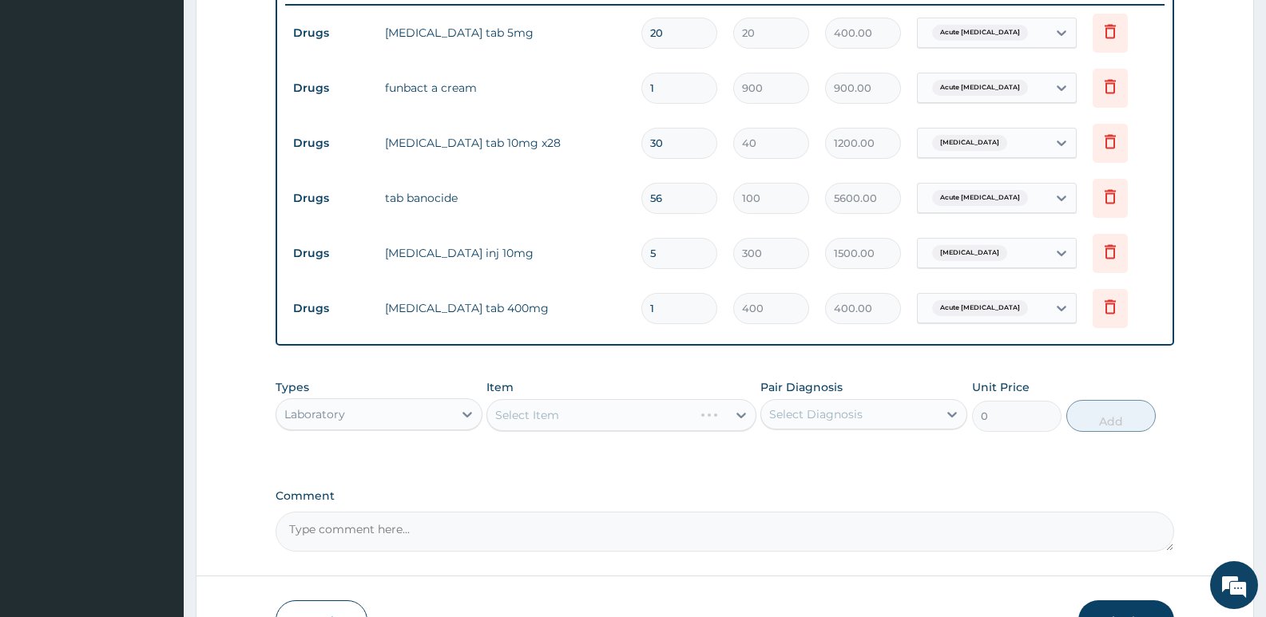
click at [542, 412] on div "Select Item" at bounding box center [620, 415] width 269 height 32
click at [526, 421] on div "Select Item" at bounding box center [620, 415] width 269 height 32
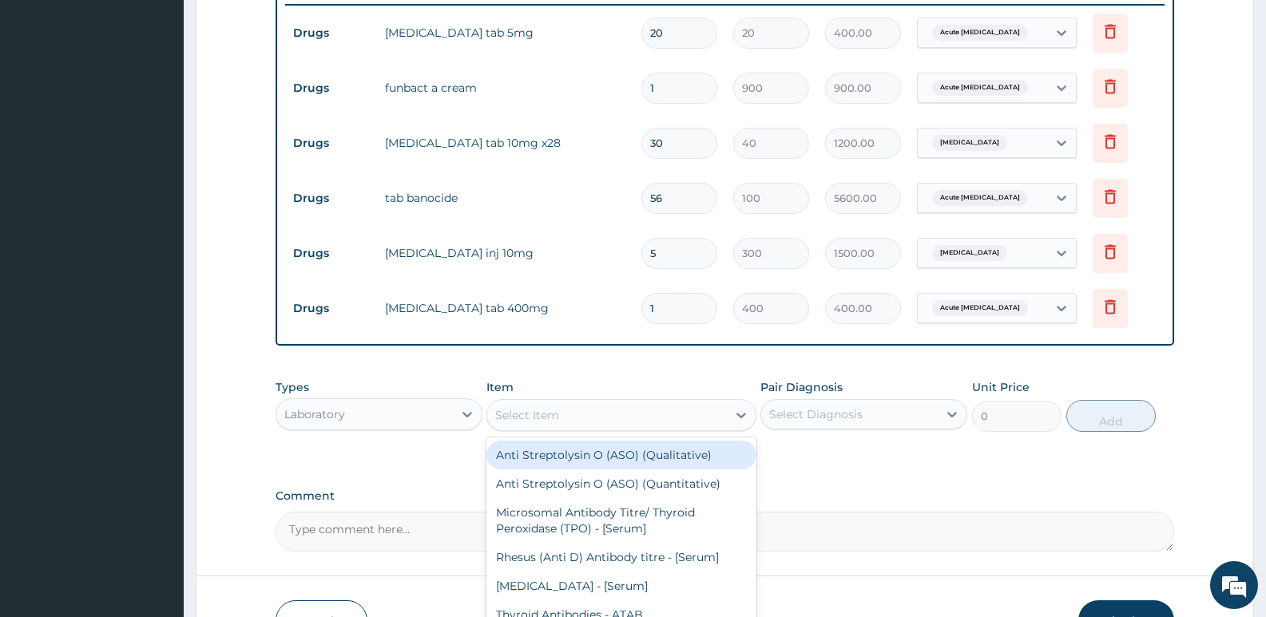
click at [548, 413] on div "Select Item" at bounding box center [527, 415] width 64 height 16
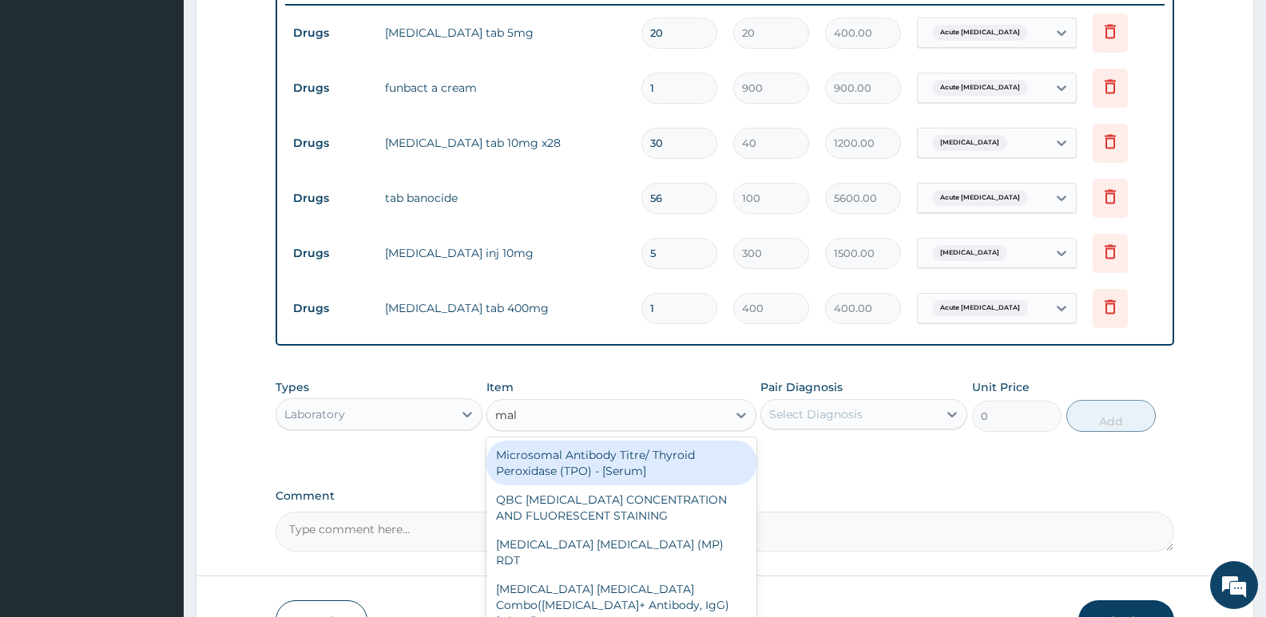
type input "mala"
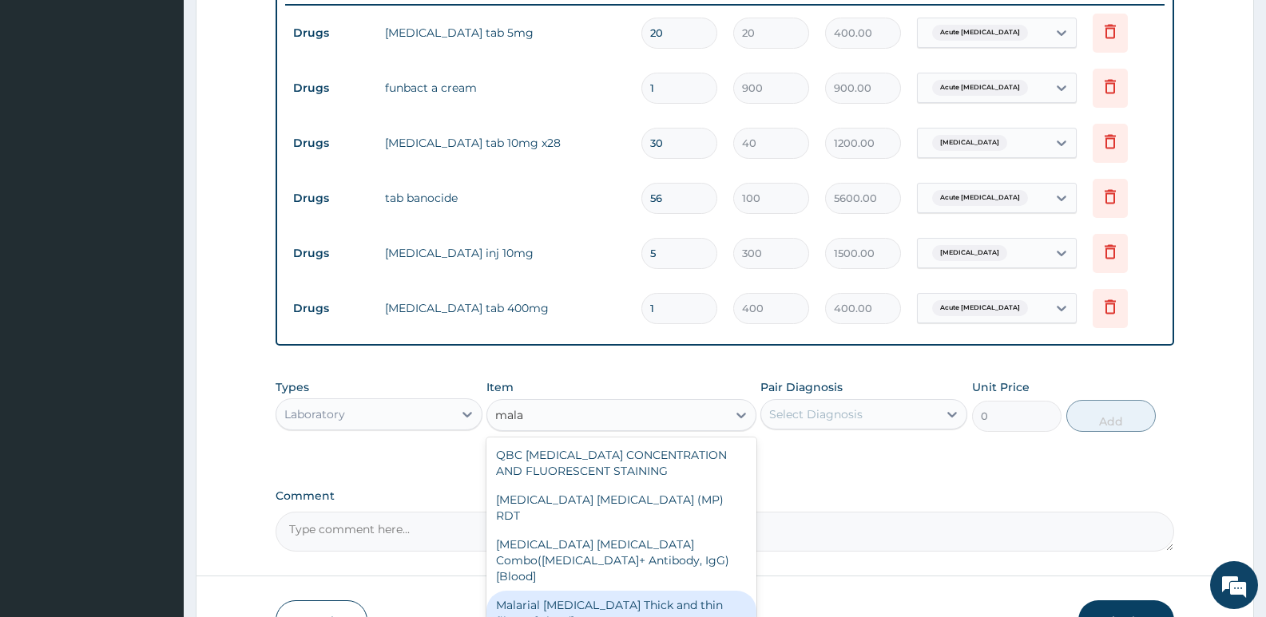
click at [580, 595] on div "Malarial Parasite Thick and thin films - [Blood]" at bounding box center [620, 613] width 269 height 45
type input "1650"
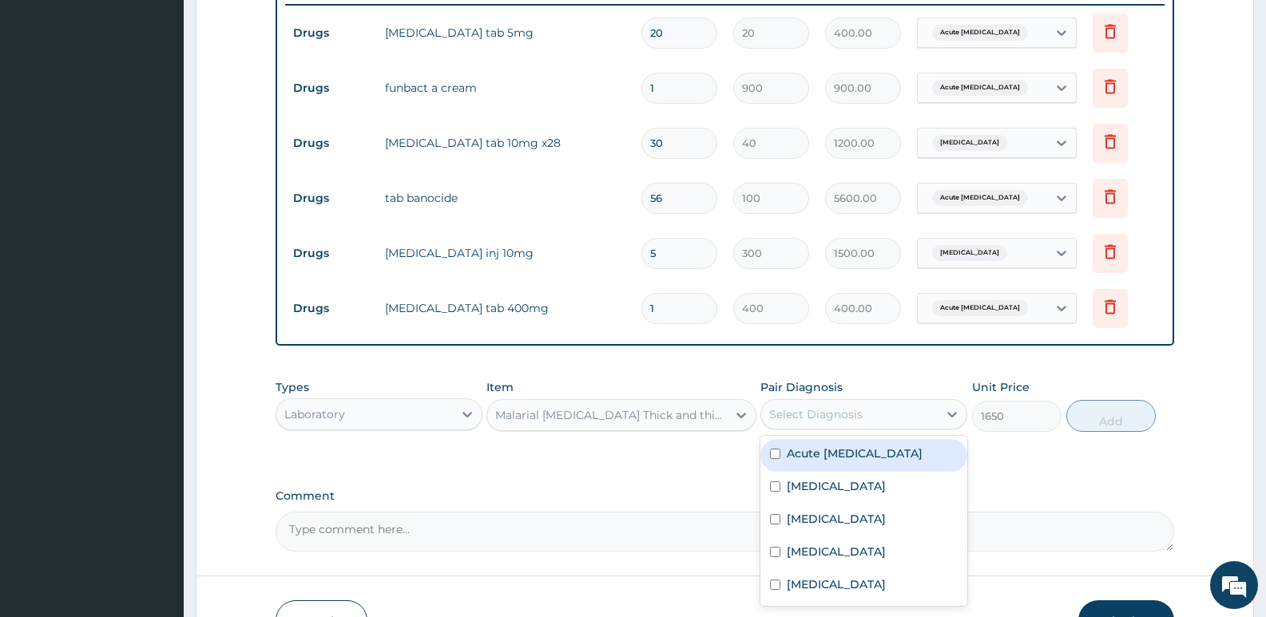
click at [808, 421] on div "Select Diagnosis" at bounding box center [815, 415] width 93 height 16
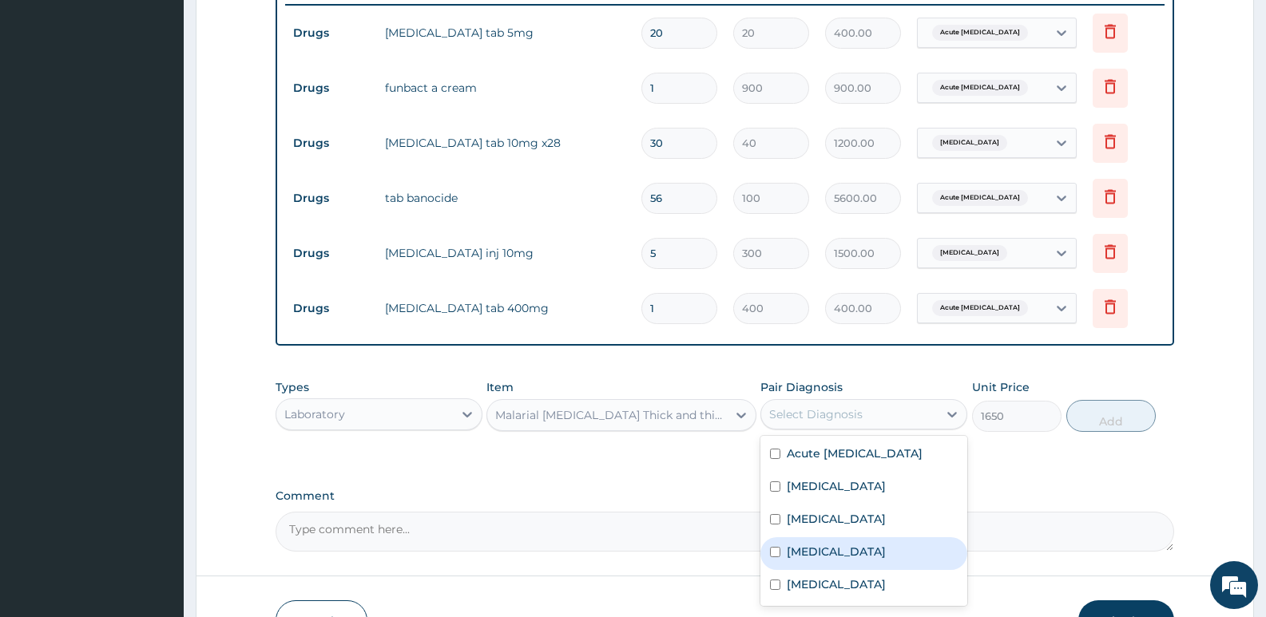
click at [828, 548] on label "Malaria" at bounding box center [836, 552] width 99 height 16
checkbox input "true"
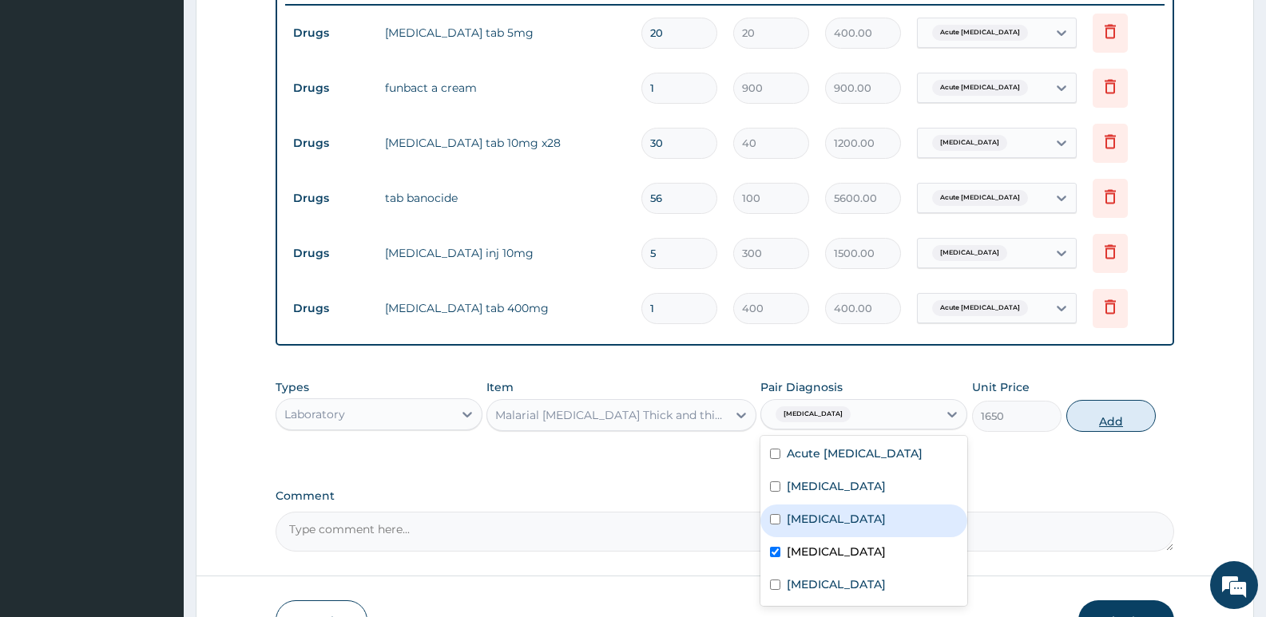
click at [1116, 421] on button "Add" at bounding box center [1110, 416] width 89 height 32
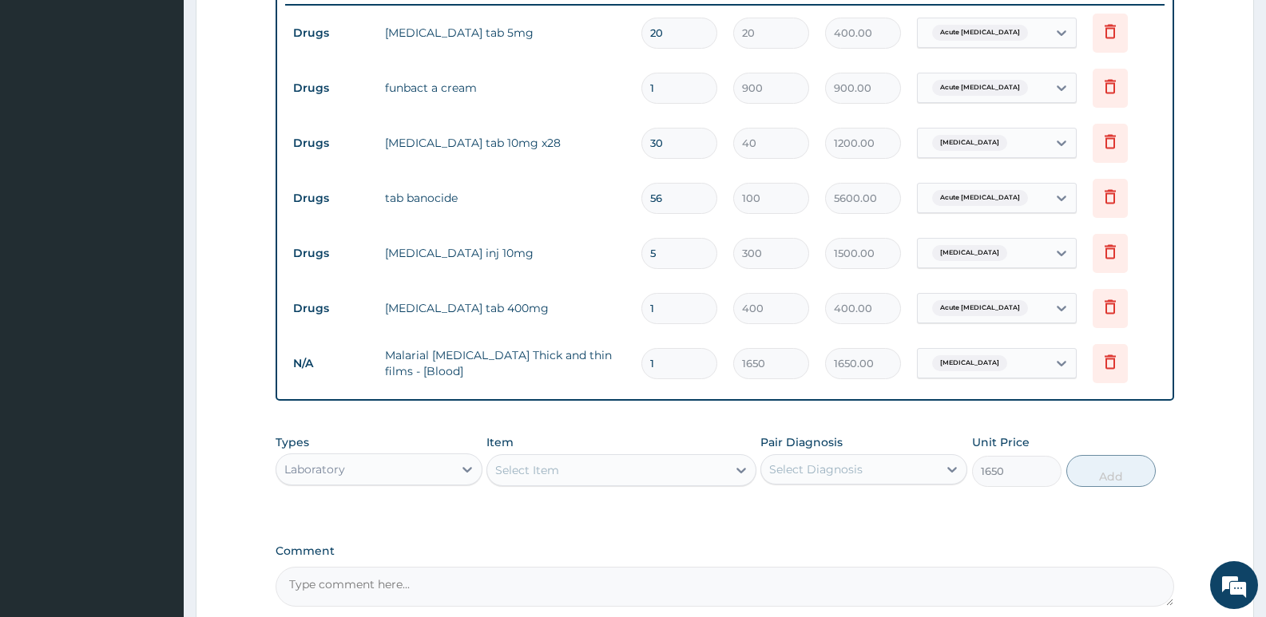
type input "0"
click at [527, 478] on div "Select Item" at bounding box center [606, 471] width 239 height 26
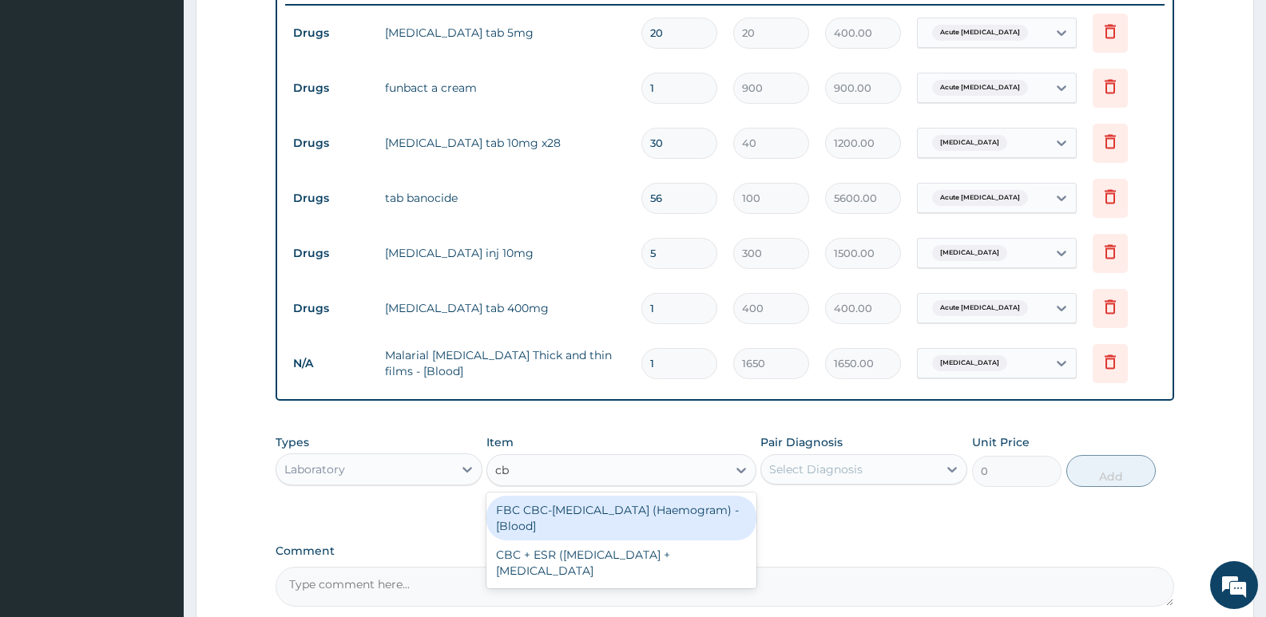
type input "cbc"
click at [528, 509] on div "FBC CBC-Complete Blood Count (Haemogram) - [Blood]" at bounding box center [620, 518] width 269 height 45
type input "3300"
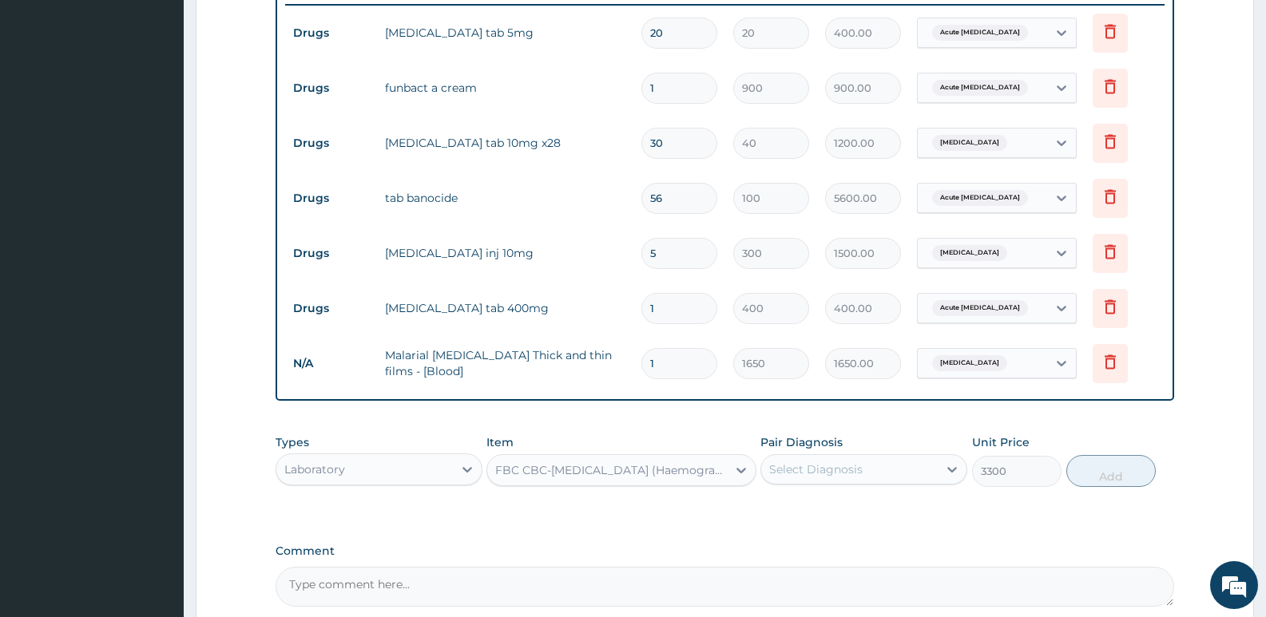
click at [873, 478] on div "Select Diagnosis" at bounding box center [849, 470] width 177 height 26
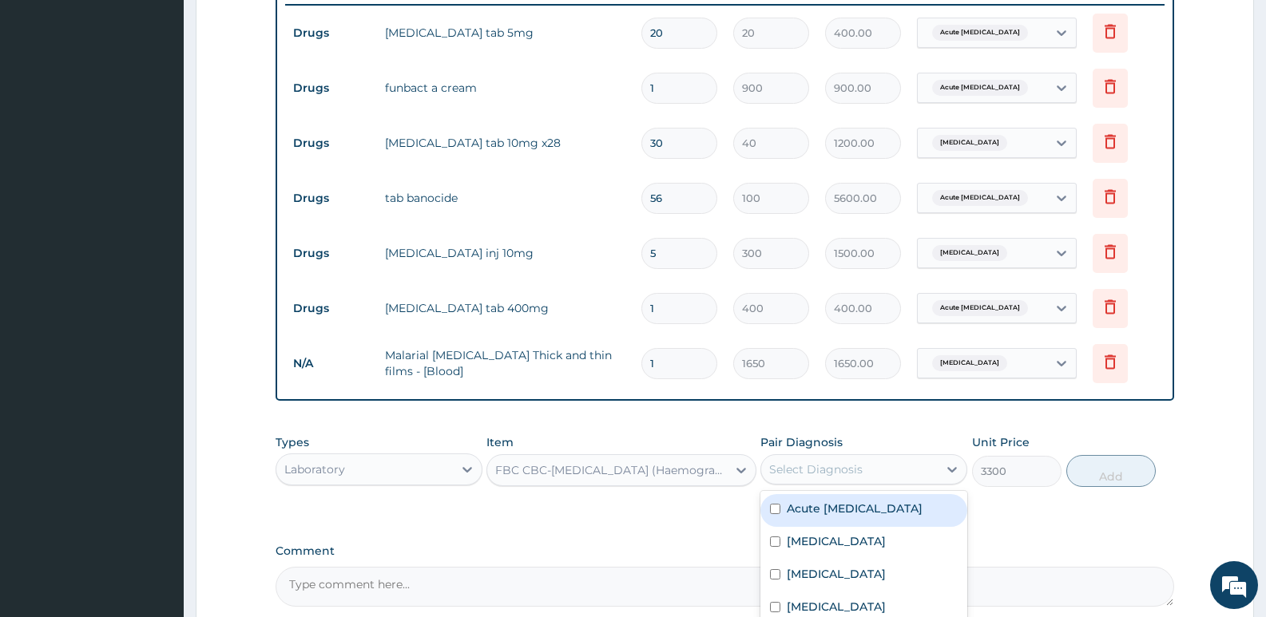
scroll to position [789, 0]
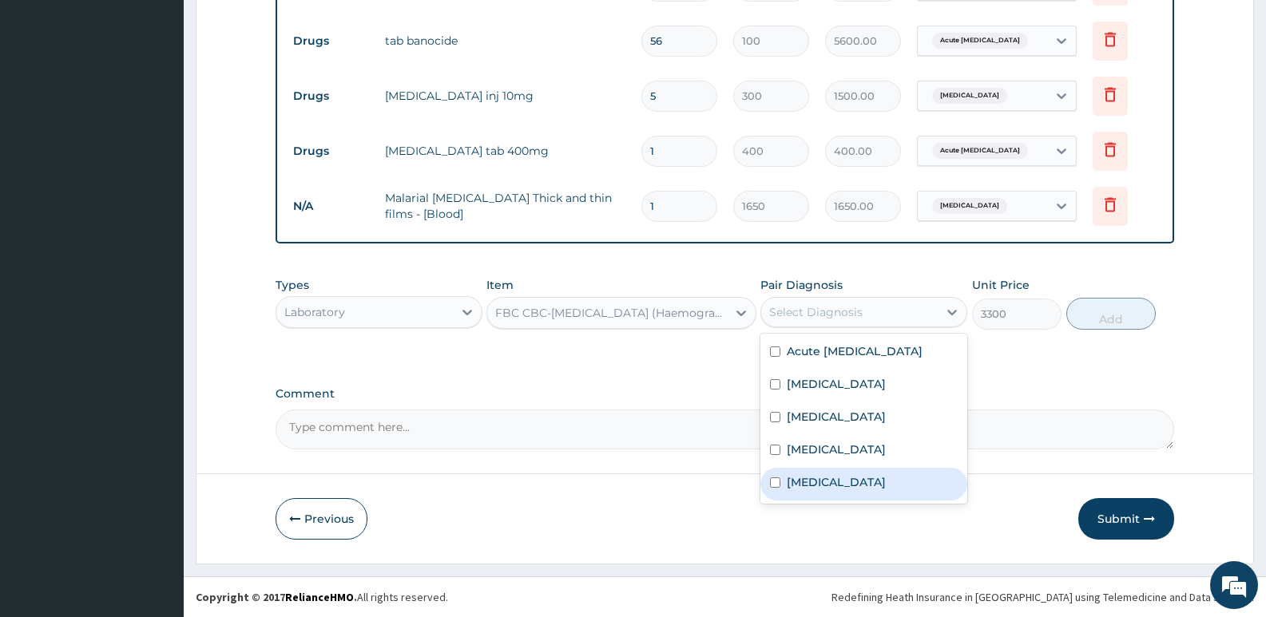
click at [825, 476] on div "Sepsis" at bounding box center [863, 484] width 207 height 33
checkbox input "true"
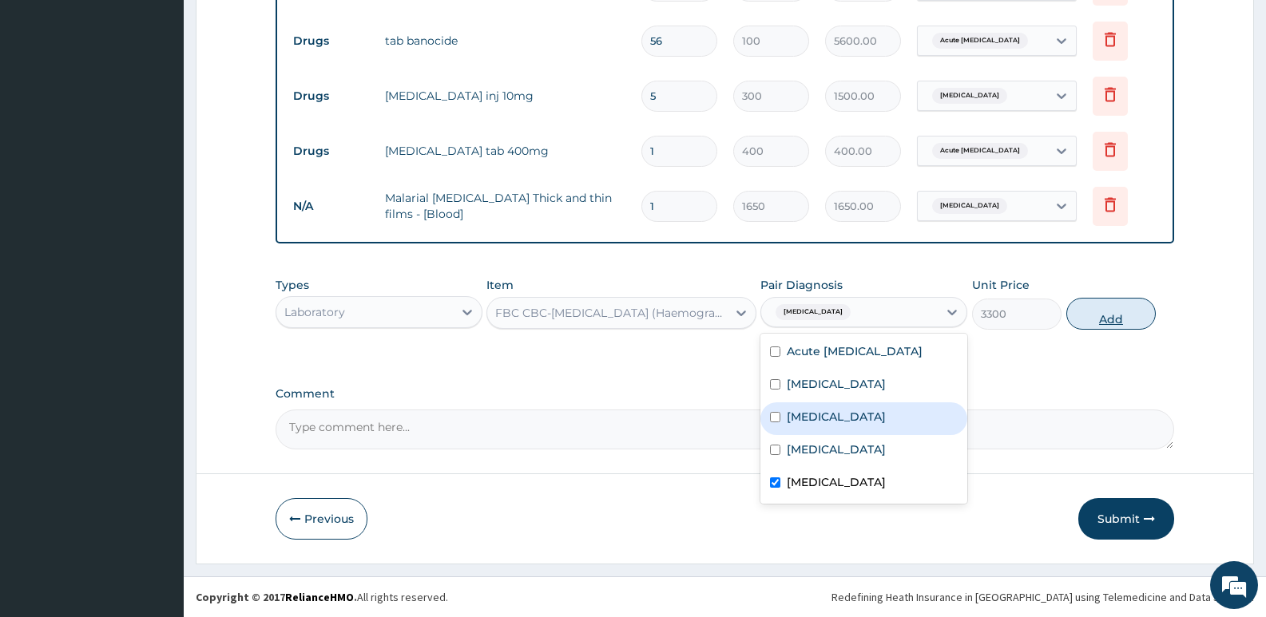
click at [1107, 309] on button "Add" at bounding box center [1110, 314] width 89 height 32
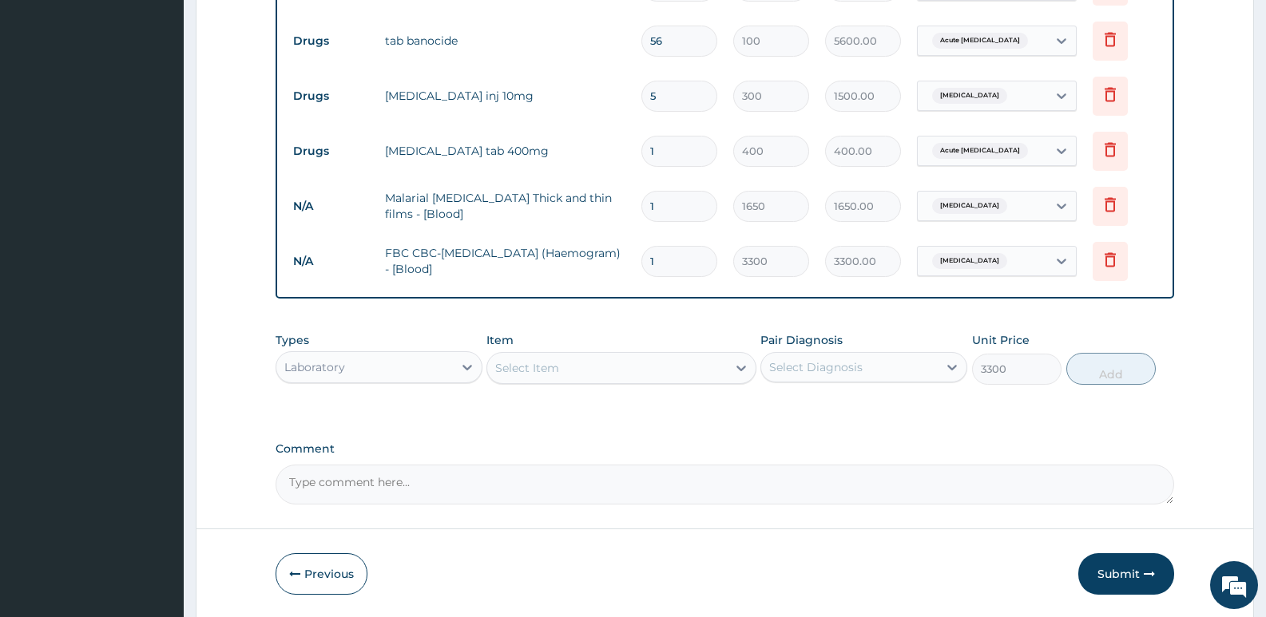
type input "0"
click at [342, 375] on div "Laboratory" at bounding box center [314, 367] width 61 height 16
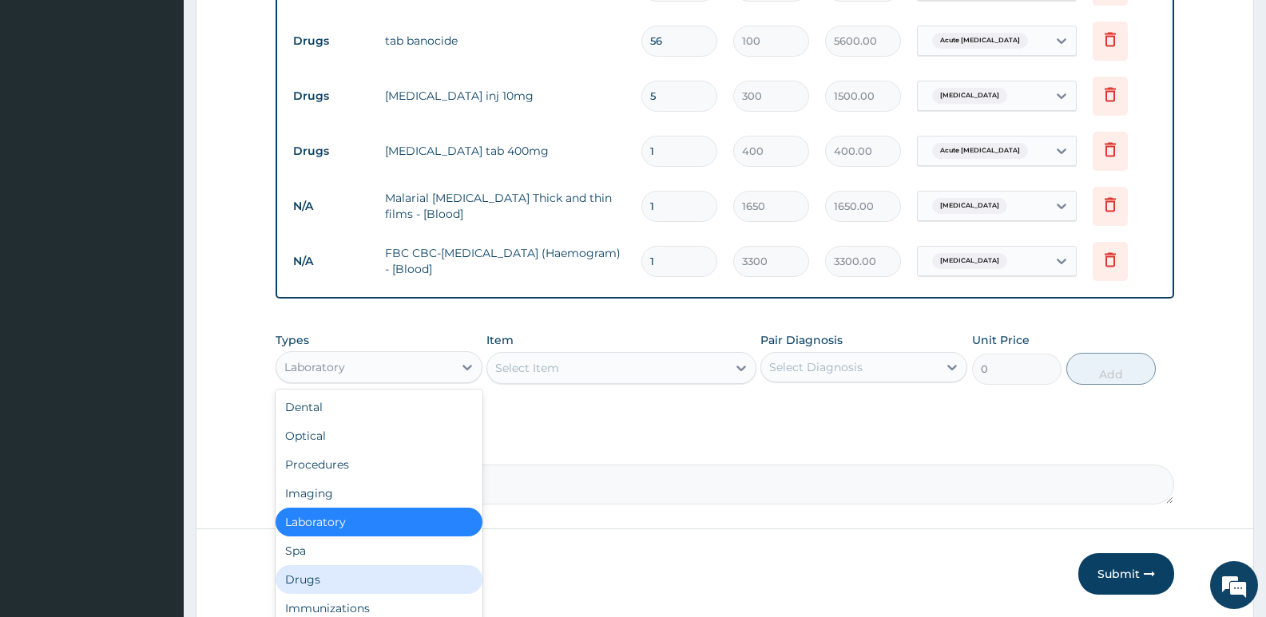
click at [320, 576] on div "Drugs" at bounding box center [379, 580] width 207 height 29
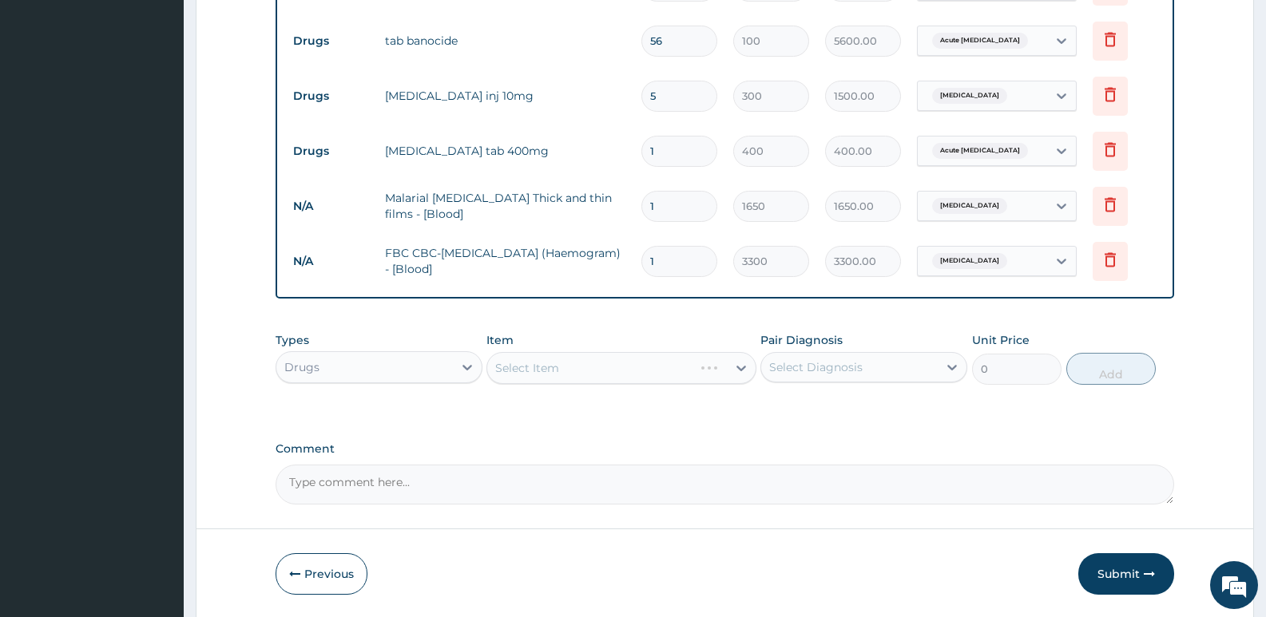
click at [569, 375] on div "Select Item" at bounding box center [620, 368] width 269 height 32
click at [539, 363] on div "Select Item" at bounding box center [527, 368] width 64 height 16
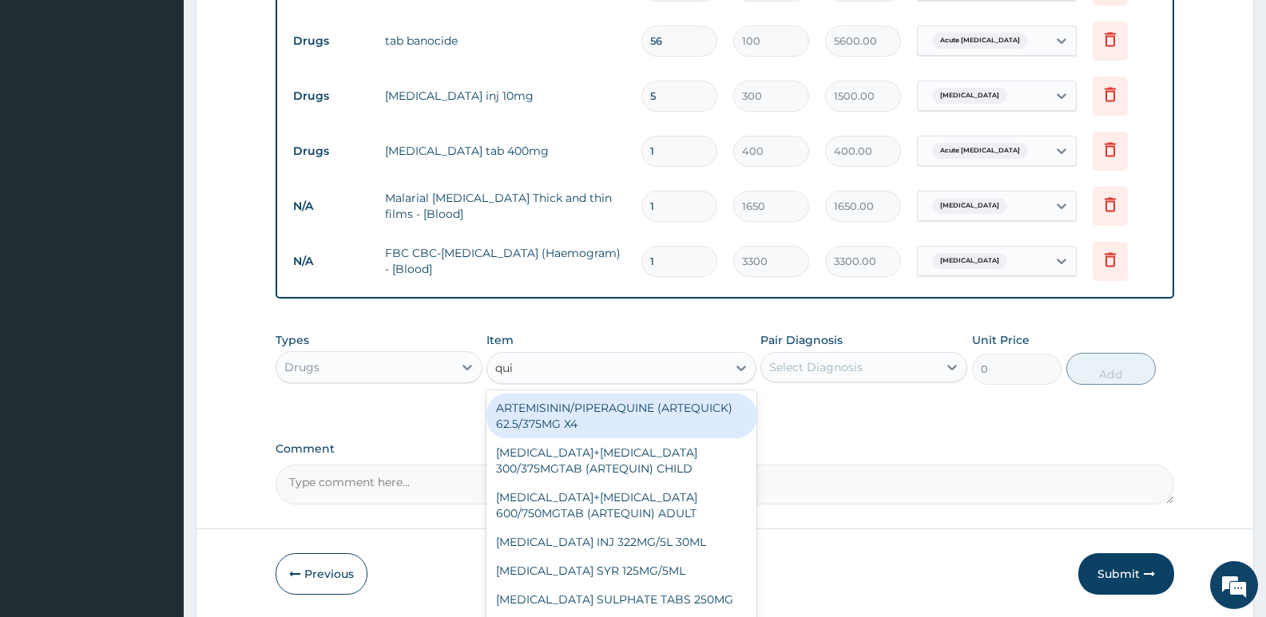
type input "quin"
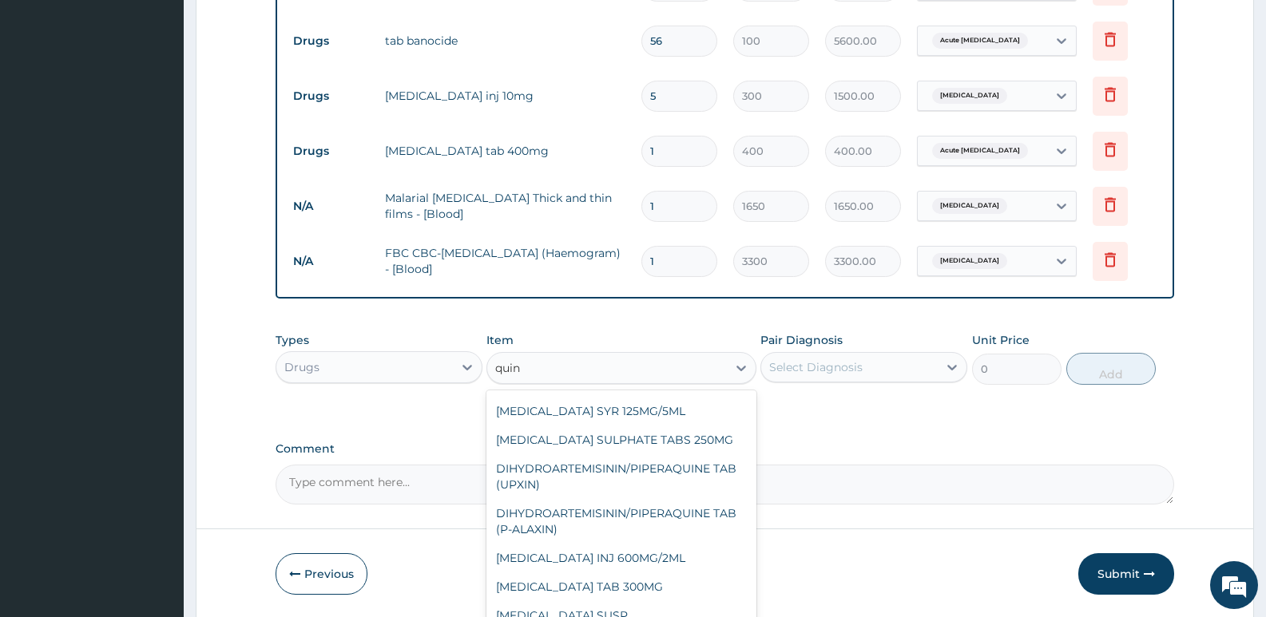
scroll to position [179, 0]
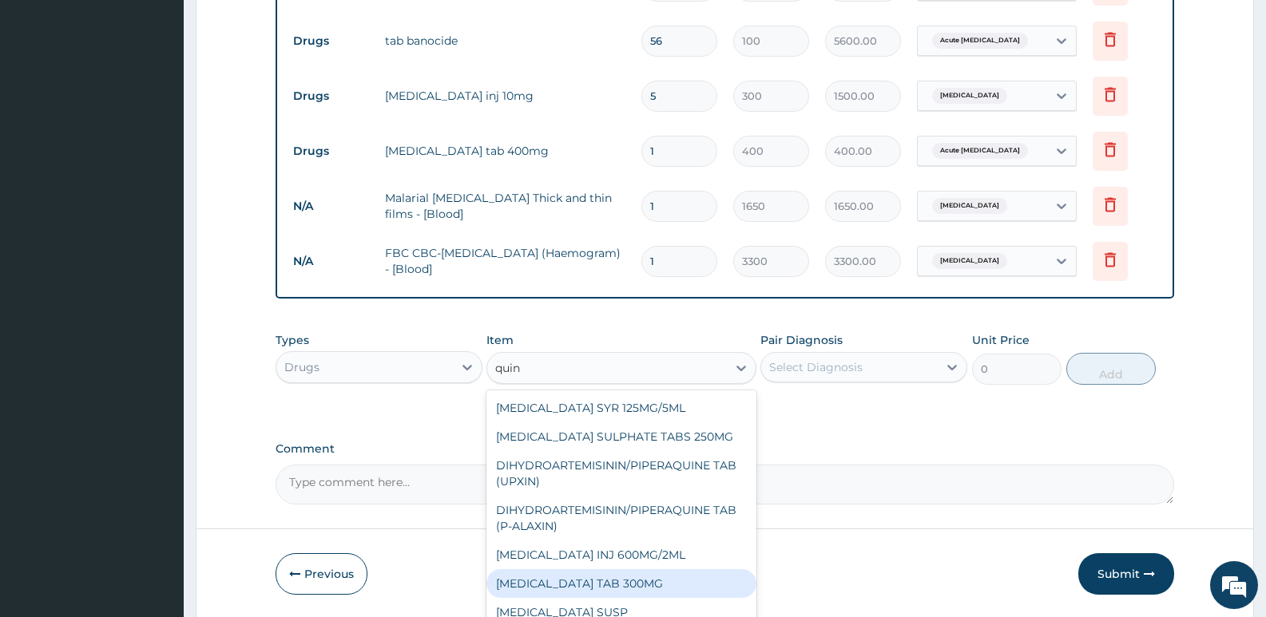
click at [573, 580] on div "QUININE TAB 300MG" at bounding box center [620, 584] width 269 height 29
type input "80"
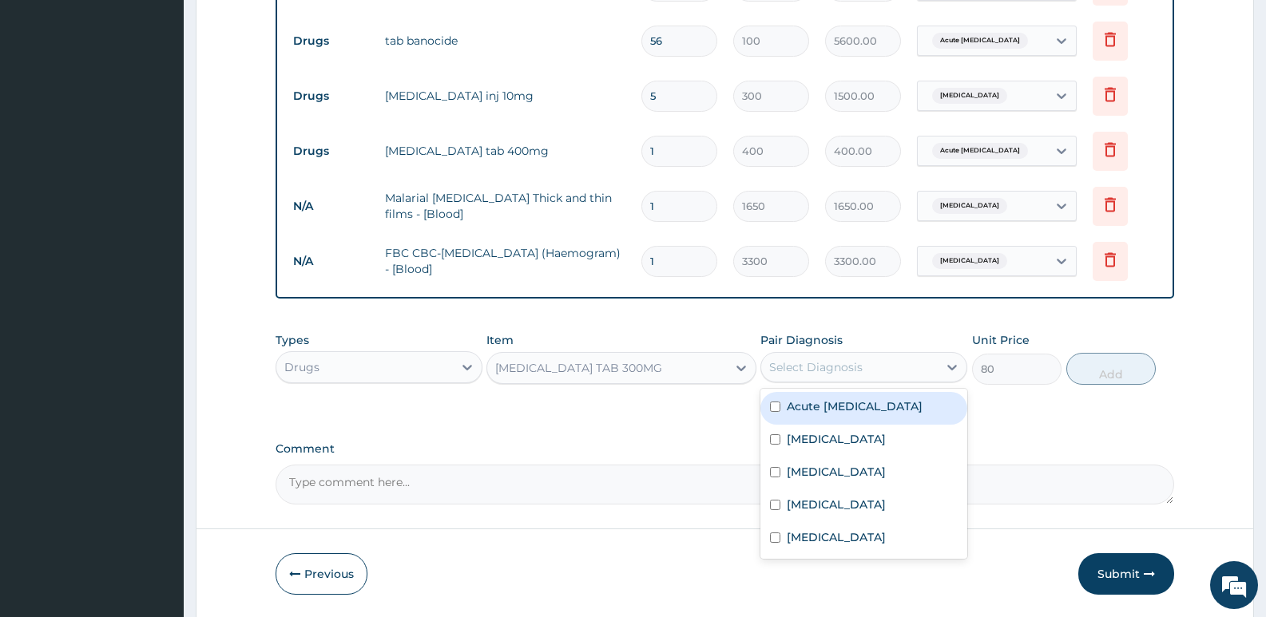
click at [827, 361] on div "Select Diagnosis" at bounding box center [815, 367] width 93 height 16
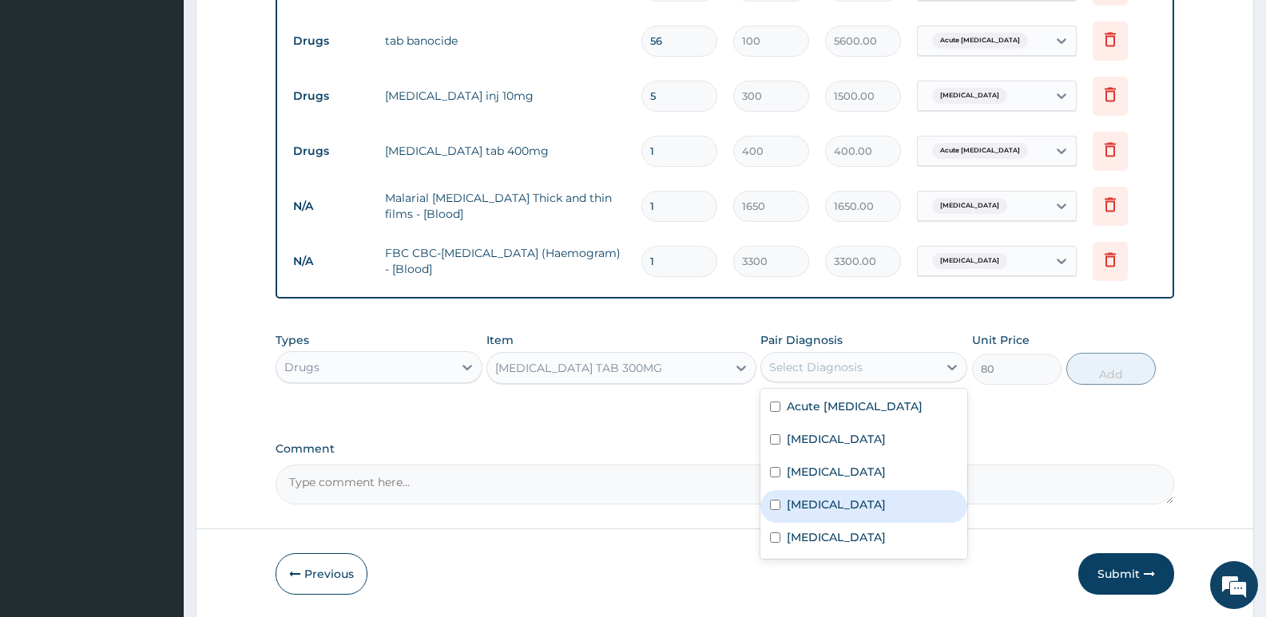
click at [808, 514] on div "Malaria" at bounding box center [863, 506] width 207 height 33
checkbox input "true"
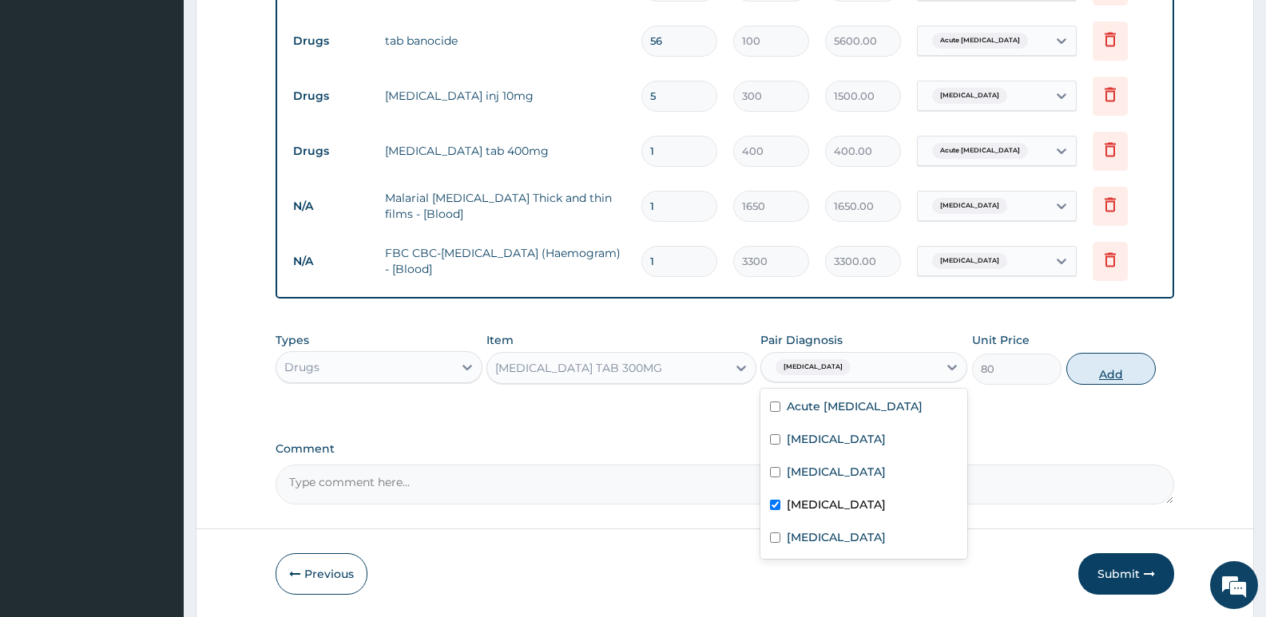
click at [1120, 368] on button "Add" at bounding box center [1110, 369] width 89 height 32
type input "0"
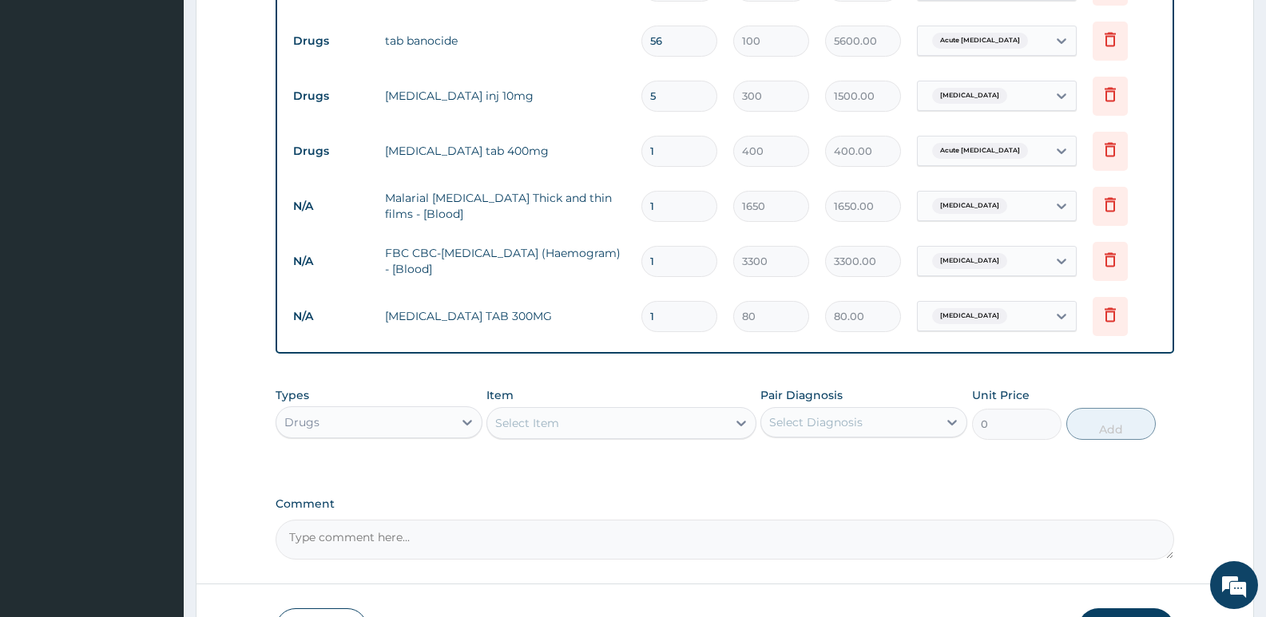
type input "10"
type input "800.00"
type input "10"
click at [535, 413] on div "Select Item" at bounding box center [606, 424] width 239 height 26
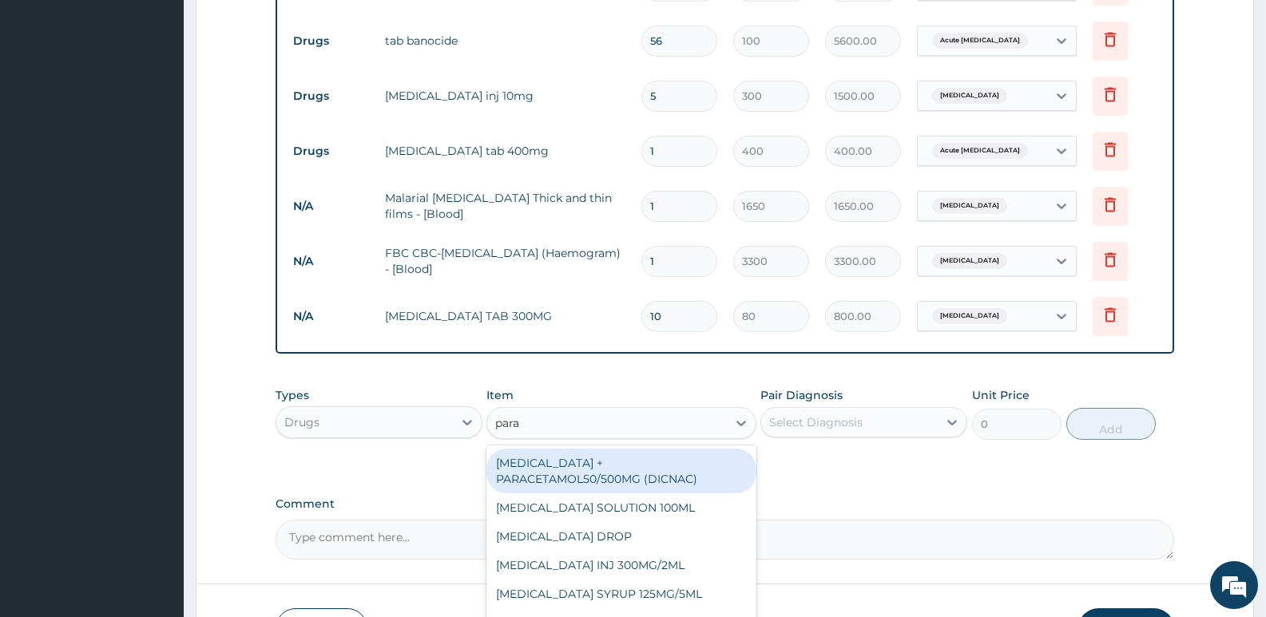
type input "parac"
click at [589, 469] on div "DICLOFENAC + PARACETAMOL50/500MG (DICNAC)" at bounding box center [620, 471] width 269 height 45
type input "40"
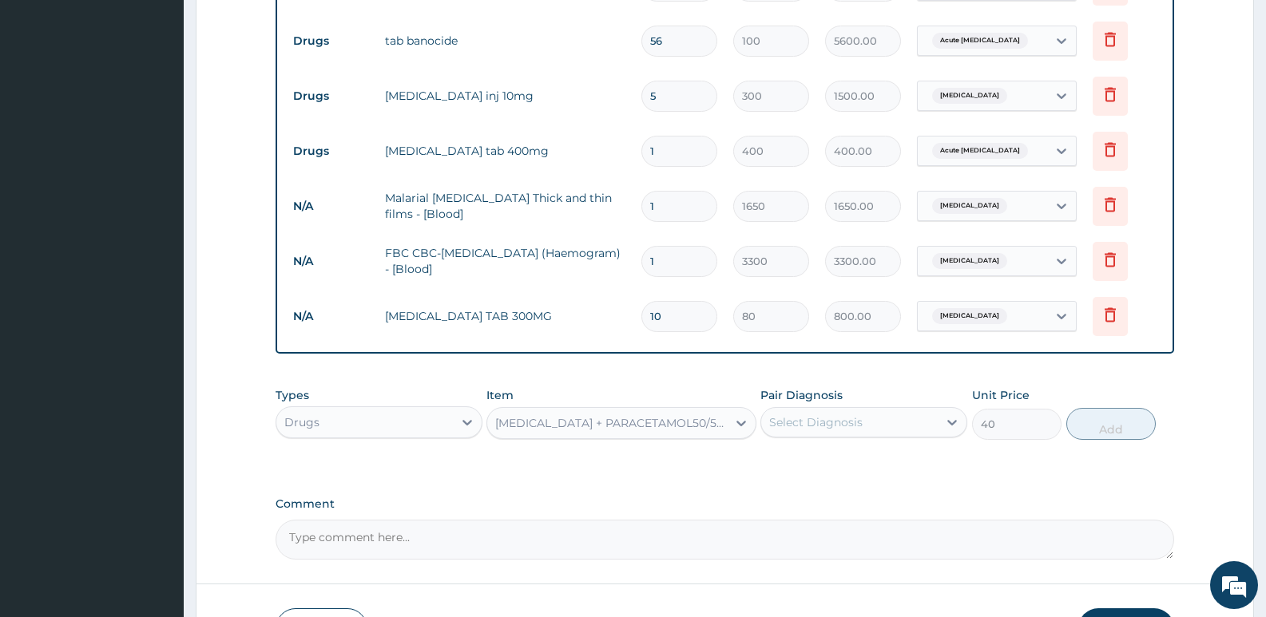
click at [852, 420] on div "Select Diagnosis" at bounding box center [815, 423] width 93 height 16
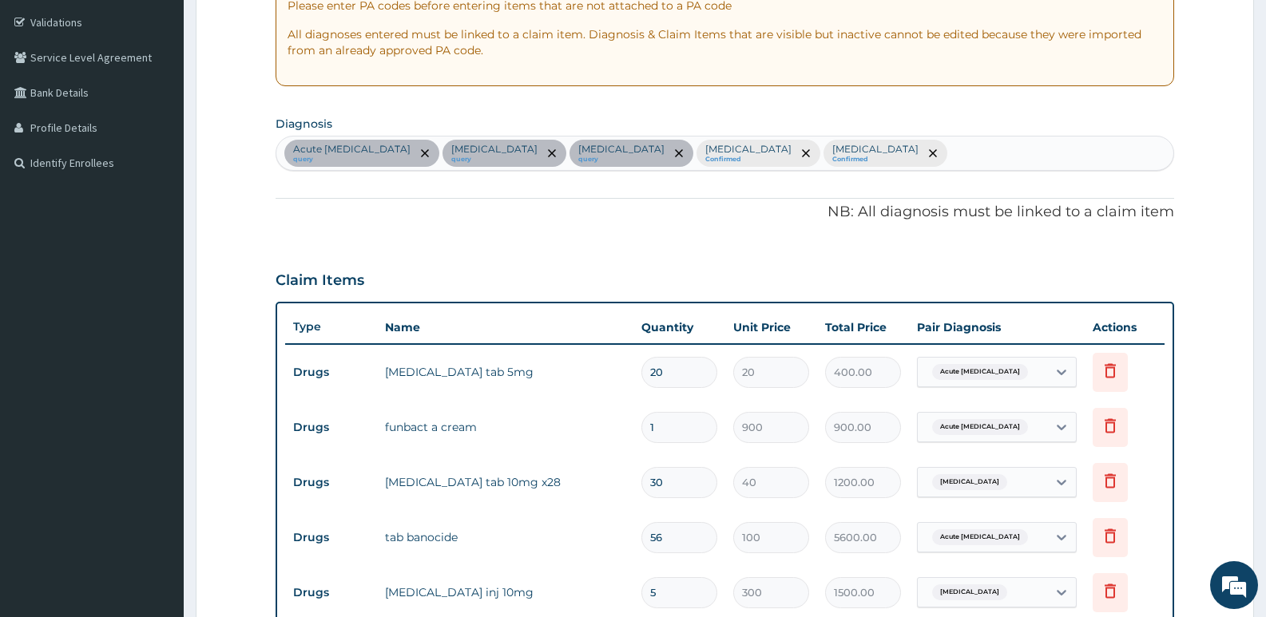
scroll to position [230, 0]
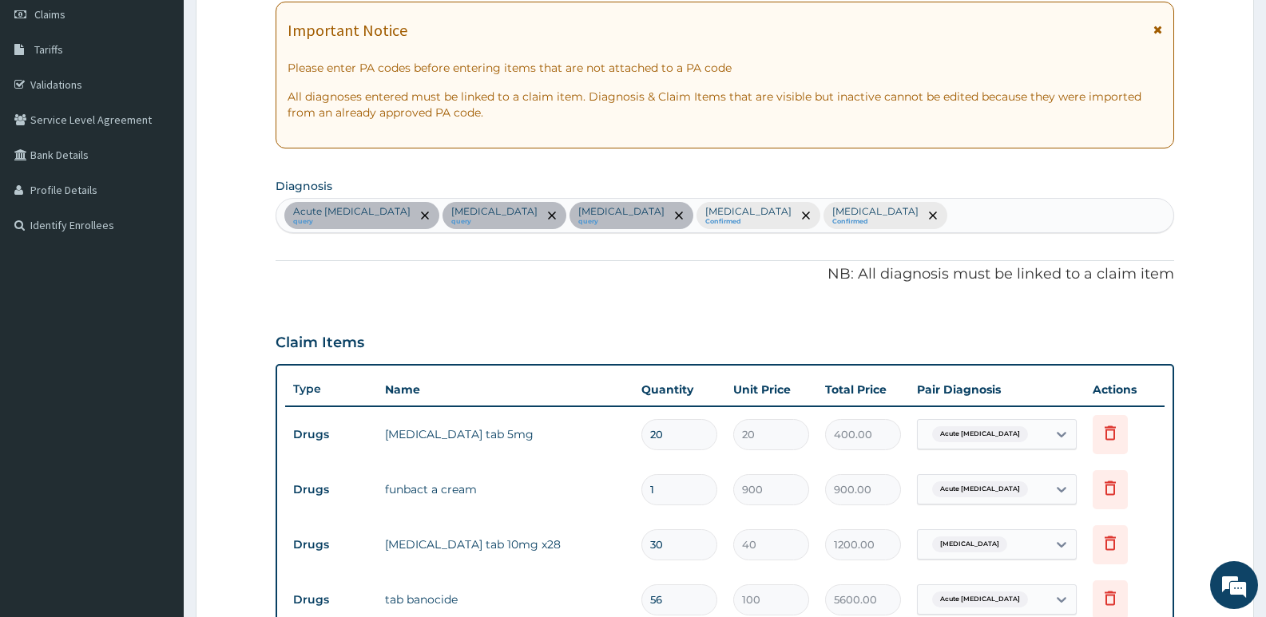
click at [904, 217] on div "Acute Malayan filariasis query Essential hypertension query Insomnia query Mala…" at bounding box center [724, 216] width 897 height 34
type input "heada"
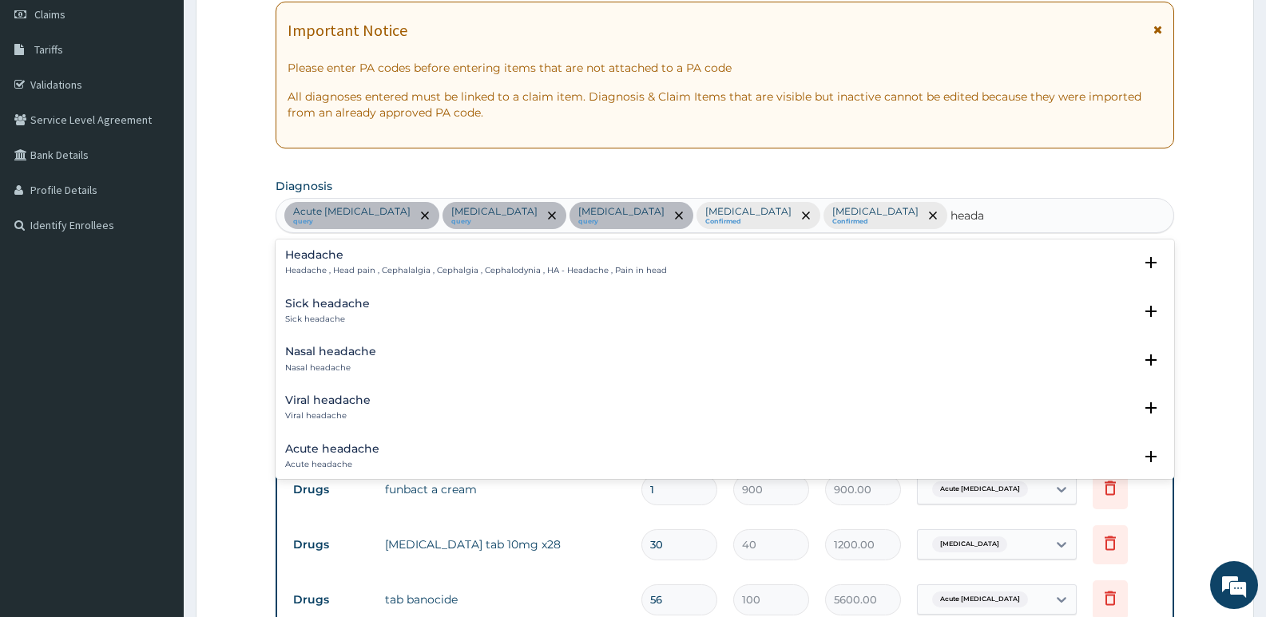
click at [323, 270] on p "Headache , Head pain , Cephalalgia , Cephalgia , Cephalodynia , HA - Headache ,…" at bounding box center [476, 270] width 382 height 11
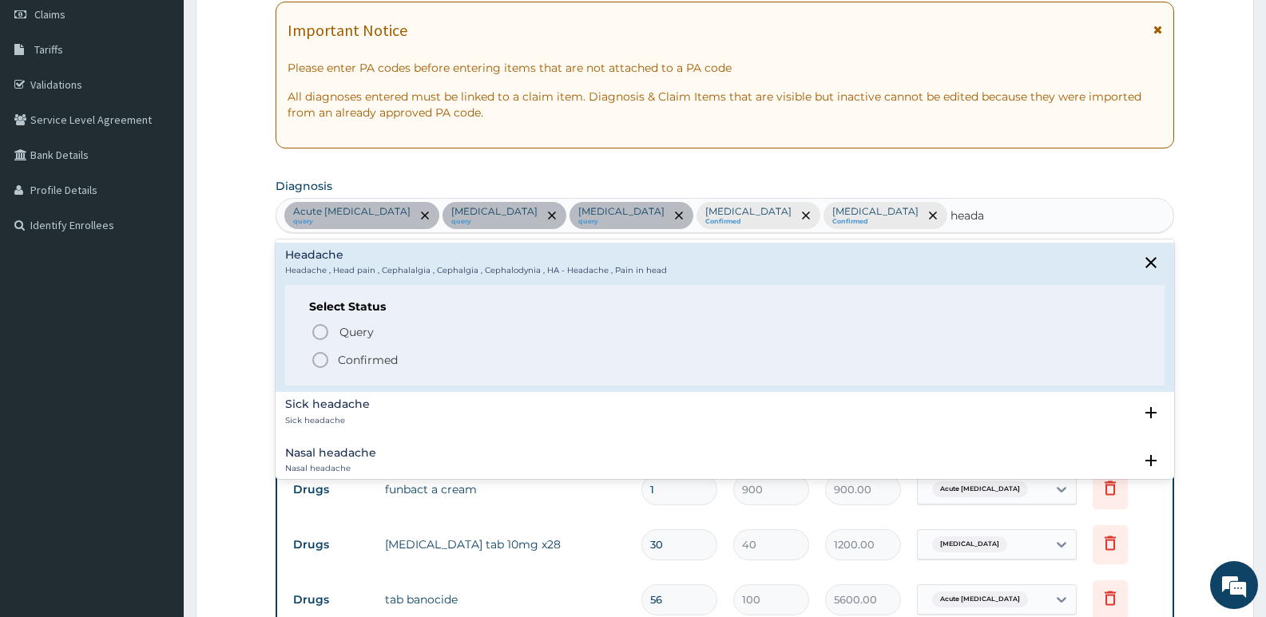
click at [320, 357] on icon "status option filled" at bounding box center [320, 360] width 19 height 19
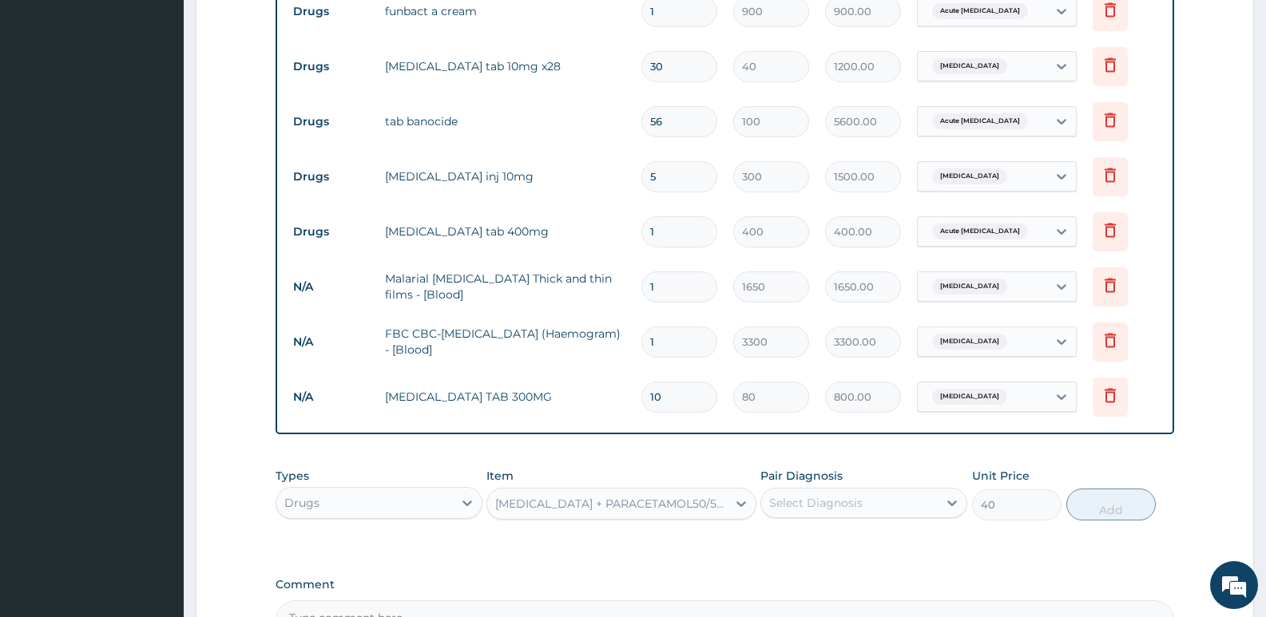
scroll to position [709, 0]
click at [857, 508] on div "Select Diagnosis" at bounding box center [815, 502] width 93 height 16
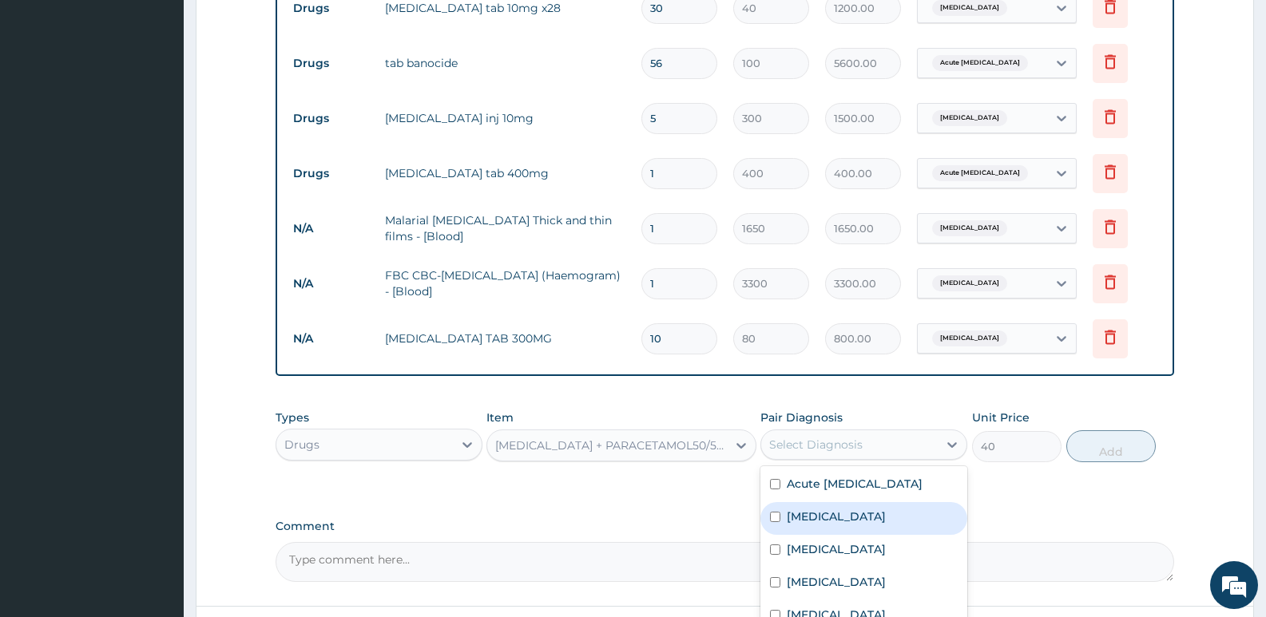
scroll to position [899, 0]
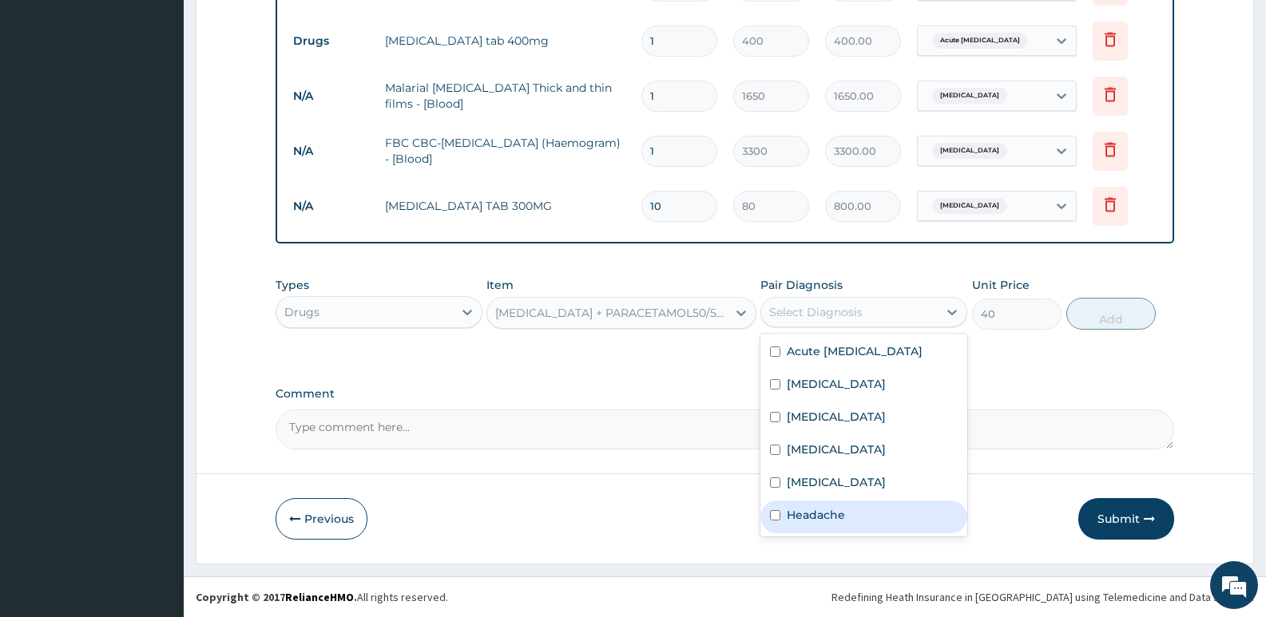
click at [834, 522] on label "Headache" at bounding box center [816, 515] width 58 height 16
checkbox input "true"
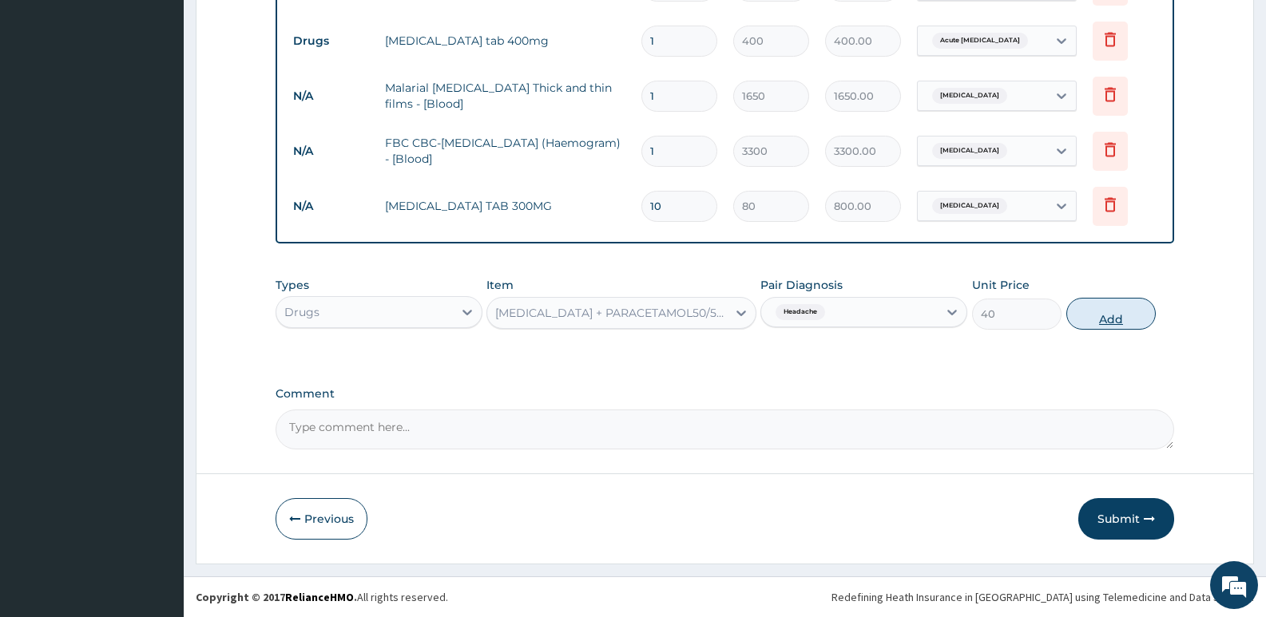
click at [1092, 319] on button "Add" at bounding box center [1110, 314] width 89 height 32
type input "0"
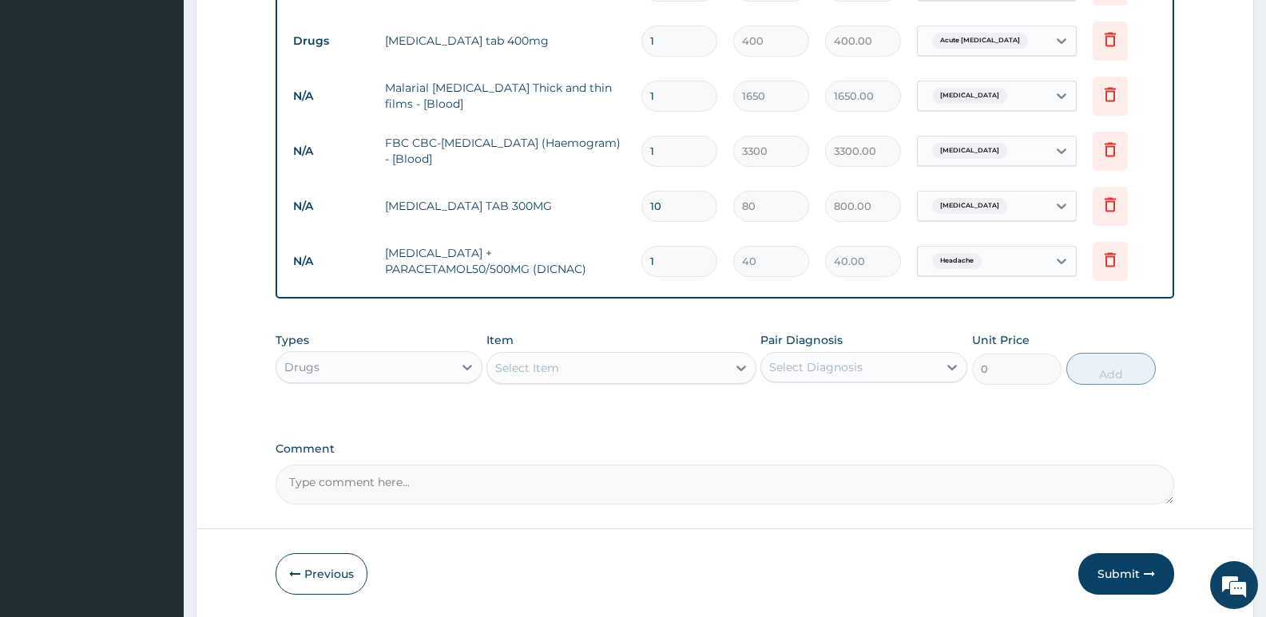
type input "18"
type input "720.00"
type input "19"
type input "760.00"
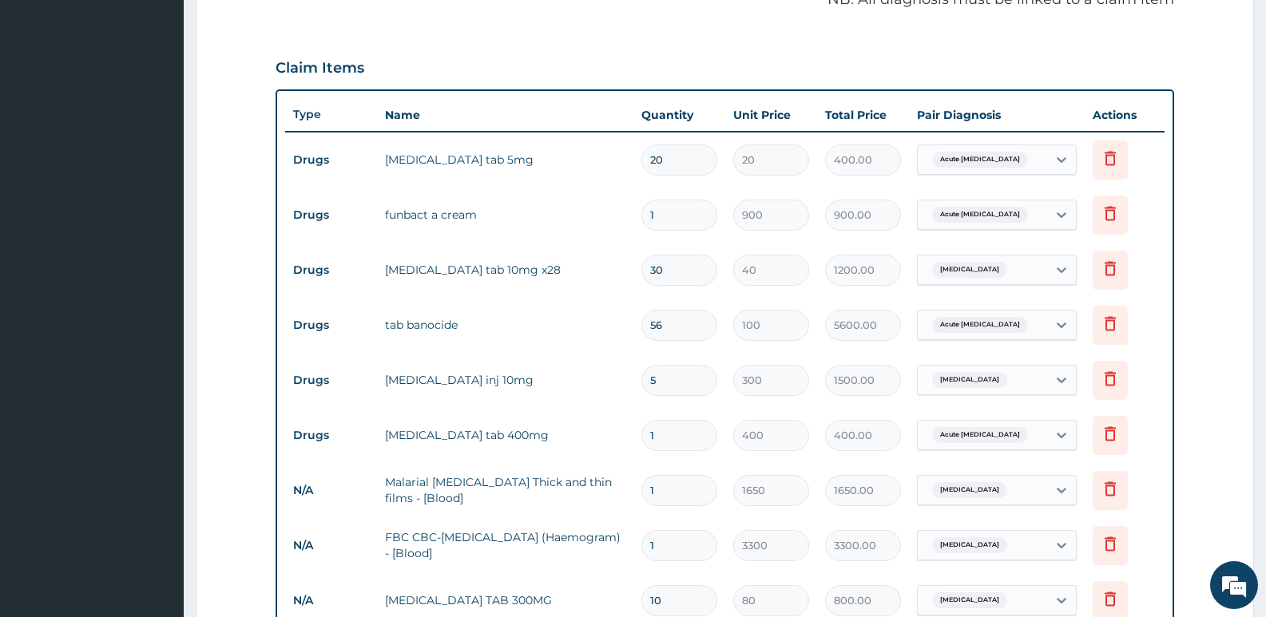
scroll to position [660, 0]
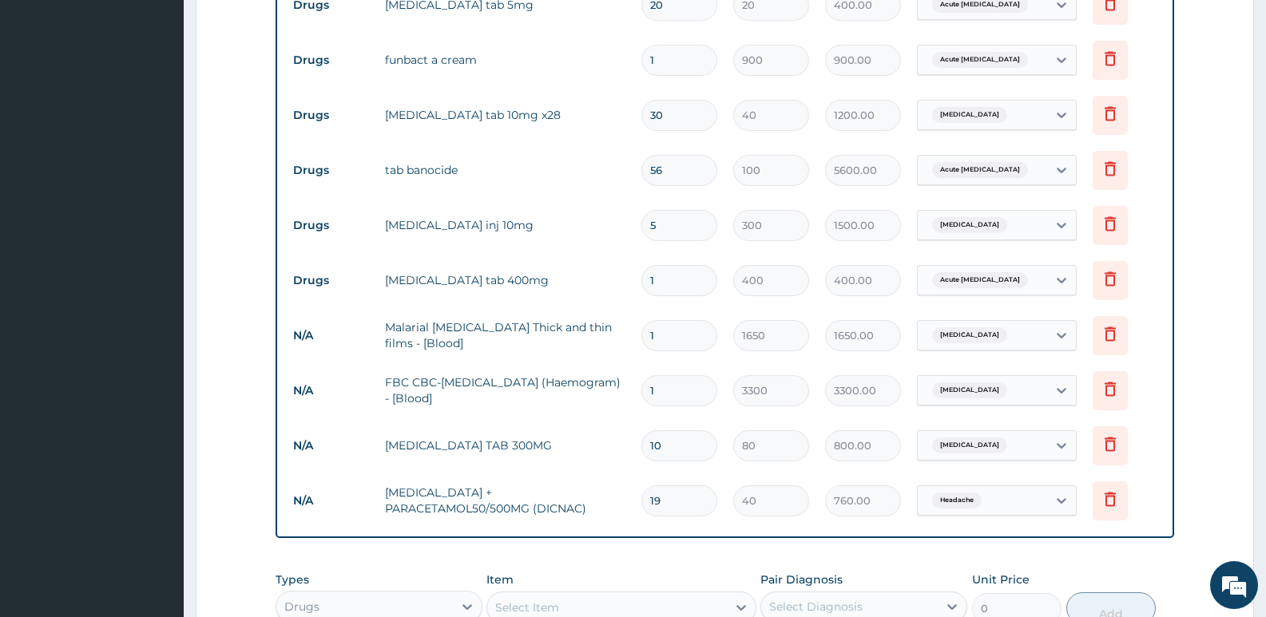
type input "19"
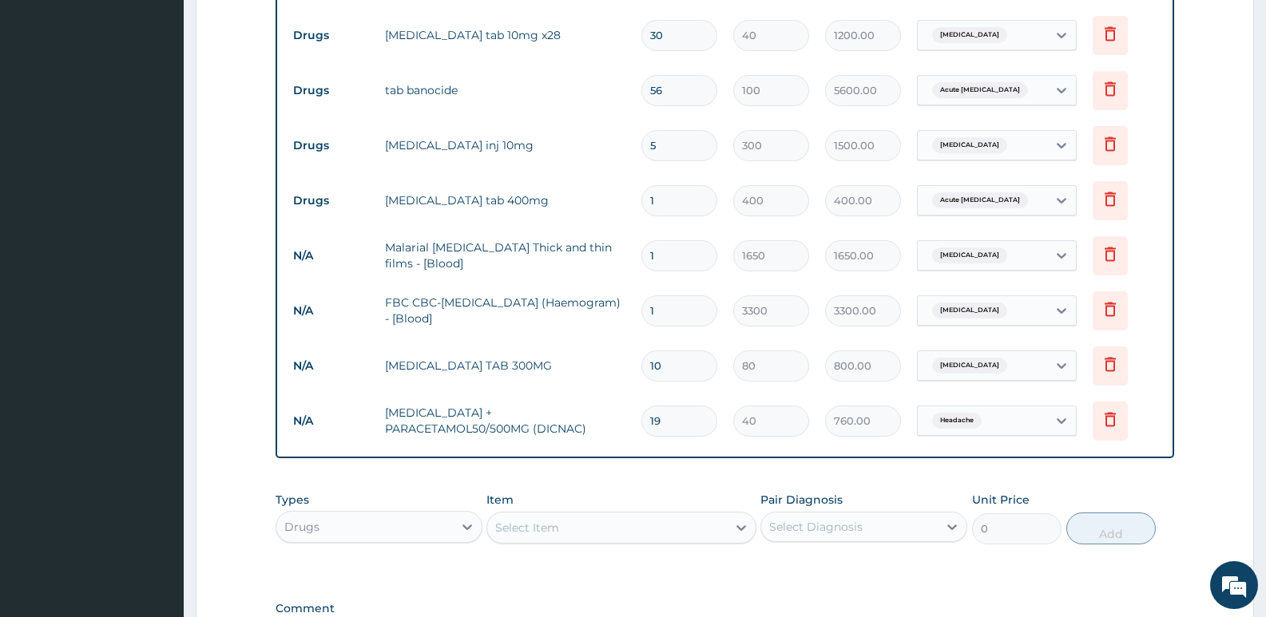
scroll to position [955, 0]
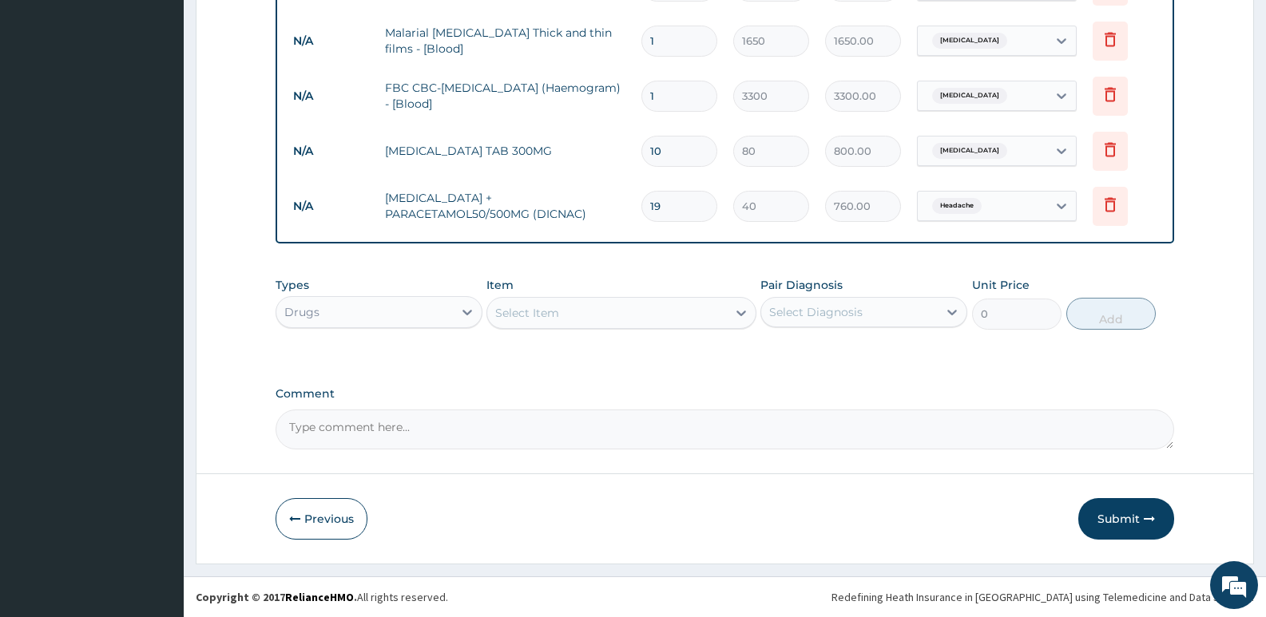
click at [576, 316] on div "Select Item" at bounding box center [606, 313] width 239 height 26
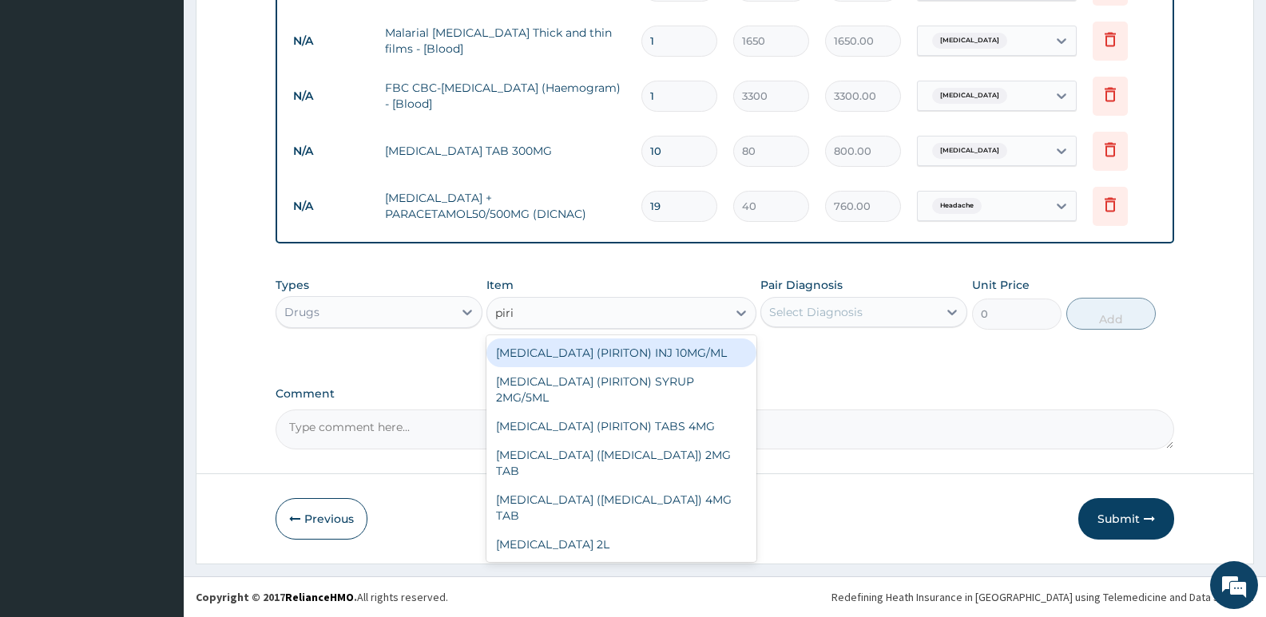
type input "pirit"
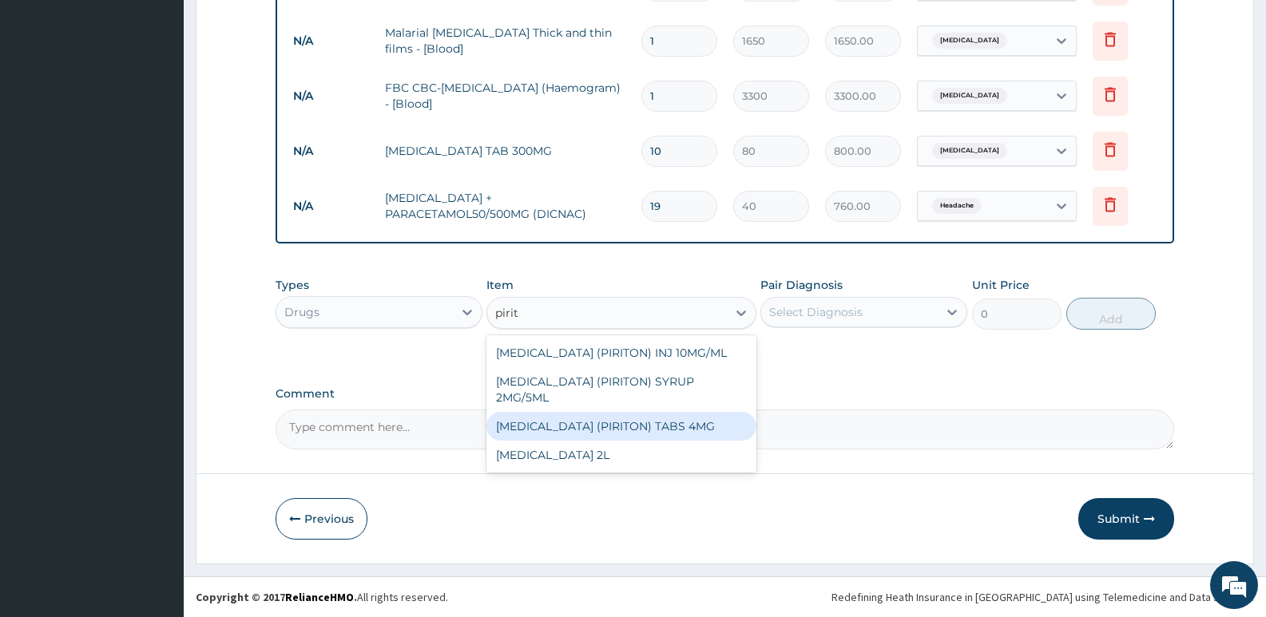
click at [681, 441] on div "CHLORPHENIRAMINE (PIRITON) TABS 4MG" at bounding box center [620, 426] width 269 height 29
type input "10"
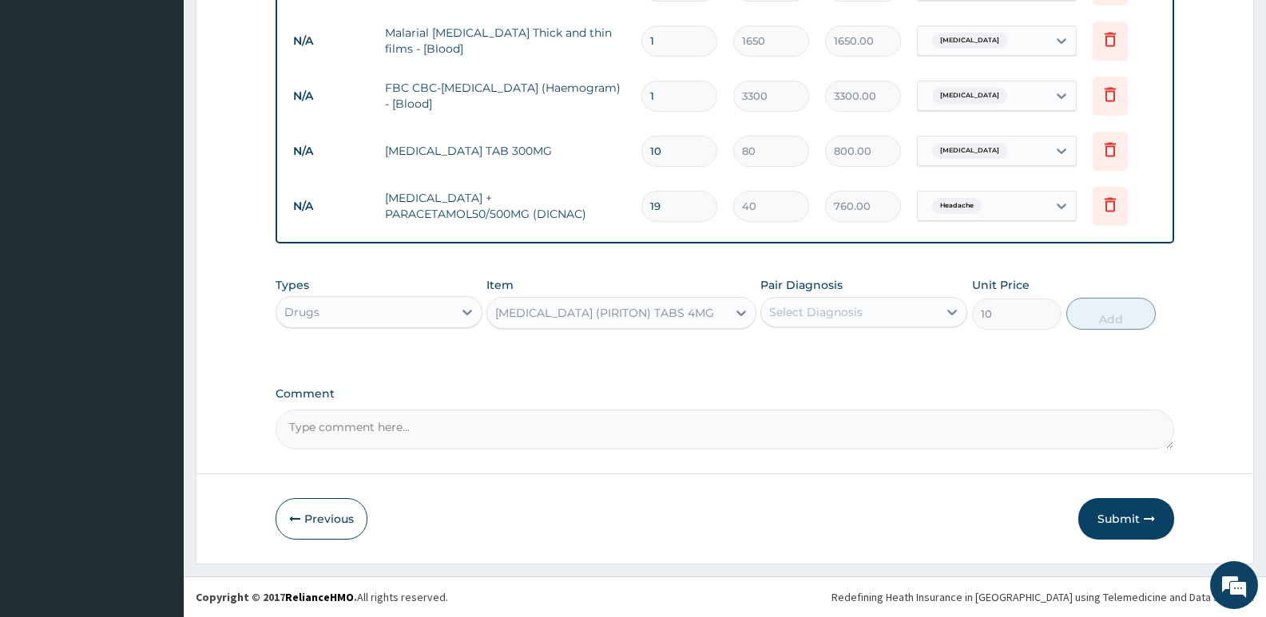
click at [901, 314] on div "Select Diagnosis" at bounding box center [849, 313] width 177 height 26
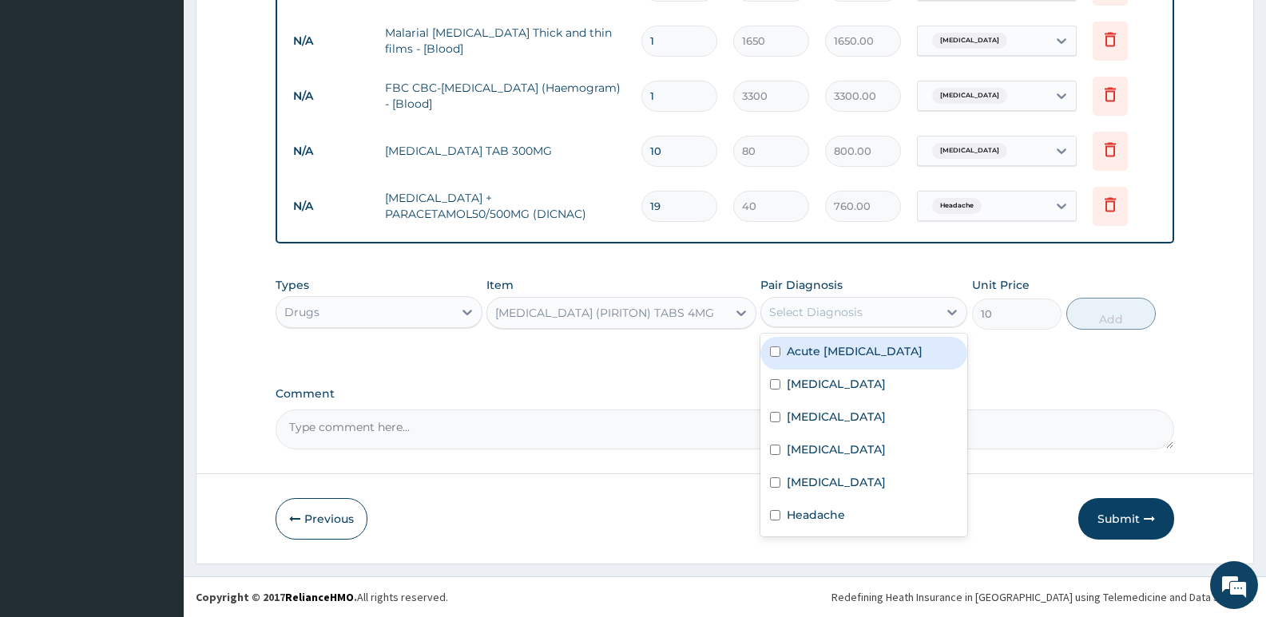
click at [881, 359] on div "Acute Malayan filariasis" at bounding box center [863, 353] width 207 height 33
checkbox input "true"
click at [1071, 312] on button "Add" at bounding box center [1110, 314] width 89 height 32
type input "0"
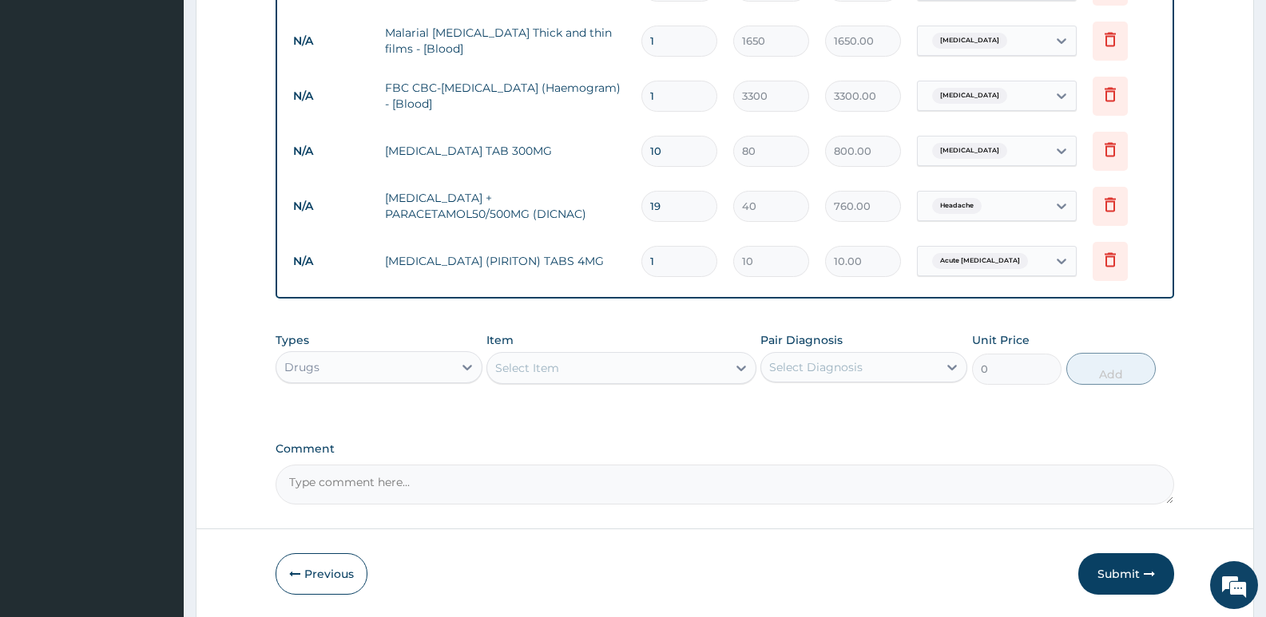
type input "0.00"
type input "6"
type input "60.00"
type input "6"
click at [1117, 579] on button "Submit" at bounding box center [1126, 575] width 96 height 42
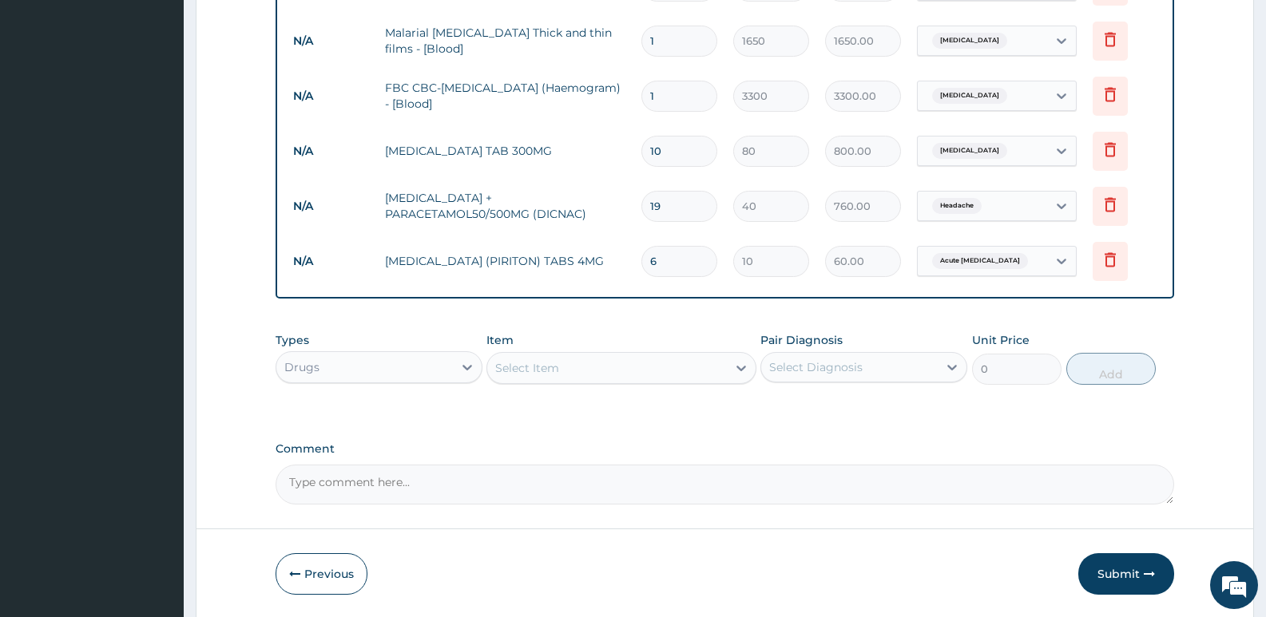
scroll to position [45, 0]
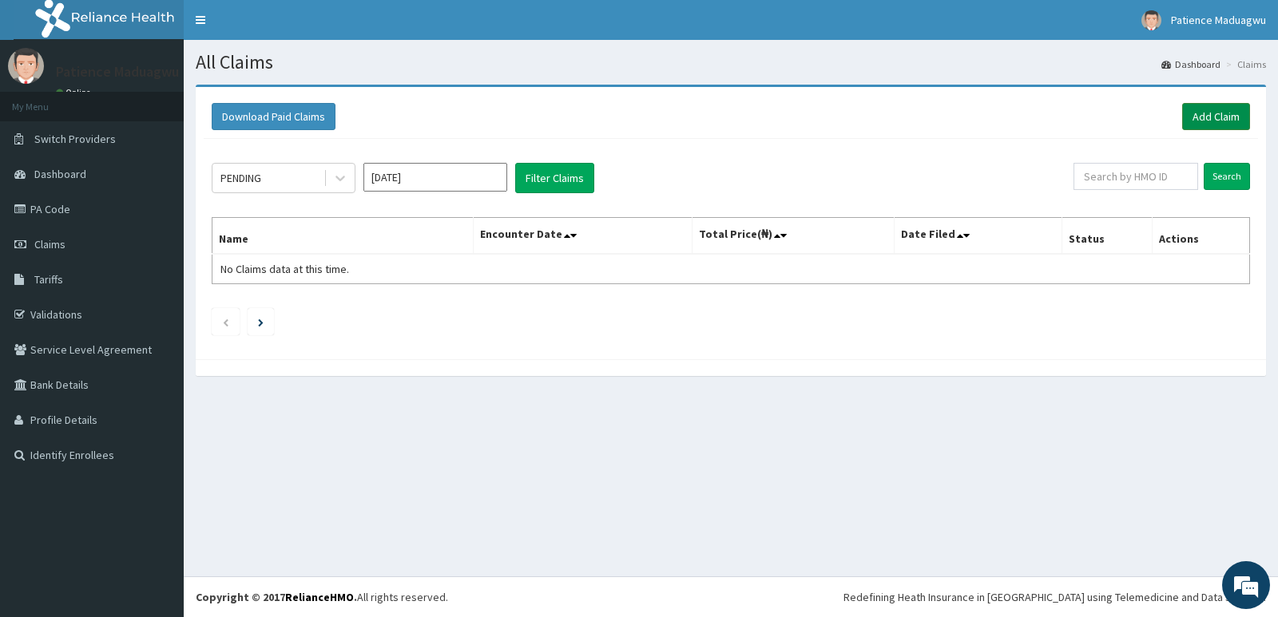
click at [1227, 119] on link "Add Claim" at bounding box center [1216, 116] width 68 height 27
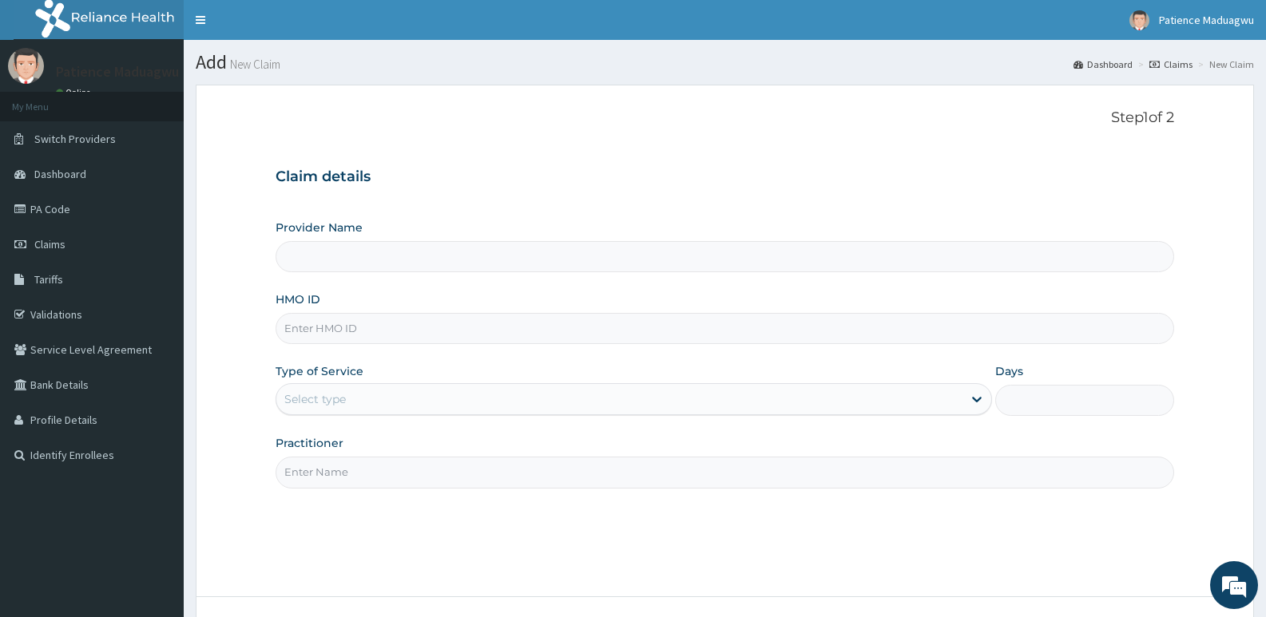
type input "[GEOGRAPHIC_DATA]"
